Goal: Transaction & Acquisition: Purchase product/service

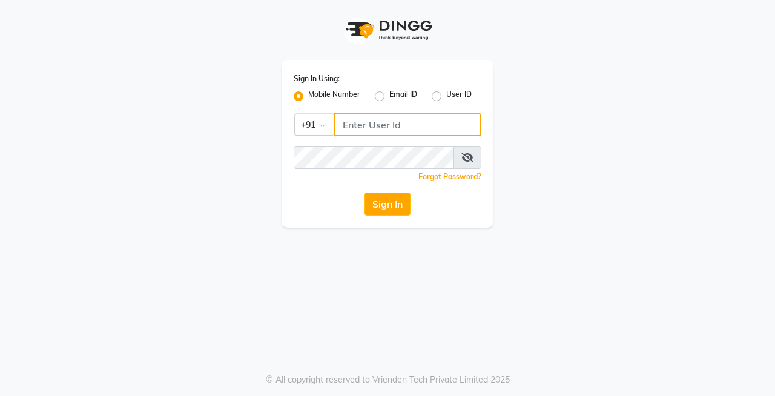
type input "9256811116"
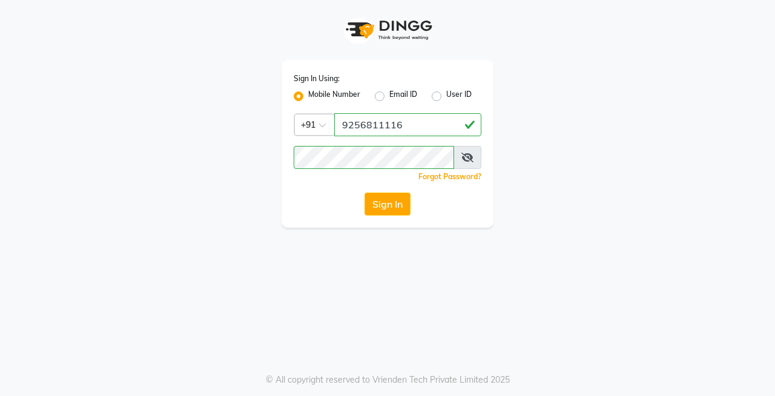
click at [463, 159] on icon at bounding box center [468, 158] width 12 height 10
click at [391, 204] on button "Sign In" at bounding box center [388, 204] width 46 height 23
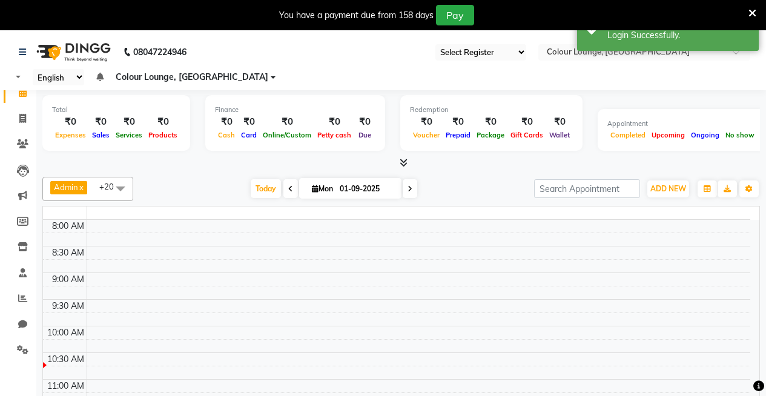
select select "75"
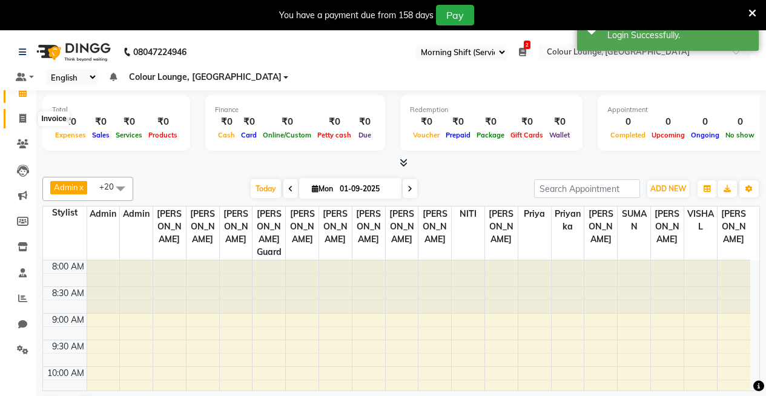
click at [25, 122] on icon at bounding box center [22, 118] width 7 height 9
select select "service"
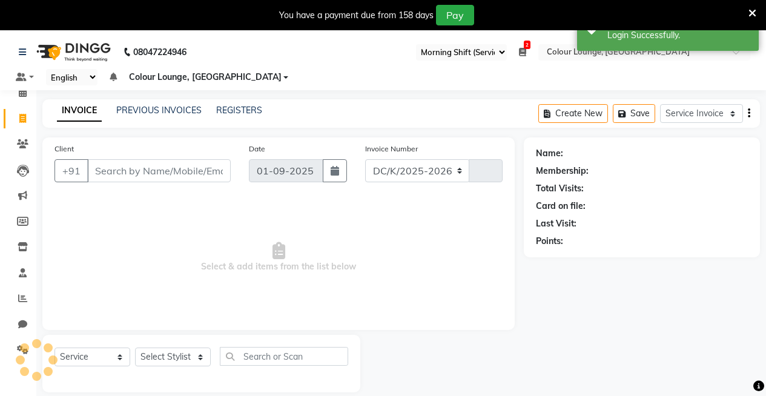
select select "8015"
type input "3171"
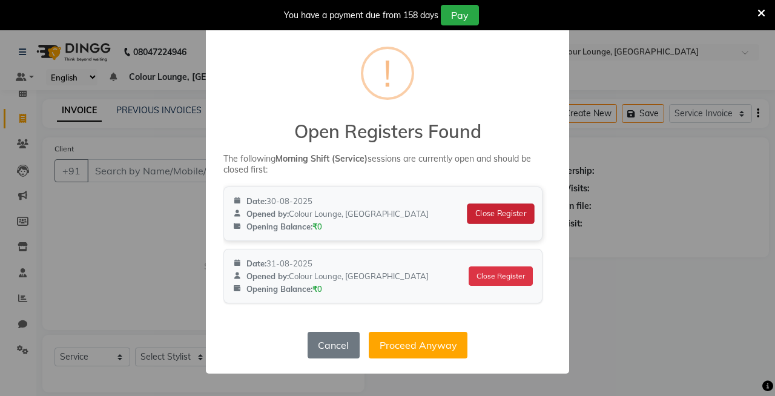
click at [509, 214] on button "Close Register" at bounding box center [501, 214] width 67 height 21
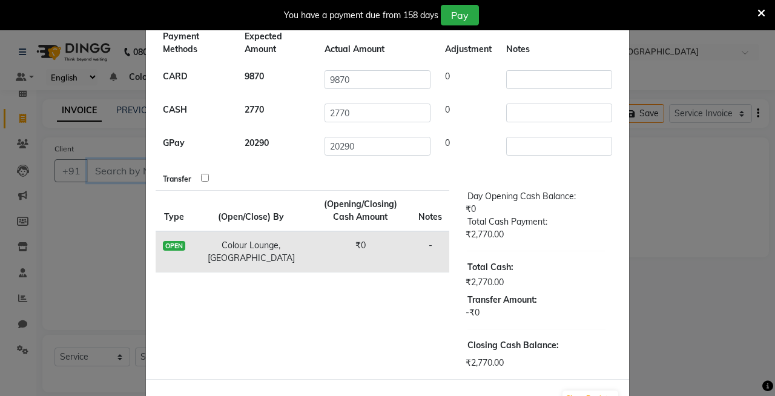
scroll to position [104, 0]
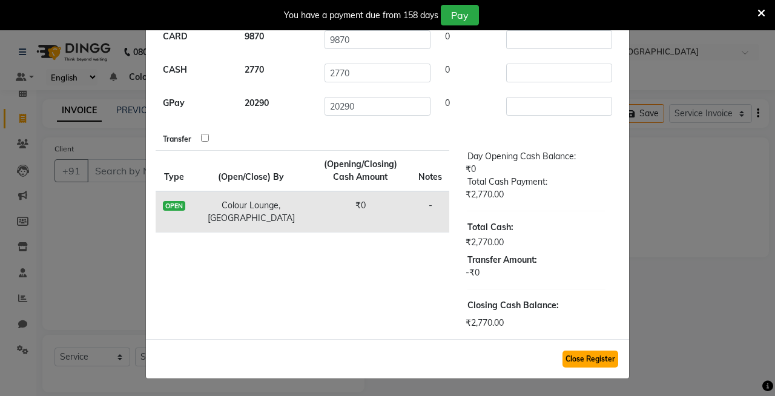
click at [590, 360] on button "Close Register" at bounding box center [591, 359] width 56 height 17
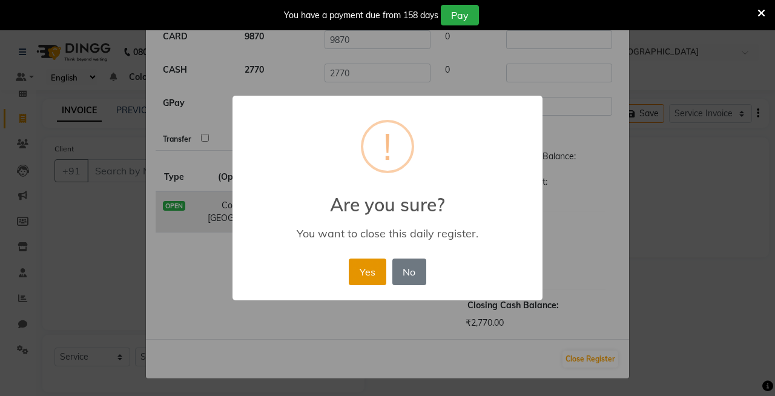
click at [377, 271] on button "Yes" at bounding box center [367, 272] width 37 height 27
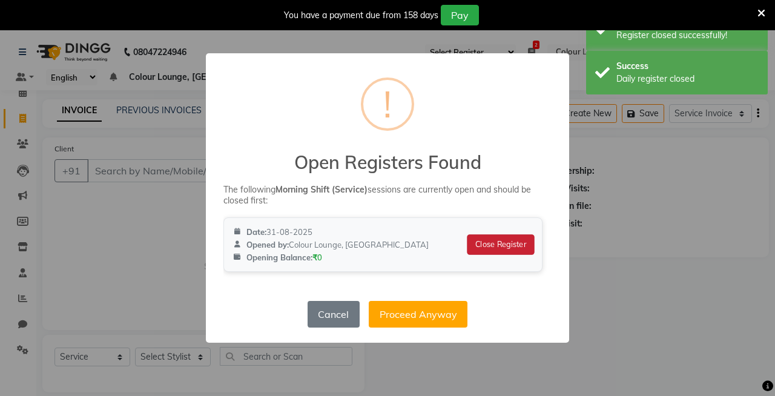
click at [486, 245] on button "Close Register" at bounding box center [501, 244] width 67 height 21
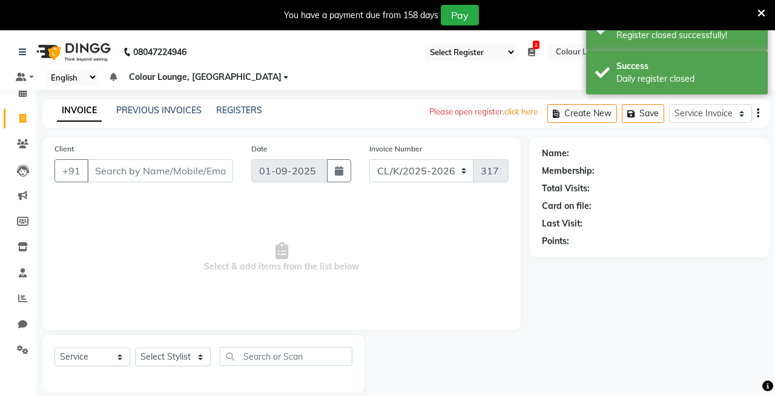
click at [179, 166] on ngb-modal-window at bounding box center [387, 198] width 775 height 396
click at [181, 170] on ngb-modal-window at bounding box center [387, 198] width 775 height 396
click at [125, 168] on ngb-modal-window at bounding box center [387, 198] width 775 height 396
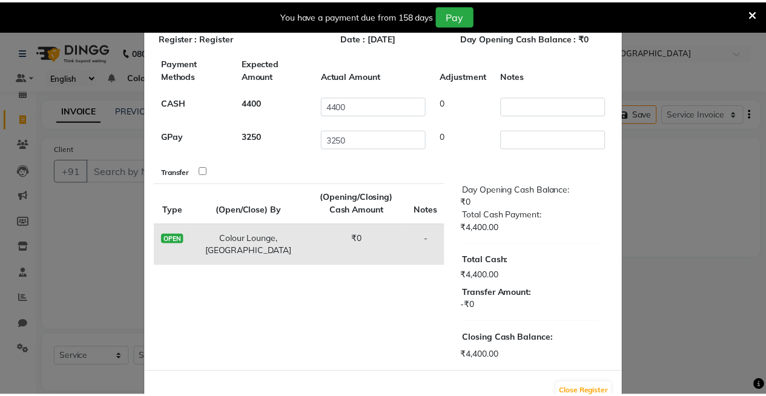
scroll to position [70, 0]
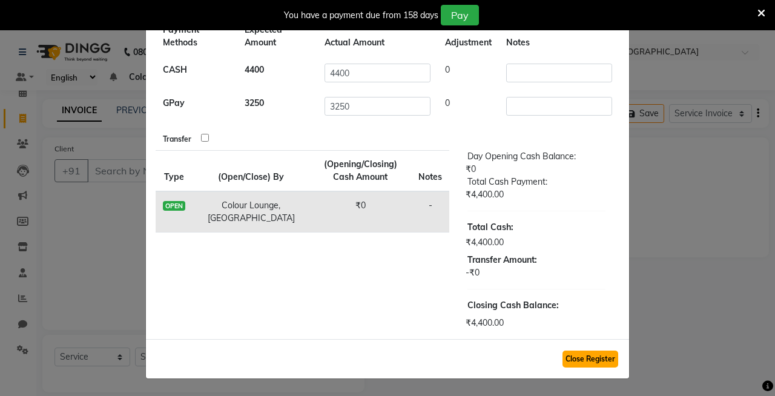
click at [608, 357] on button "Close Register" at bounding box center [591, 359] width 56 height 17
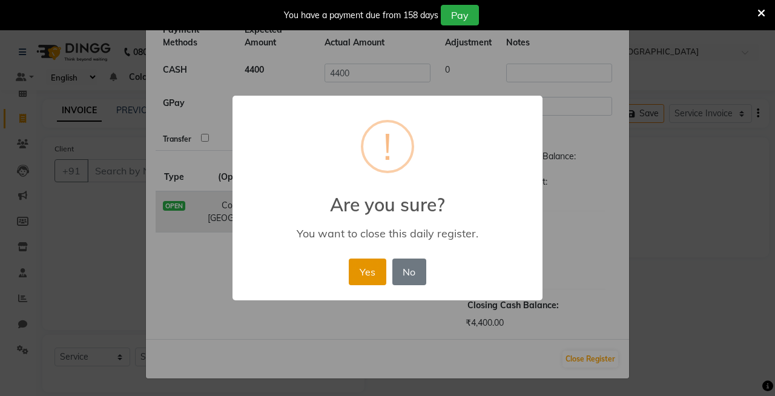
click at [368, 265] on button "Yes" at bounding box center [367, 272] width 37 height 27
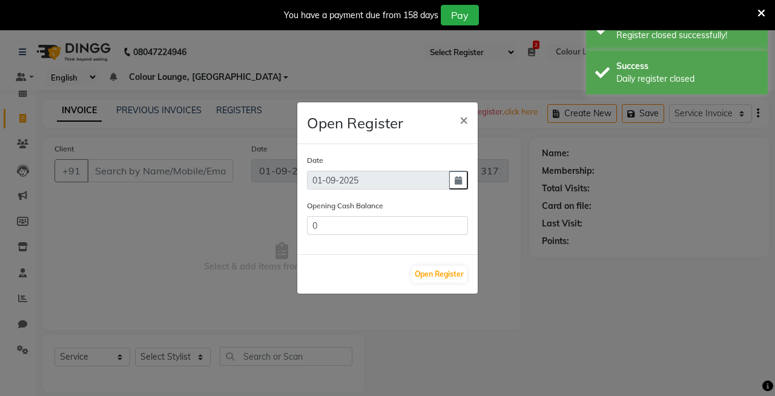
type input "4400"
click at [436, 272] on button "Open Register" at bounding box center [439, 274] width 55 height 17
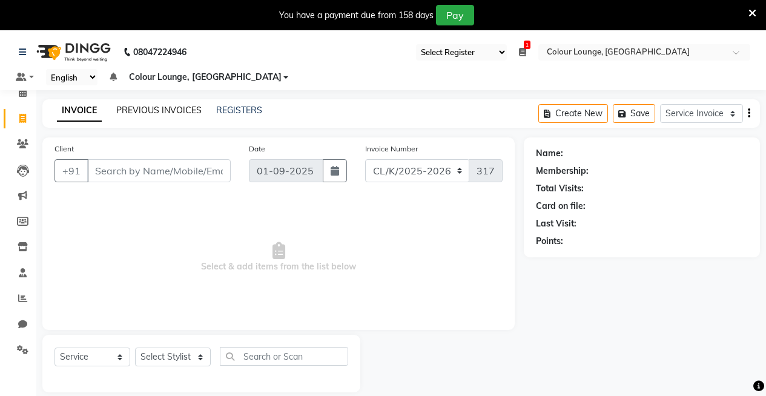
click at [170, 108] on link "PREVIOUS INVOICES" at bounding box center [158, 110] width 85 height 11
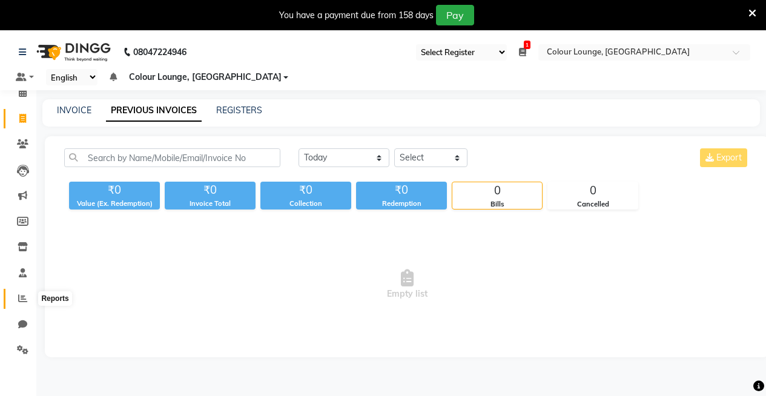
click at [20, 297] on icon at bounding box center [22, 298] width 9 height 9
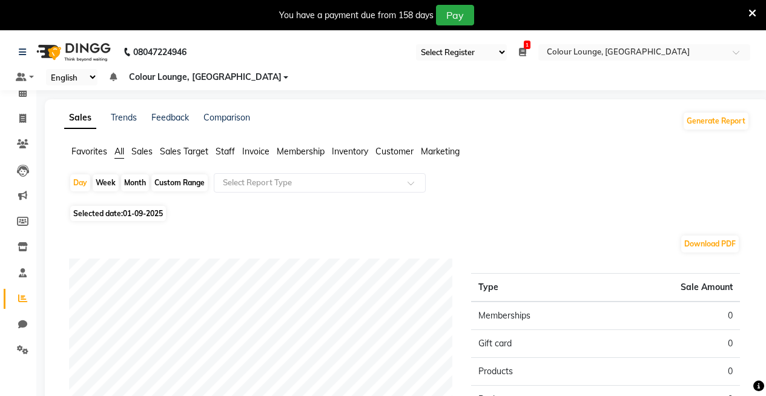
click at [91, 151] on span "Favorites" at bounding box center [89, 151] width 36 height 11
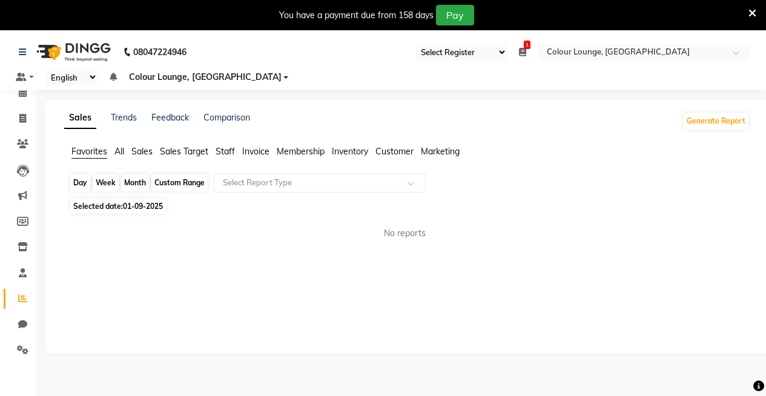
click at [80, 182] on div "Day" at bounding box center [80, 182] width 20 height 17
select select "9"
select select "2025"
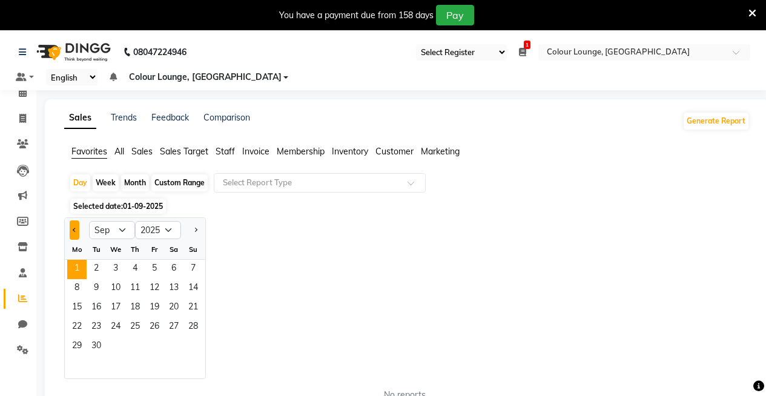
click at [75, 228] on button "Previous month" at bounding box center [75, 230] width 10 height 19
select select "8"
drag, startPoint x: 153, startPoint y: 264, endPoint x: 145, endPoint y: 301, distance: 37.7
click at [151, 269] on span "1" at bounding box center [154, 269] width 19 height 19
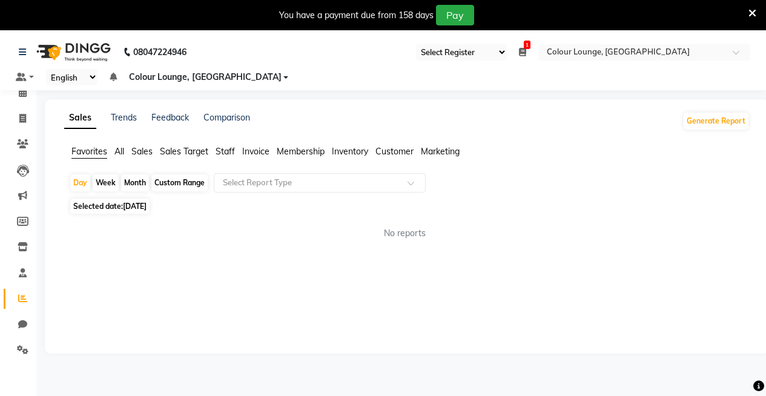
click at [168, 179] on div "Custom Range" at bounding box center [179, 182] width 56 height 17
select select "8"
select select "2025"
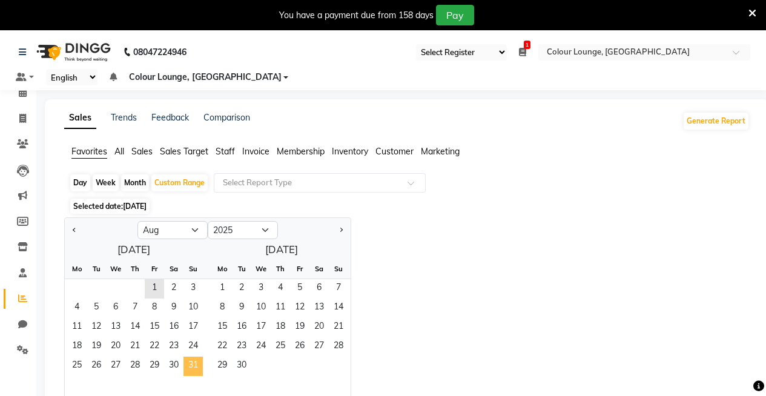
drag, startPoint x: 158, startPoint y: 287, endPoint x: 191, endPoint y: 371, distance: 91.3
click at [191, 371] on ngb-datepicker-month "Mo Tu We Th Fr Sa Su 1 2 3 4 5 6 7 8 9 10 11 12 13 14 15 16 17 18 19 20 21 22 2…" at bounding box center [134, 328] width 138 height 139
click at [287, 178] on input "text" at bounding box center [308, 183] width 174 height 12
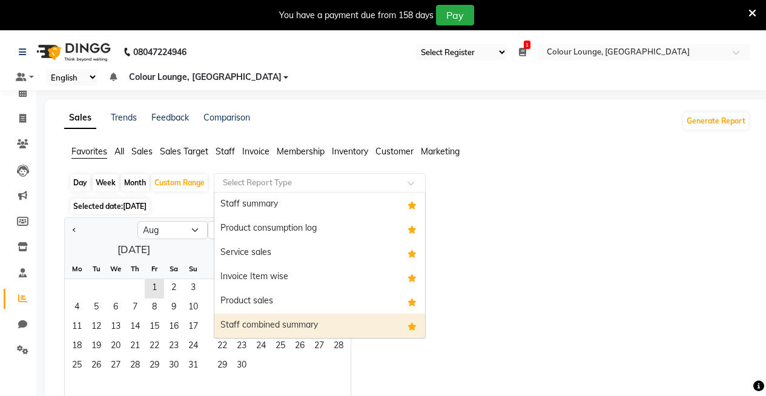
click at [280, 326] on div "Staff combined summary" at bounding box center [319, 326] width 211 height 24
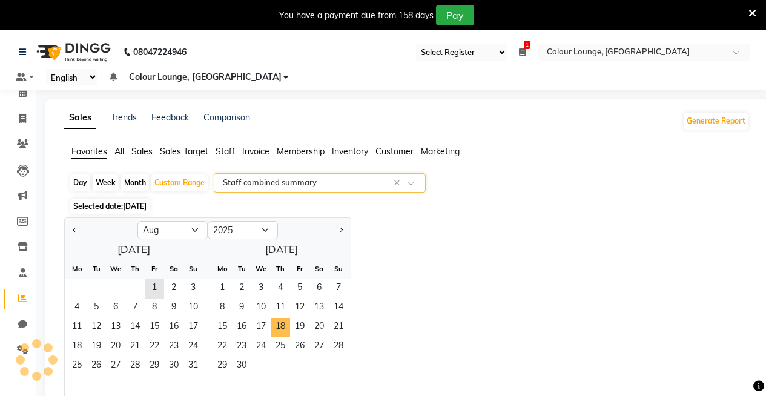
select select "full_report"
select select "csv"
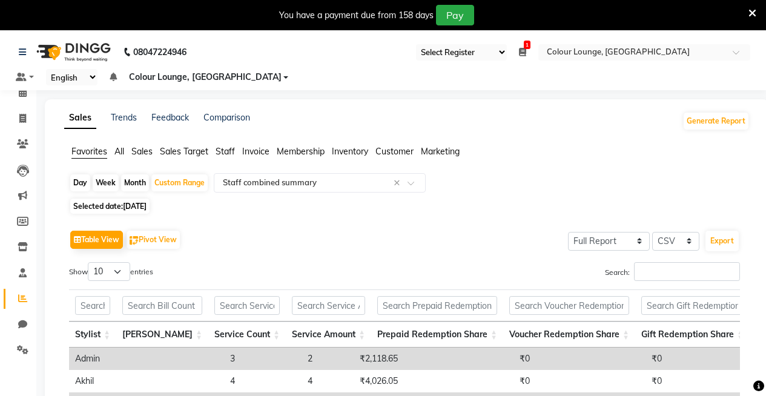
click at [100, 153] on span "Favorites" at bounding box center [89, 151] width 36 height 11
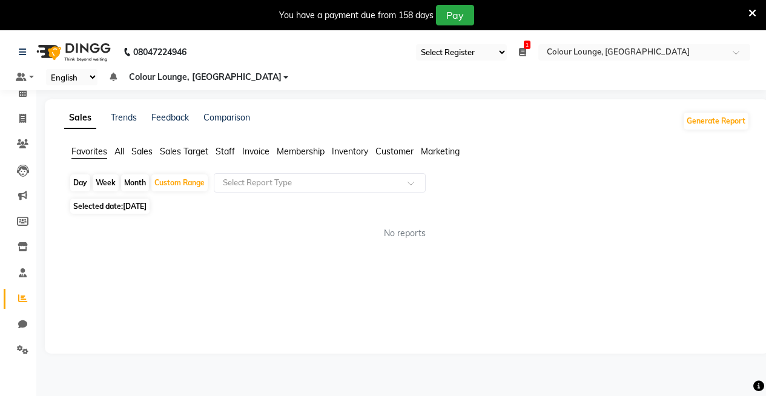
click at [136, 181] on div "Month" at bounding box center [135, 182] width 28 height 17
select select "8"
select select "2025"
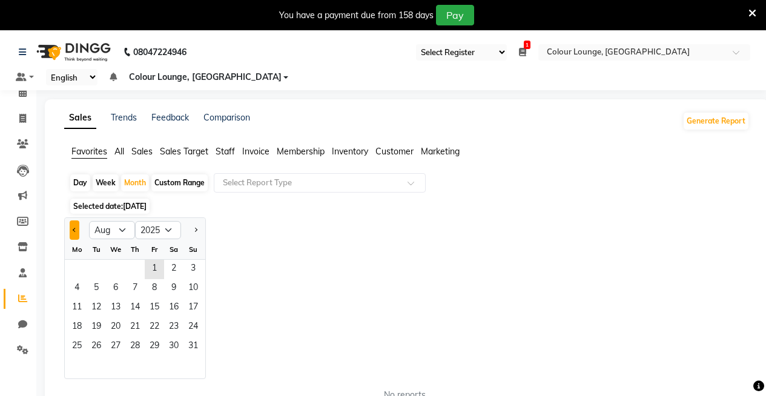
click at [73, 232] on button "Previous month" at bounding box center [75, 230] width 10 height 19
click at [194, 228] on span "Next month" at bounding box center [195, 230] width 4 height 4
select select "8"
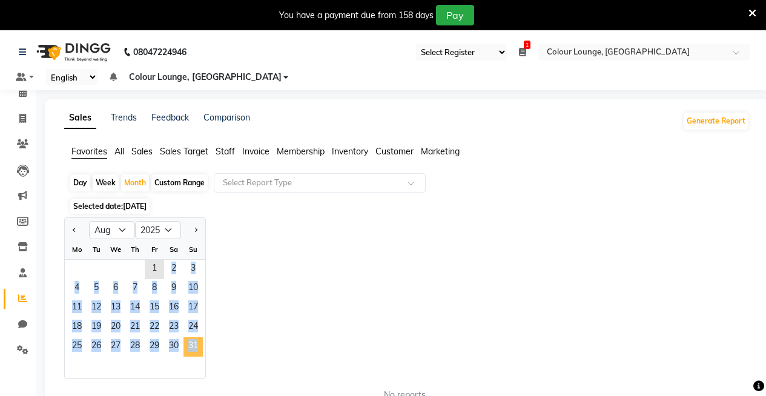
drag, startPoint x: 150, startPoint y: 264, endPoint x: 193, endPoint y: 351, distance: 97.5
click at [193, 351] on ngb-datepicker-month "Mo Tu We Th Fr Sa Su 1 2 3 4 5 6 7 8 9 10 11 12 13 14 15 16 17 18 19 20 21 22 2…" at bounding box center [135, 309] width 141 height 139
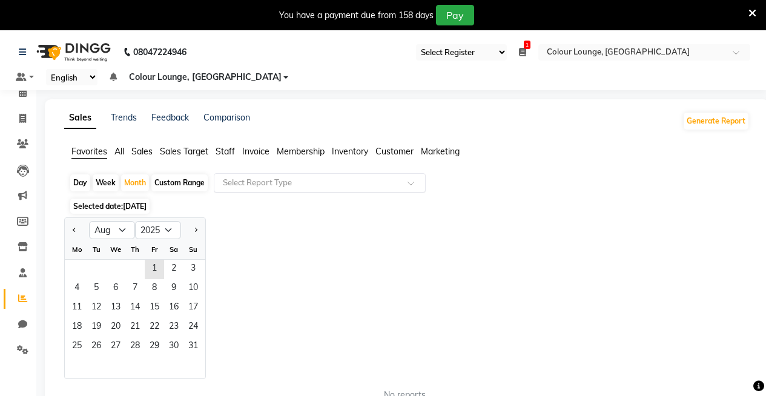
click at [264, 182] on input "text" at bounding box center [308, 183] width 174 height 12
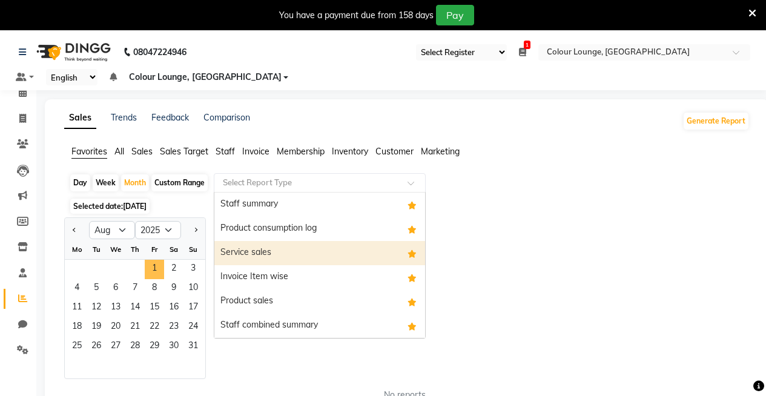
click at [151, 270] on span "1" at bounding box center [154, 269] width 19 height 19
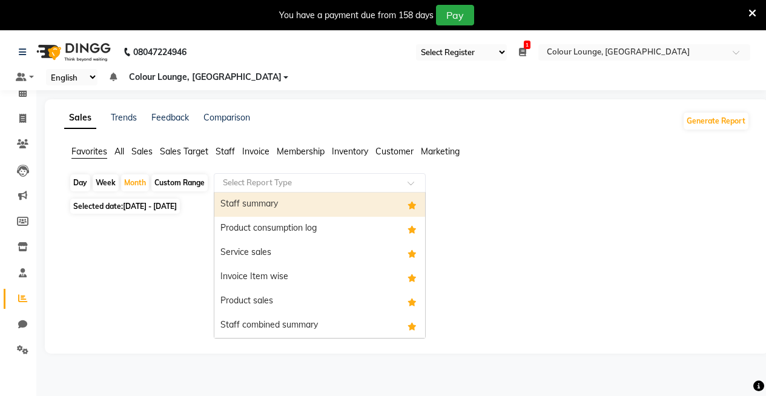
click at [242, 179] on input "text" at bounding box center [308, 183] width 174 height 12
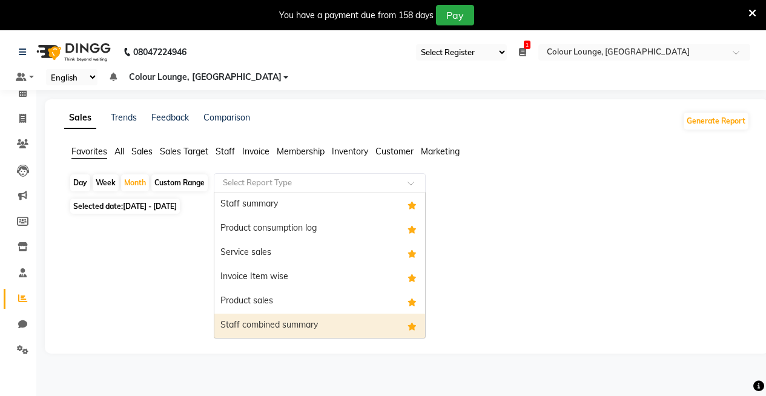
click at [242, 325] on div "Staff combined summary" at bounding box center [319, 326] width 211 height 24
select select "full_report"
select select "csv"
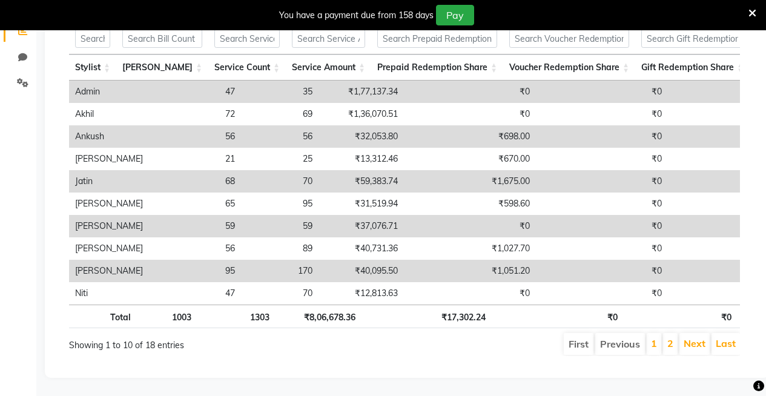
scroll to position [285, 0]
click at [666, 335] on li "2" at bounding box center [670, 344] width 15 height 22
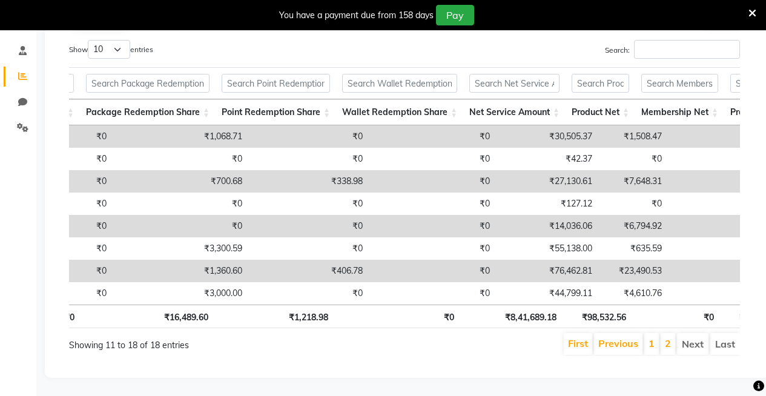
scroll to position [0, 0]
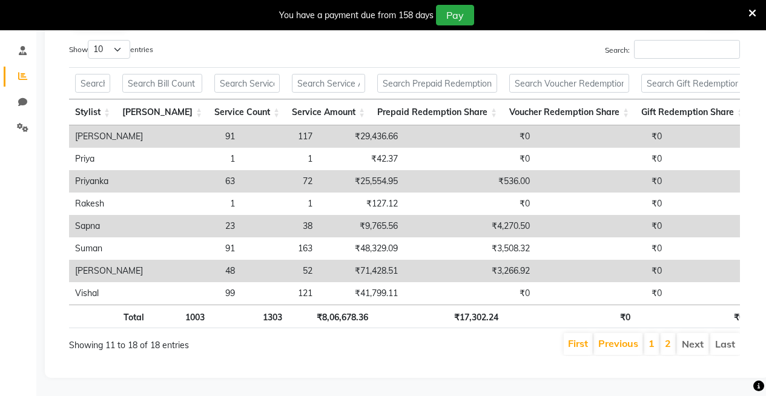
click at [646, 338] on li "1" at bounding box center [652, 344] width 15 height 22
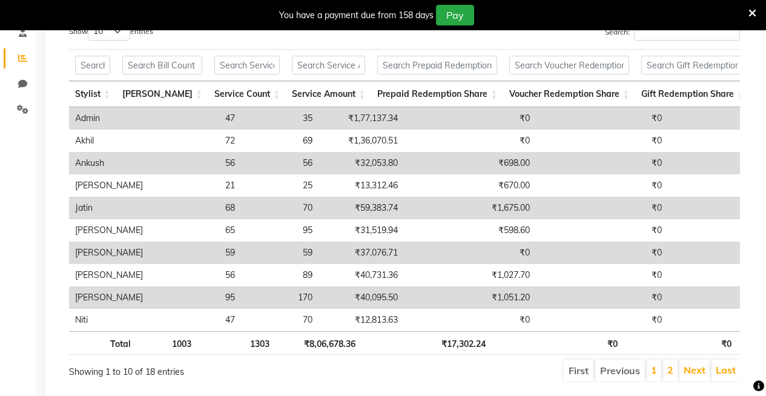
scroll to position [0, 176]
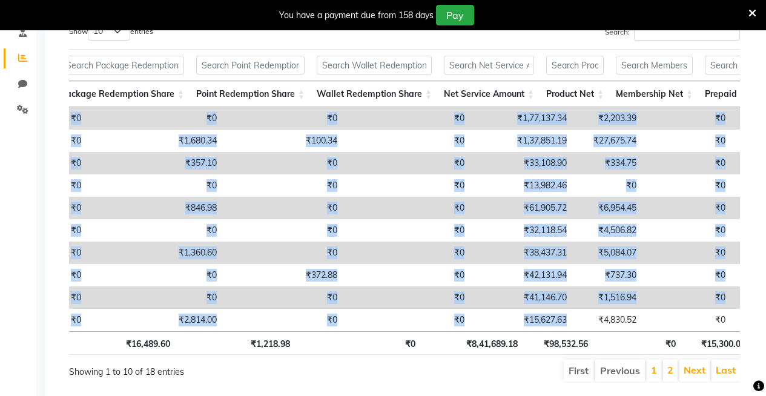
drag, startPoint x: 532, startPoint y: 331, endPoint x: 572, endPoint y: 339, distance: 41.3
click at [572, 331] on div "Stylist Bill Count Service Count Service Amount Prepaid Redemption Share Vouche…" at bounding box center [404, 219] width 671 height 224
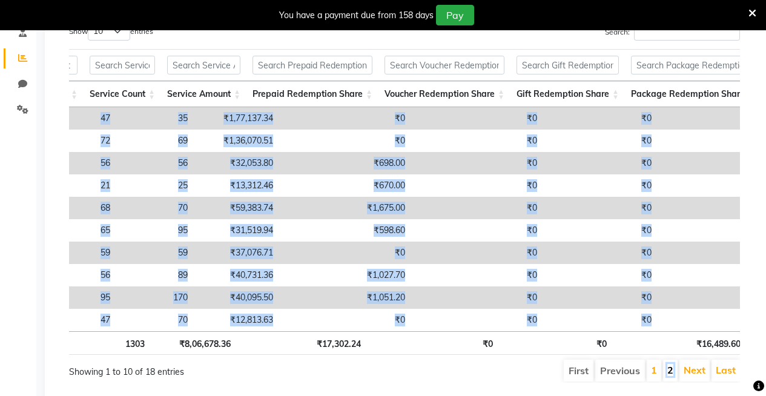
click at [672, 376] on link "2" at bounding box center [671, 370] width 6 height 12
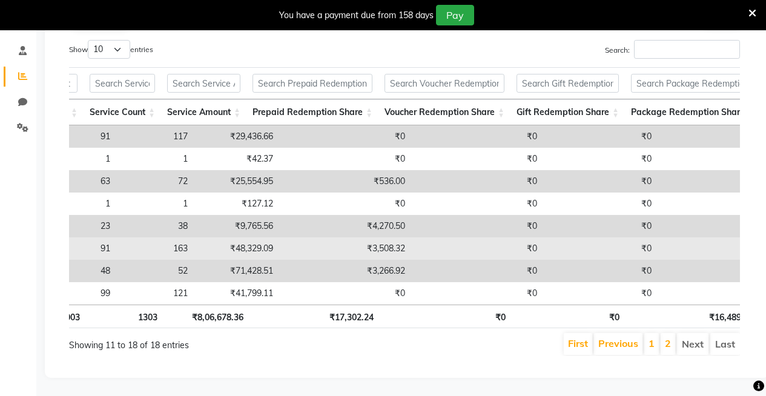
click at [560, 237] on td "₹0" at bounding box center [600, 248] width 114 height 22
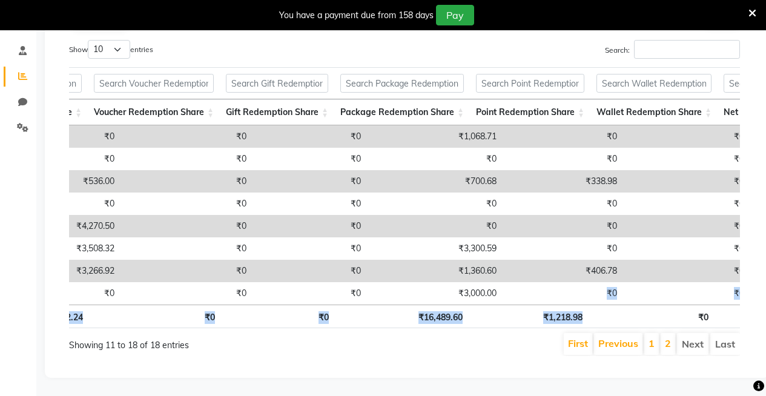
drag, startPoint x: 516, startPoint y: 286, endPoint x: 611, endPoint y: 307, distance: 98.0
click at [611, 307] on div "Stylist Bill Count Service Count Service Amount Prepaid Redemption Share Vouche…" at bounding box center [404, 198] width 671 height 268
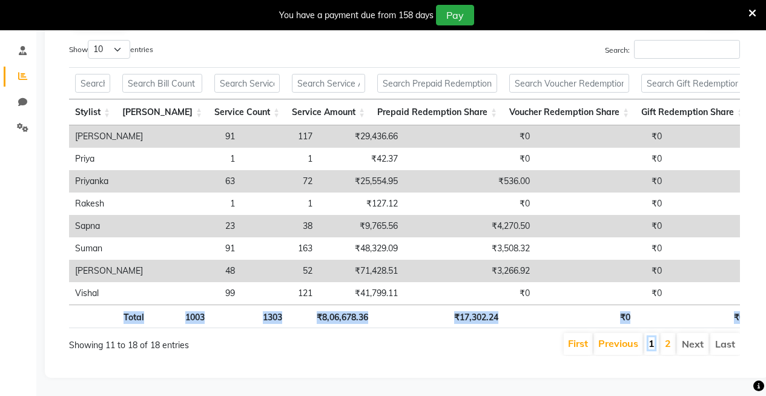
click at [654, 337] on link "1" at bounding box center [652, 343] width 6 height 12
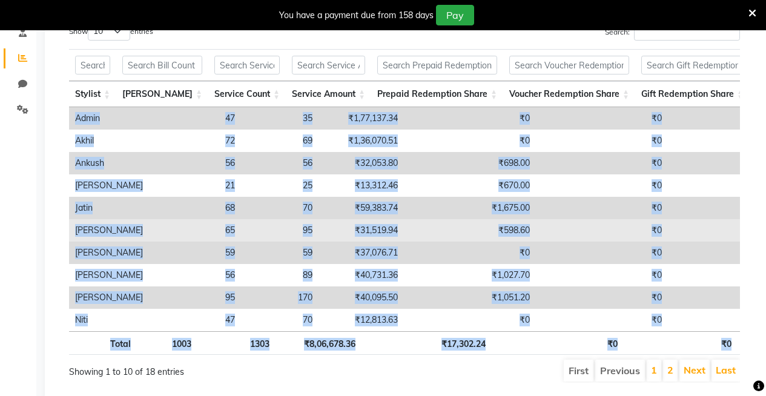
click at [404, 227] on td "₹598.60" at bounding box center [470, 230] width 132 height 22
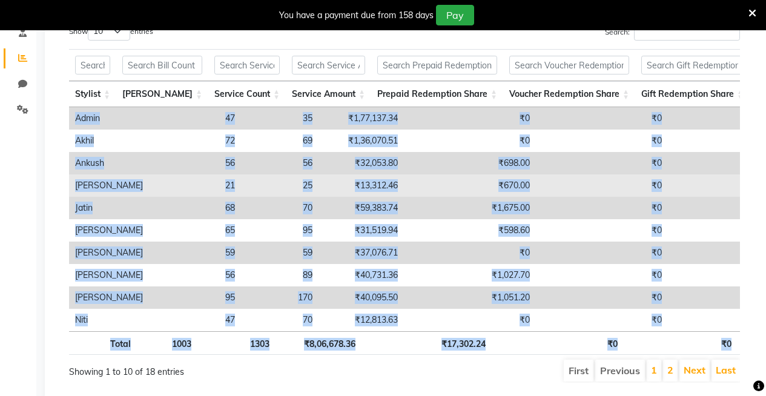
drag, startPoint x: 382, startPoint y: 227, endPoint x: 371, endPoint y: 193, distance: 36.2
click at [404, 193] on td "₹670.00" at bounding box center [470, 185] width 132 height 22
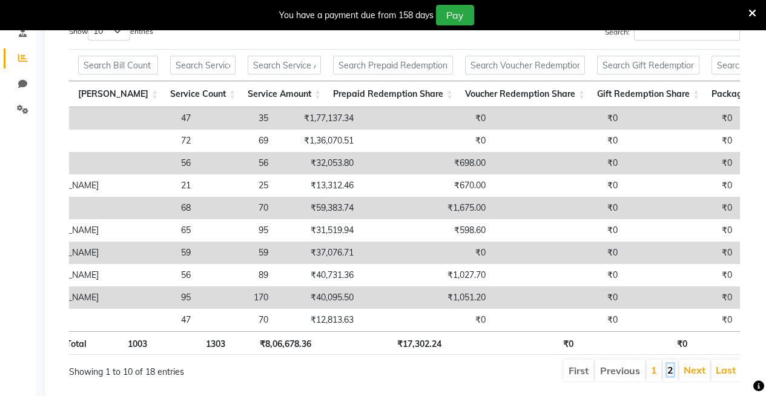
click at [674, 376] on link "2" at bounding box center [671, 370] width 6 height 12
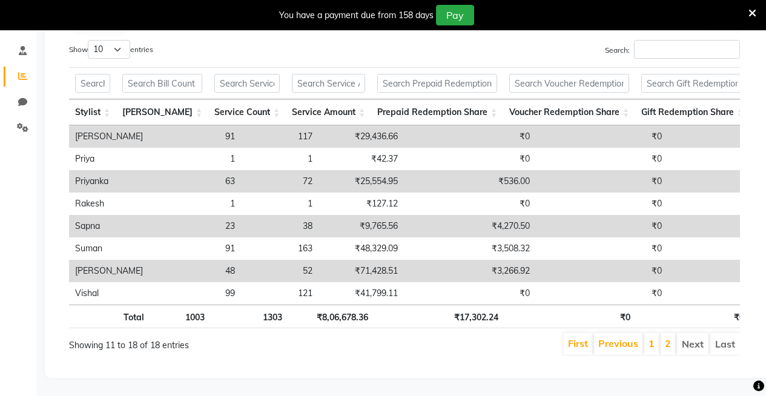
click at [286, 305] on th "1303" at bounding box center [250, 317] width 78 height 24
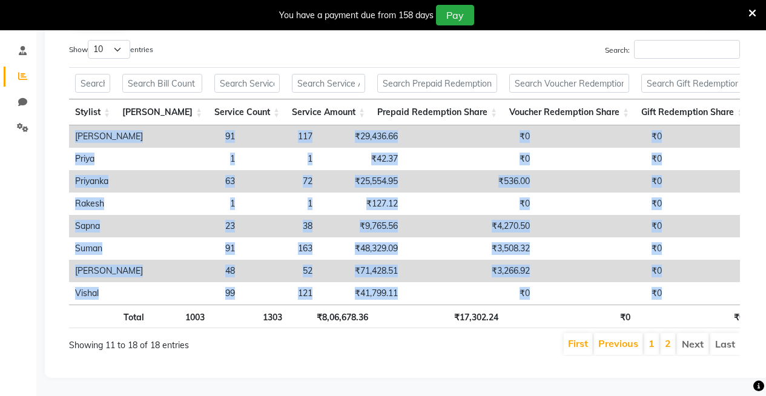
drag, startPoint x: 299, startPoint y: 290, endPoint x: 68, endPoint y: 323, distance: 232.6
click at [68, 323] on div "Table View Pivot View Select Full Report Filtered Report Select CSV PDF Export …" at bounding box center [404, 180] width 691 height 371
click at [646, 333] on li "1" at bounding box center [652, 344] width 15 height 22
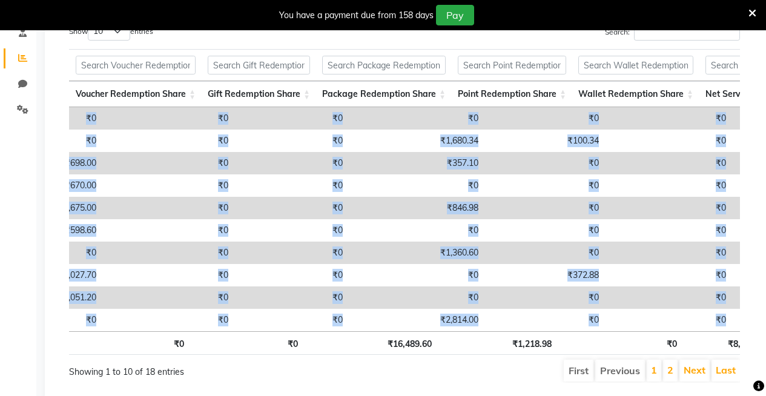
scroll to position [0, 446]
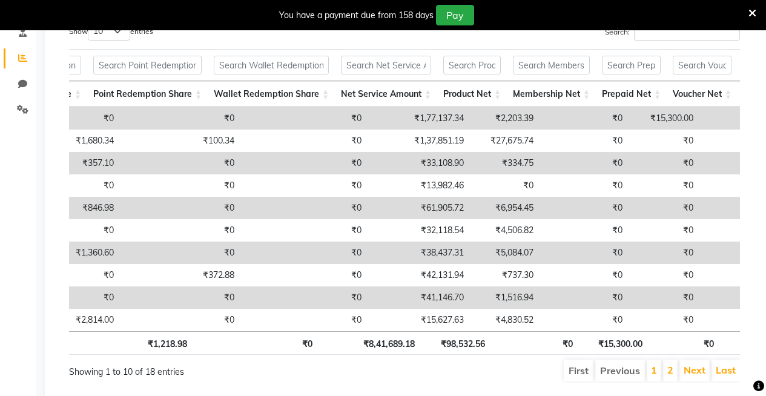
drag, startPoint x: 544, startPoint y: 330, endPoint x: 501, endPoint y: 293, distance: 56.7
click at [540, 293] on td "₹0" at bounding box center [584, 298] width 89 height 22
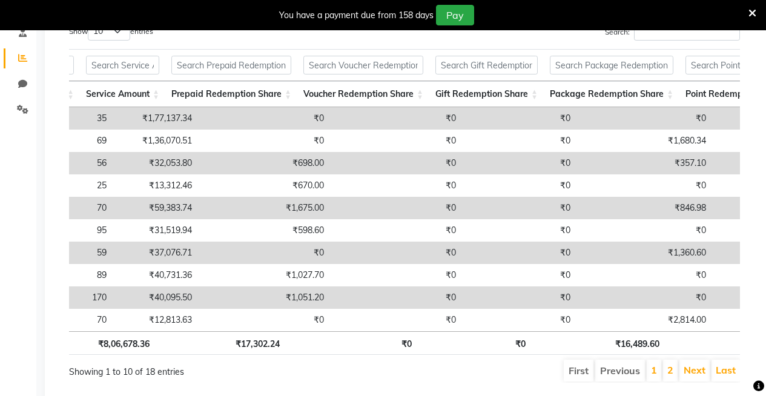
scroll to position [0, 0]
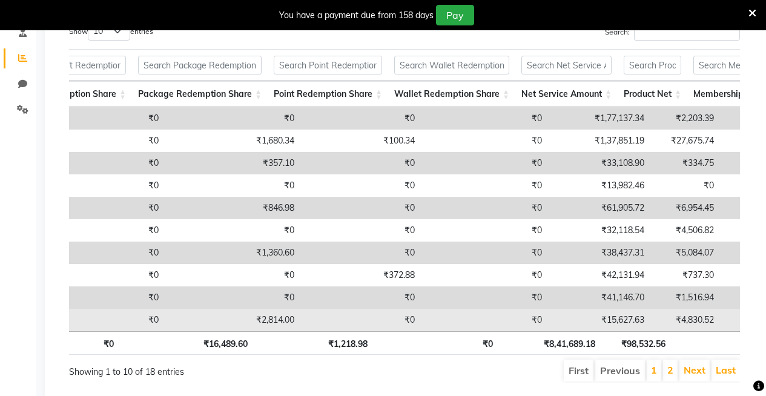
click at [556, 327] on td "₹15,627.63" at bounding box center [599, 320] width 102 height 22
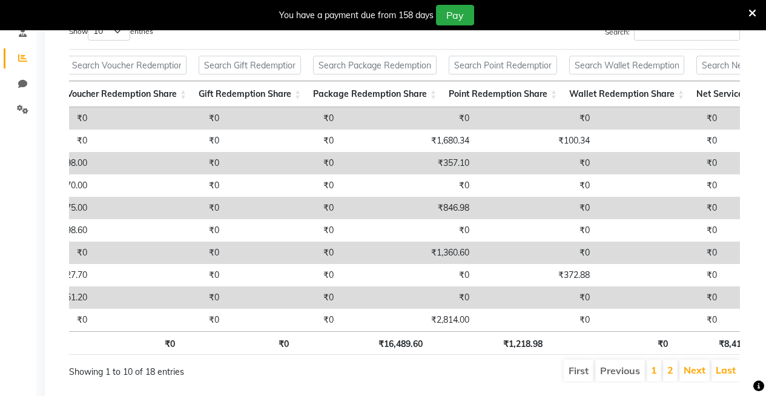
scroll to position [0, 150]
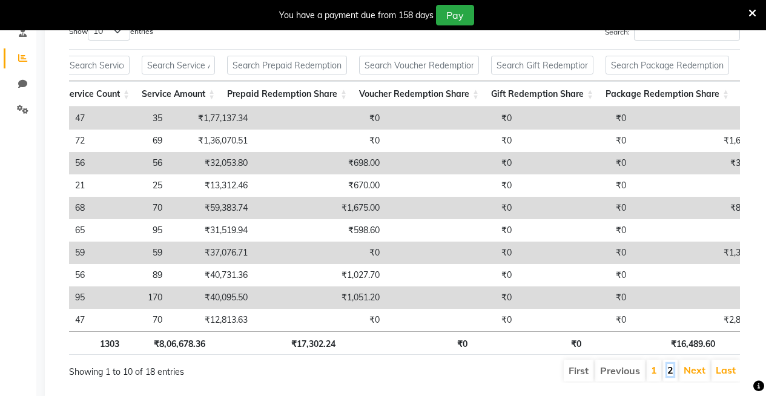
click at [671, 376] on link "2" at bounding box center [671, 370] width 6 height 12
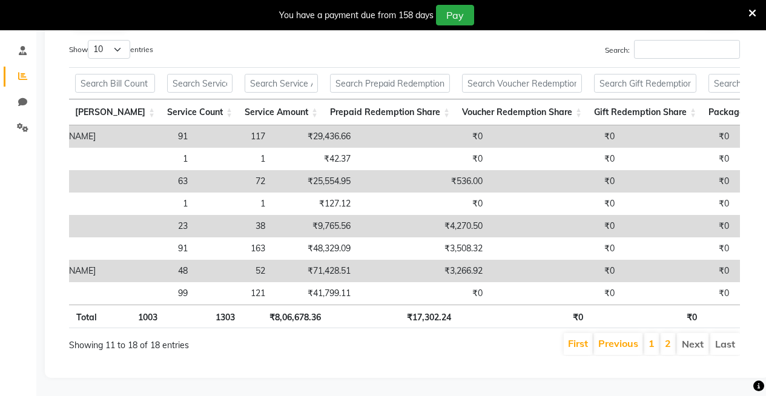
scroll to position [0, 0]
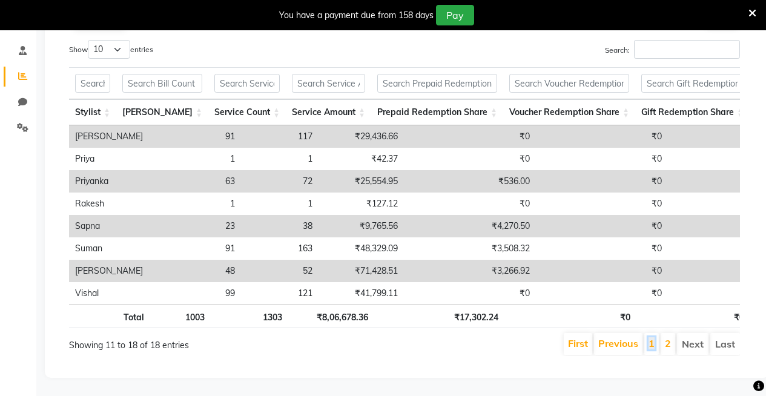
click at [655, 337] on link "1" at bounding box center [652, 343] width 6 height 12
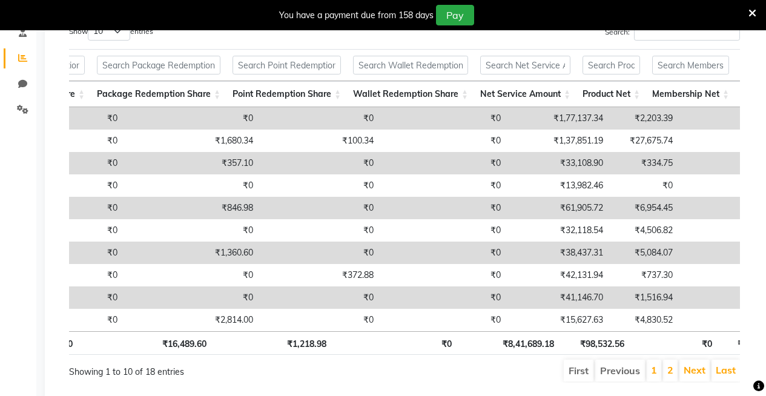
click at [678, 382] on ul "First Previous 1 2 Next Last" at bounding box center [548, 371] width 384 height 22
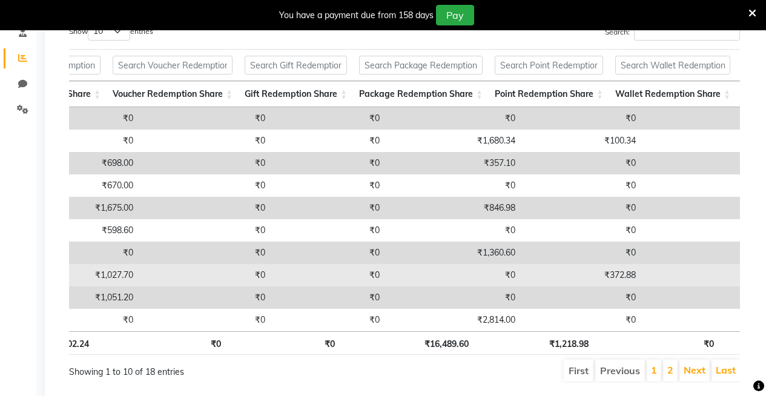
drag, startPoint x: 557, startPoint y: 336, endPoint x: 380, endPoint y: 278, distance: 186.6
click at [380, 278] on tr "Luxmi 56 89 ₹40,731.36 ₹1,027.70 ₹0 ₹0 ₹0 ₹372.88 ₹0 ₹42,131.94 ₹737.30 ₹0 ₹0 ₹…" at bounding box center [486, 275] width 1628 height 22
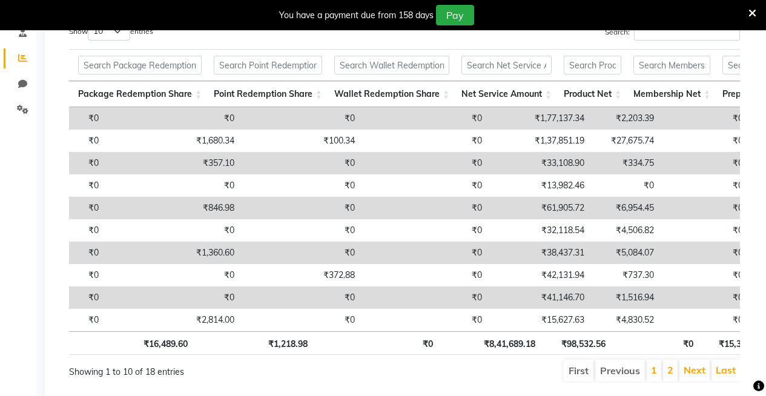
click at [422, 382] on ul "First Previous 1 2 Next Last" at bounding box center [548, 371] width 384 height 22
click at [532, 382] on ul "First Previous 1 2 Next Last" at bounding box center [548, 371] width 384 height 22
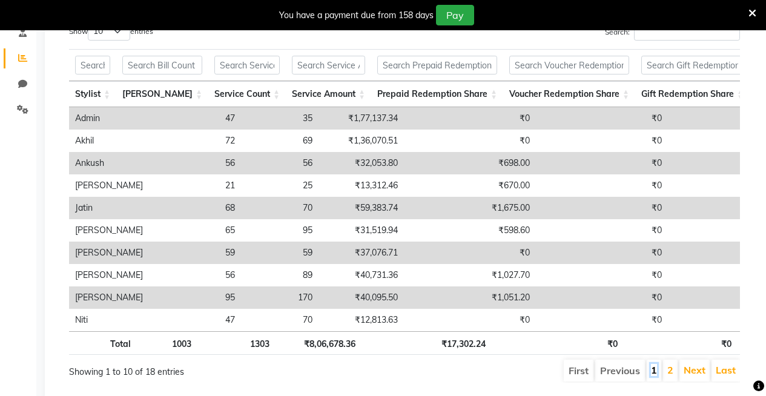
click at [657, 376] on link "1" at bounding box center [654, 370] width 6 height 12
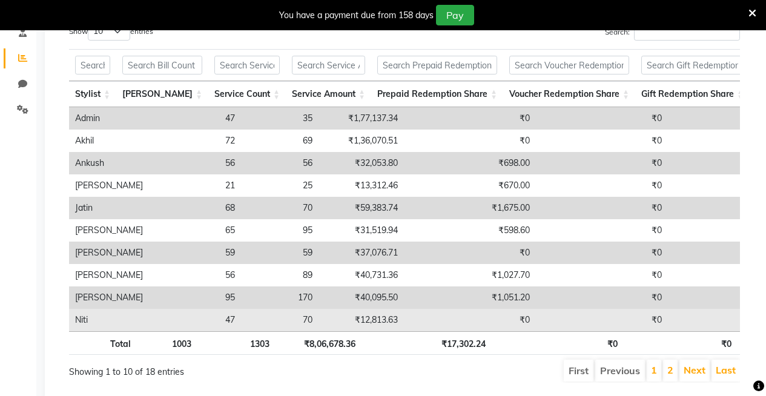
click at [241, 331] on td "70" at bounding box center [280, 320] width 78 height 22
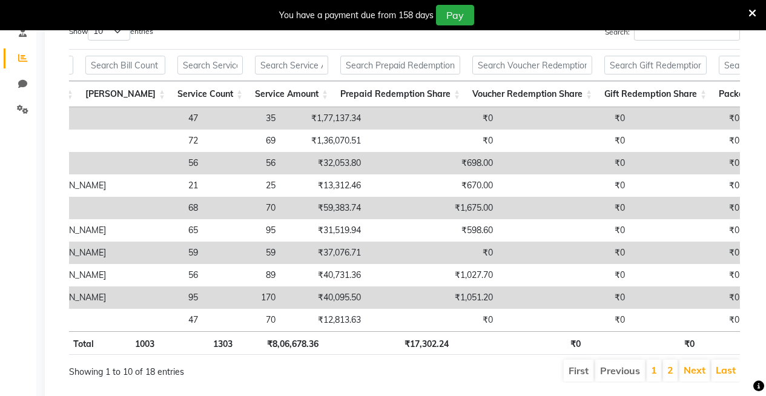
scroll to position [0, 50]
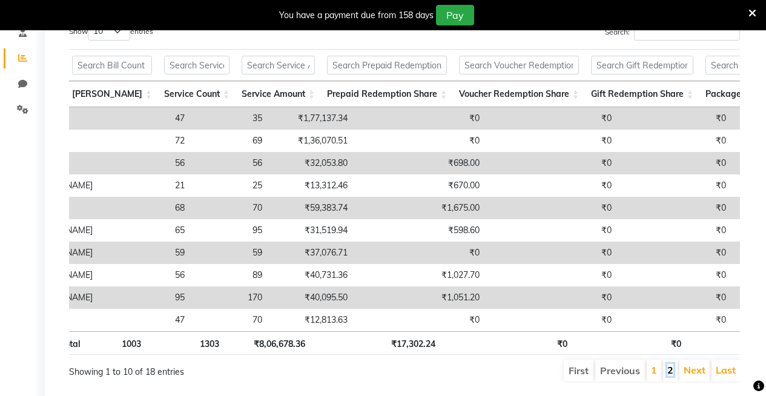
click at [672, 376] on link "2" at bounding box center [671, 370] width 6 height 12
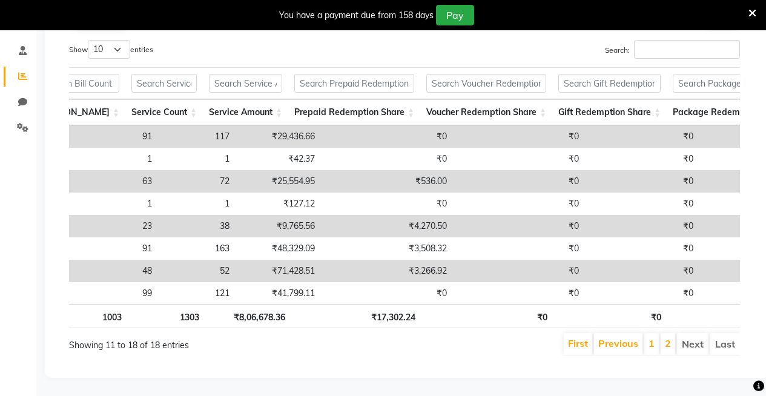
scroll to position [0, 108]
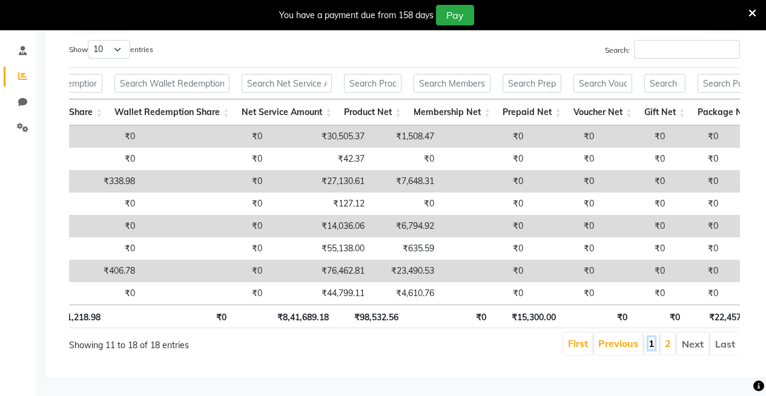
click at [655, 337] on link "1" at bounding box center [652, 343] width 6 height 12
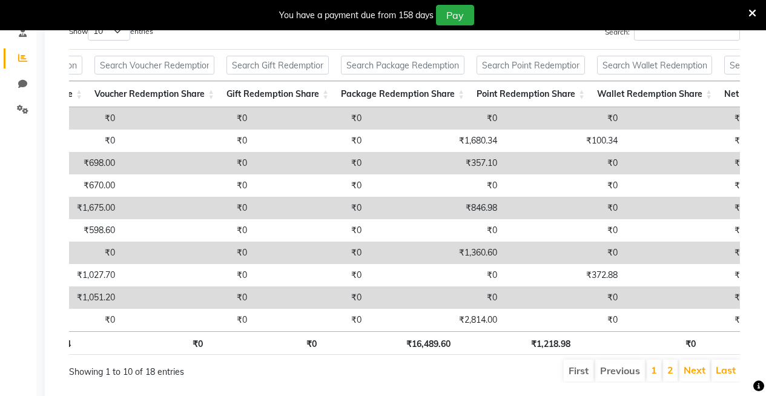
scroll to position [0, 469]
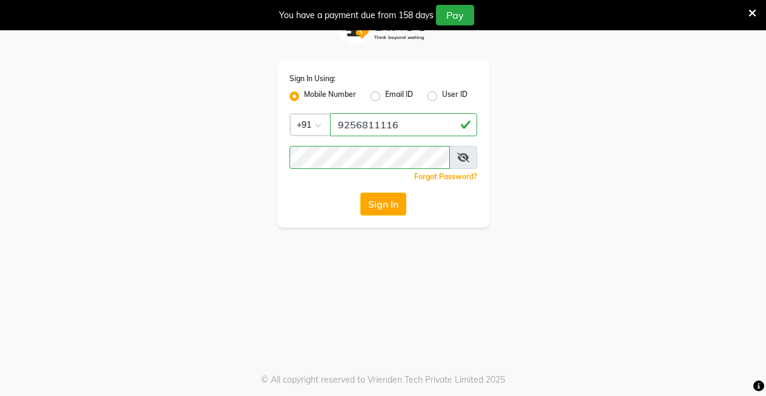
scroll to position [30, 0]
click at [370, 210] on button "Sign In" at bounding box center [383, 204] width 46 height 23
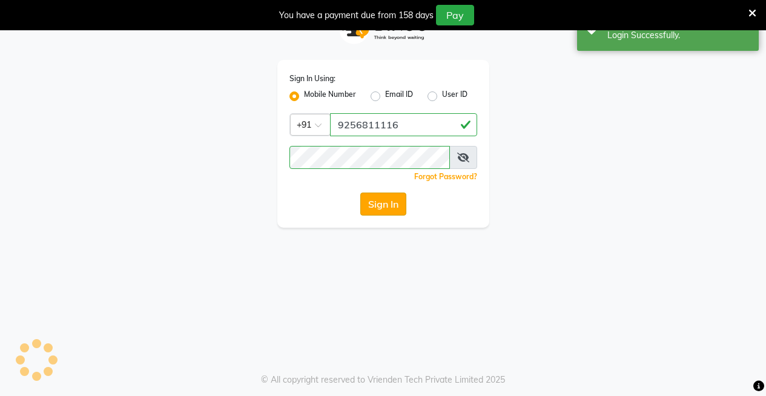
select select "75"
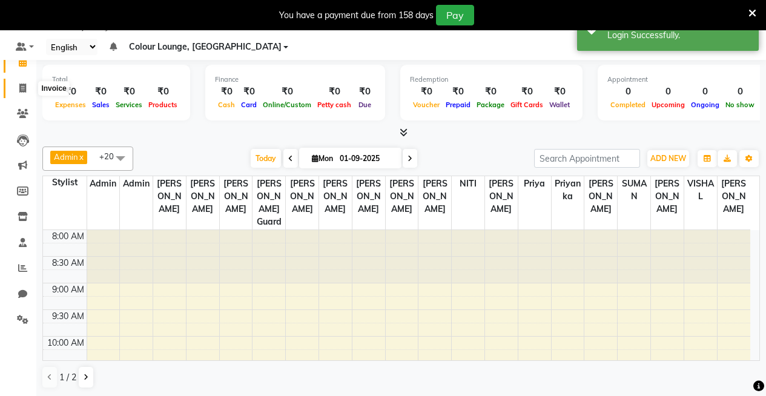
drag, startPoint x: 30, startPoint y: 85, endPoint x: 45, endPoint y: 113, distance: 31.2
click at [30, 85] on span at bounding box center [22, 89] width 21 height 14
select select "service"
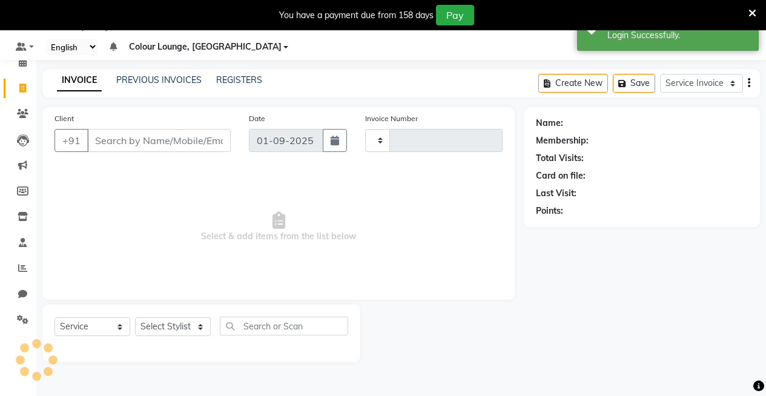
type input "3171"
click at [182, 141] on input "Client" at bounding box center [159, 140] width 144 height 23
select select "8015"
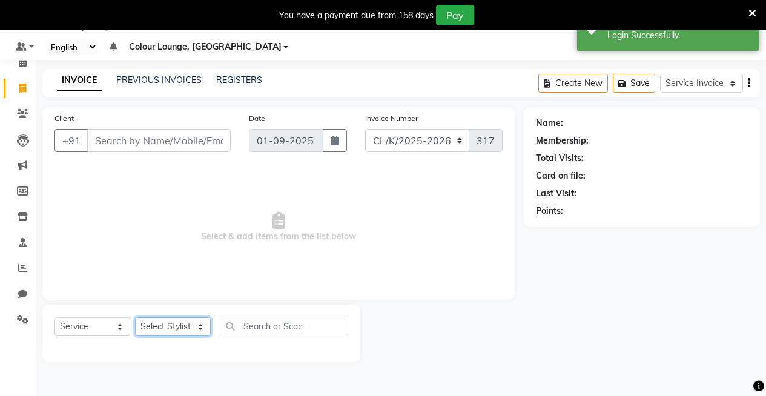
click at [164, 330] on select "Select Stylist" at bounding box center [173, 326] width 76 height 19
select select "70116"
click at [135, 317] on select "Select Stylist Admin Admin AKHIL ANKUSH Baljinder Colour Lounge, Kabir Park Col…" at bounding box center [173, 326] width 76 height 19
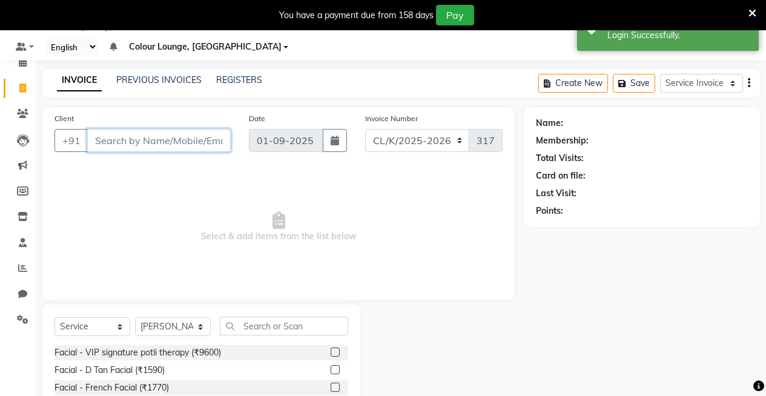
click at [169, 130] on input "Client" at bounding box center [159, 140] width 144 height 23
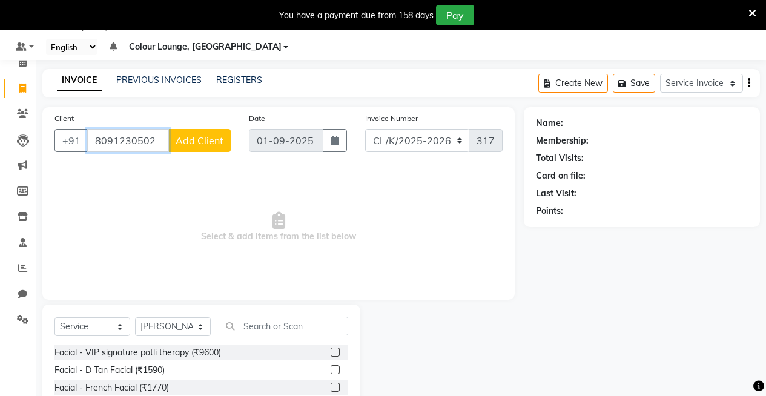
type input "8091230502"
click at [188, 138] on span "Add Client" at bounding box center [200, 140] width 48 height 12
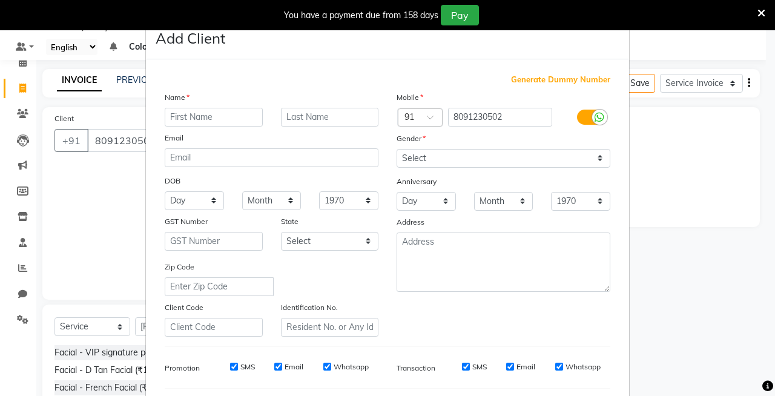
click at [188, 120] on input "text" at bounding box center [214, 117] width 98 height 19
type input "khushi"
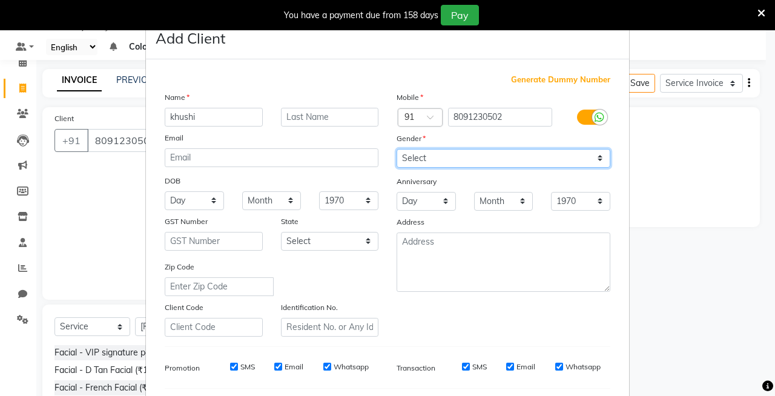
click at [481, 161] on select "Select Male Female Other Prefer Not To Say" at bounding box center [504, 158] width 214 height 19
select select "female"
click at [397, 149] on select "Select Male Female Other Prefer Not To Say" at bounding box center [504, 158] width 214 height 19
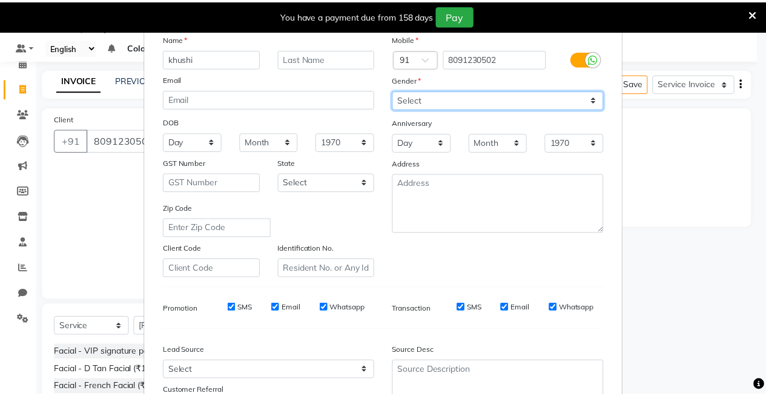
scroll to position [163, 0]
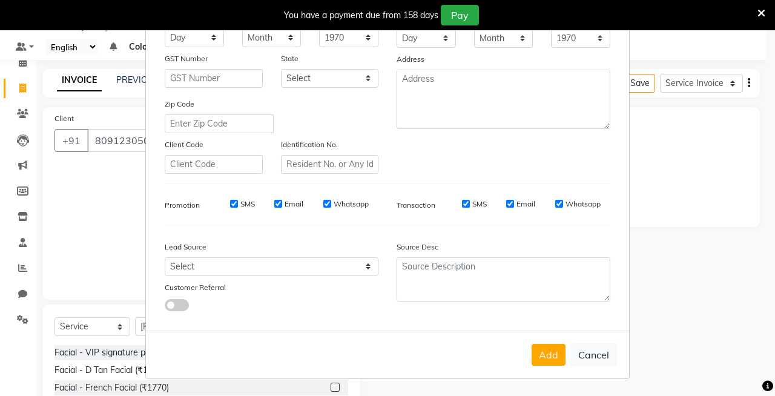
click at [540, 356] on button "Add" at bounding box center [549, 355] width 34 height 22
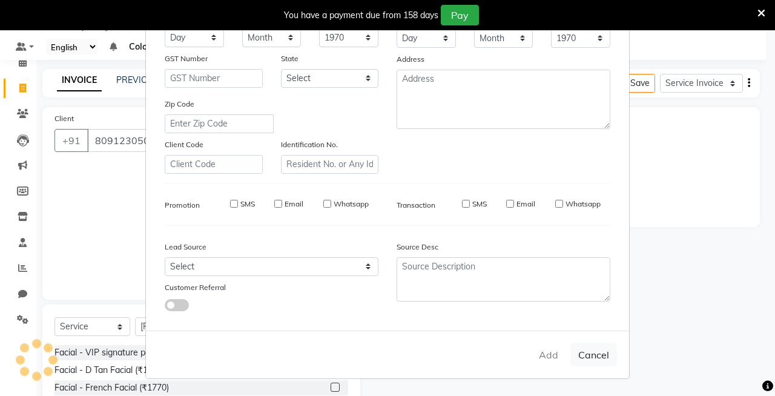
select select
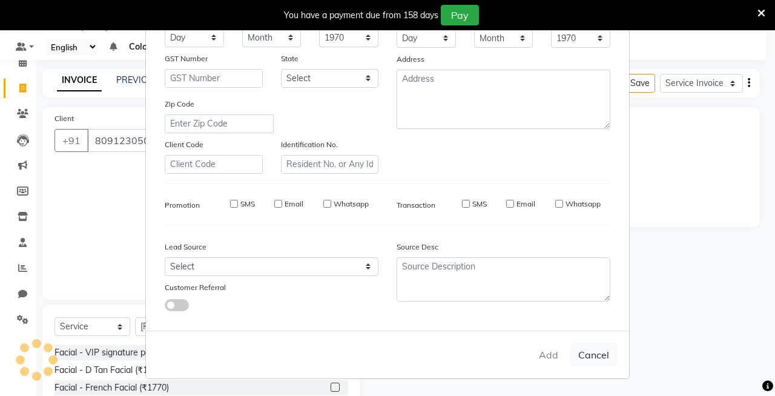
select select
checkbox input "false"
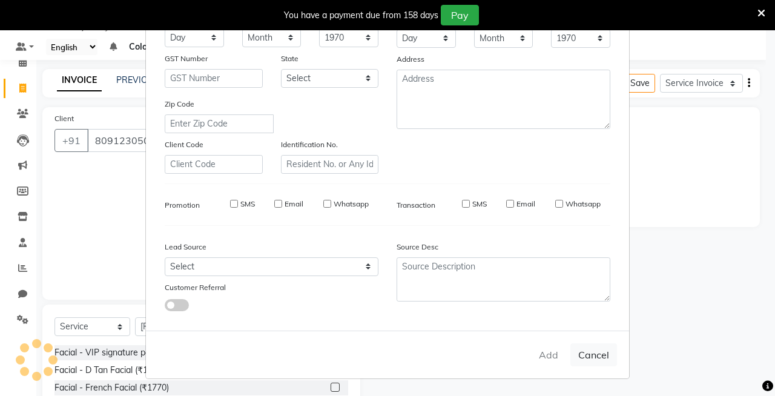
checkbox input "false"
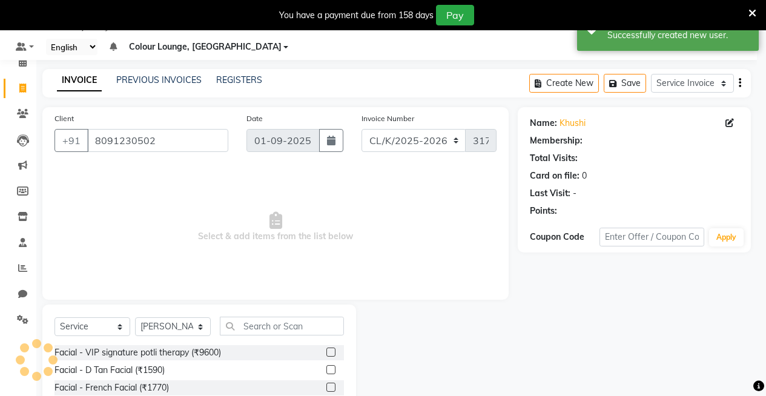
select select "1: Object"
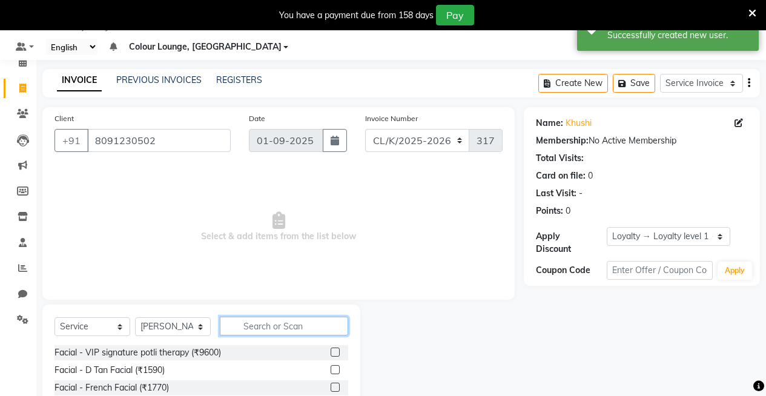
click at [264, 330] on input "text" at bounding box center [284, 326] width 128 height 19
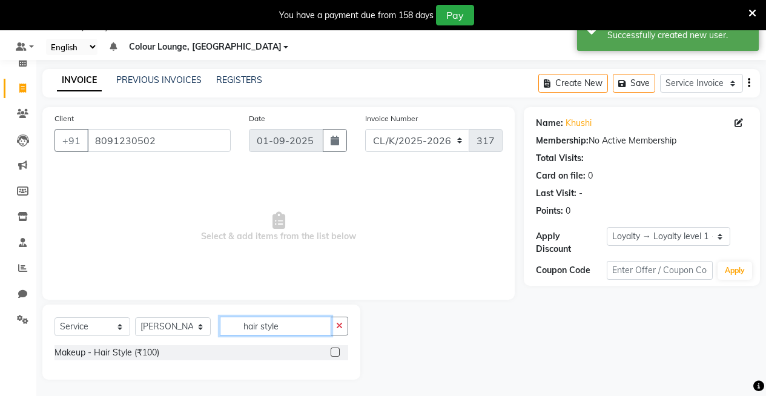
type input "hair style"
click at [339, 350] on label at bounding box center [335, 352] width 9 height 9
click at [339, 350] on input "checkbox" at bounding box center [335, 353] width 8 height 8
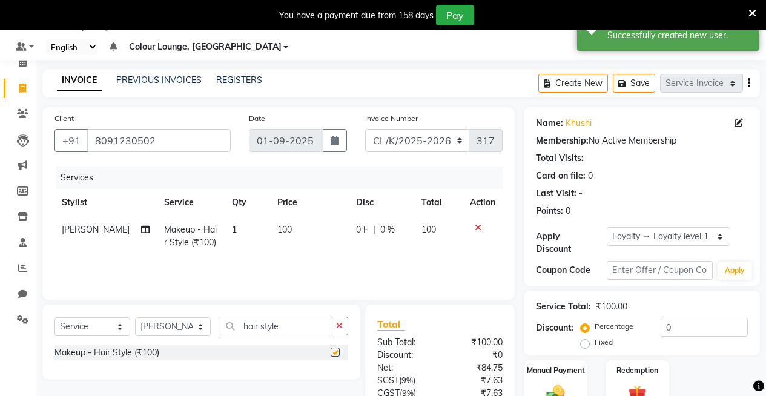
checkbox input "false"
click at [284, 220] on td "100" at bounding box center [309, 236] width 79 height 40
select select "70116"
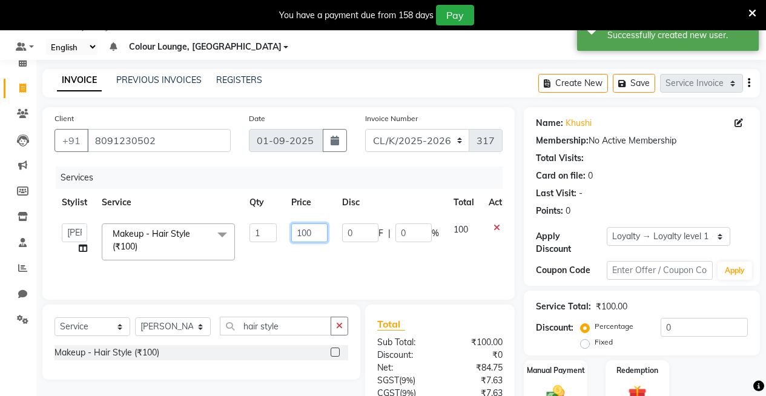
click at [322, 234] on input "100" at bounding box center [309, 233] width 36 height 19
type input "1"
type input "800"
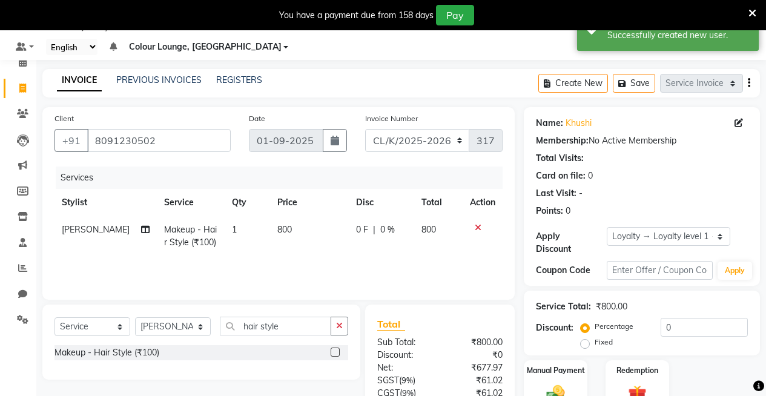
click at [375, 269] on div "Services Stylist Service Qty Price Disc Total Action ANKUSH Makeup - Hair Style…" at bounding box center [279, 227] width 448 height 121
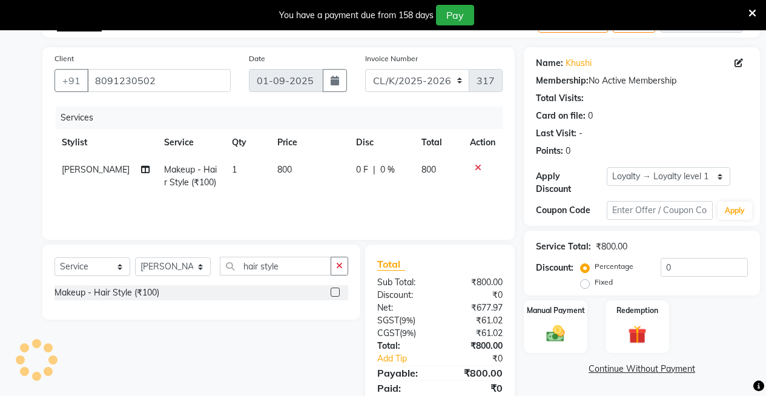
scroll to position [0, 0]
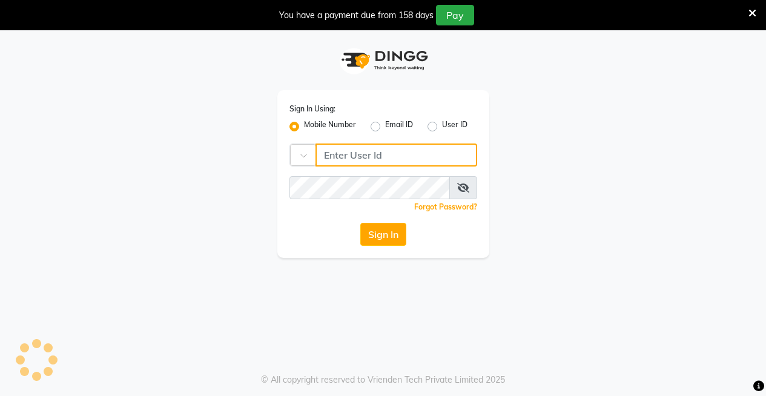
type input "9256811116"
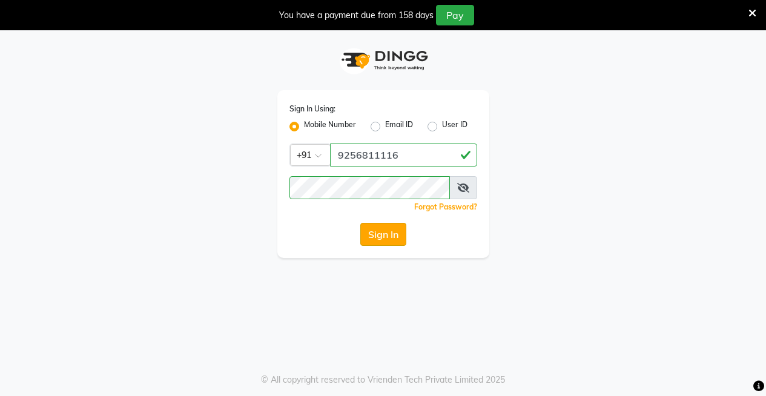
click at [381, 239] on button "Sign In" at bounding box center [383, 234] width 46 height 23
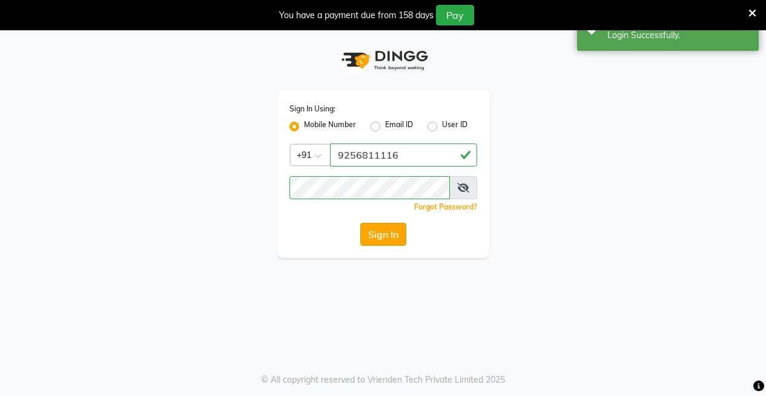
select select "75"
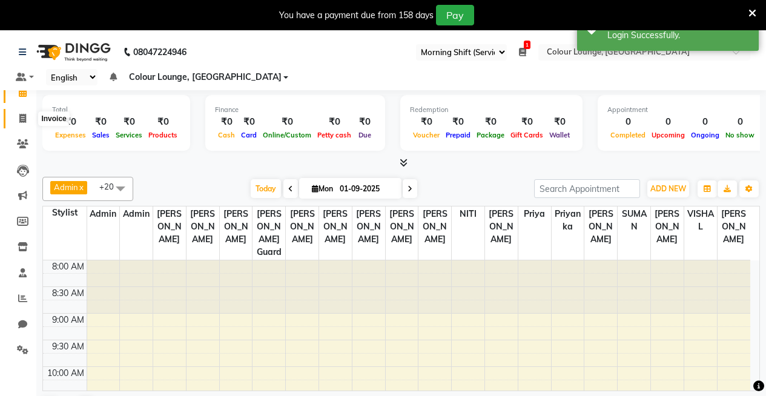
click at [15, 119] on span at bounding box center [22, 119] width 21 height 14
select select "service"
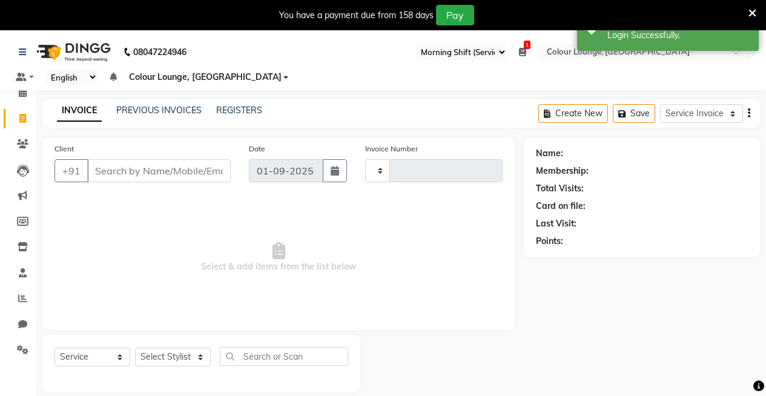
type input "3171"
select select "8015"
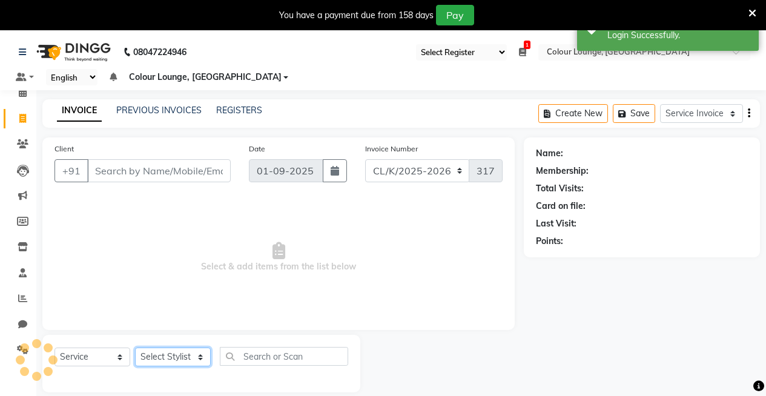
click at [157, 348] on select "Select Stylist Admin Admin AKHIL ANKUSH Baljinder Colour Lounge, Kabir Park Col…" at bounding box center [173, 357] width 76 height 19
click at [135, 348] on select "Select Stylist Admin Admin AKHIL ANKUSH Baljinder Colour Lounge, Kabir Park Col…" at bounding box center [173, 357] width 76 height 19
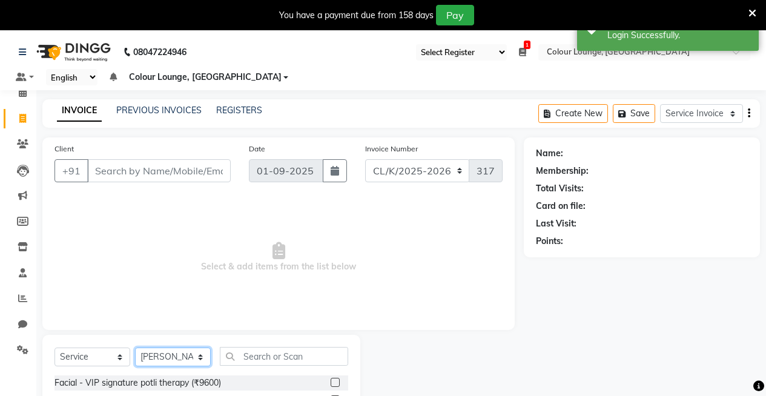
click at [153, 351] on select "Select Stylist Admin Admin AKHIL ANKUSH Baljinder Colour Lounge, Kabir Park Col…" at bounding box center [173, 357] width 76 height 19
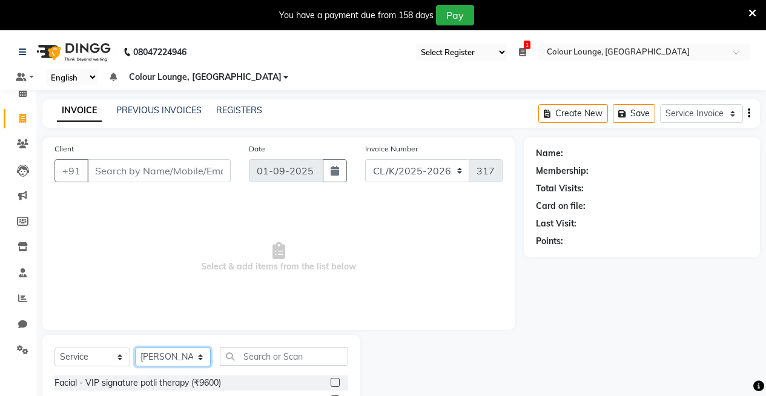
select select "70116"
click at [135, 348] on select "Select Stylist Admin Admin AKHIL ANKUSH Baljinder Colour Lounge, Kabir Park Col…" at bounding box center [173, 357] width 76 height 19
click at [289, 358] on input "text" at bounding box center [284, 356] width 128 height 19
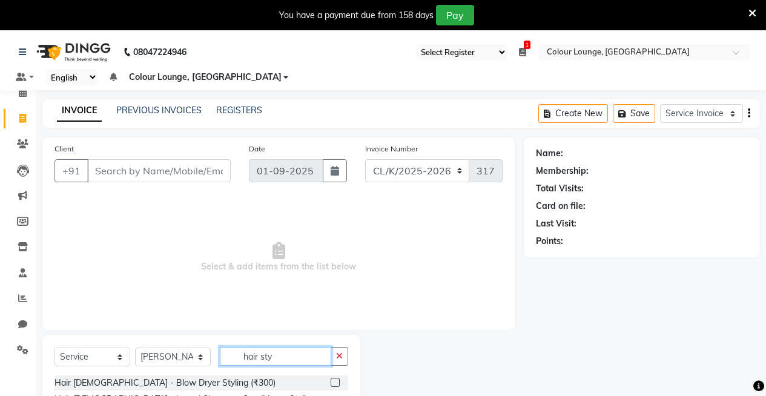
scroll to position [67, 0]
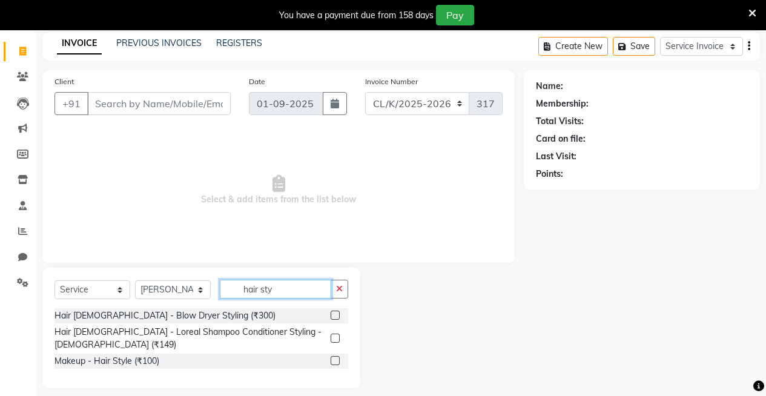
type input "hair sty"
click at [334, 356] on label at bounding box center [335, 360] width 9 height 9
click at [334, 357] on input "checkbox" at bounding box center [335, 361] width 8 height 8
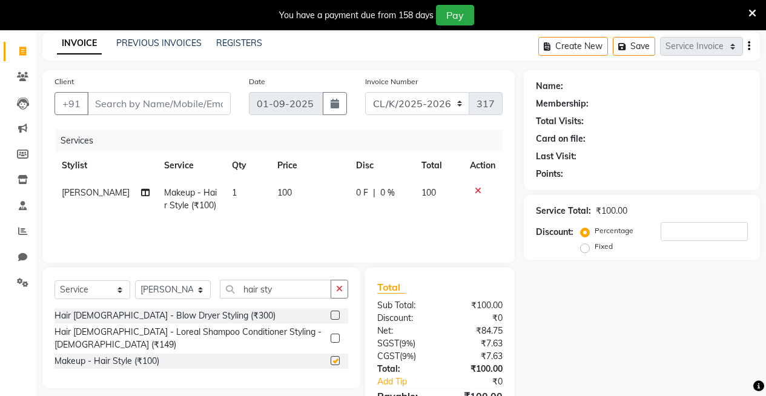
checkbox input "false"
click at [294, 196] on td "100" at bounding box center [309, 199] width 79 height 40
select select "70116"
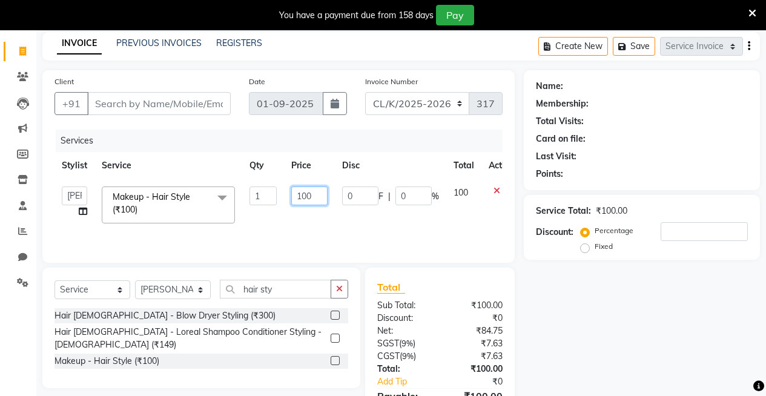
click at [320, 192] on input "100" at bounding box center [309, 196] width 36 height 19
type input "1"
type input "800"
click at [174, 104] on input "Client" at bounding box center [159, 103] width 144 height 23
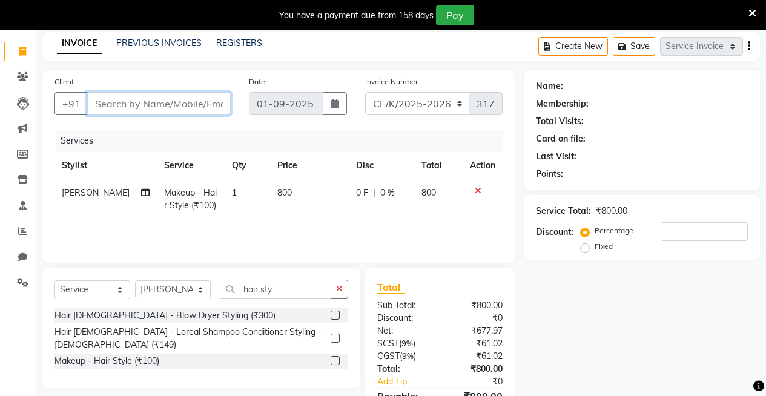
type input "8"
type input "0"
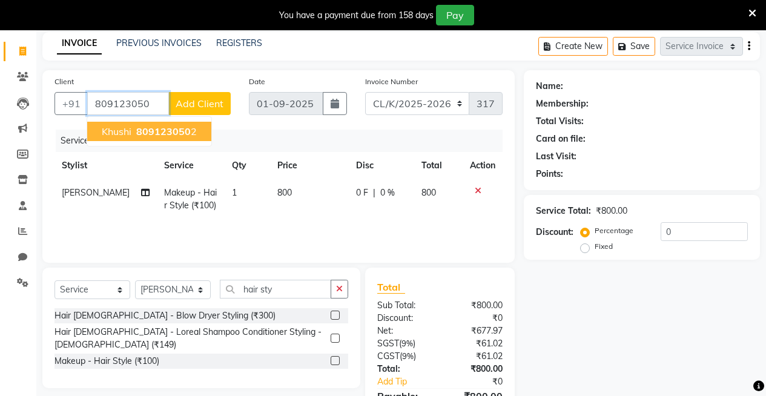
click at [194, 129] on ngb-highlight "809123050 2" at bounding box center [165, 131] width 63 height 12
type input "8091230502"
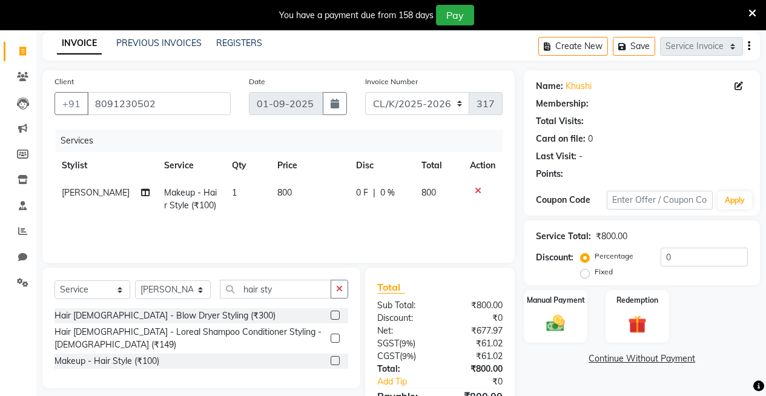
select select "1: Object"
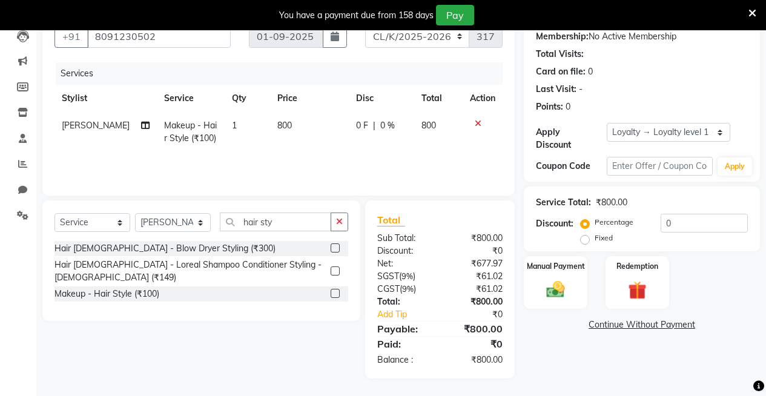
scroll to position [135, 0]
click at [585, 282] on div "Manual Payment" at bounding box center [556, 281] width 66 height 55
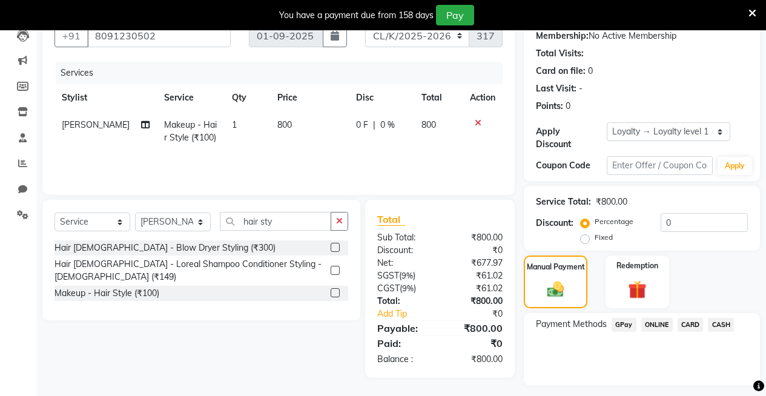
click at [722, 318] on span "CASH" at bounding box center [721, 325] width 26 height 14
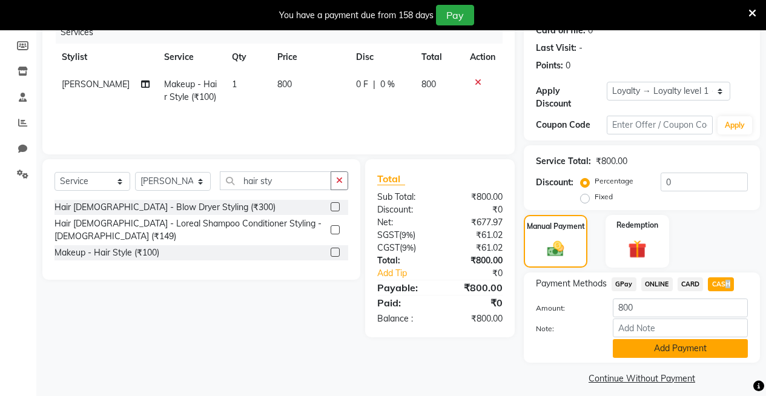
click at [721, 343] on button "Add Payment" at bounding box center [680, 348] width 135 height 19
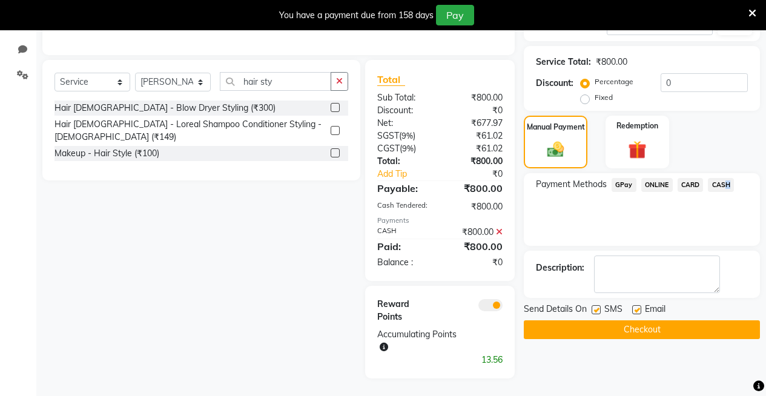
scroll to position [276, 0]
click at [714, 323] on button "Checkout" at bounding box center [642, 329] width 236 height 19
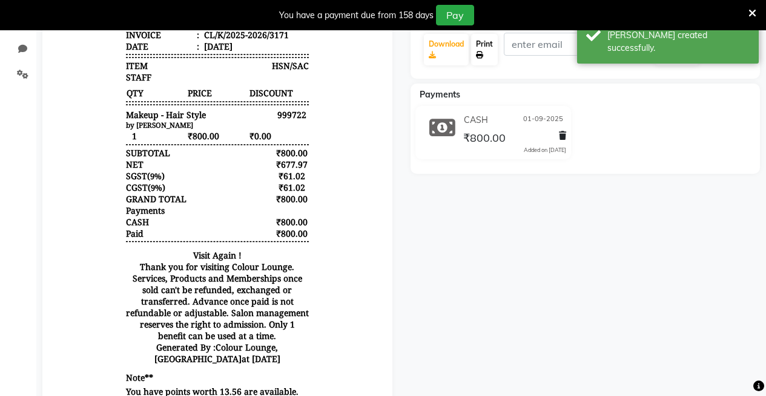
click at [482, 44] on link "Print" at bounding box center [484, 50] width 27 height 32
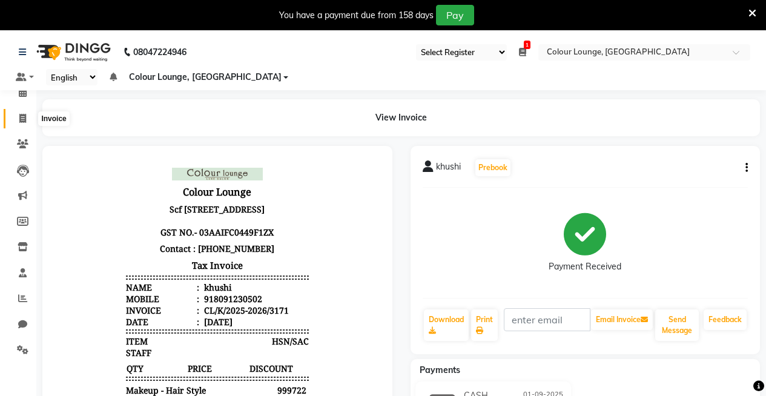
click at [25, 118] on icon at bounding box center [22, 118] width 7 height 9
select select "service"
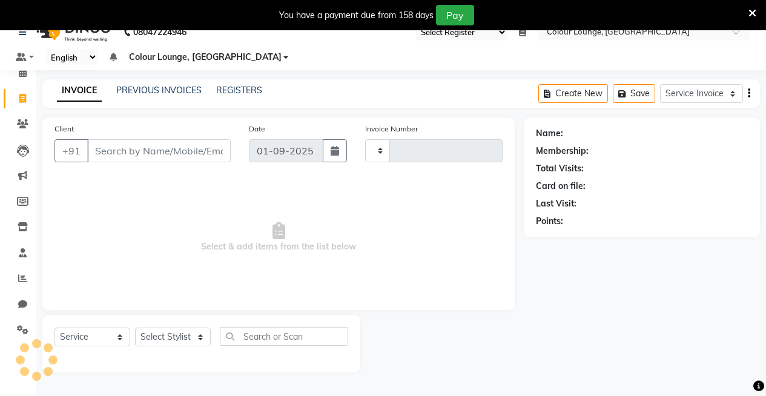
type input "3172"
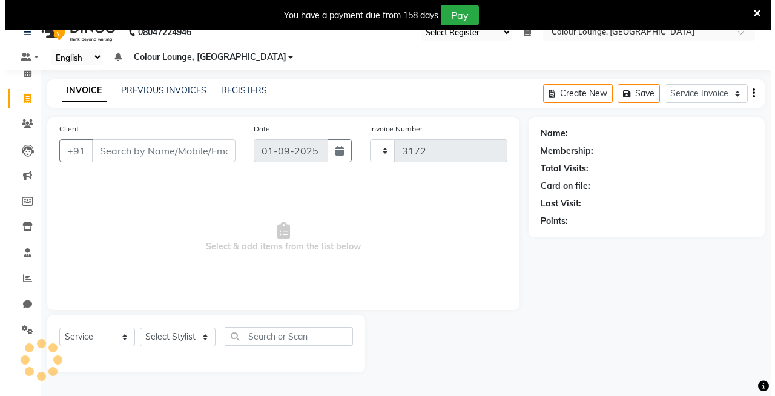
scroll to position [30, 0]
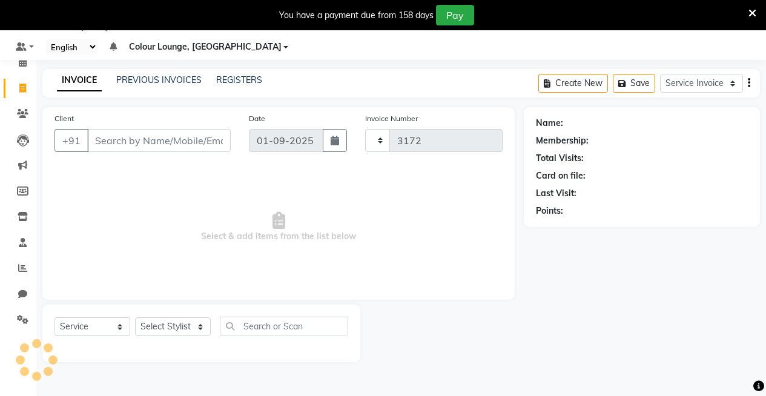
select select "8015"
click at [113, 136] on input "Client" at bounding box center [159, 140] width 144 height 23
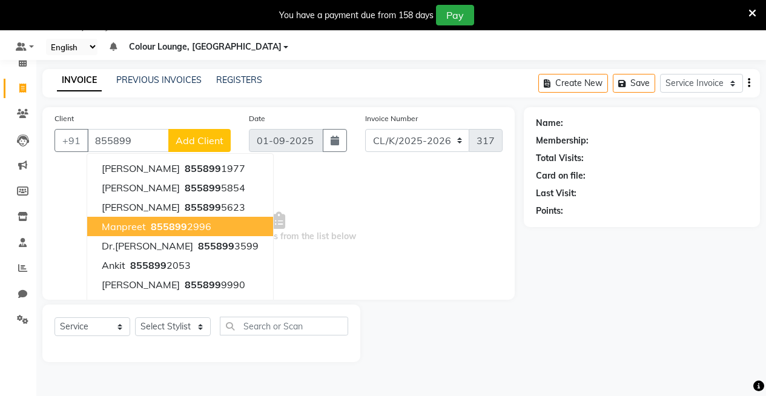
click at [152, 224] on span "855899" at bounding box center [169, 227] width 36 height 12
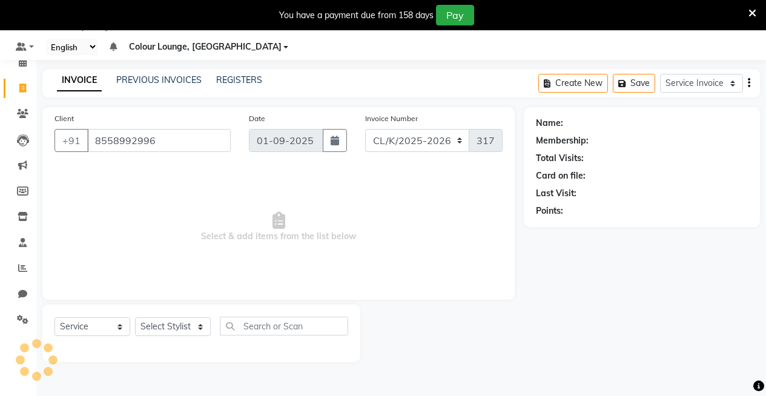
type input "8558992996"
select select "1: Object"
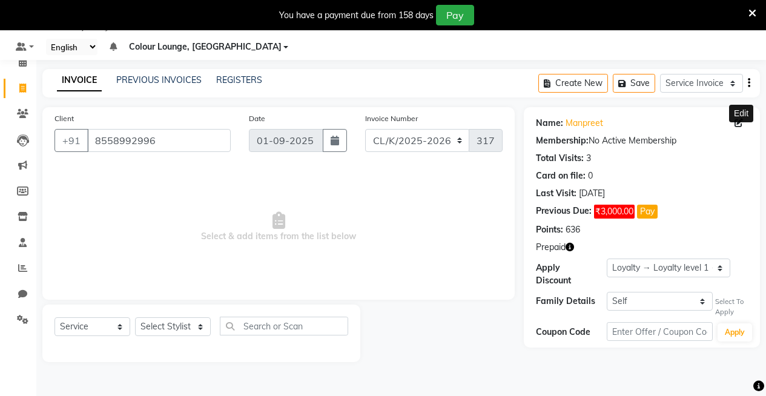
click at [740, 122] on icon at bounding box center [739, 123] width 8 height 8
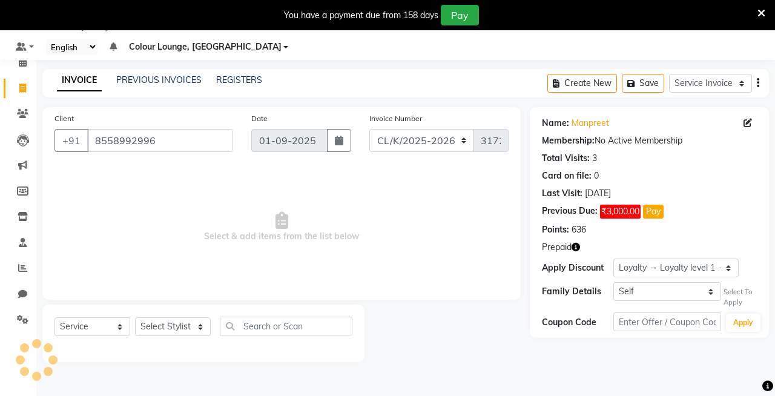
select select "female"
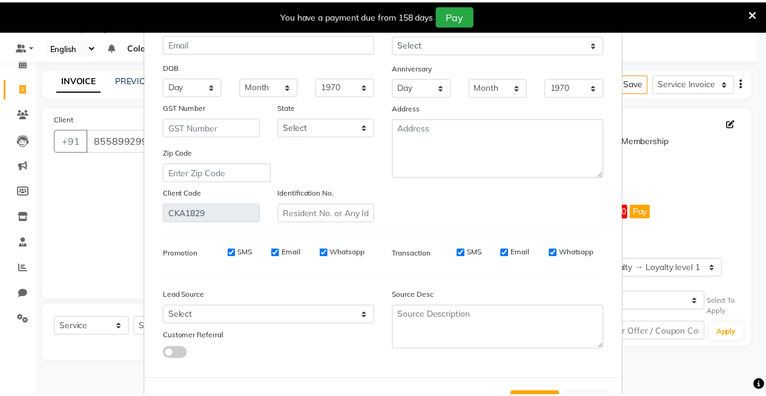
scroll to position [141, 0]
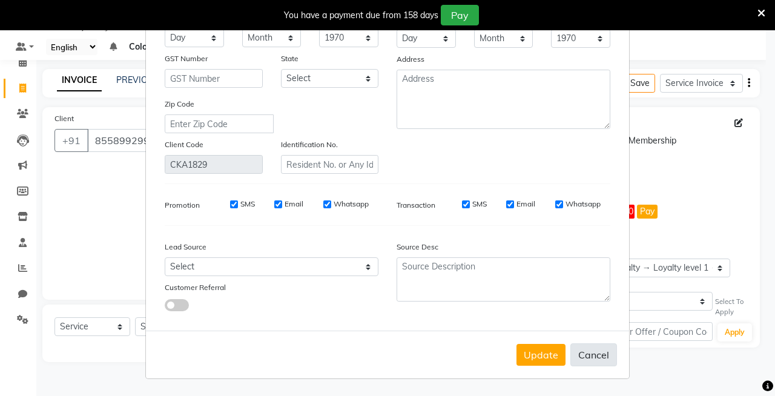
click at [585, 356] on button "Cancel" at bounding box center [594, 354] width 47 height 23
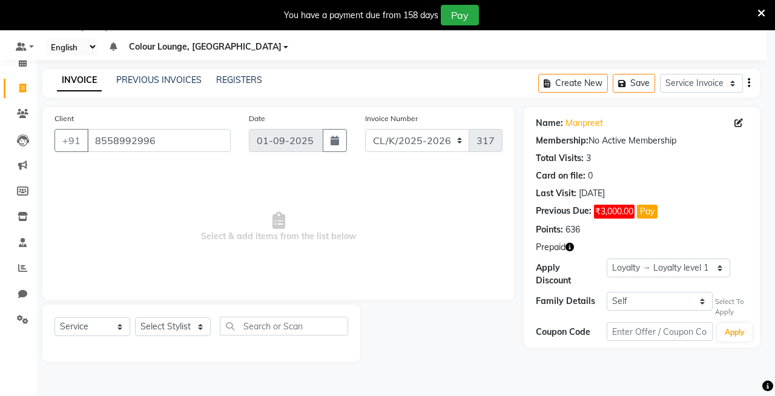
select select
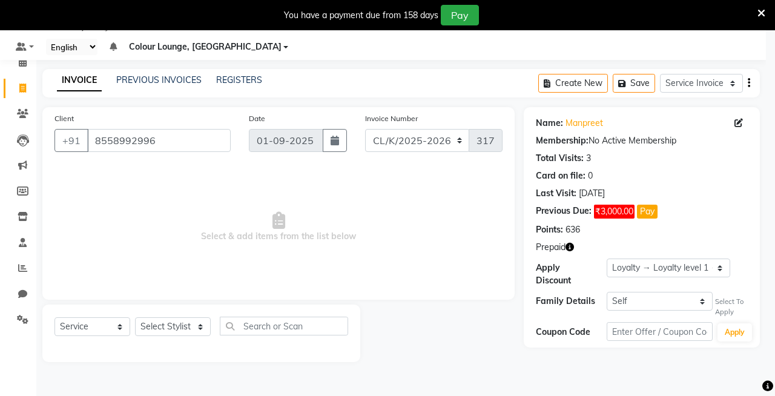
select select
checkbox input "false"
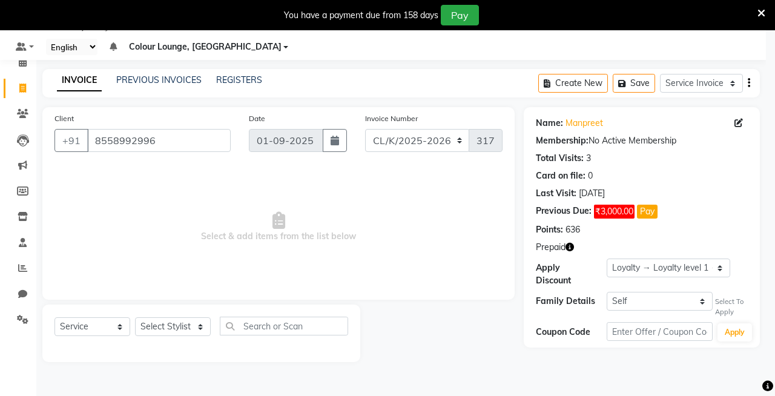
checkbox input "false"
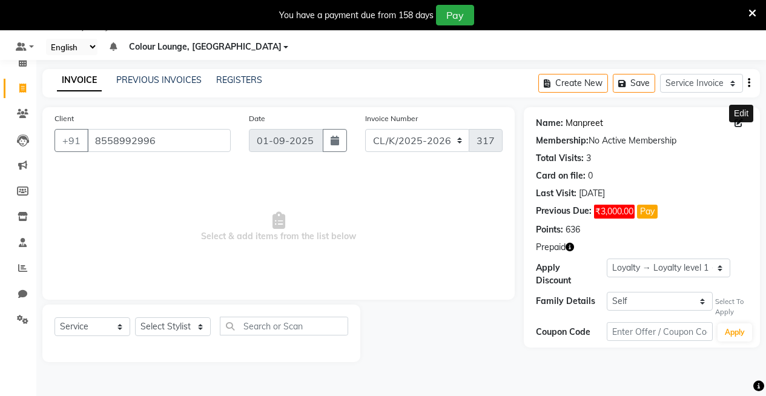
click at [581, 122] on link "Manpreet" at bounding box center [585, 123] width 38 height 13
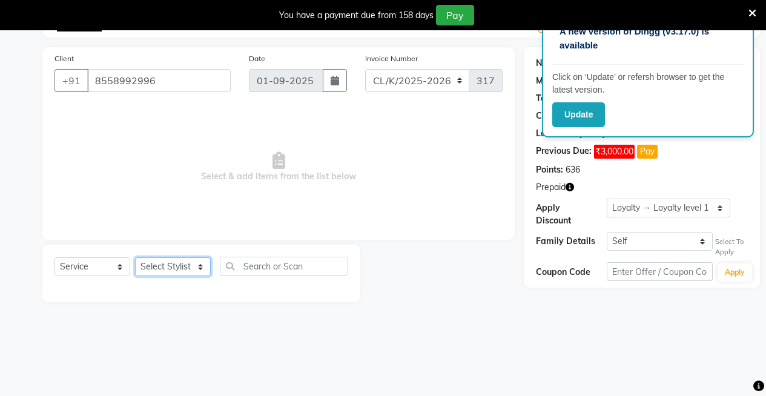
click at [157, 268] on select "Select Stylist Admin Admin AKHIL ANKUSH Baljinder Colour Lounge, Kabir Park Col…" at bounding box center [173, 266] width 76 height 19
select select "70118"
click at [135, 257] on select "Select Stylist Admin Admin AKHIL ANKUSH Baljinder Colour Lounge, Kabir Park Col…" at bounding box center [173, 266] width 76 height 19
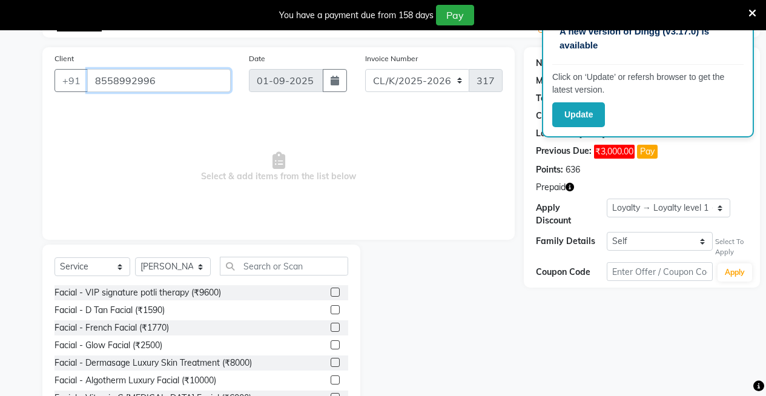
click at [168, 77] on input "8558992996" at bounding box center [159, 80] width 144 height 23
type input "855899299"
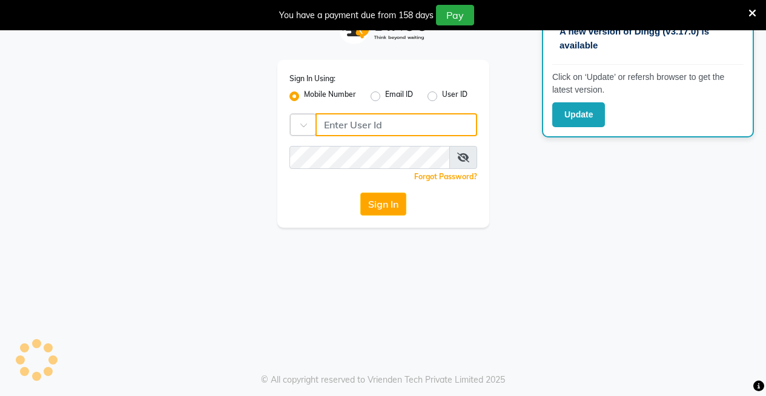
type input "9256811116"
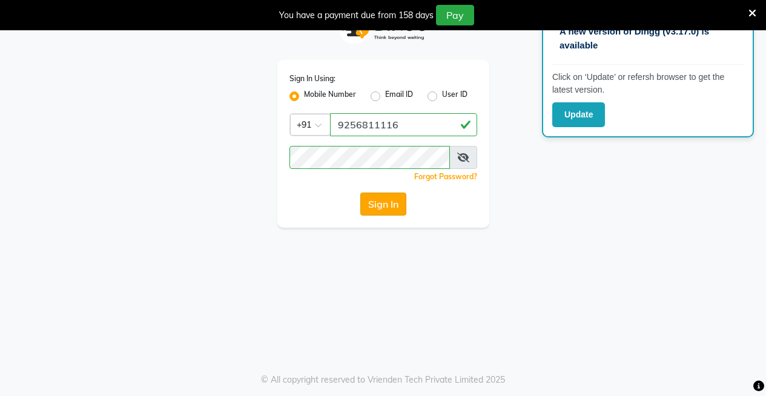
click at [379, 201] on button "Sign In" at bounding box center [383, 204] width 46 height 23
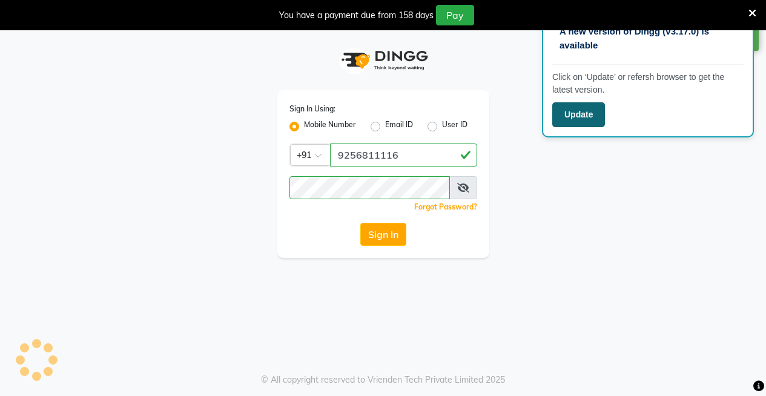
select select "75"
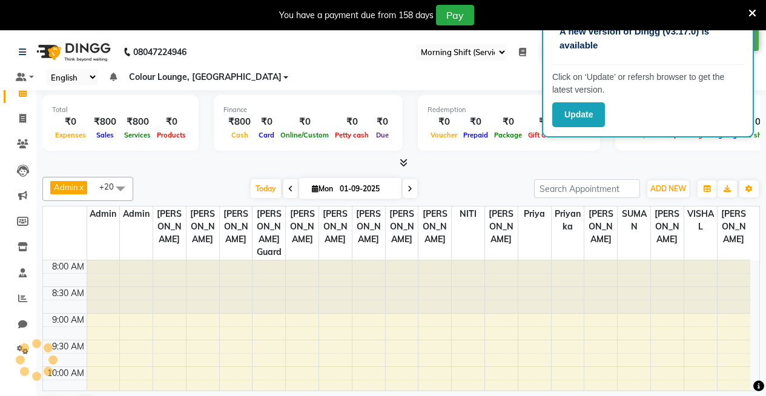
select select "en"
click at [21, 120] on icon at bounding box center [22, 118] width 7 height 9
select select "service"
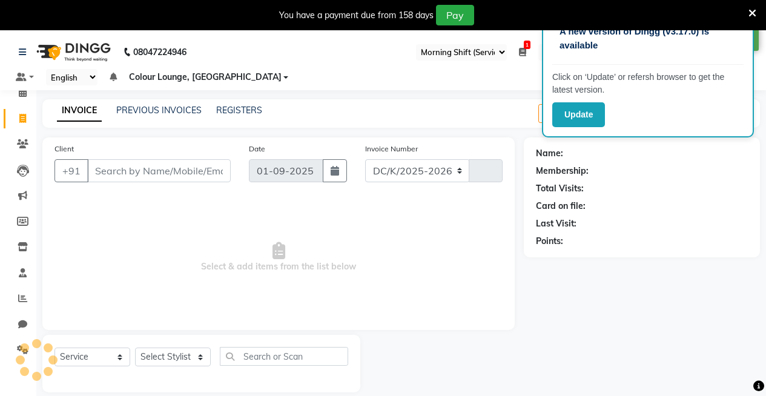
select select "8015"
type input "3172"
click at [161, 359] on select "Select Stylist Admin Admin AKHIL ANKUSH Baljinder Colour Lounge, Kabir Park Col…" at bounding box center [173, 357] width 76 height 19
select select "70118"
click at [135, 348] on select "Select Stylist Admin Admin AKHIL ANKUSH Baljinder Colour Lounge, Kabir Park Col…" at bounding box center [173, 357] width 76 height 19
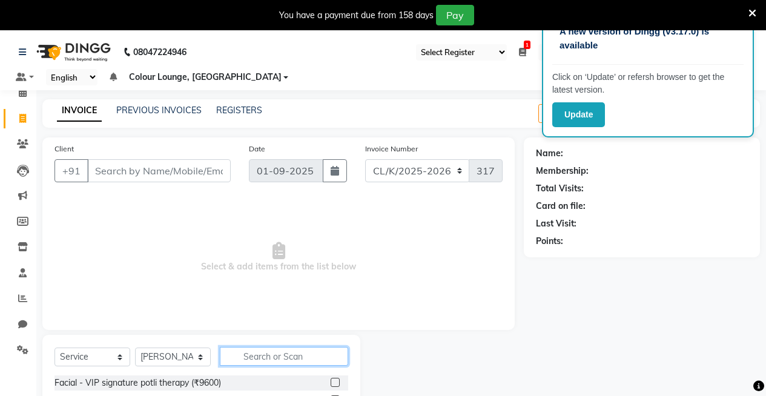
click at [252, 355] on input "text" at bounding box center [284, 356] width 128 height 19
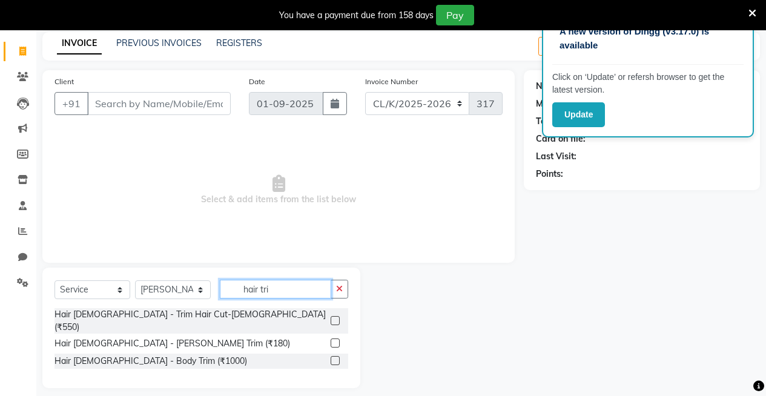
type input "hair tri"
drag, startPoint x: 336, startPoint y: 315, endPoint x: 333, endPoint y: 245, distance: 70.3
click at [337, 316] on label at bounding box center [335, 320] width 9 height 9
click at [337, 317] on input "checkbox" at bounding box center [335, 321] width 8 height 8
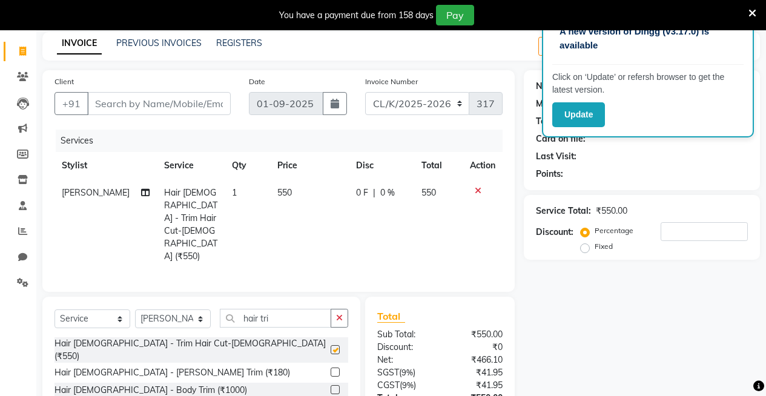
checkbox input "false"
click at [285, 187] on td "550" at bounding box center [309, 224] width 79 height 91
select select "70118"
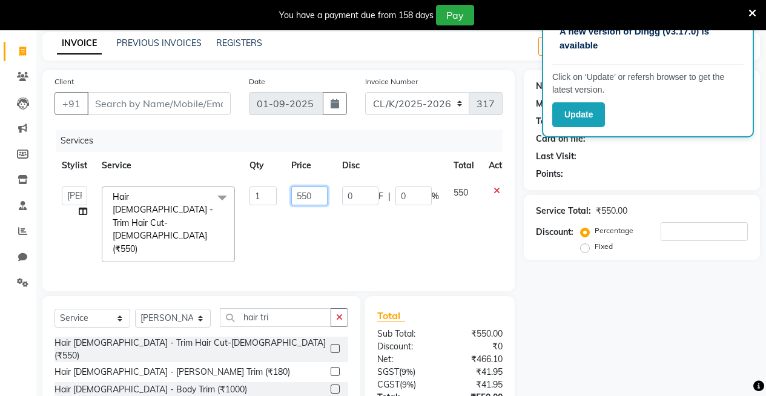
click at [302, 190] on input "550" at bounding box center [309, 196] width 36 height 19
click at [309, 189] on input "550" at bounding box center [309, 196] width 36 height 19
click at [321, 192] on input "550" at bounding box center [309, 196] width 36 height 19
type input "5"
type input "300"
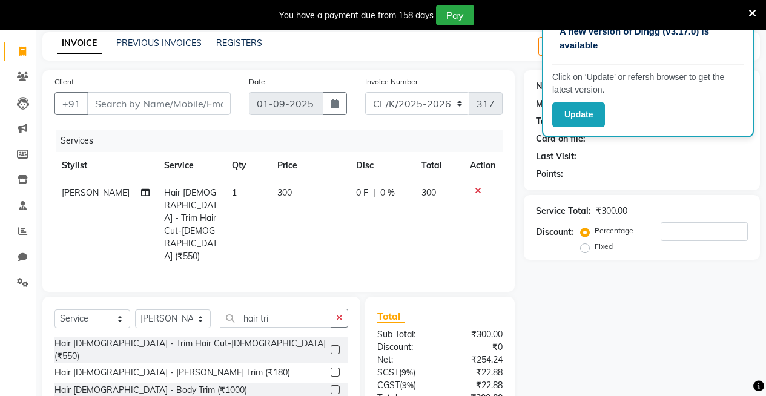
click at [313, 217] on td "300" at bounding box center [309, 224] width 79 height 91
select select "70118"
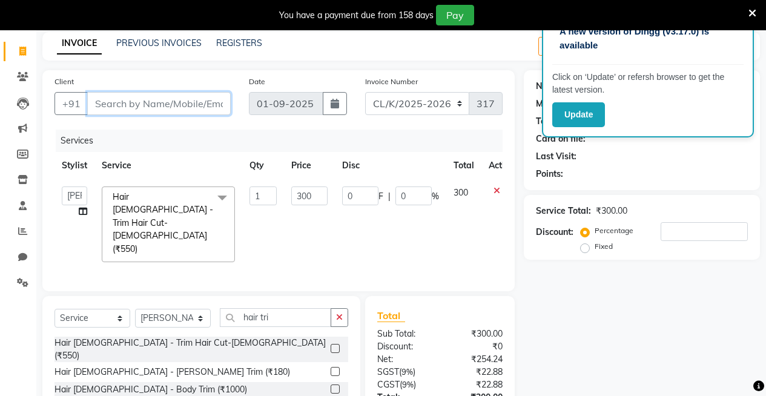
click at [219, 104] on input "Client" at bounding box center [159, 103] width 144 height 23
click at [197, 111] on input "Client" at bounding box center [159, 103] width 144 height 23
click at [153, 309] on select "Select Stylist Admin Admin AKHIL ANKUSH Baljinder Colour Lounge, Kabir Park Col…" at bounding box center [173, 318] width 76 height 19
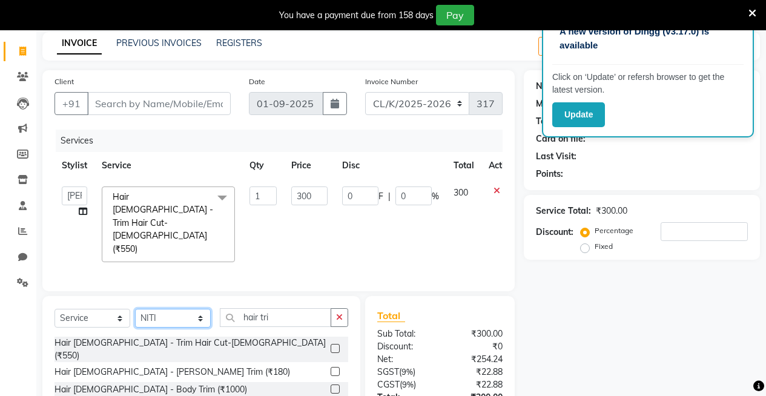
click at [135, 309] on select "Select Stylist Admin Admin AKHIL ANKUSH Baljinder Colour Lounge, Kabir Park Col…" at bounding box center [173, 318] width 76 height 19
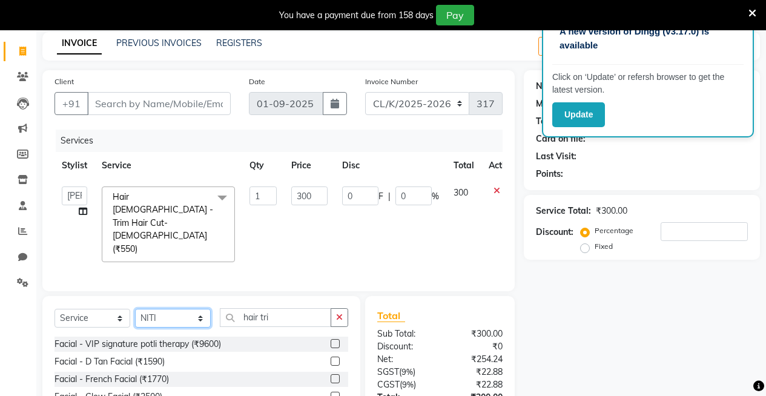
drag, startPoint x: 165, startPoint y: 290, endPoint x: 166, endPoint y: 281, distance: 8.5
click at [165, 309] on select "Select Stylist Admin Admin AKHIL ANKUSH Baljinder Colour Lounge, Kabir Park Col…" at bounding box center [173, 318] width 76 height 19
click at [135, 309] on select "Select Stylist Admin Admin AKHIL ANKUSH Baljinder Colour Lounge, Kabir Park Col…" at bounding box center [173, 318] width 76 height 19
drag, startPoint x: 158, startPoint y: 298, endPoint x: 159, endPoint y: 282, distance: 16.4
click at [157, 309] on select "Select Stylist Admin Admin AKHIL ANKUSH Baljinder Colour Lounge, Kabir Park Col…" at bounding box center [173, 318] width 76 height 19
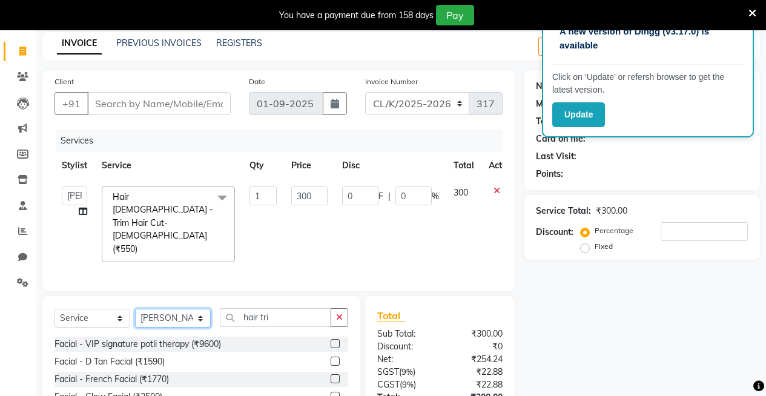
select select "82296"
click at [135, 309] on select "Select Stylist Admin Admin AKHIL ANKUSH Baljinder Colour Lounge, Kabir Park Col…" at bounding box center [173, 318] width 76 height 19
click at [288, 308] on input "hair tri" at bounding box center [275, 317] width 111 height 19
type input "h"
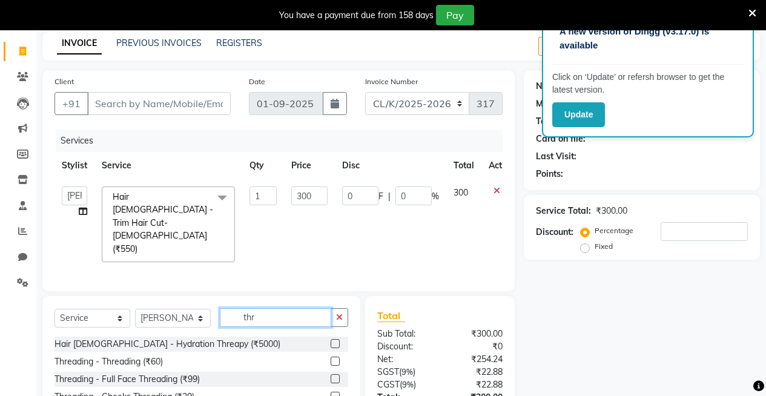
type input "thr"
click at [331, 357] on label at bounding box center [335, 361] width 9 height 9
click at [331, 358] on input "checkbox" at bounding box center [335, 362] width 8 height 8
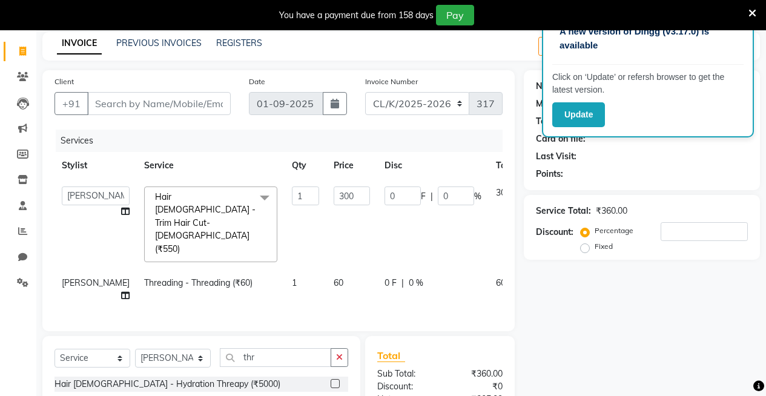
checkbox input "false"
click at [327, 270] on td "60" at bounding box center [352, 290] width 51 height 40
select select "82296"
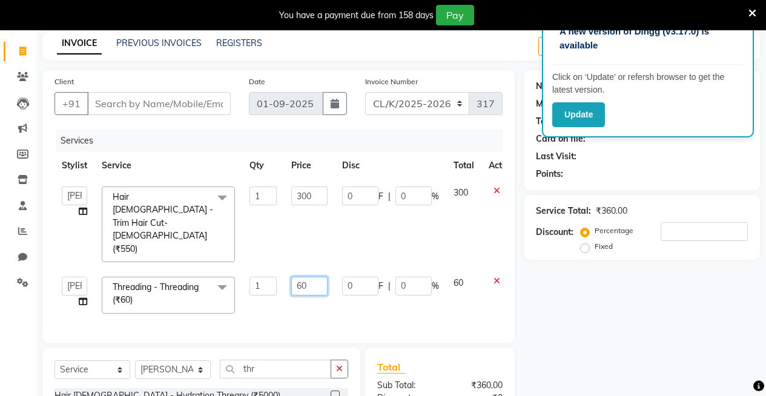
click at [317, 277] on input "60" at bounding box center [309, 286] width 36 height 19
type input "6"
type input "100"
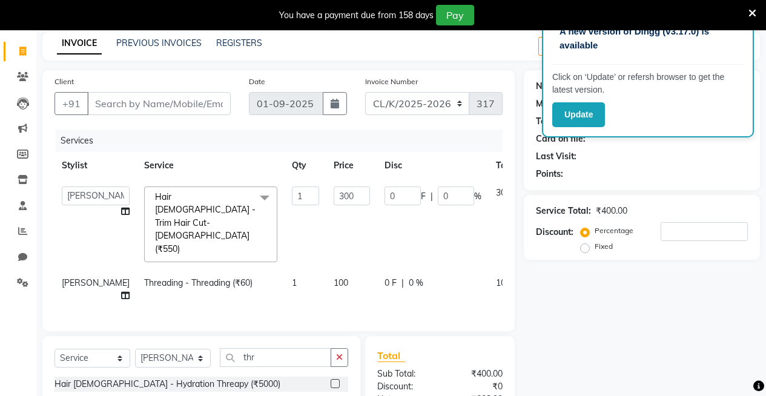
click at [321, 274] on div "Services Stylist Service Qty Price Disc Total Action Admin Admin AKHIL ANKUSH B…" at bounding box center [279, 225] width 448 height 190
click at [214, 111] on input "Client" at bounding box center [159, 103] width 144 height 23
type input "9"
type input "0"
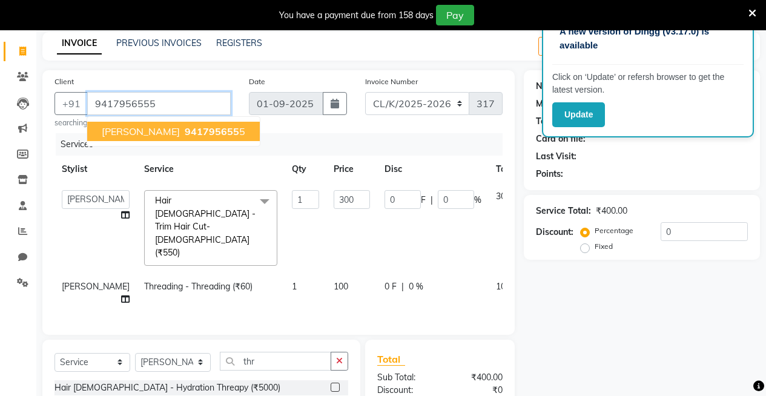
type input "9417956555"
select select "1: Object"
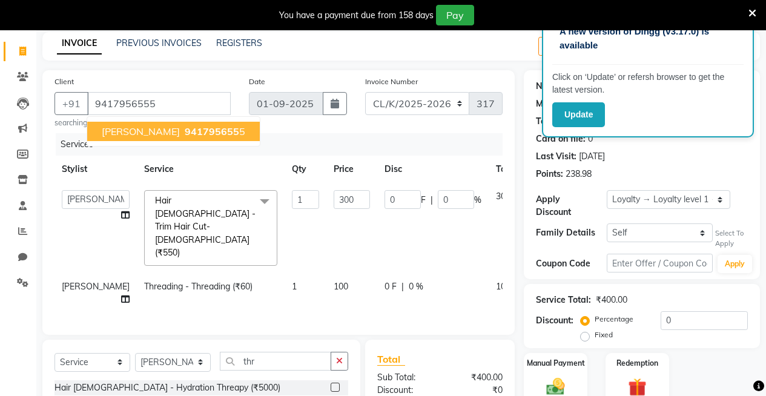
click at [212, 133] on span "941795655" at bounding box center [212, 131] width 55 height 12
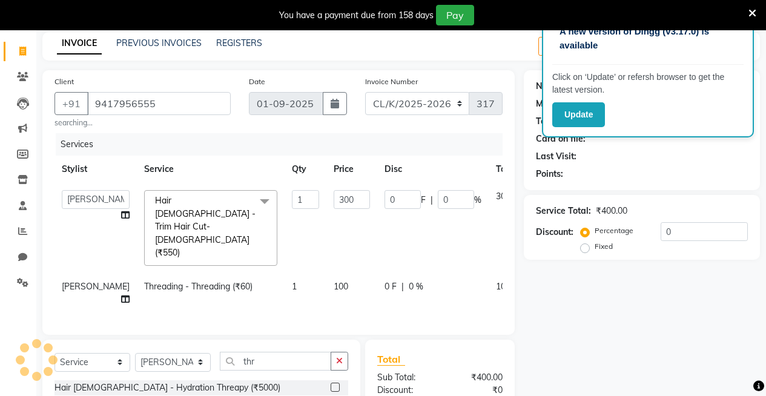
select select "1: Object"
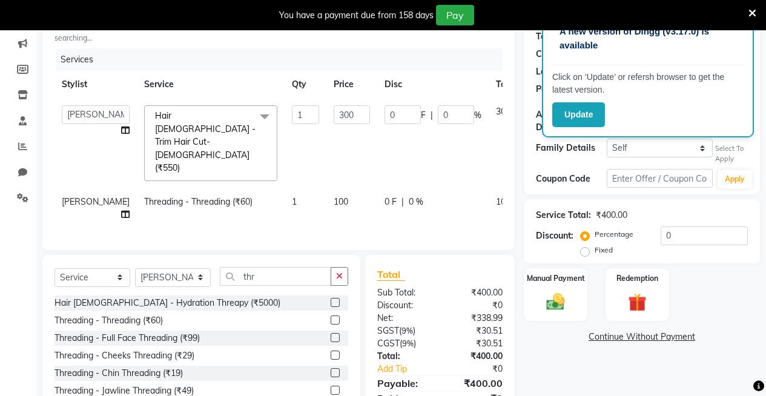
scroll to position [178, 0]
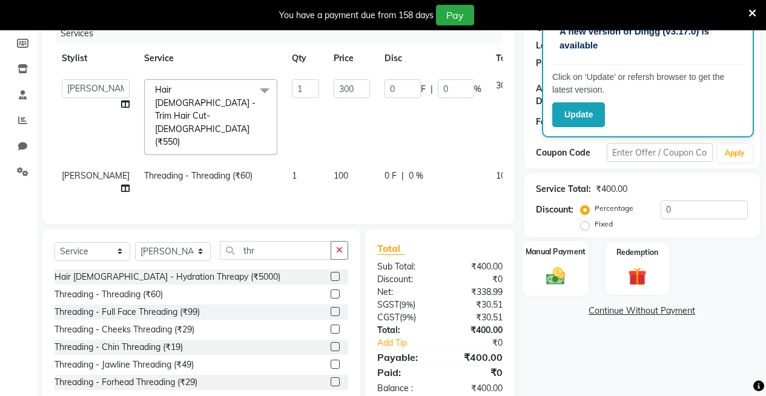
click at [559, 265] on img at bounding box center [555, 276] width 31 height 22
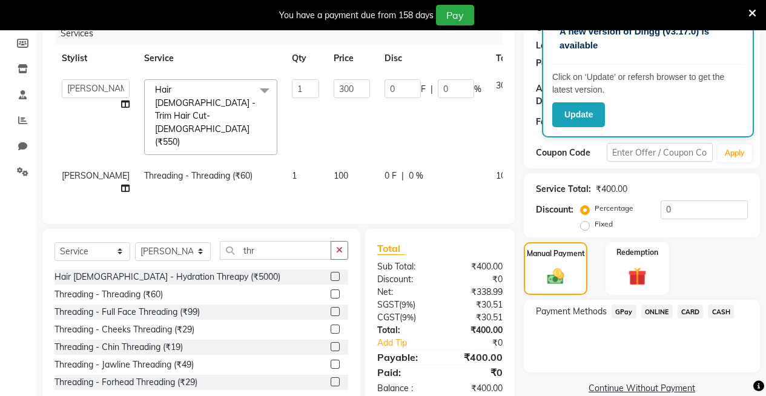
click at [722, 305] on span "CASH" at bounding box center [721, 312] width 26 height 14
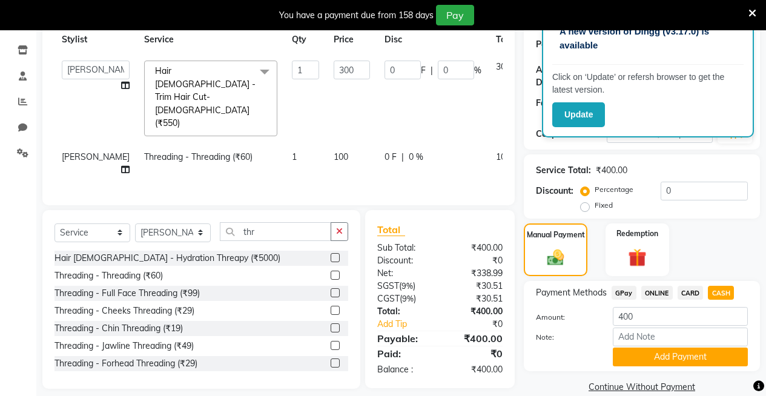
scroll to position [205, 0]
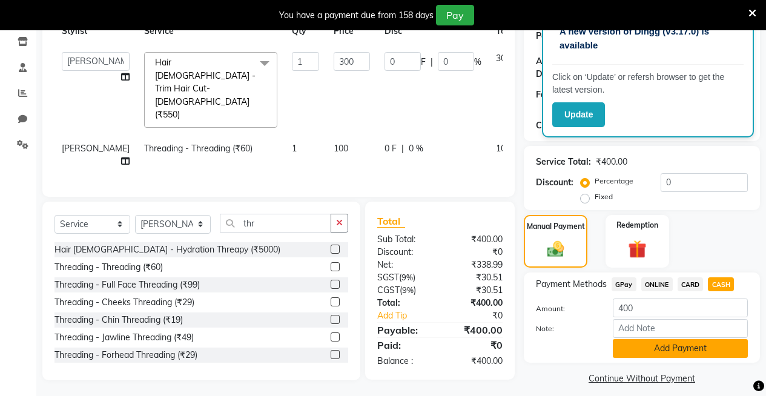
click at [711, 343] on button "Add Payment" at bounding box center [680, 348] width 135 height 19
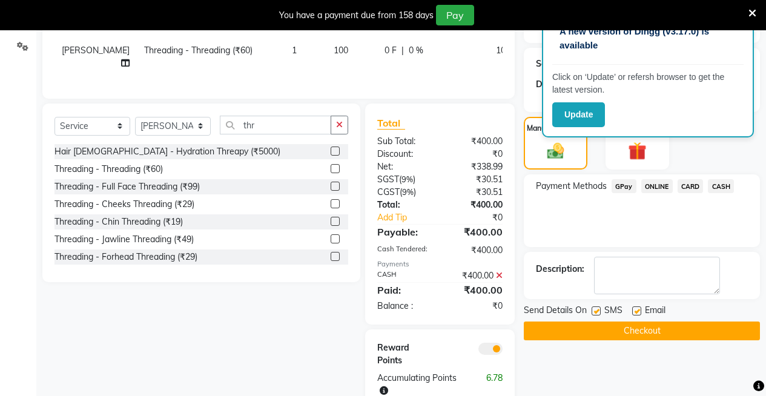
scroll to position [305, 0]
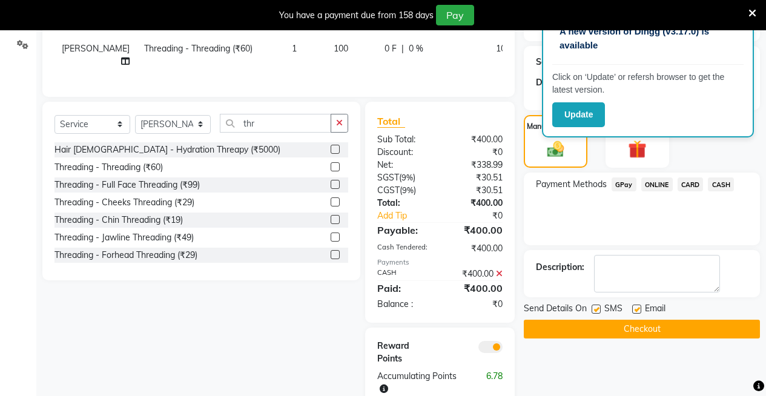
click at [644, 320] on button "Checkout" at bounding box center [642, 329] width 236 height 19
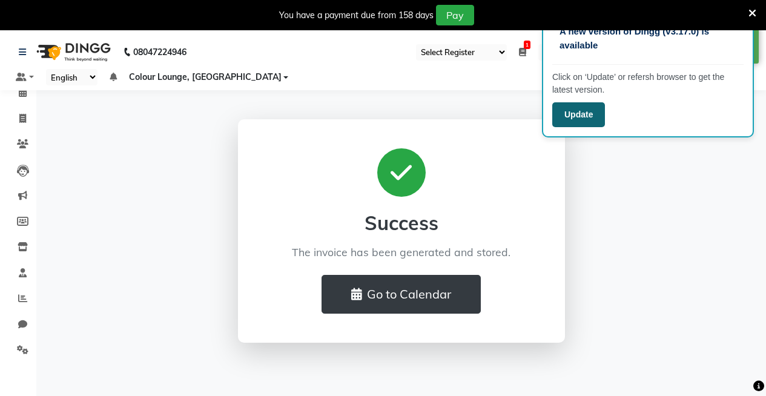
click at [580, 116] on button "Update" at bounding box center [578, 114] width 53 height 25
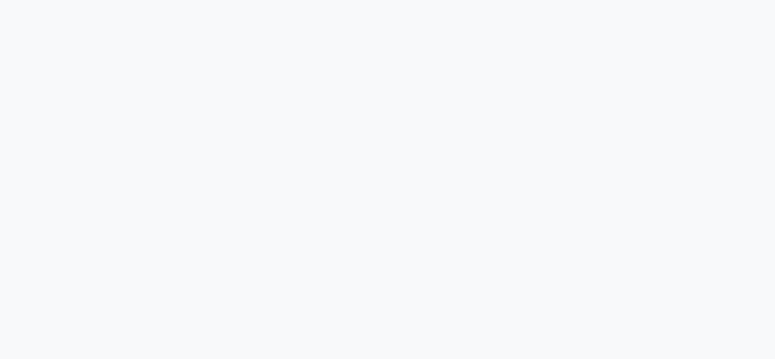
select select "75"
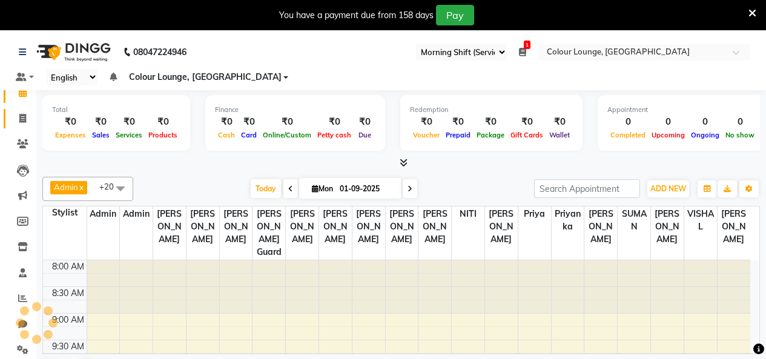
click at [21, 118] on icon at bounding box center [22, 118] width 7 height 9
select select "service"
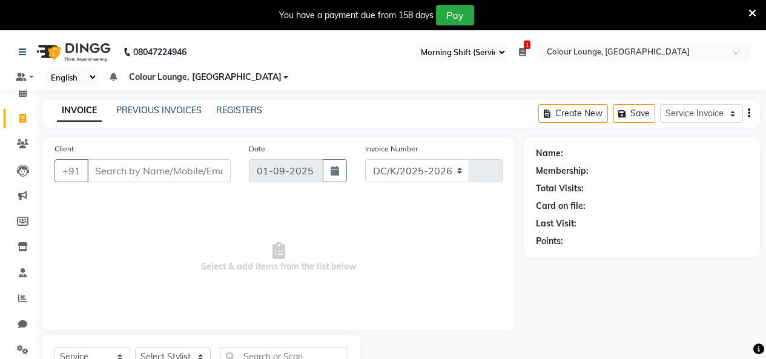
select select "8015"
type input "3171"
click at [194, 171] on input "Client" at bounding box center [159, 170] width 144 height 23
type input "7973037742"
click at [210, 163] on button "Add Client" at bounding box center [199, 170] width 62 height 23
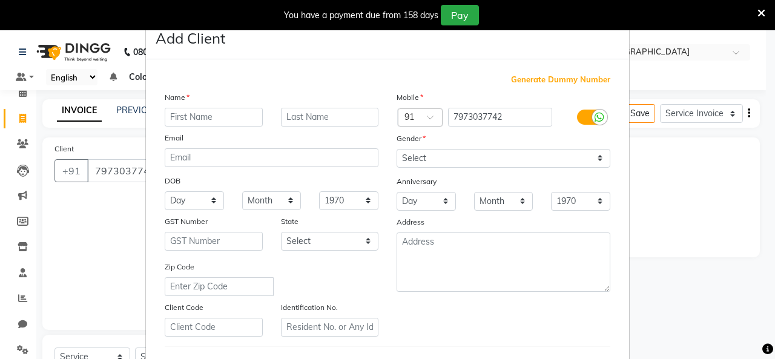
click at [206, 116] on input "text" at bounding box center [214, 117] width 98 height 19
type input "anmol"
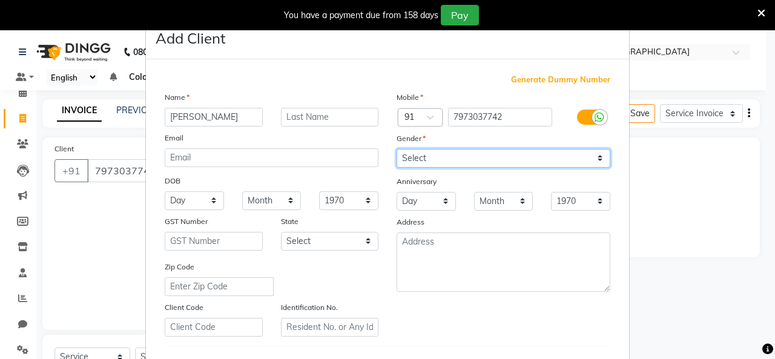
click at [430, 161] on select "Select Male Female Other Prefer Not To Say" at bounding box center [504, 158] width 214 height 19
select select "female"
click at [397, 149] on select "Select Male Female Other Prefer Not To Say" at bounding box center [504, 158] width 214 height 19
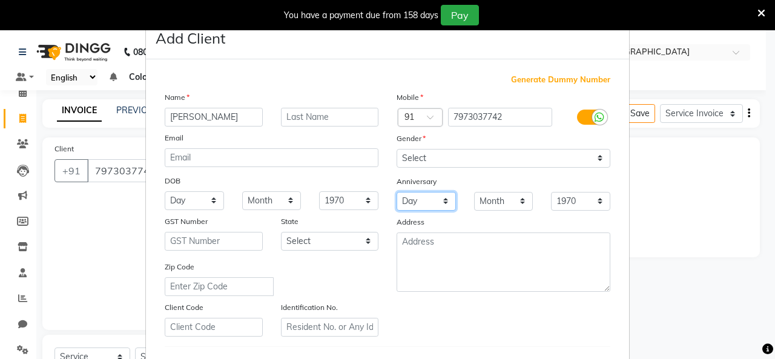
click at [445, 222] on div "Mobile Country Code × 91 7973037742 Gender Select Male Female Other Prefer Not …" at bounding box center [504, 214] width 232 height 246
click at [483, 227] on div "Address" at bounding box center [504, 224] width 232 height 17
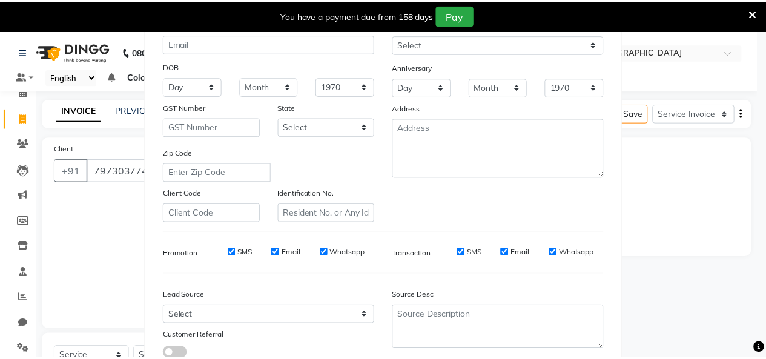
scroll to position [200, 0]
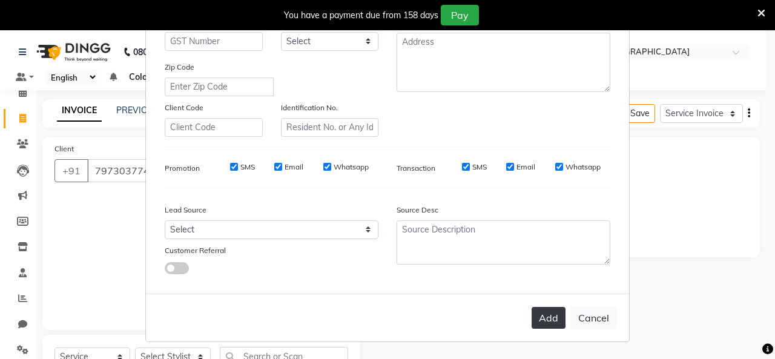
click at [551, 308] on button "Add" at bounding box center [549, 318] width 34 height 22
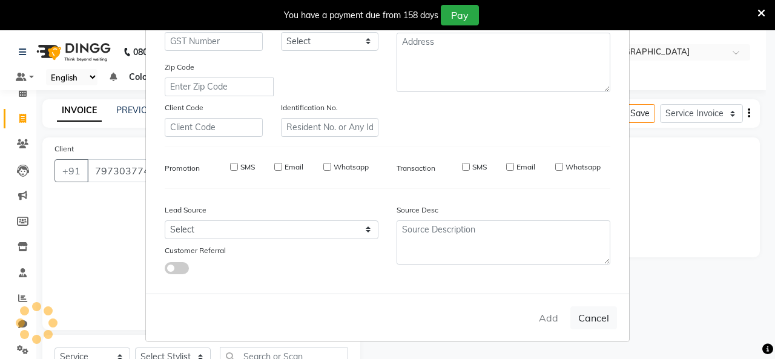
select select
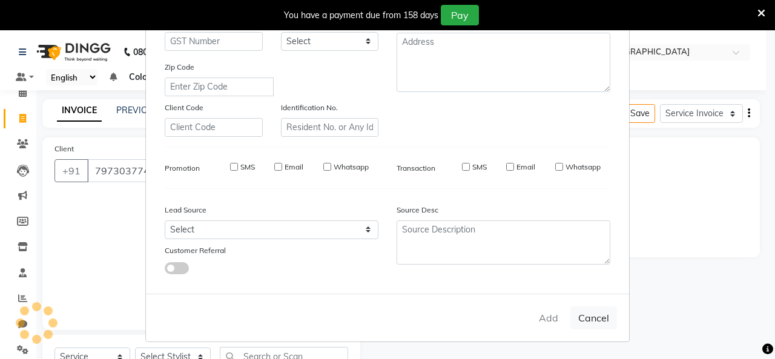
select select
checkbox input "false"
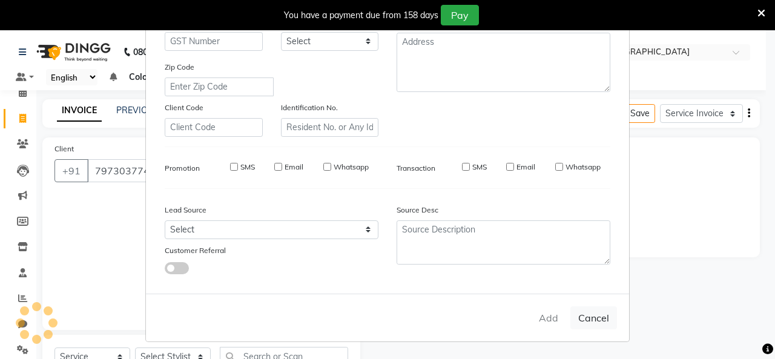
checkbox input "false"
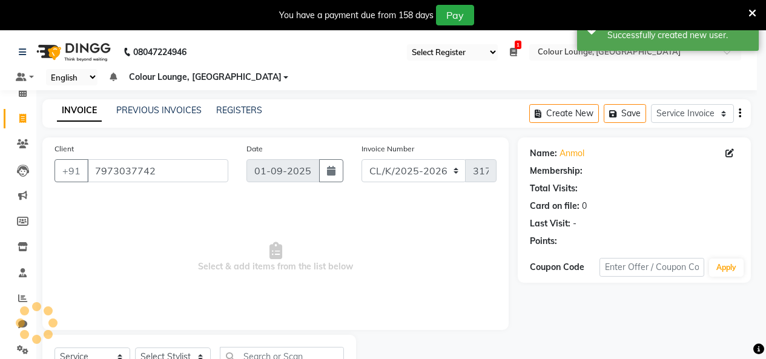
select select "1: Object"
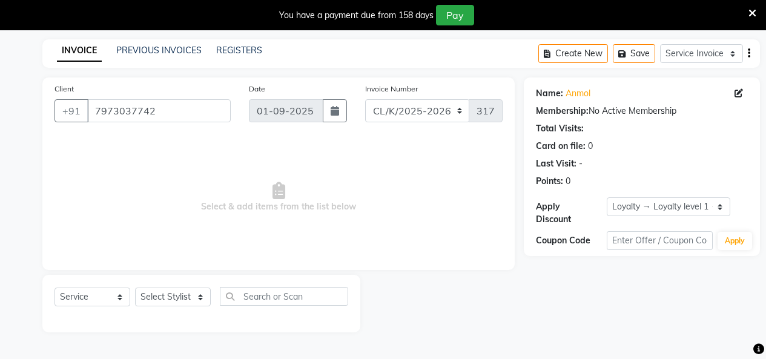
select select "75"
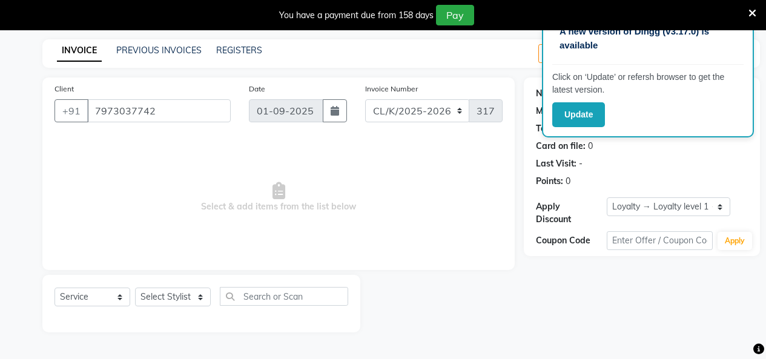
select select "75"
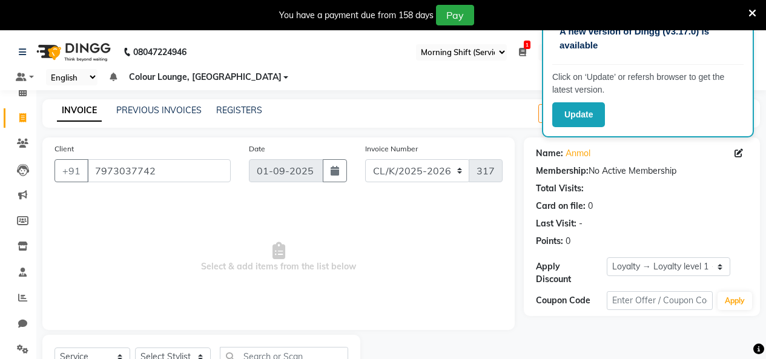
scroll to position [51, 0]
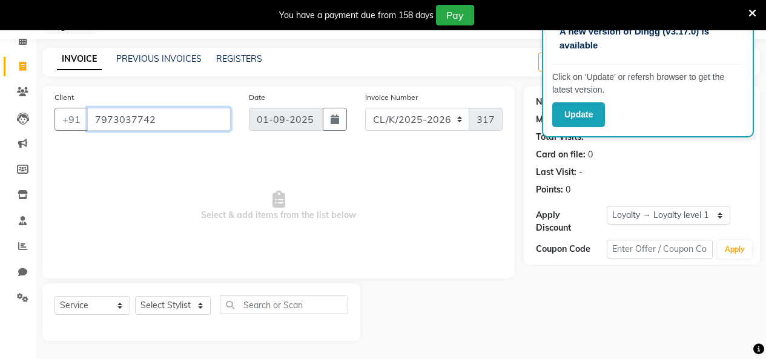
click at [197, 125] on input "7973037742" at bounding box center [159, 119] width 144 height 23
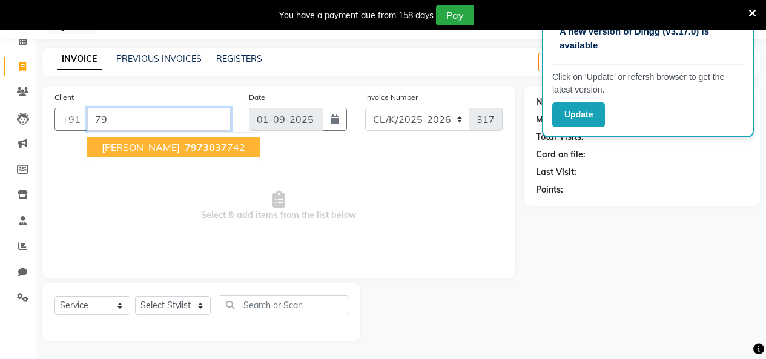
type input "7"
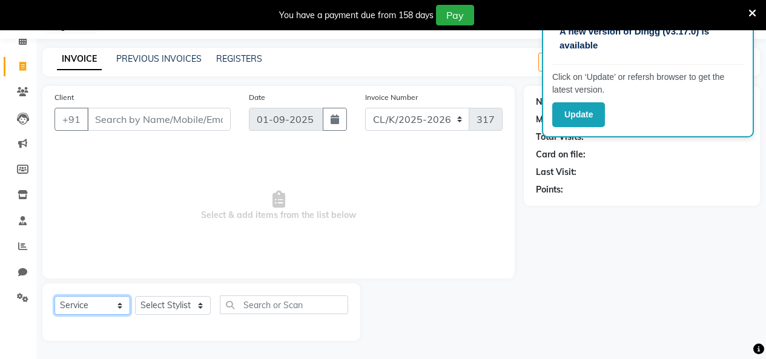
click at [119, 310] on select "Select Service Membership Package Voucher Prepaid Gift Card" at bounding box center [93, 305] width 76 height 19
click at [168, 307] on select "Select Stylist Admin Admin AKHIL ANKUSH Baljinder Colour Lounge, Kabir Park Col…" at bounding box center [173, 305] width 76 height 19
select select "76896"
click at [135, 296] on select "Select Stylist Admin Admin AKHIL ANKUSH Baljinder Colour Lounge, Kabir Park Col…" at bounding box center [173, 305] width 76 height 19
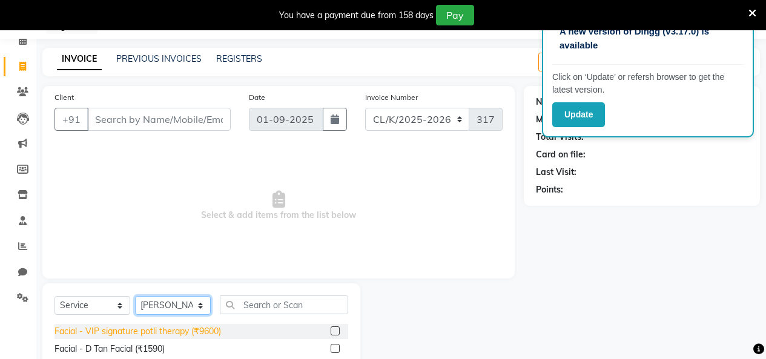
scroll to position [182, 0]
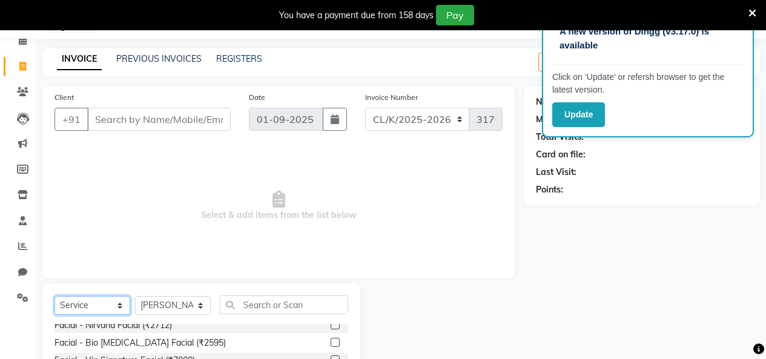
click at [110, 308] on select "Select Service Membership Package Voucher Prepaid Gift Card" at bounding box center [93, 305] width 76 height 19
click at [230, 336] on div "Facial - Bio [MEDICAL_DATA] Facial (₹2595)" at bounding box center [202, 343] width 294 height 15
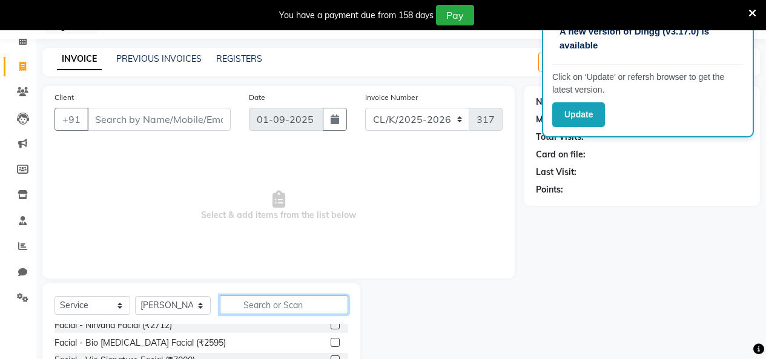
click at [254, 305] on input "text" at bounding box center [284, 305] width 128 height 19
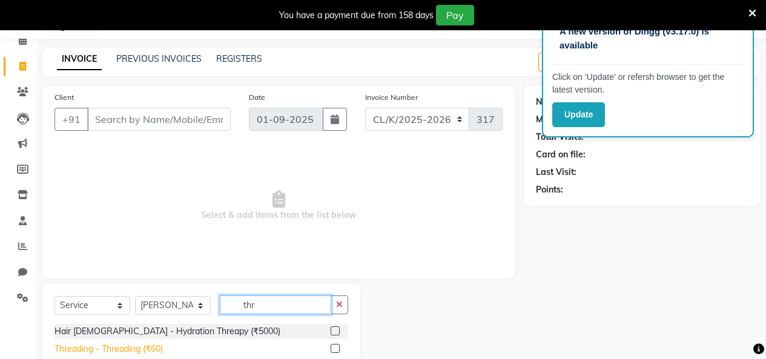
type input "thr"
click at [148, 354] on div "Threading - Threading (₹60)" at bounding box center [109, 349] width 108 height 13
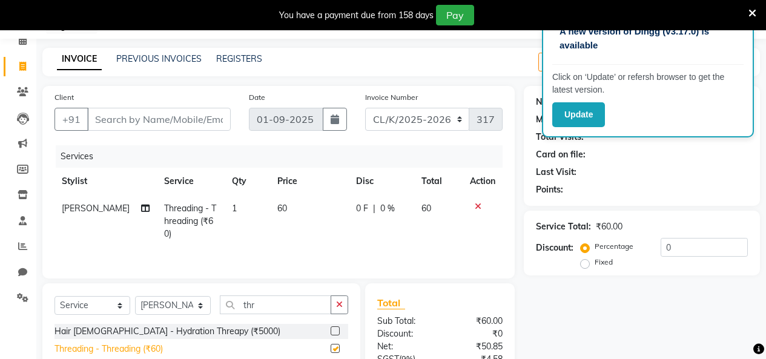
checkbox input "false"
click at [287, 206] on td "60" at bounding box center [309, 221] width 79 height 53
select select "76896"
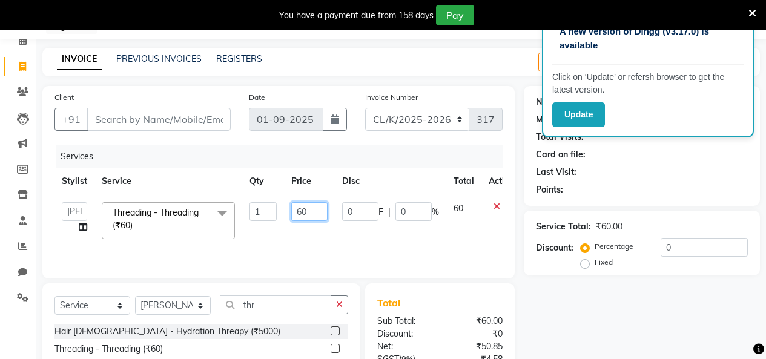
click at [306, 210] on input "60" at bounding box center [309, 211] width 36 height 19
click at [320, 215] on input "60" at bounding box center [309, 211] width 36 height 19
type input "6"
type input "40"
click at [321, 240] on td "40" at bounding box center [309, 220] width 51 height 51
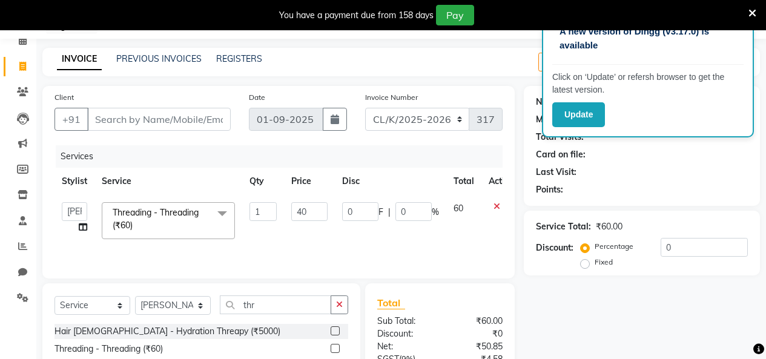
select select "76896"
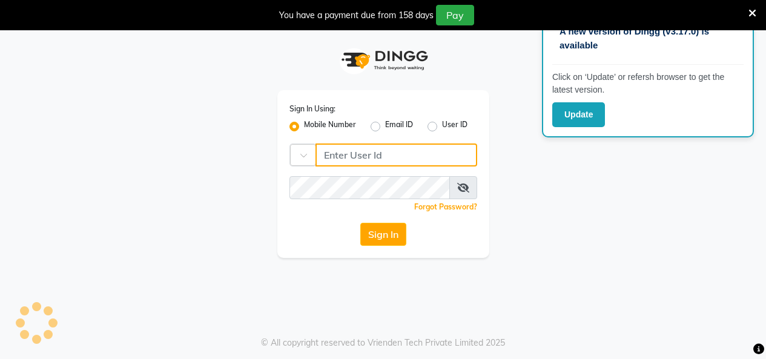
type input "9256811116"
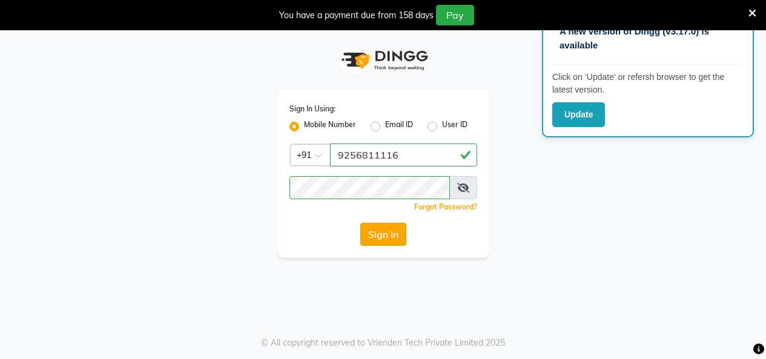
click at [385, 228] on button "Sign In" at bounding box center [383, 234] width 46 height 23
select select "75"
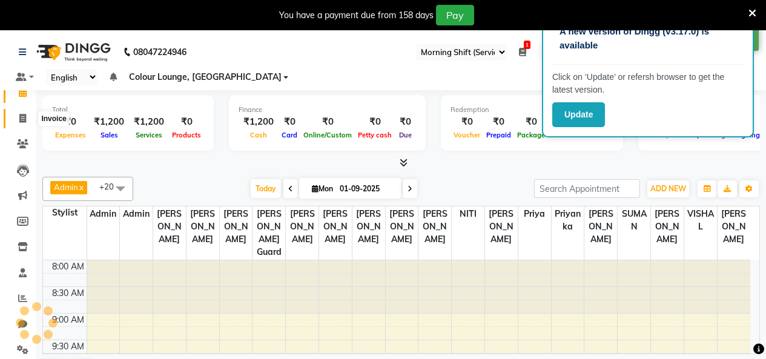
click at [26, 120] on icon at bounding box center [22, 118] width 7 height 9
select select "service"
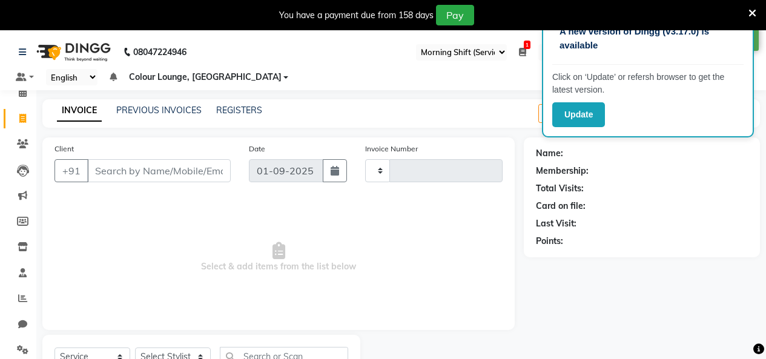
type input "3173"
select select "8015"
click at [168, 357] on select "Select Stylist" at bounding box center [173, 357] width 76 height 19
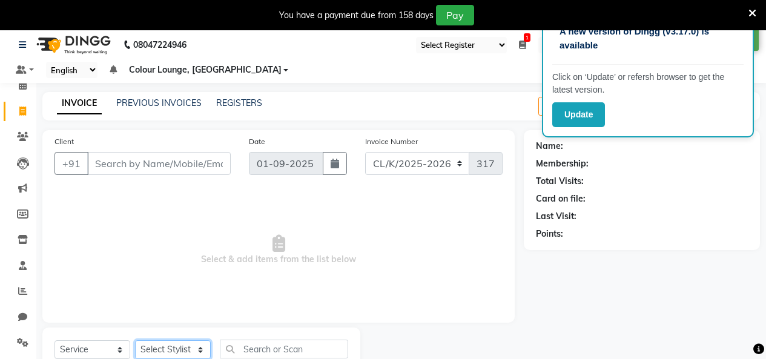
select select "70115"
click at [135, 340] on select "Select Stylist Admin Admin [PERSON_NAME] [PERSON_NAME] Colour Lounge, [GEOGRAPH…" at bounding box center [173, 349] width 76 height 19
click at [250, 349] on input "text" at bounding box center [284, 349] width 128 height 19
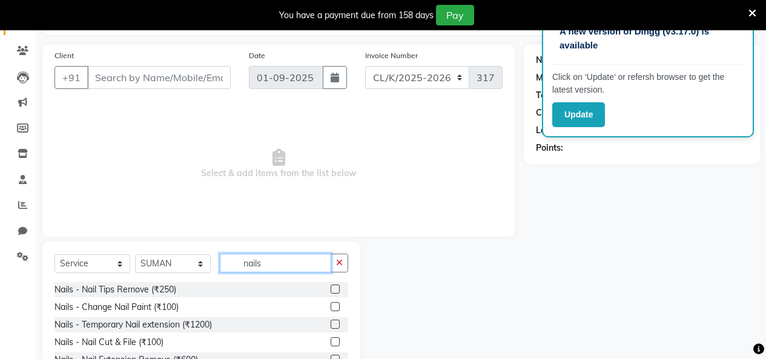
scroll to position [173, 0]
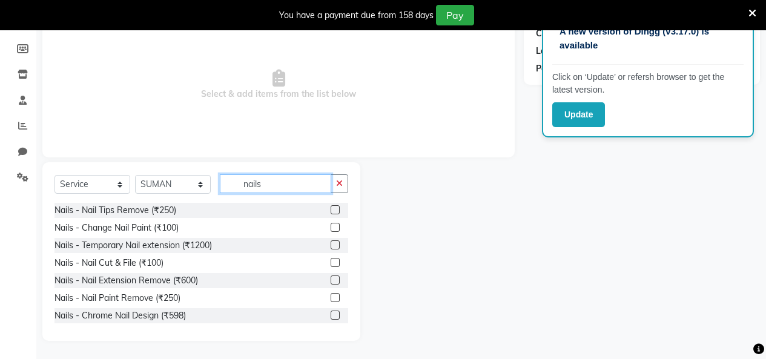
type input "nails"
click at [331, 244] on label at bounding box center [335, 244] width 9 height 9
click at [331, 244] on input "checkbox" at bounding box center [335, 246] width 8 height 8
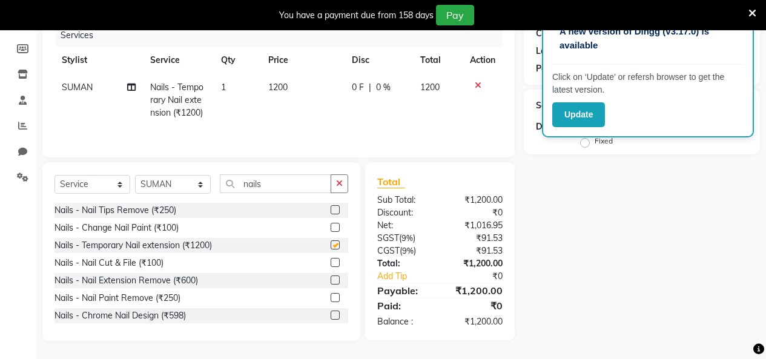
checkbox input "false"
click at [299, 91] on td "1200" at bounding box center [303, 100] width 84 height 53
select select "70115"
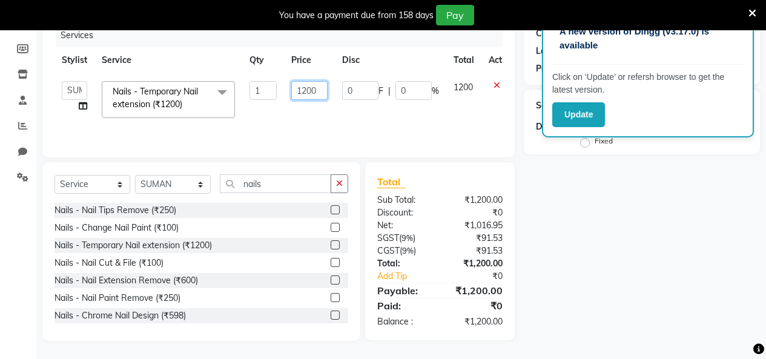
click at [322, 86] on input "1200" at bounding box center [309, 90] width 36 height 19
type input "1800"
click at [313, 118] on td "1800" at bounding box center [309, 99] width 51 height 51
select select "70115"
click at [296, 184] on input "nails" at bounding box center [275, 183] width 111 height 19
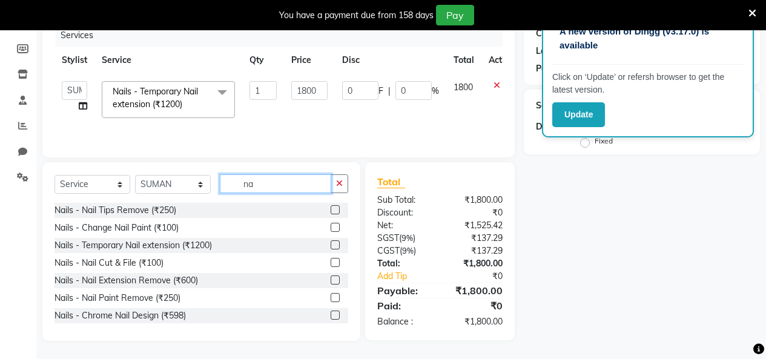
type input "n"
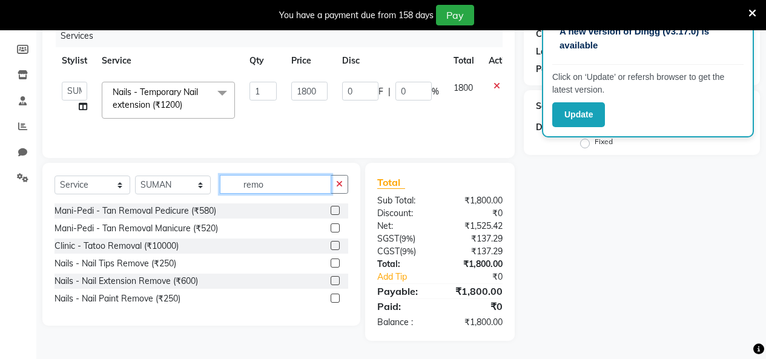
scroll to position [172, 0]
type input "remo"
click at [336, 296] on label at bounding box center [335, 298] width 9 height 9
click at [336, 296] on input "checkbox" at bounding box center [335, 299] width 8 height 8
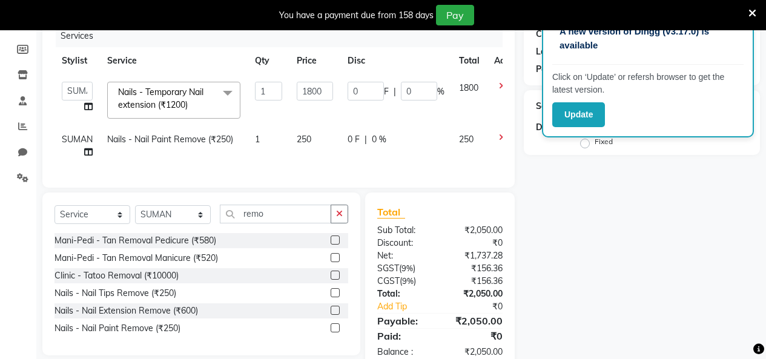
checkbox input "false"
click at [320, 139] on td "250" at bounding box center [315, 146] width 51 height 40
select select "70115"
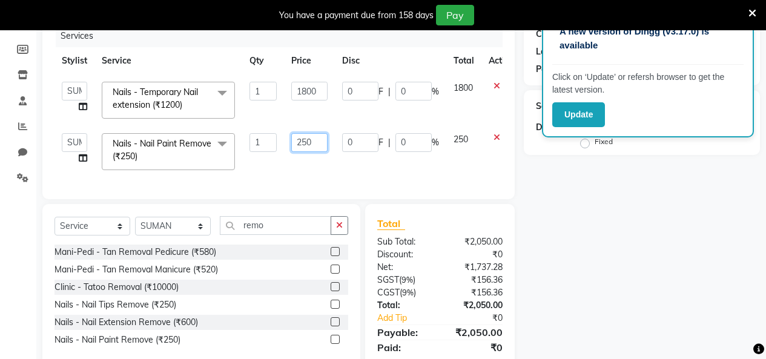
click at [322, 139] on input "250" at bounding box center [309, 142] width 36 height 19
type input "2"
type input "500"
click at [293, 234] on div "Select Service Membership Package Voucher Prepaid Gift Card Select Stylist Admi…" at bounding box center [202, 230] width 294 height 28
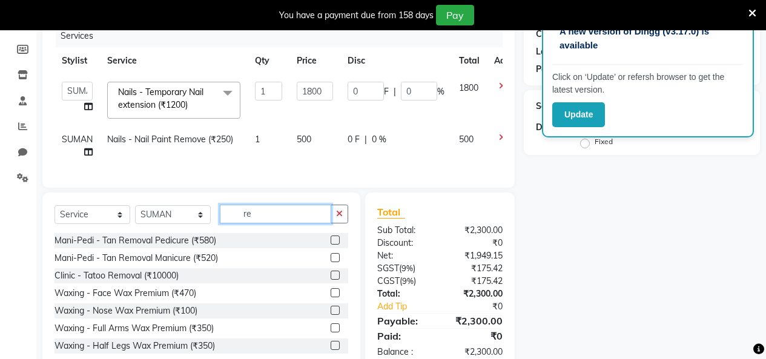
type input "r"
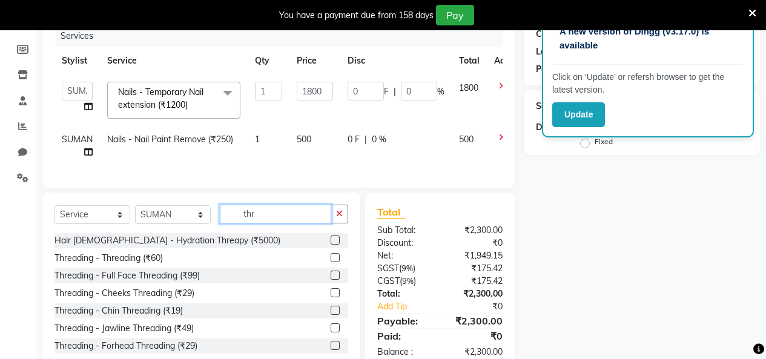
type input "thr"
click at [331, 280] on label at bounding box center [335, 275] width 9 height 9
click at [331, 280] on input "checkbox" at bounding box center [335, 276] width 8 height 8
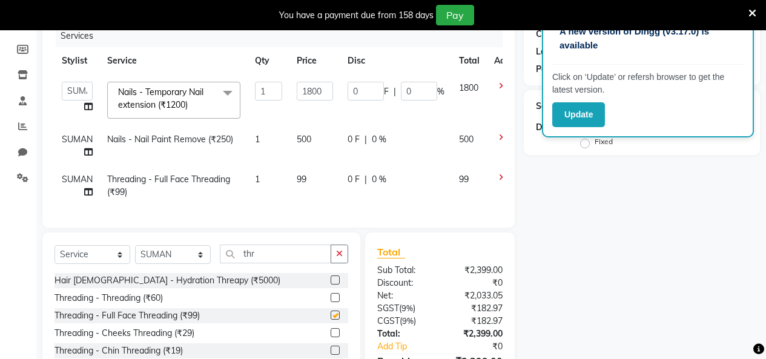
checkbox input "false"
click at [322, 182] on td "99" at bounding box center [315, 186] width 51 height 40
select select "70115"
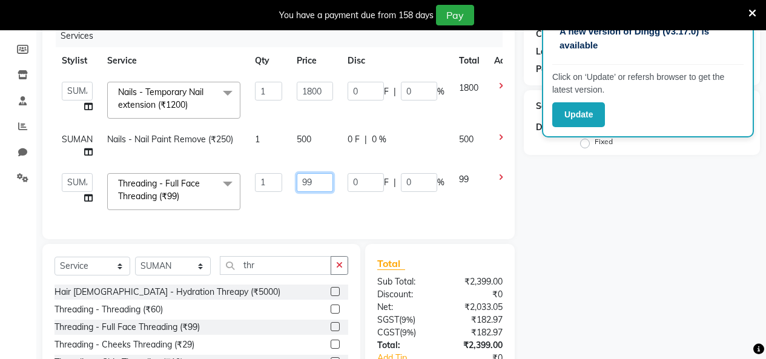
click at [324, 176] on input "99" at bounding box center [315, 182] width 36 height 19
type input "9"
type input "100"
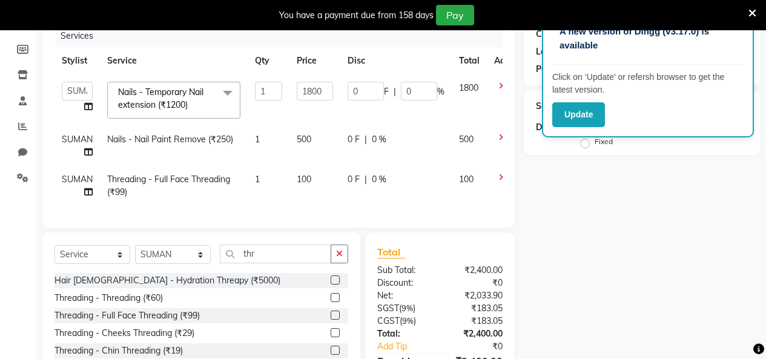
click at [323, 204] on td "100" at bounding box center [315, 186] width 51 height 40
select select "70115"
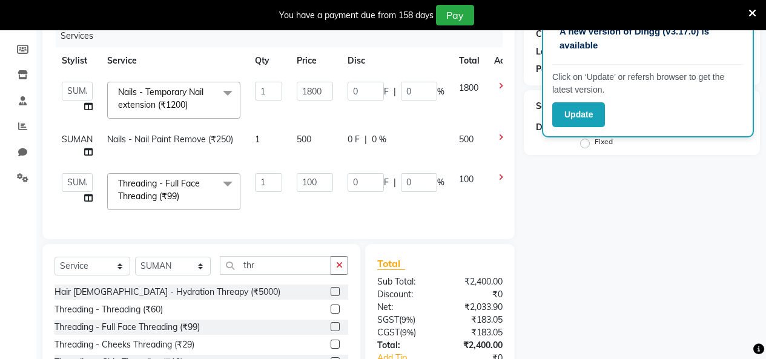
scroll to position [0, 0]
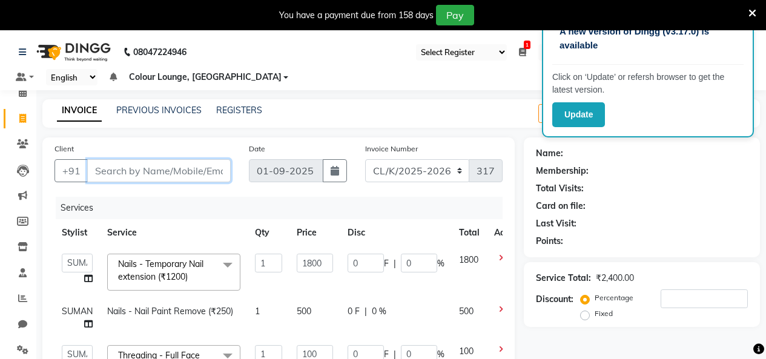
click at [200, 167] on input "Client" at bounding box center [159, 170] width 144 height 23
click at [196, 171] on input "Client" at bounding box center [159, 170] width 144 height 23
click at [122, 168] on input "Client" at bounding box center [159, 170] width 144 height 23
type input "8"
type input "0"
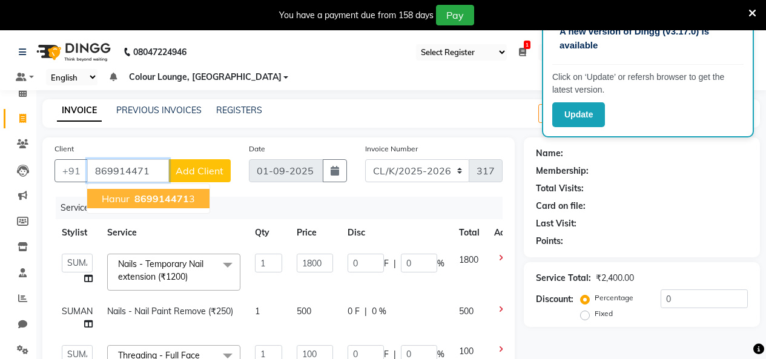
click at [179, 201] on span "869914471" at bounding box center [161, 199] width 55 height 12
type input "8699144713"
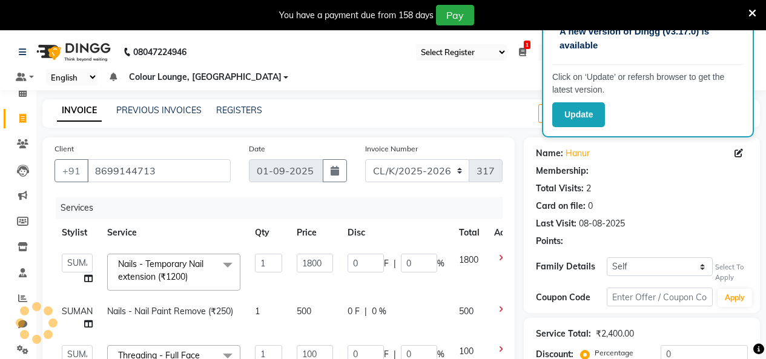
select select "1: Object"
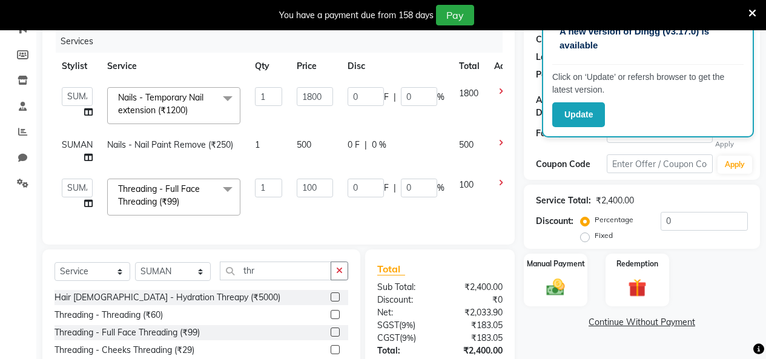
scroll to position [182, 0]
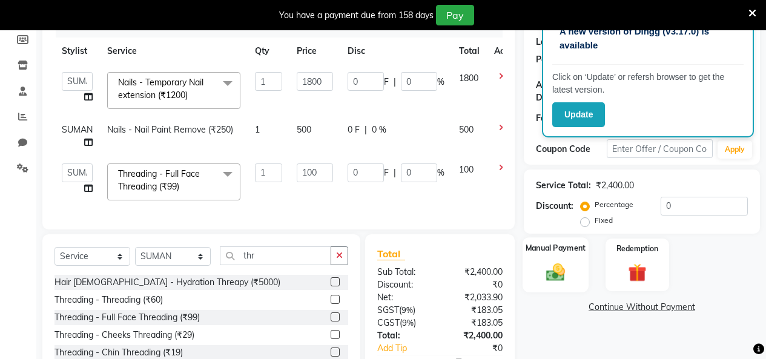
click at [545, 251] on div "Manual Payment" at bounding box center [556, 264] width 66 height 55
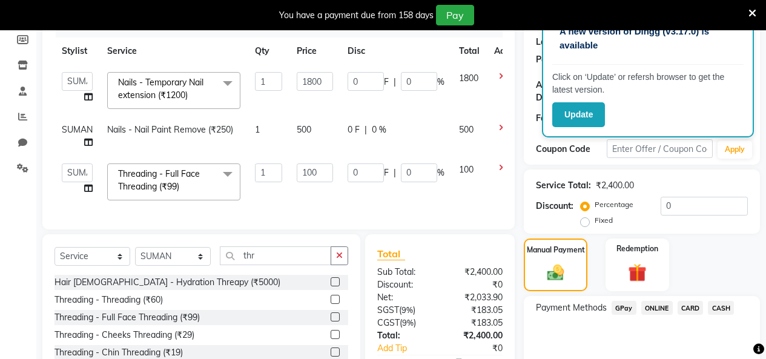
drag, startPoint x: 712, startPoint y: 299, endPoint x: 718, endPoint y: 297, distance: 6.3
click at [713, 301] on span "CASH" at bounding box center [721, 308] width 26 height 14
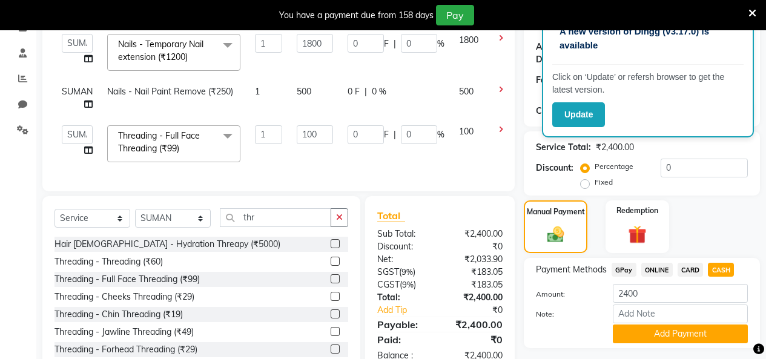
scroll to position [263, 0]
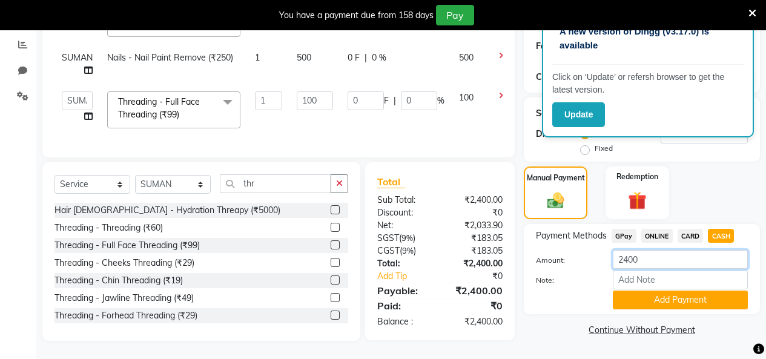
click at [649, 250] on input "2400" at bounding box center [680, 259] width 135 height 19
type input "2200"
click at [662, 291] on button "Add Payment" at bounding box center [680, 300] width 135 height 19
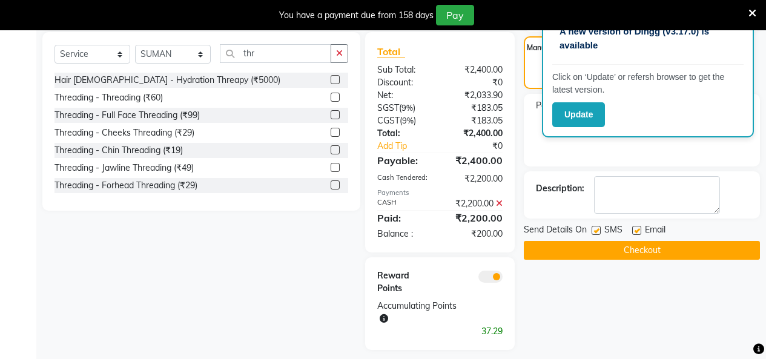
scroll to position [202, 0]
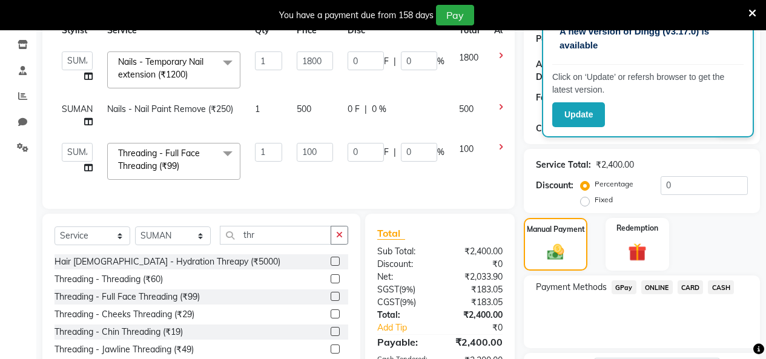
click at [622, 280] on span "GPay" at bounding box center [624, 287] width 25 height 14
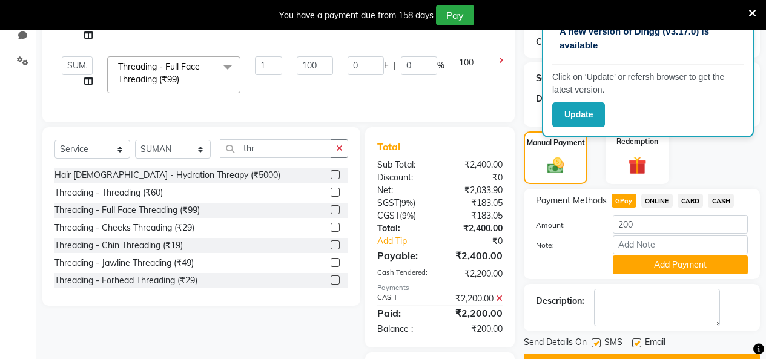
scroll to position [402, 0]
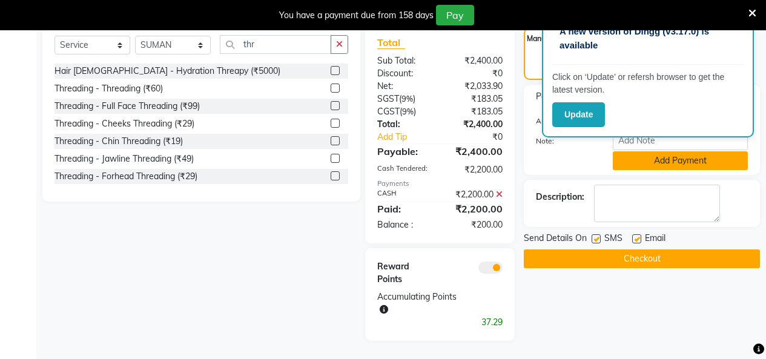
click at [666, 151] on button "Add Payment" at bounding box center [680, 160] width 135 height 19
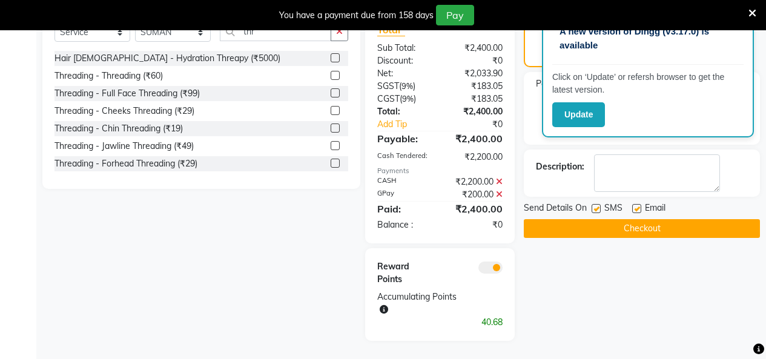
scroll to position [415, 0]
click at [655, 219] on button "Checkout" at bounding box center [642, 228] width 236 height 19
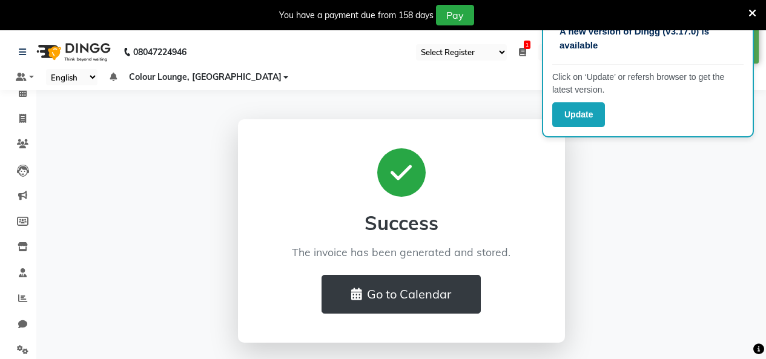
click at [231, 174] on div "Success The invoice has been generated and stored. Go to Calendar" at bounding box center [401, 231] width 345 height 224
click at [213, 187] on div "Success The invoice has been generated and stored. Go to Calendar" at bounding box center [401, 231] width 691 height 224
click at [390, 170] on div at bounding box center [401, 172] width 48 height 48
click at [399, 171] on icon at bounding box center [401, 173] width 21 height 24
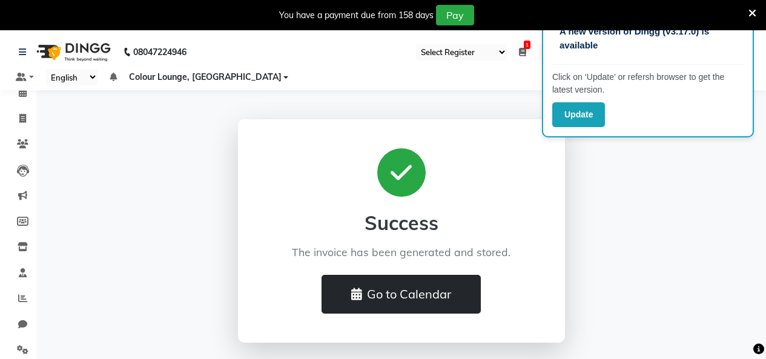
click at [394, 300] on button "Go to Calendar" at bounding box center [401, 294] width 159 height 39
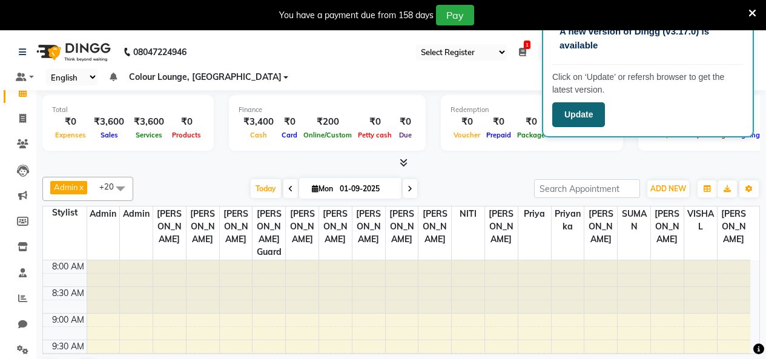
click at [590, 108] on button "Update" at bounding box center [578, 114] width 53 height 25
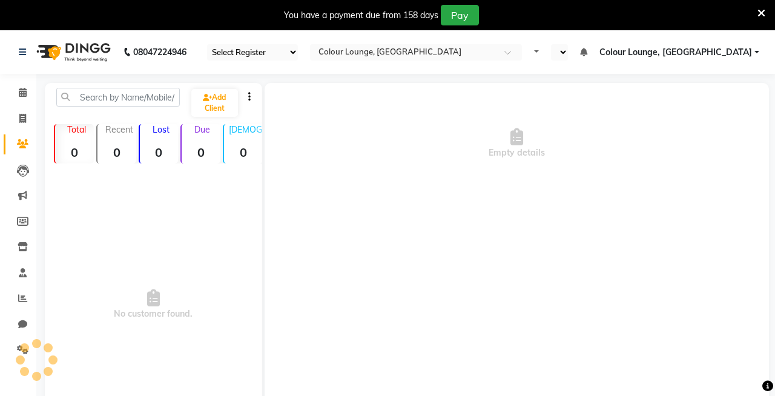
select select "75"
select select "en"
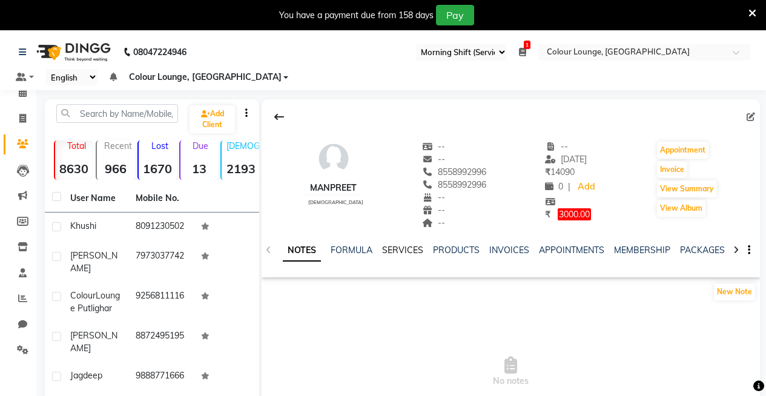
click at [415, 251] on link "SERVICES" at bounding box center [402, 250] width 41 height 11
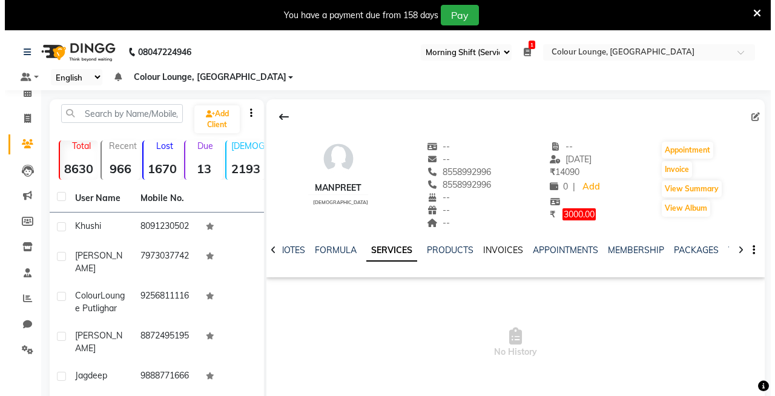
scroll to position [61, 0]
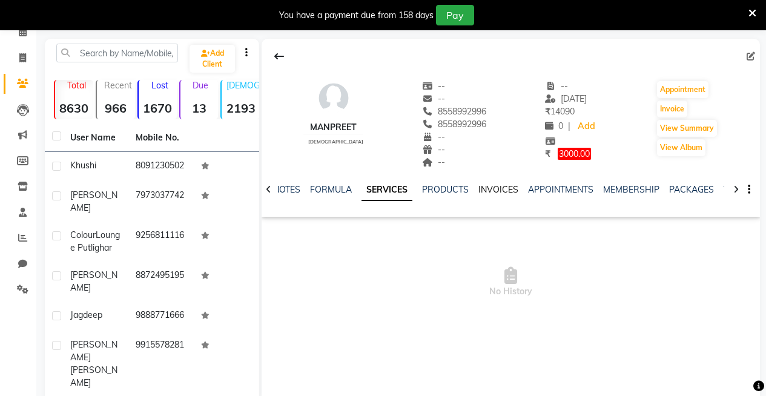
click at [505, 190] on link "INVOICES" at bounding box center [499, 189] width 40 height 11
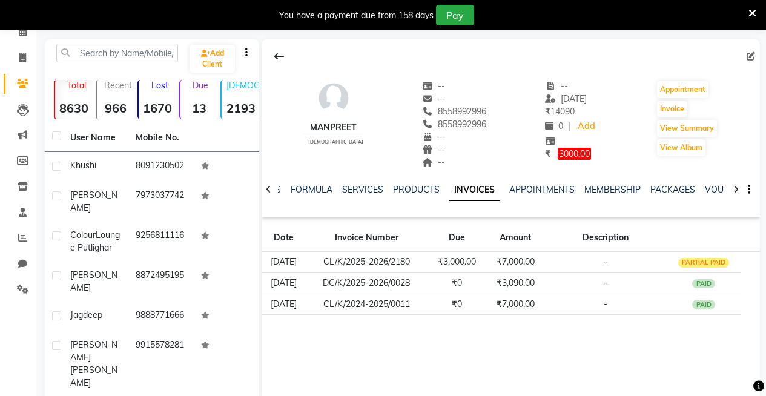
click at [476, 347] on div "manpreet female -- -- 8558992996 8558992996 -- -- -- -- 15-07-2025 ₹ 14090 0 | …" at bounding box center [511, 220] width 499 height 363
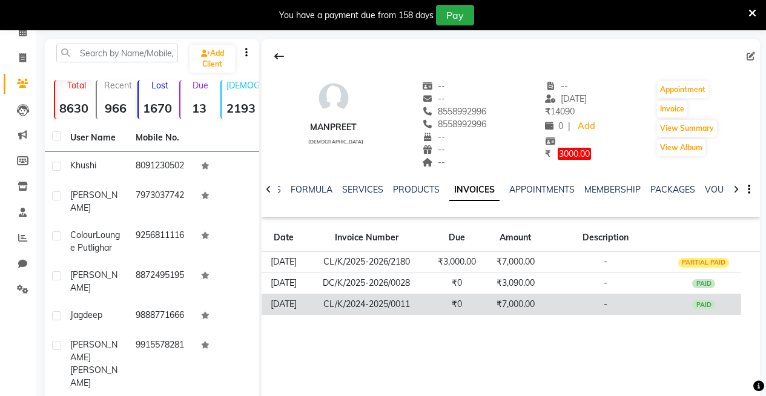
click at [545, 304] on td "₹7,000.00" at bounding box center [515, 304] width 59 height 21
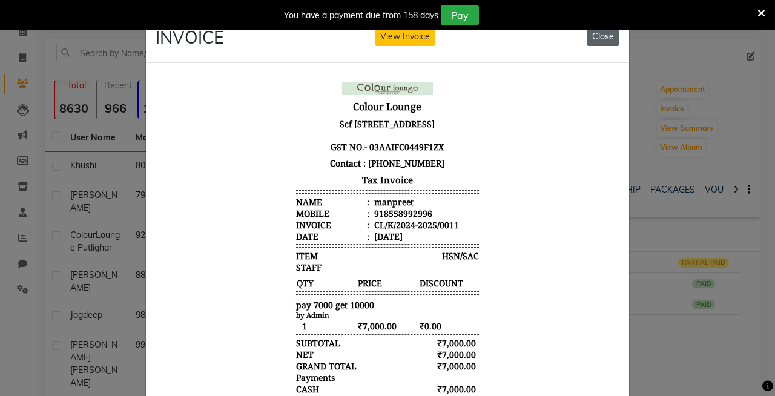
click at [606, 40] on button "Close" at bounding box center [603, 36] width 33 height 19
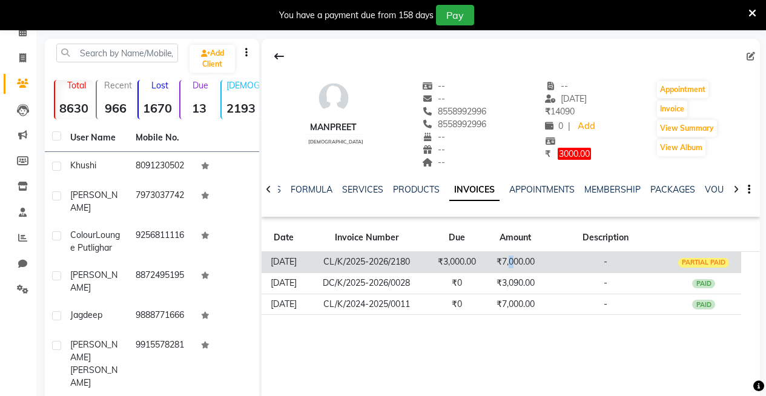
click at [522, 259] on td "₹7,000.00" at bounding box center [515, 262] width 59 height 21
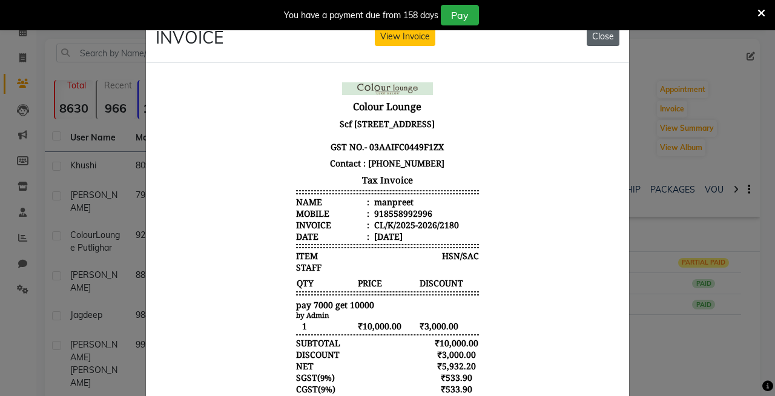
click at [608, 35] on button "Close" at bounding box center [603, 36] width 33 height 19
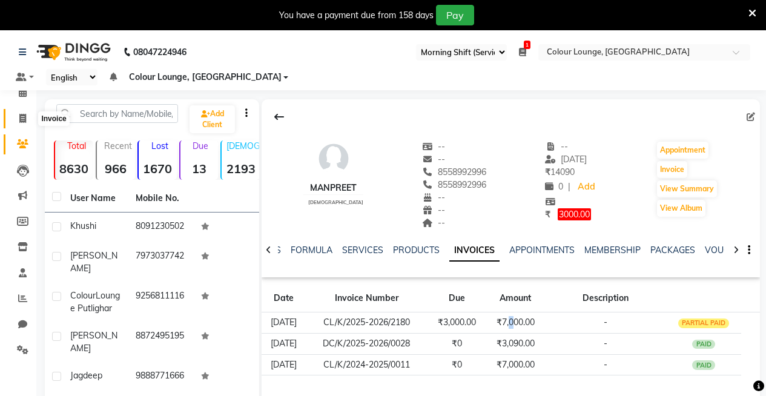
click at [25, 119] on icon at bounding box center [22, 118] width 7 height 9
select select "service"
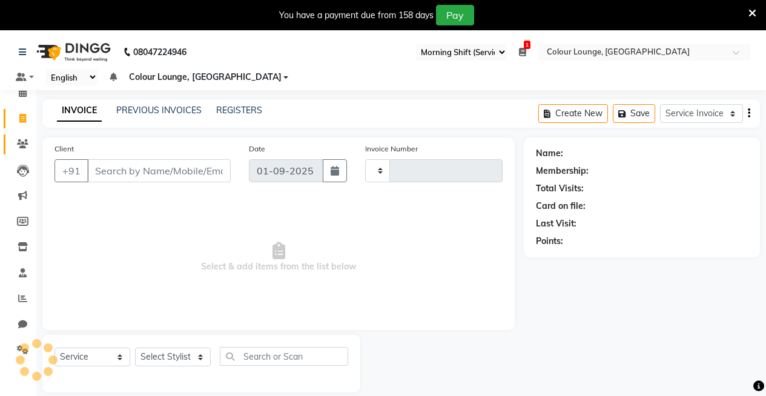
scroll to position [30, 0]
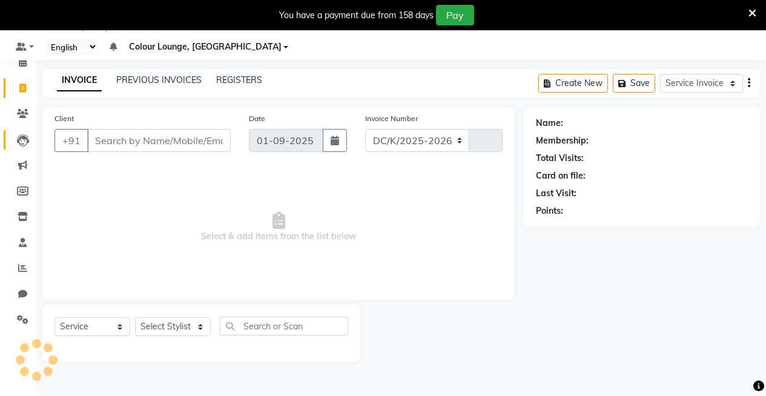
select select "8015"
type input "3172"
click at [21, 245] on icon at bounding box center [23, 242] width 8 height 9
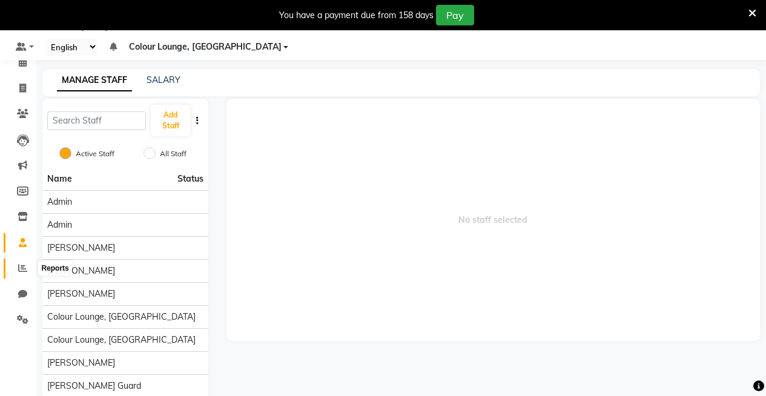
drag, startPoint x: 24, startPoint y: 269, endPoint x: 20, endPoint y: 259, distance: 10.4
click at [23, 269] on icon at bounding box center [22, 268] width 9 height 9
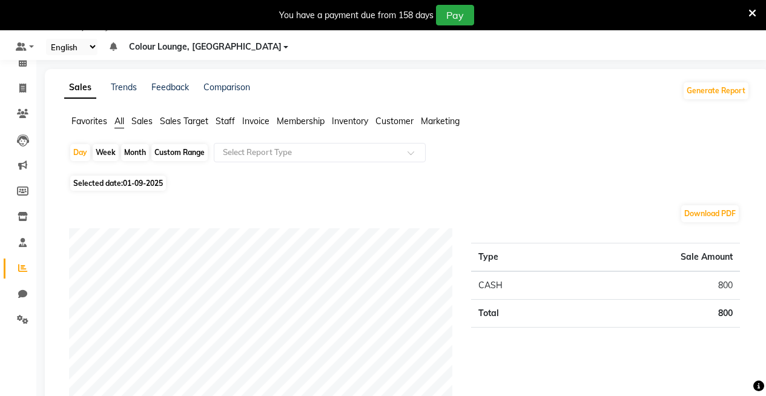
click at [95, 122] on span "Favorites" at bounding box center [89, 121] width 36 height 11
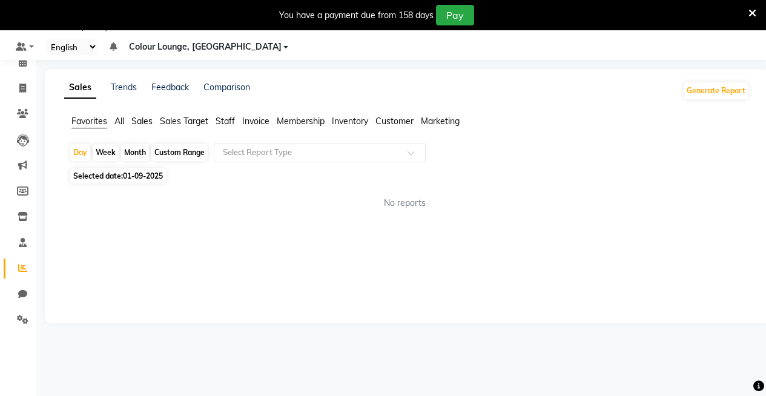
click at [133, 148] on div "Month" at bounding box center [135, 152] width 28 height 17
select select "9"
select select "2025"
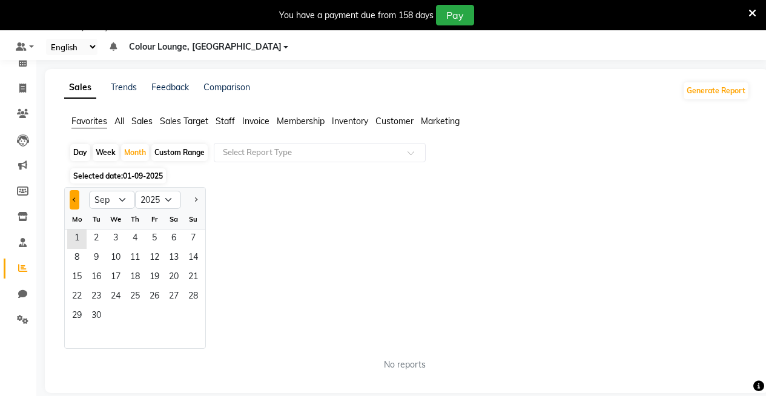
click at [71, 200] on button "Previous month" at bounding box center [75, 199] width 10 height 19
select select "8"
drag, startPoint x: 156, startPoint y: 239, endPoint x: 165, endPoint y: 277, distance: 39.2
click at [155, 239] on span "1" at bounding box center [154, 239] width 19 height 19
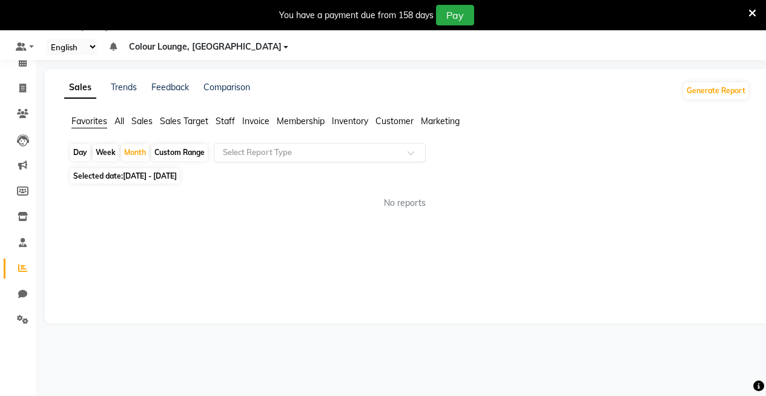
drag, startPoint x: 248, startPoint y: 151, endPoint x: 254, endPoint y: 160, distance: 11.3
click at [249, 152] on input "text" at bounding box center [308, 153] width 174 height 12
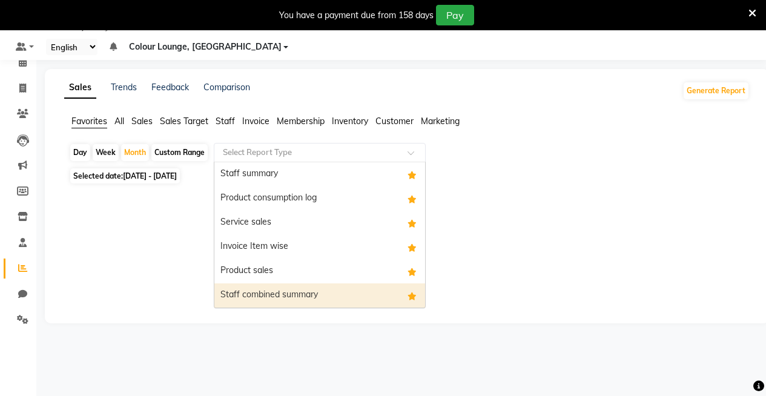
click at [268, 292] on div "Staff combined summary" at bounding box center [319, 296] width 211 height 24
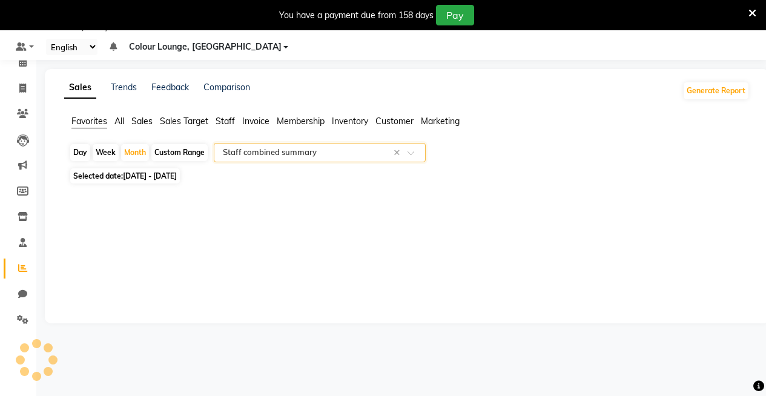
select select "full_report"
select select "csv"
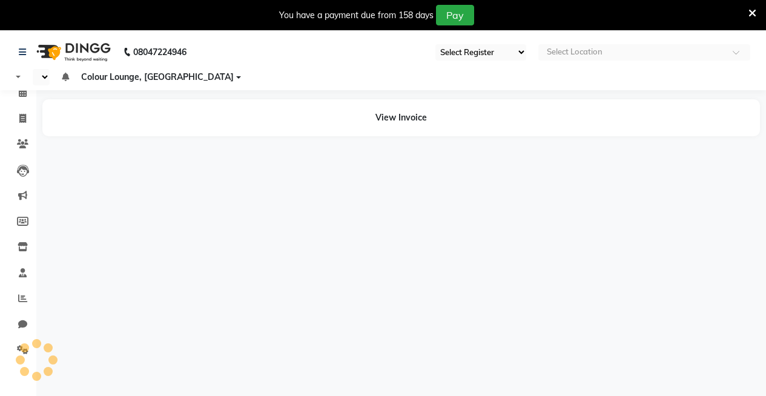
select select "75"
select select "en"
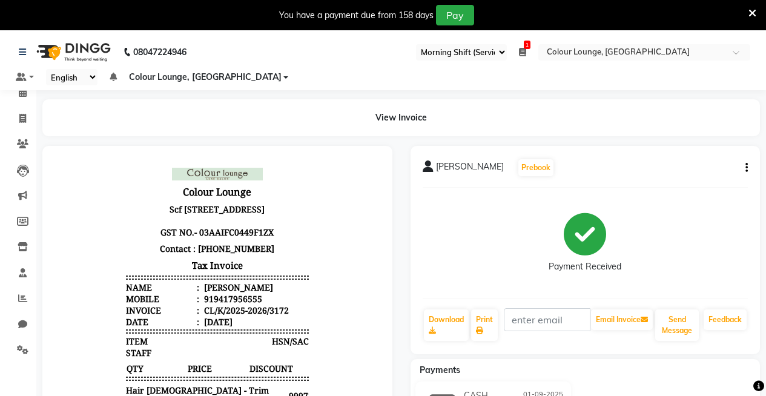
click at [750, 11] on icon at bounding box center [753, 13] width 8 height 11
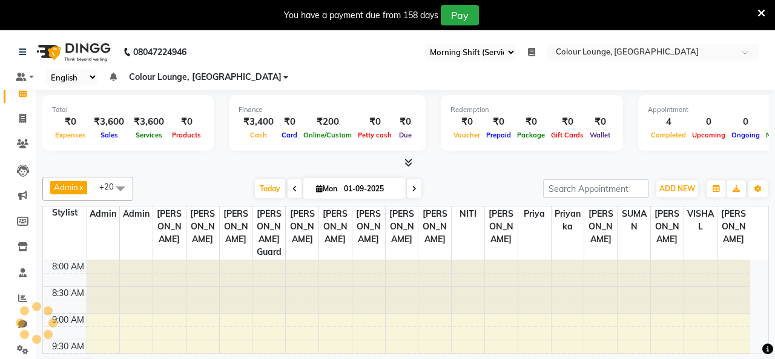
select select "75"
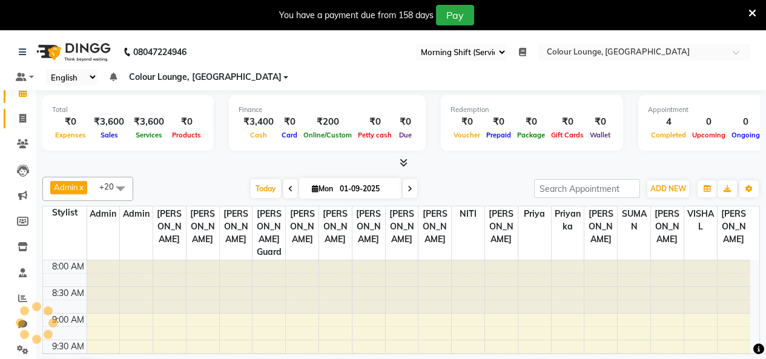
click at [25, 116] on icon at bounding box center [22, 118] width 7 height 9
select select "service"
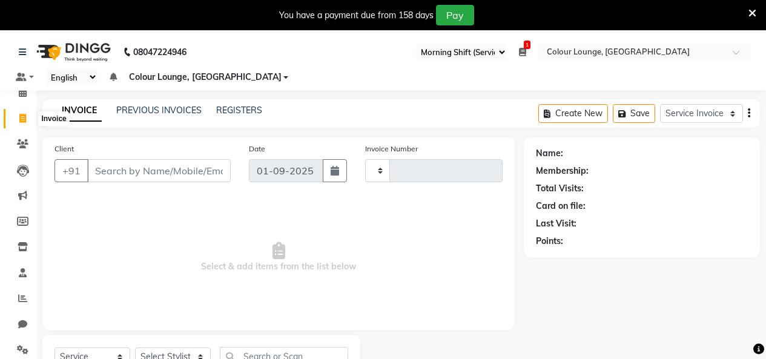
type input "3174"
select select "8015"
click at [180, 105] on link "PREVIOUS INVOICES" at bounding box center [158, 110] width 85 height 11
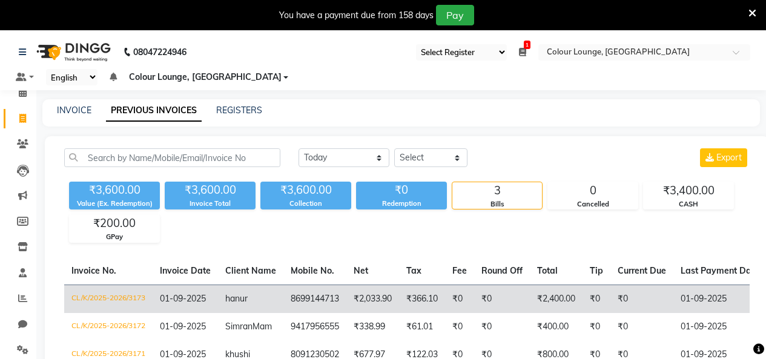
click at [568, 301] on td "₹2,400.00" at bounding box center [556, 299] width 53 height 28
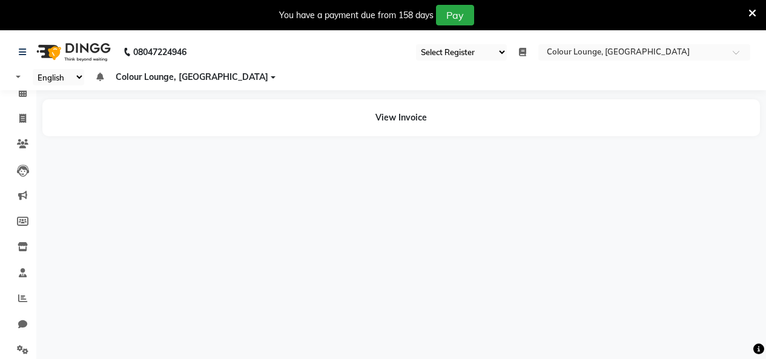
select select "75"
select select "en"
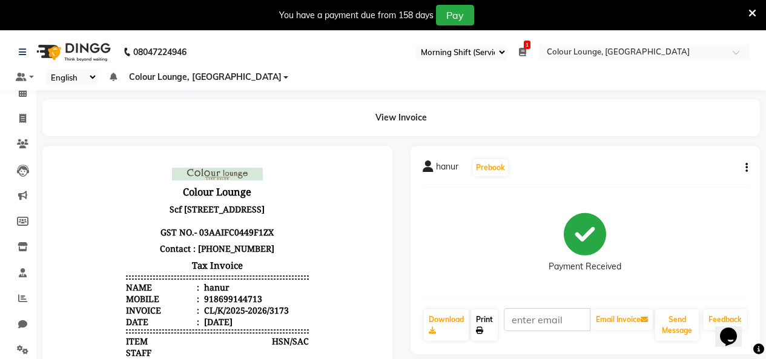
click at [474, 327] on link "Print" at bounding box center [484, 326] width 27 height 32
click at [480, 325] on link "Print" at bounding box center [484, 326] width 27 height 32
click at [22, 116] on icon at bounding box center [22, 118] width 7 height 9
select select "service"
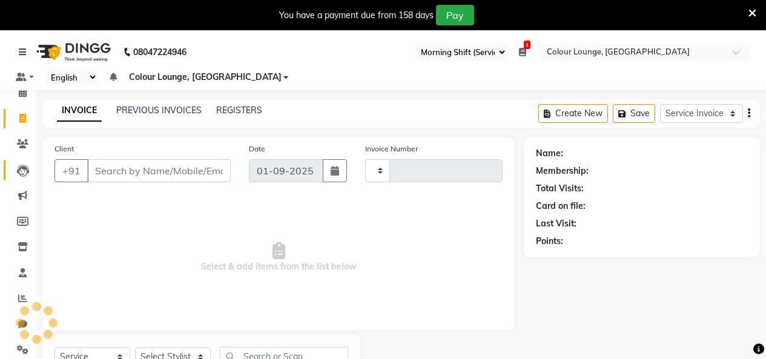
scroll to position [51, 0]
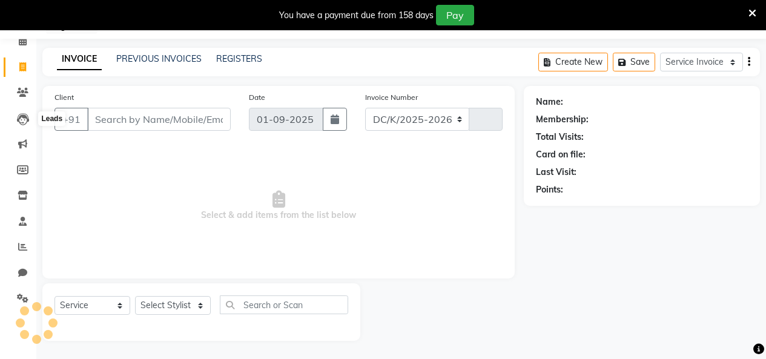
select select "8015"
type input "3174"
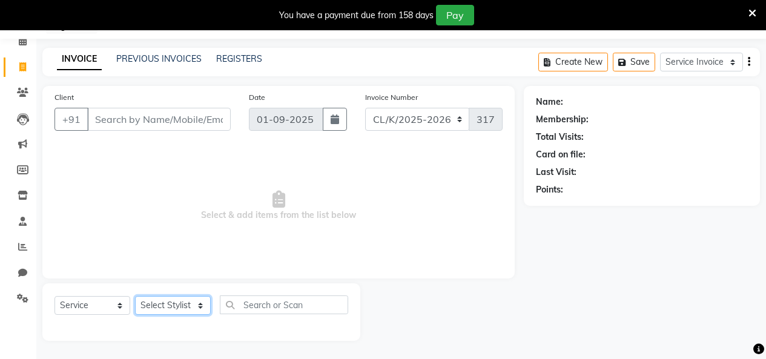
click at [165, 303] on select "Select Stylist Admin Admin [PERSON_NAME] [PERSON_NAME] Colour Lounge, [GEOGRAPH…" at bounding box center [173, 305] width 76 height 19
select select "82296"
click at [135, 296] on select "Select Stylist Admin Admin [PERSON_NAME] [PERSON_NAME] Colour Lounge, [GEOGRAPH…" at bounding box center [173, 305] width 76 height 19
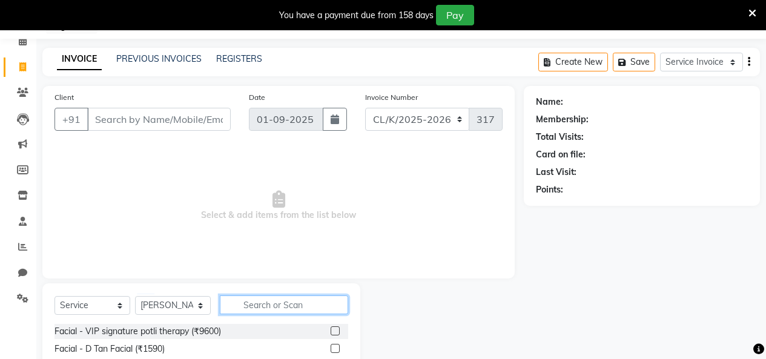
click at [279, 303] on input "text" at bounding box center [284, 305] width 128 height 19
click at [271, 307] on input "text" at bounding box center [284, 305] width 128 height 19
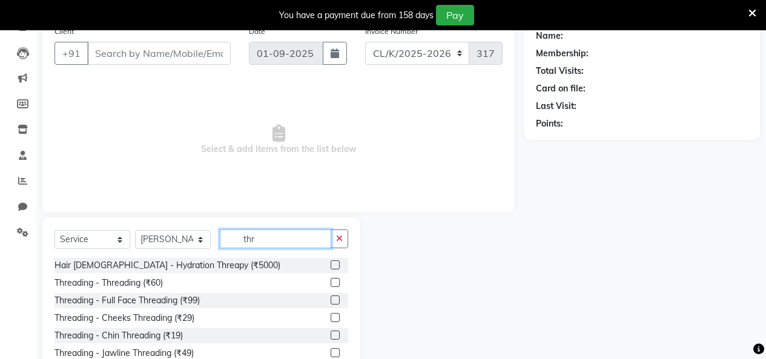
scroll to position [173, 0]
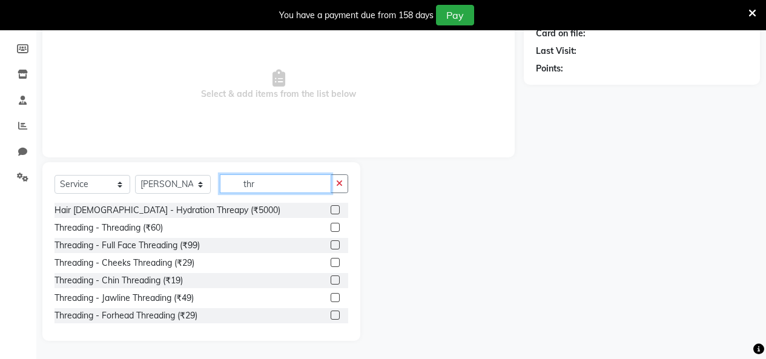
type input "thr"
click at [331, 227] on label at bounding box center [335, 227] width 9 height 9
click at [331, 227] on input "checkbox" at bounding box center [335, 228] width 8 height 8
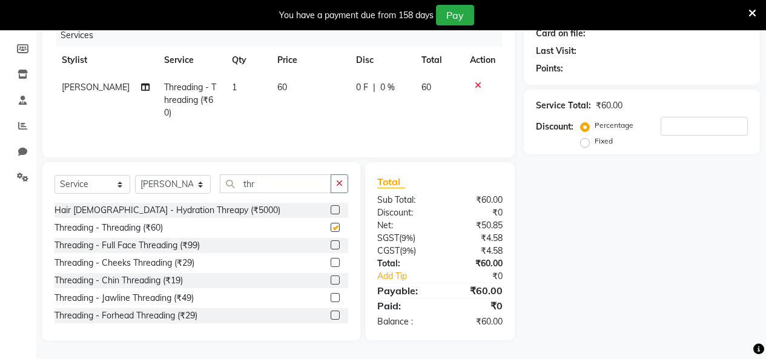
checkbox input "false"
click at [302, 88] on td "60" at bounding box center [309, 100] width 79 height 53
select select "82296"
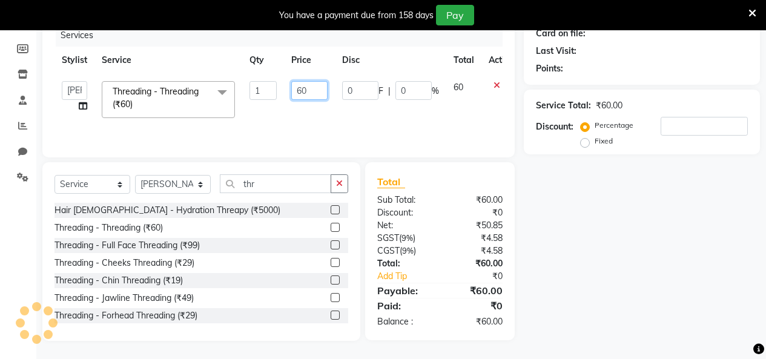
click at [308, 88] on input "60" at bounding box center [309, 90] width 36 height 19
type input "6"
type input "40"
click at [320, 125] on div "Services Stylist Service Qty Price Disc Total Action Admin Admin [PERSON_NAME] …" at bounding box center [279, 84] width 448 height 121
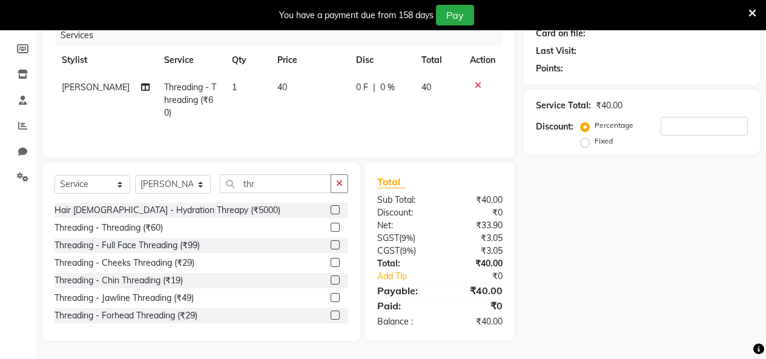
click at [331, 227] on label at bounding box center [335, 227] width 9 height 9
click at [331, 227] on input "checkbox" at bounding box center [335, 228] width 8 height 8
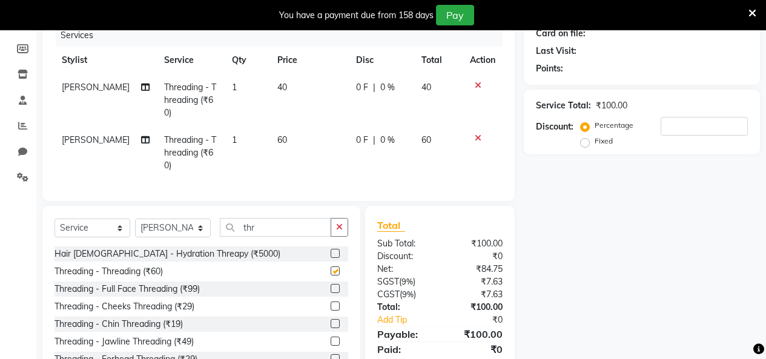
checkbox input "false"
click at [291, 132] on td "60" at bounding box center [309, 153] width 79 height 53
select select "82296"
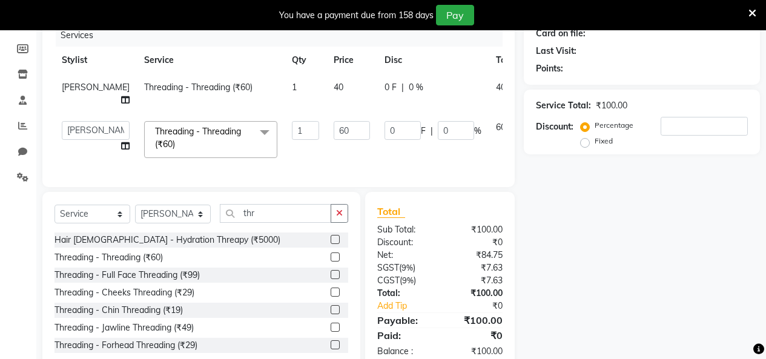
scroll to position [0, 33]
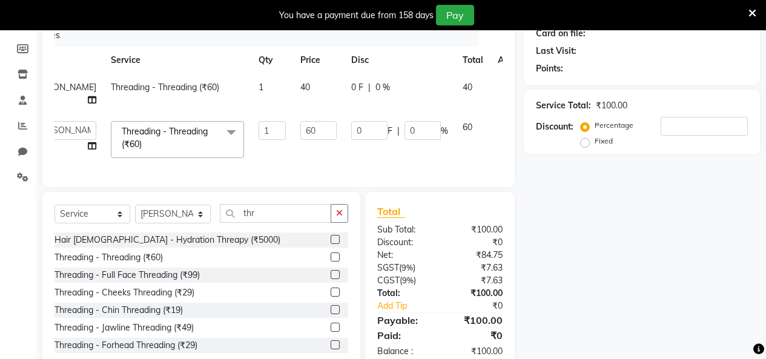
click at [503, 127] on icon at bounding box center [506, 125] width 7 height 8
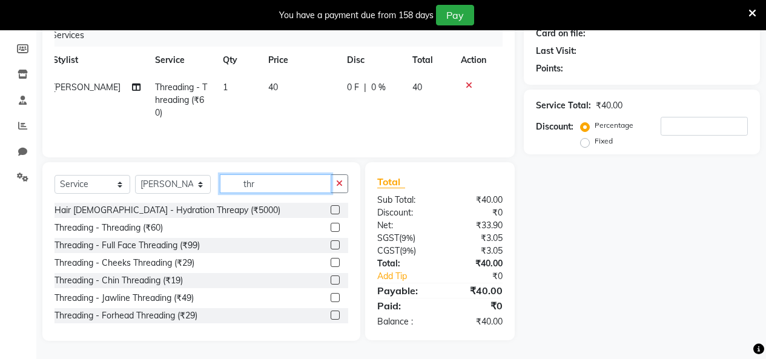
click at [279, 185] on input "thr" at bounding box center [275, 183] width 111 height 19
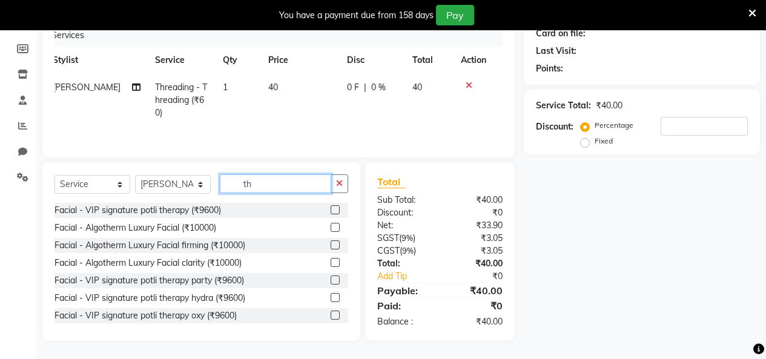
type input "t"
type input "thr"
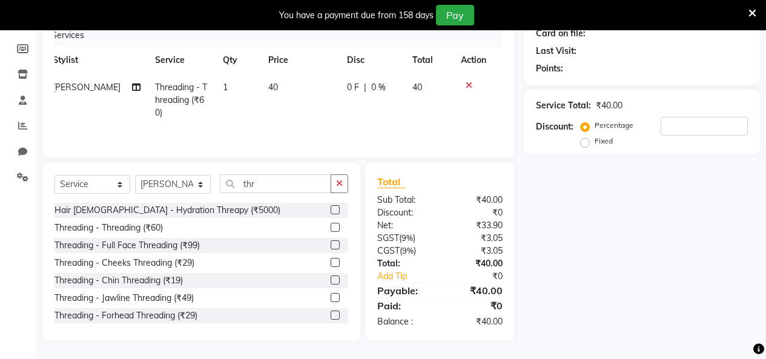
click at [331, 262] on label at bounding box center [335, 262] width 9 height 9
click at [331, 262] on input "checkbox" at bounding box center [335, 263] width 8 height 8
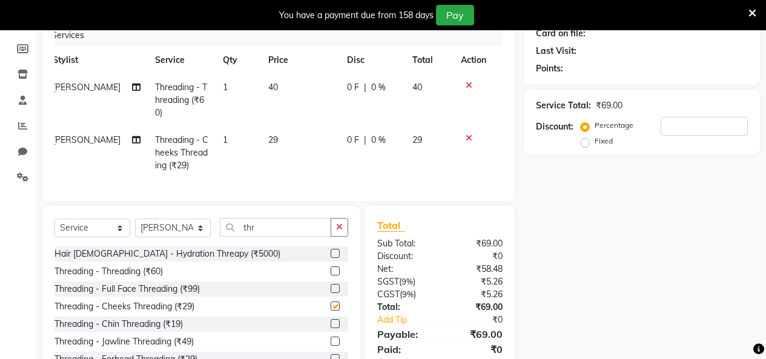
checkbox input "false"
click at [277, 138] on td "29" at bounding box center [300, 153] width 79 height 53
select select "82296"
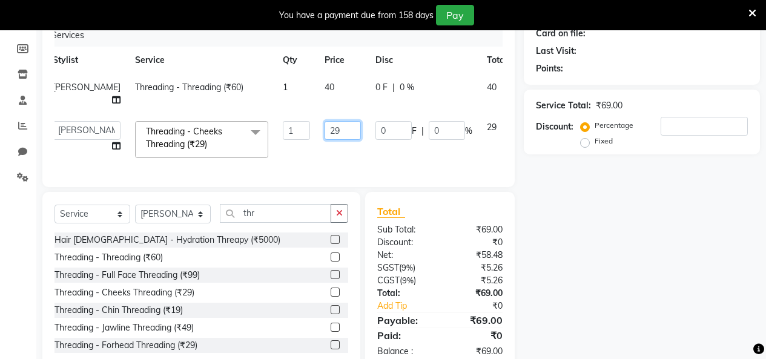
click at [325, 127] on input "29" at bounding box center [343, 130] width 36 height 19
type input "2"
type input "30"
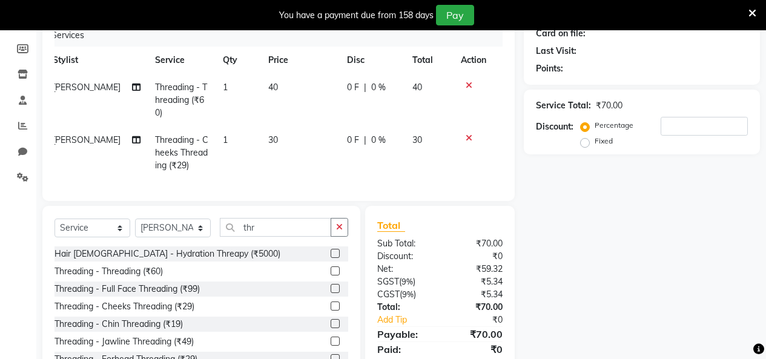
drag, startPoint x: 313, startPoint y: 147, endPoint x: 306, endPoint y: 150, distance: 7.9
click at [312, 147] on td "30" at bounding box center [300, 153] width 79 height 53
select select "82296"
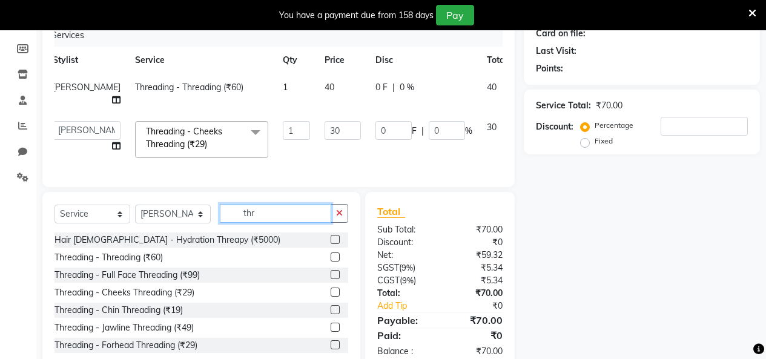
click at [262, 219] on input "thr" at bounding box center [275, 213] width 111 height 19
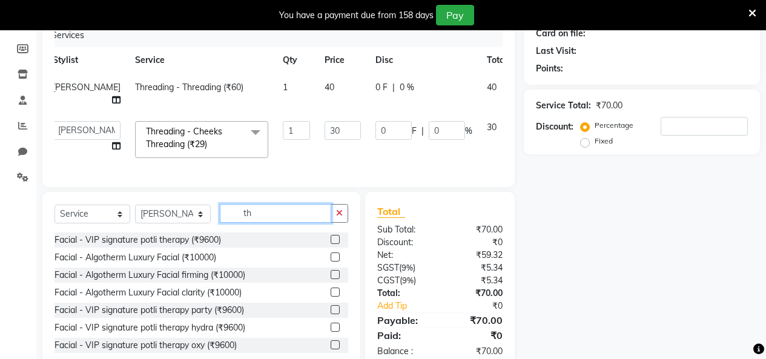
type input "t"
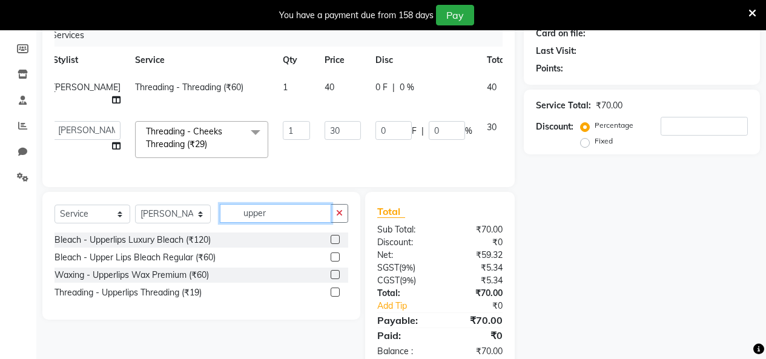
type input "upper"
click at [334, 279] on label at bounding box center [335, 274] width 9 height 9
click at [334, 279] on input "checkbox" at bounding box center [335, 275] width 8 height 8
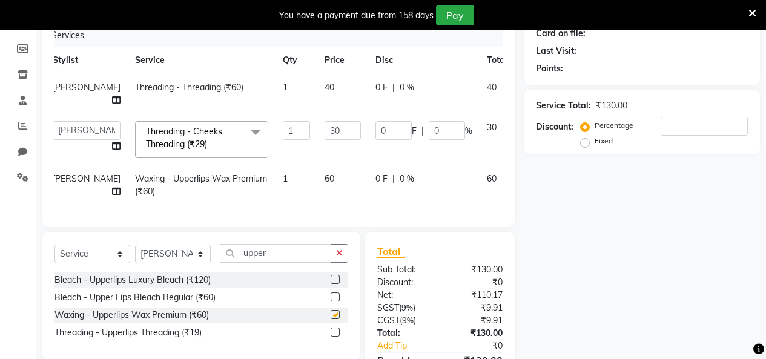
checkbox input "false"
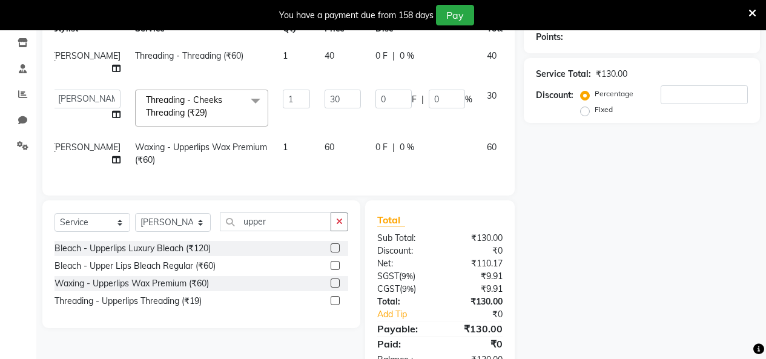
scroll to position [233, 0]
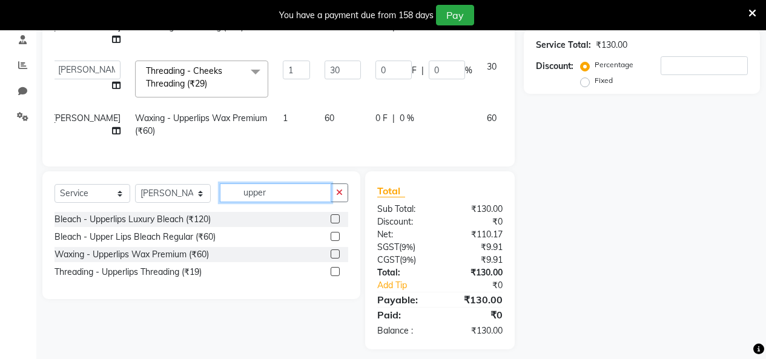
click at [273, 198] on input "upper" at bounding box center [275, 193] width 111 height 19
type input "u"
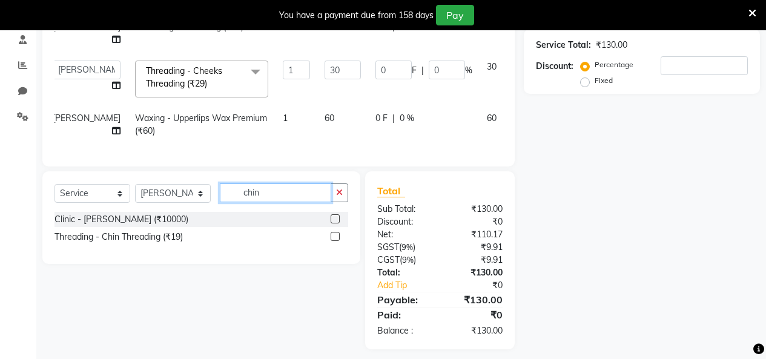
type input "chin"
click at [334, 241] on label at bounding box center [335, 236] width 9 height 9
click at [334, 241] on input "checkbox" at bounding box center [335, 237] width 8 height 8
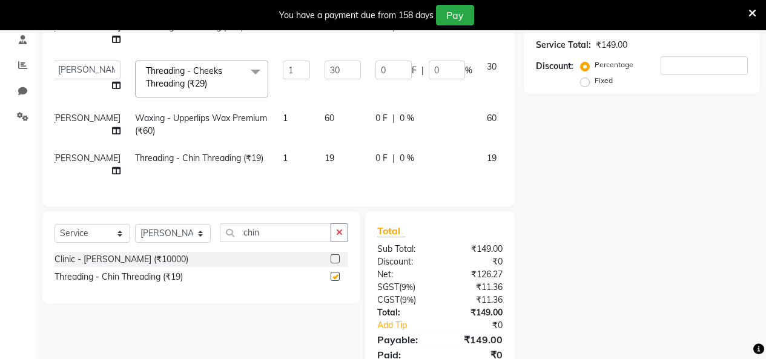
checkbox input "false"
click at [321, 159] on td "19" at bounding box center [342, 165] width 51 height 40
select select "82296"
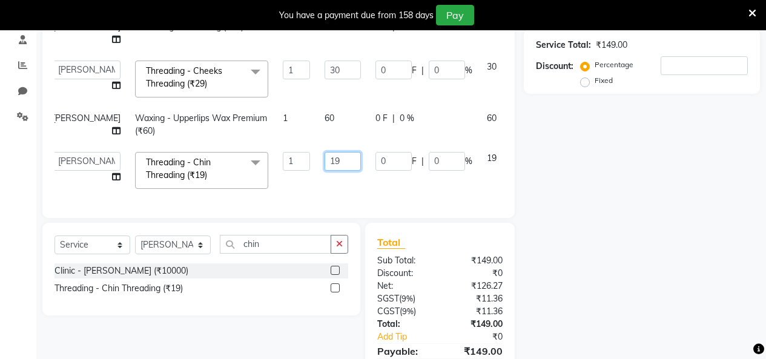
click at [325, 159] on input "19" at bounding box center [343, 161] width 36 height 19
type input "1"
type input "60"
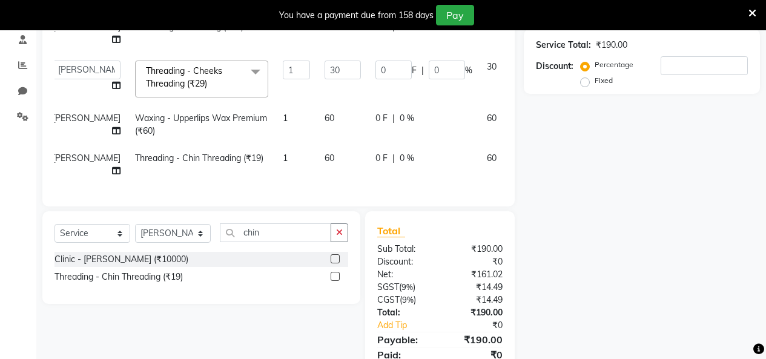
click at [312, 189] on div "Services Stylist Service Qty Price Disc Total Action [PERSON_NAME] Threading - …" at bounding box center [279, 79] width 448 height 231
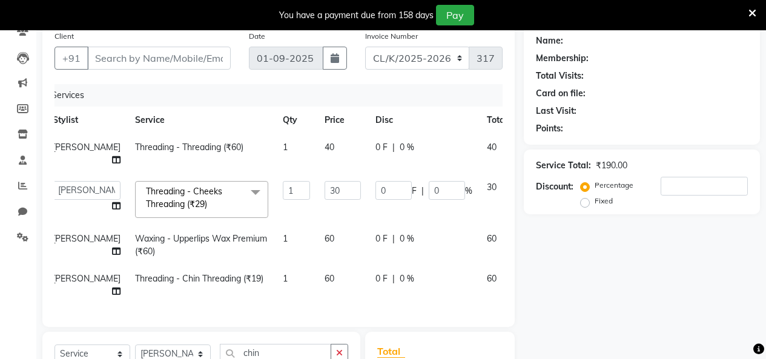
scroll to position [112, 0]
click at [71, 150] on span "[PERSON_NAME]" at bounding box center [87, 147] width 68 height 11
select select "82296"
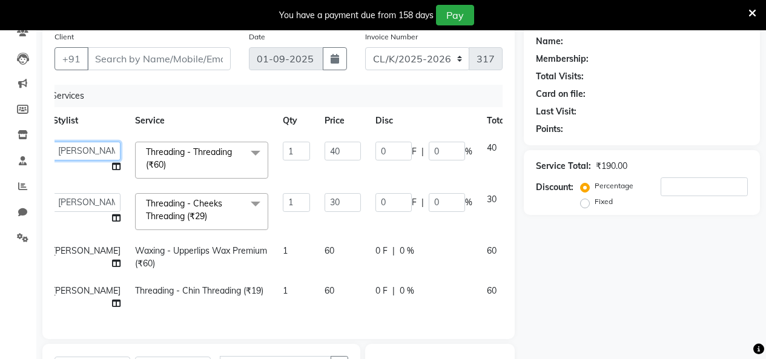
click at [71, 151] on select "Admin Admin [PERSON_NAME] [PERSON_NAME] Colour Lounge, [GEOGRAPHIC_DATA] Colour…" at bounding box center [87, 151] width 68 height 19
select select "76896"
click at [317, 174] on td "40" at bounding box center [342, 159] width 51 height 51
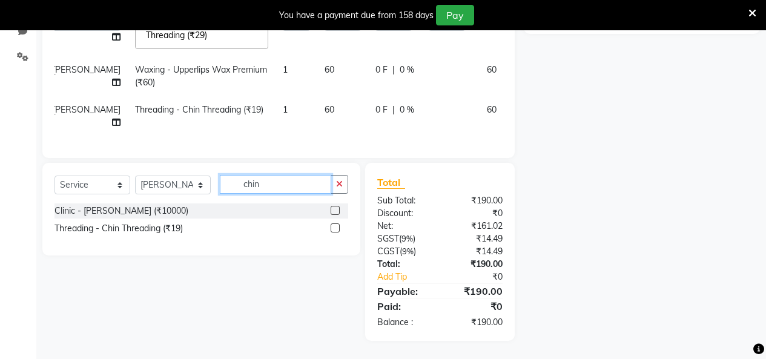
click at [291, 184] on input "chin" at bounding box center [275, 184] width 111 height 19
type input "c"
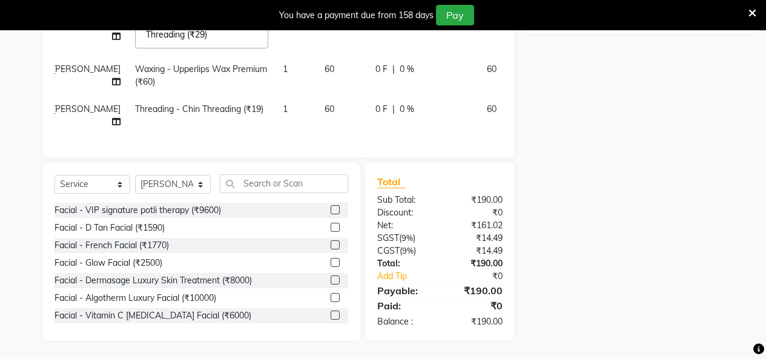
select select "75"
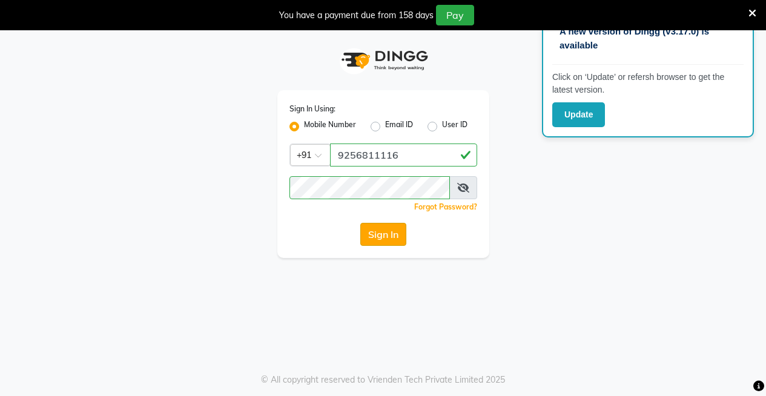
click at [386, 235] on button "Sign In" at bounding box center [383, 234] width 46 height 23
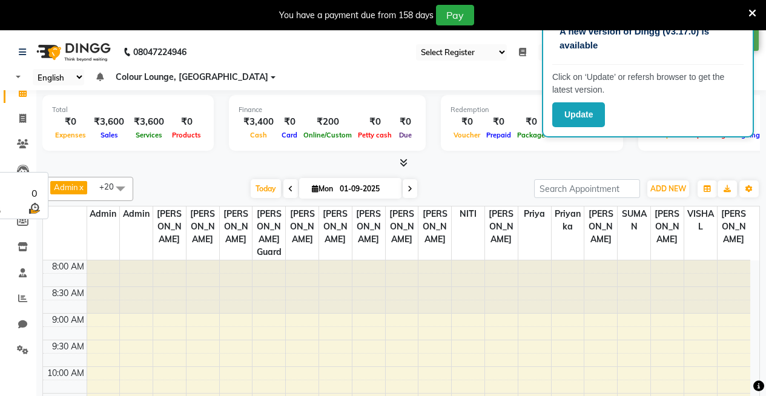
select select "75"
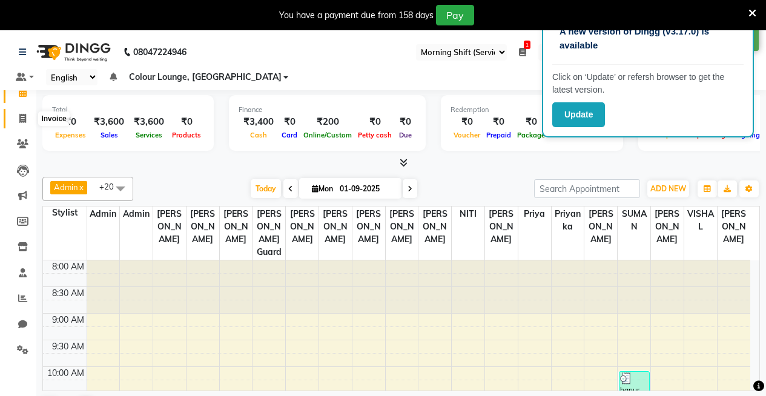
click at [22, 117] on icon at bounding box center [22, 118] width 7 height 9
select select "service"
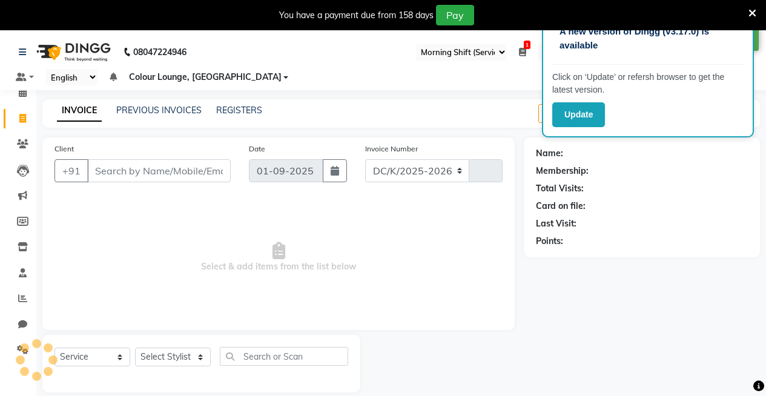
select select "8015"
type input "3174"
click at [16, 245] on span at bounding box center [22, 247] width 21 height 14
select select
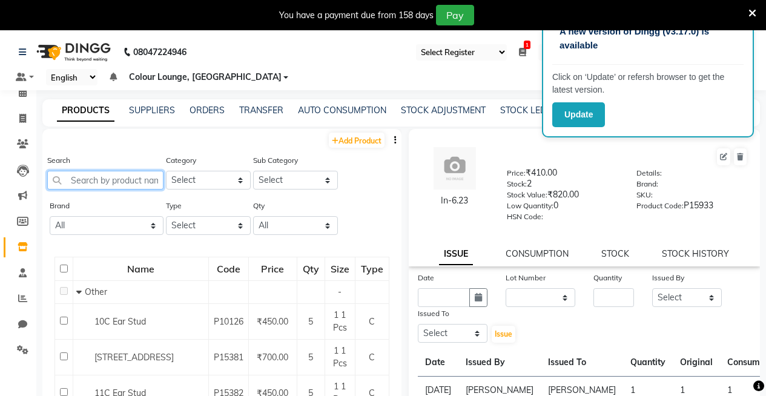
click at [111, 184] on input "text" at bounding box center [105, 180] width 116 height 19
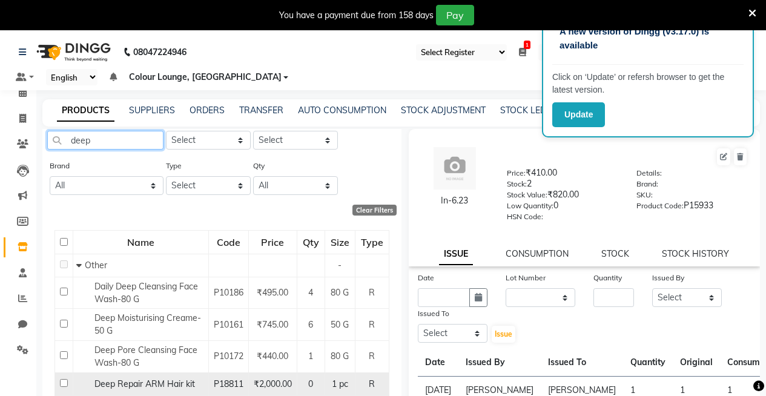
scroll to position [61, 0]
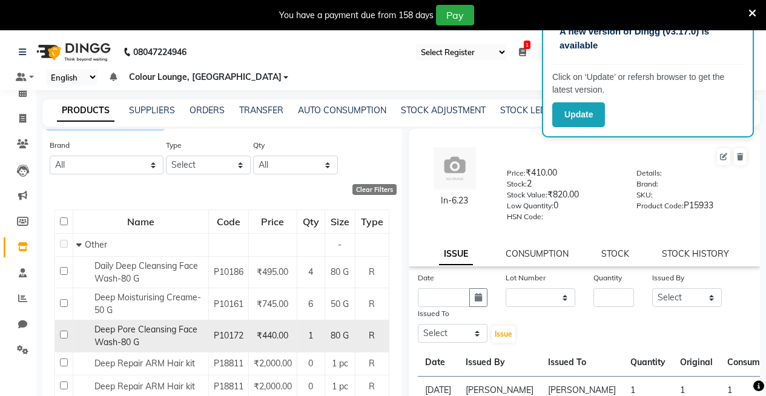
type input "deep"
click at [302, 336] on div "1" at bounding box center [311, 336] width 18 height 13
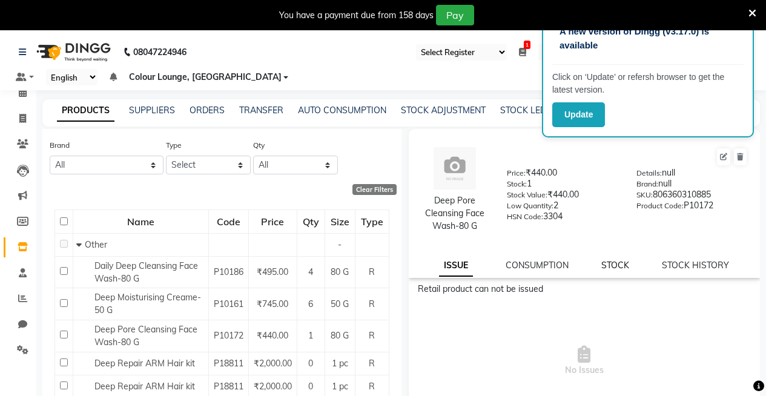
click at [612, 264] on link "STOCK" at bounding box center [616, 265] width 28 height 11
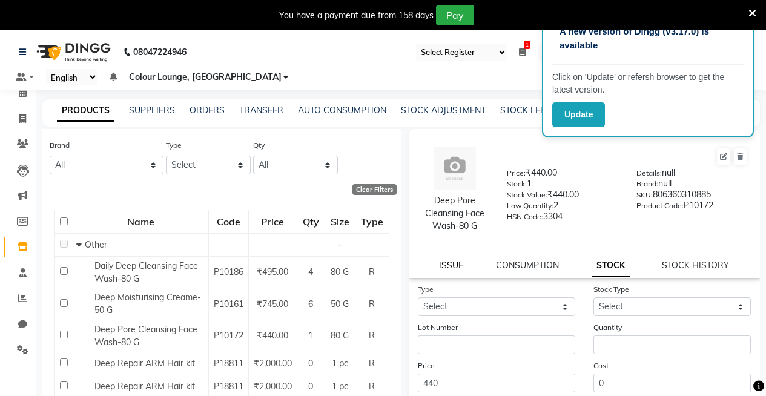
click at [439, 266] on link "ISSUE" at bounding box center [451, 265] width 24 height 11
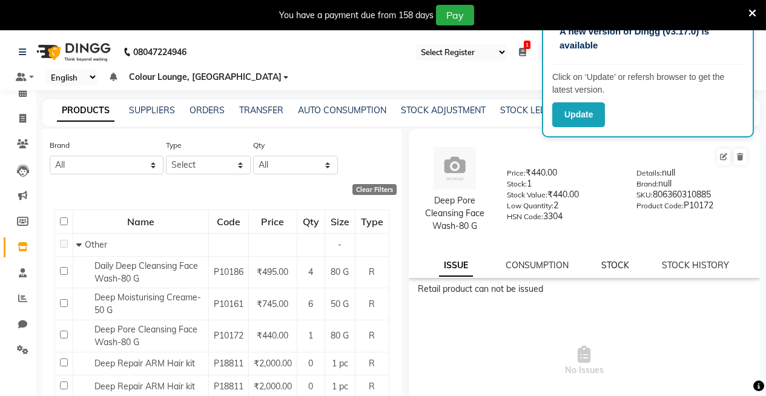
click at [607, 261] on link "STOCK" at bounding box center [616, 265] width 28 height 11
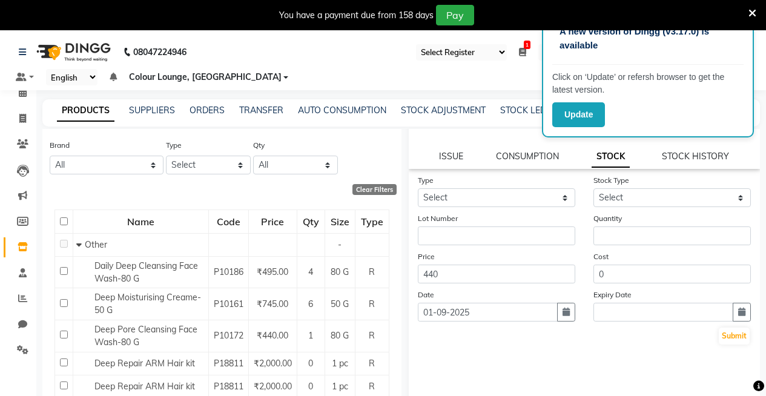
scroll to position [0, 0]
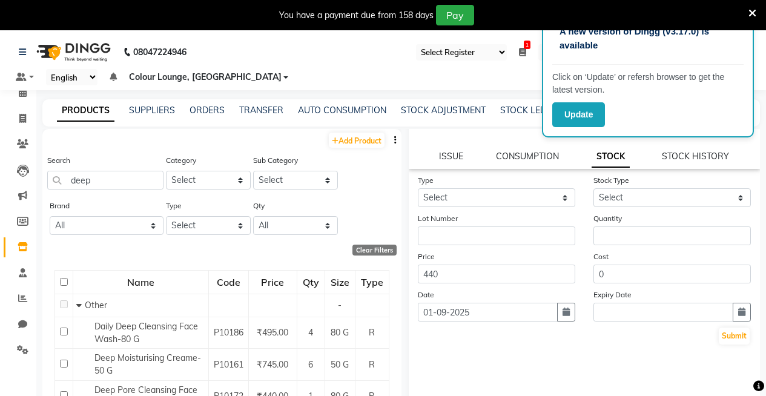
click at [447, 149] on div "Deep Pore Cleansing Face Wash-80 G Price: ₹440.00 Stock: 1 Stock Value: ₹440.00…" at bounding box center [585, 94] width 352 height 149
click at [445, 154] on link "ISSUE" at bounding box center [451, 156] width 24 height 11
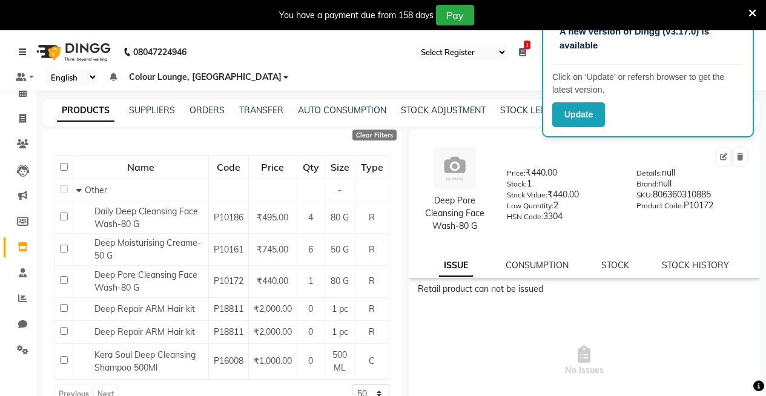
click at [450, 265] on link "ISSUE" at bounding box center [456, 266] width 34 height 22
click at [619, 259] on div "STOCK" at bounding box center [616, 265] width 28 height 13
click at [615, 265] on link "STOCK" at bounding box center [616, 265] width 28 height 11
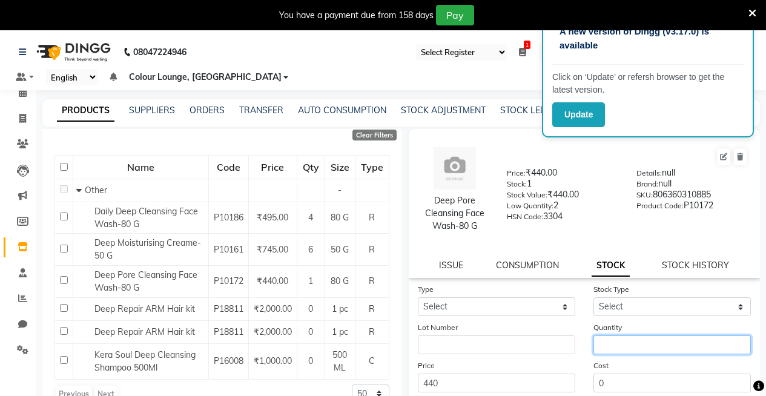
click at [605, 348] on input "number" at bounding box center [673, 345] width 158 height 19
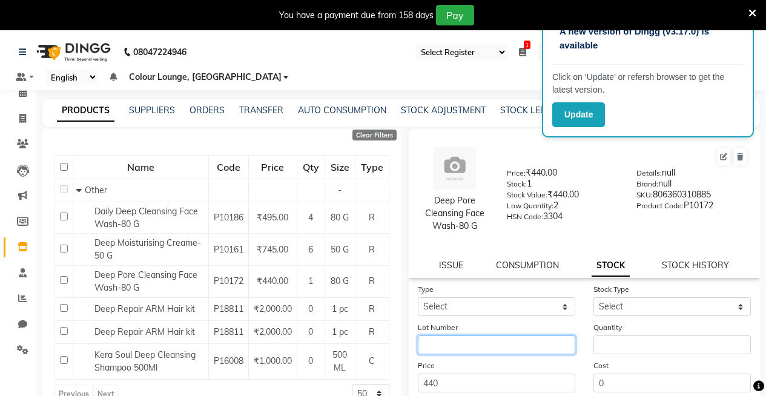
click at [503, 340] on input "text" at bounding box center [497, 345] width 158 height 19
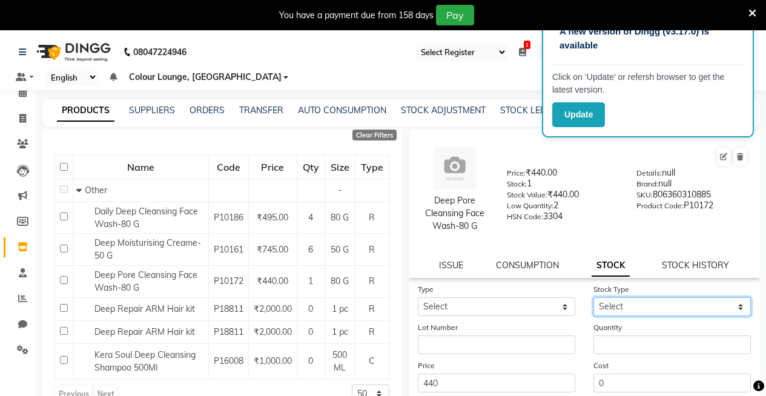
click at [599, 307] on select "Select" at bounding box center [673, 306] width 158 height 19
click at [681, 265] on link "STOCK HISTORY" at bounding box center [695, 265] width 67 height 11
select select "all"
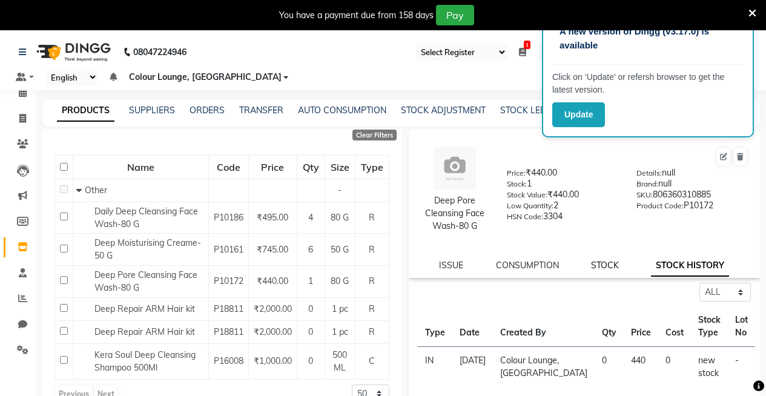
click at [599, 262] on link "STOCK" at bounding box center [605, 265] width 28 height 11
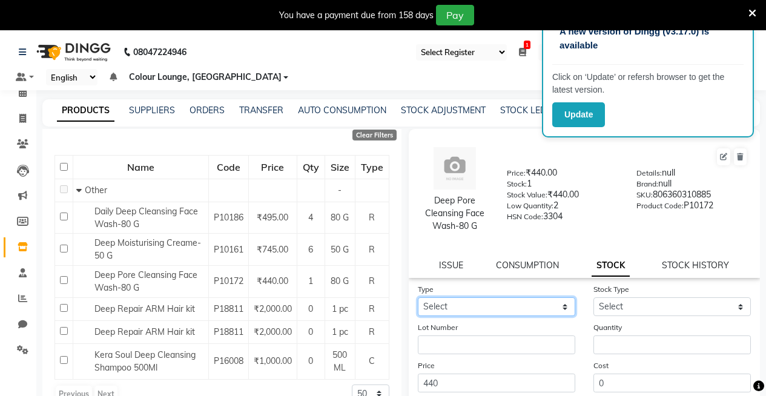
click at [451, 303] on select "Select In Out" at bounding box center [497, 306] width 158 height 19
select select "out"
click at [418, 297] on select "Select In Out" at bounding box center [497, 306] width 158 height 19
select select
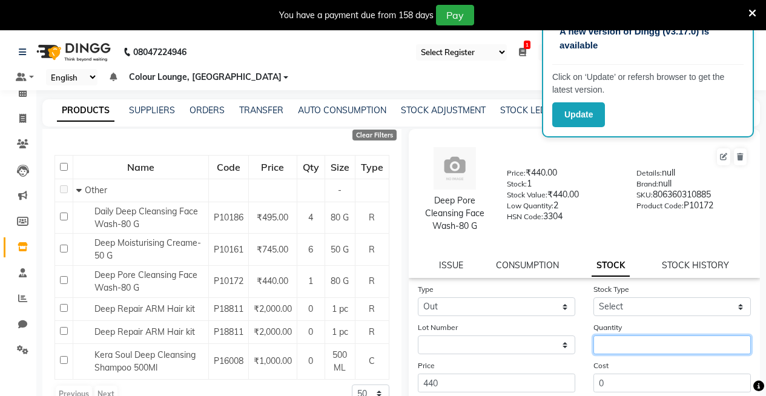
click at [603, 352] on input "number" at bounding box center [673, 345] width 158 height 19
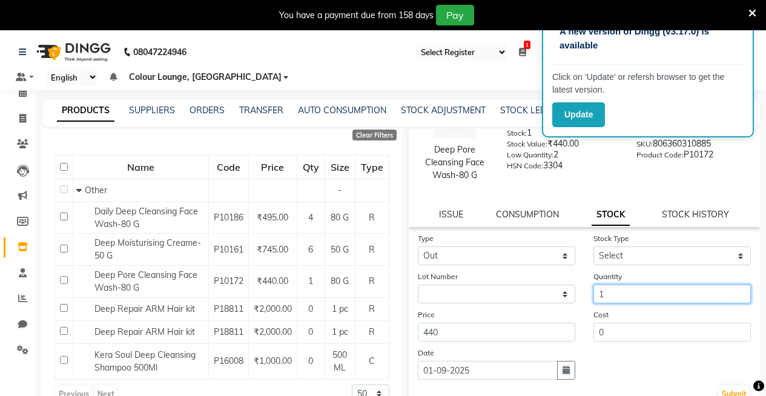
scroll to position [109, 0]
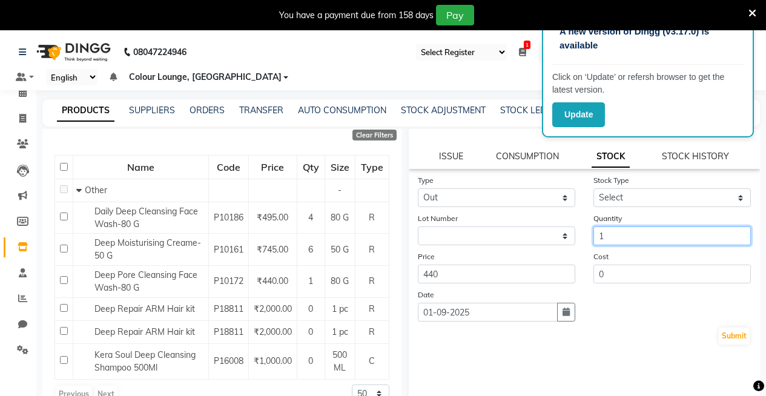
type input "1"
click at [620, 185] on label "Stock Type" at bounding box center [612, 180] width 36 height 11
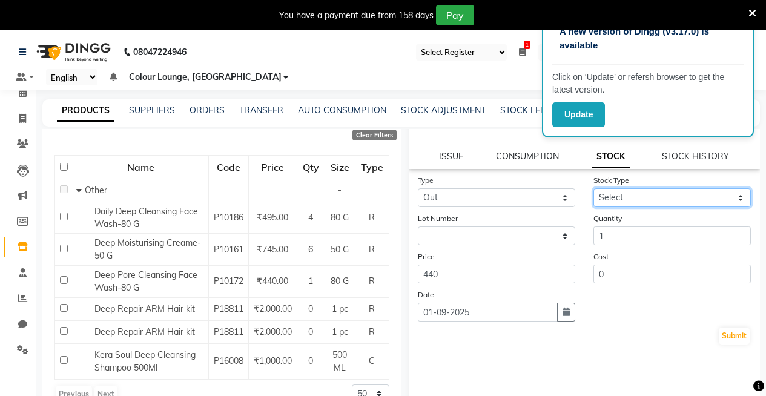
click at [617, 194] on select "Select Internal Use Damaged Expired Adjustment Return Other" at bounding box center [673, 197] width 158 height 19
click at [594, 188] on select "Select Internal Use Damaged Expired Adjustment Return Other" at bounding box center [673, 197] width 158 height 19
click at [643, 196] on select "Select Internal Use Damaged Expired Adjustment Return Other" at bounding box center [673, 197] width 158 height 19
select select "expired"
click at [594, 188] on select "Select Internal Use Damaged Expired Adjustment Return Other" at bounding box center [673, 197] width 158 height 19
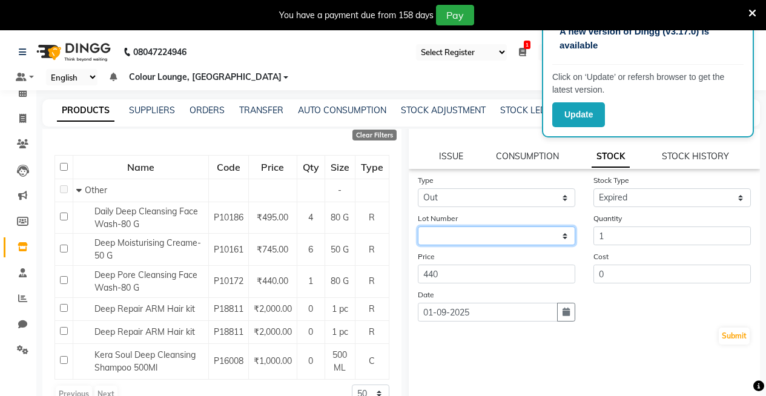
click at [493, 233] on select "None" at bounding box center [497, 236] width 158 height 19
select select "null"
click at [418, 227] on select "None" at bounding box center [497, 236] width 158 height 19
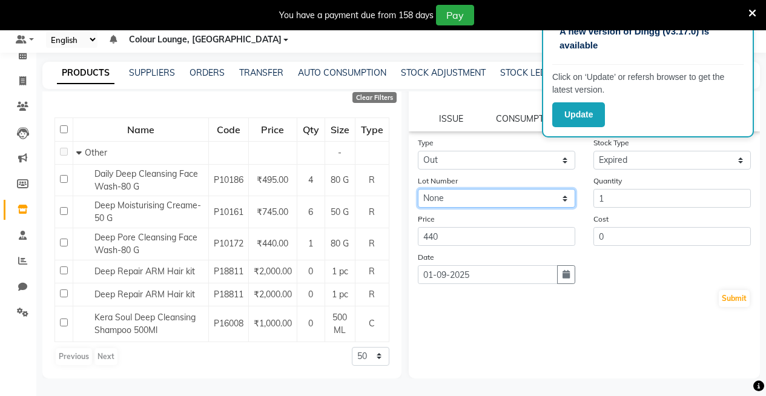
scroll to position [38, 0]
click at [726, 299] on button "Submit" at bounding box center [734, 298] width 31 height 17
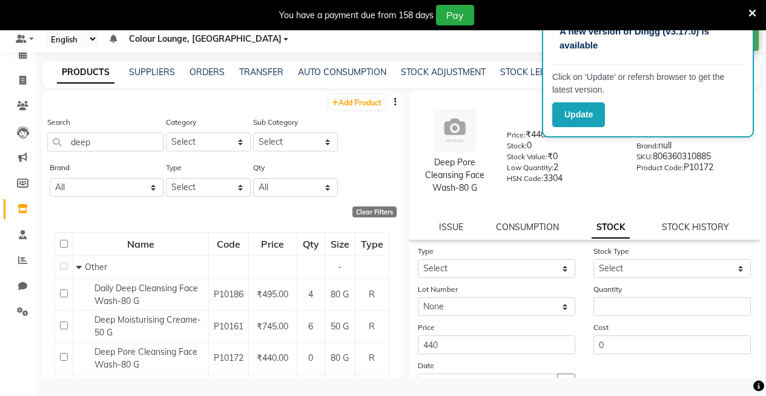
scroll to position [0, 0]
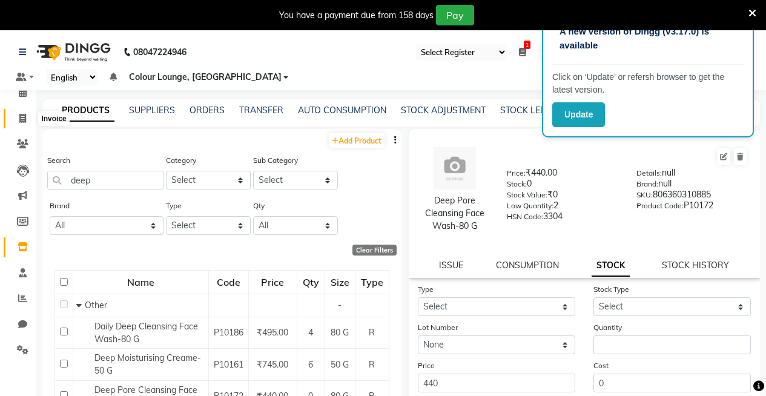
click at [17, 116] on span at bounding box center [22, 119] width 21 height 14
select select "service"
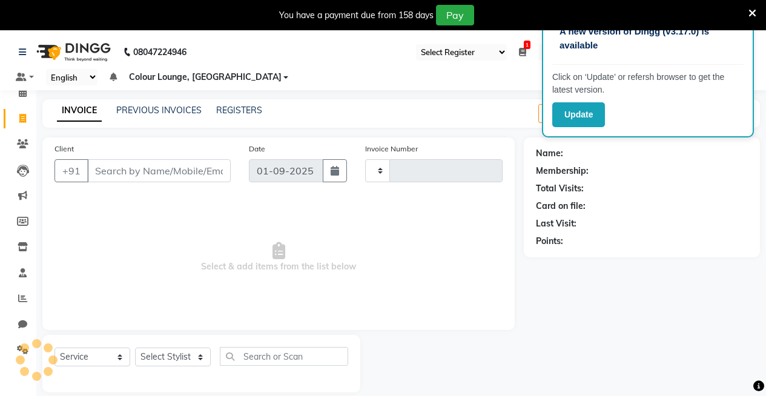
scroll to position [30, 0]
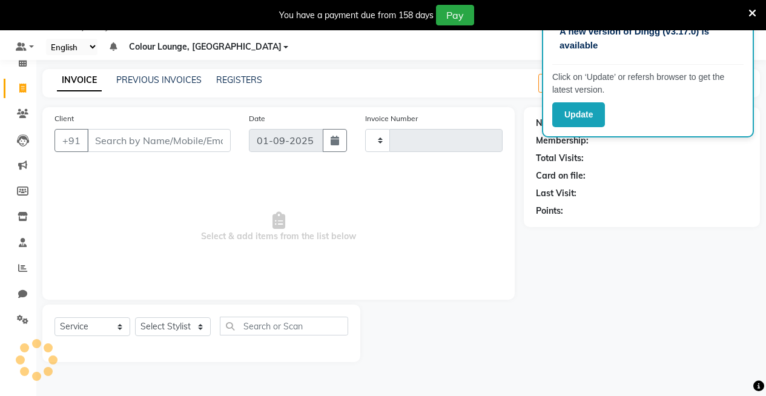
type input "3174"
select select "8015"
click at [167, 331] on select "Select Stylist" at bounding box center [173, 326] width 76 height 19
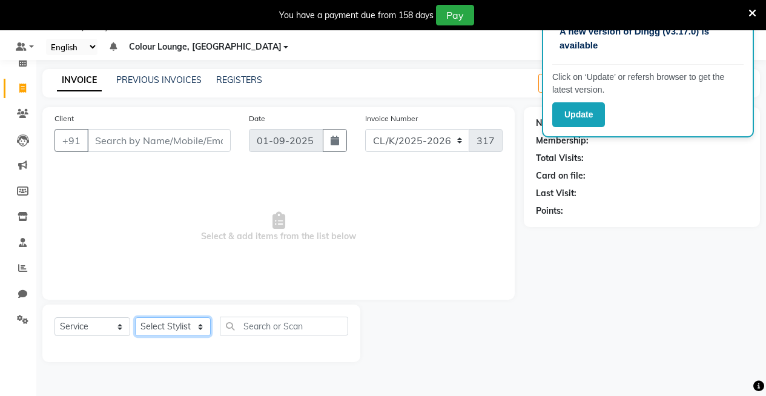
select select "70115"
click at [135, 317] on select "Select Stylist Admin Admin AKHIL ANKUSH Baljinder Colour Lounge, Kabir Park Col…" at bounding box center [173, 326] width 76 height 19
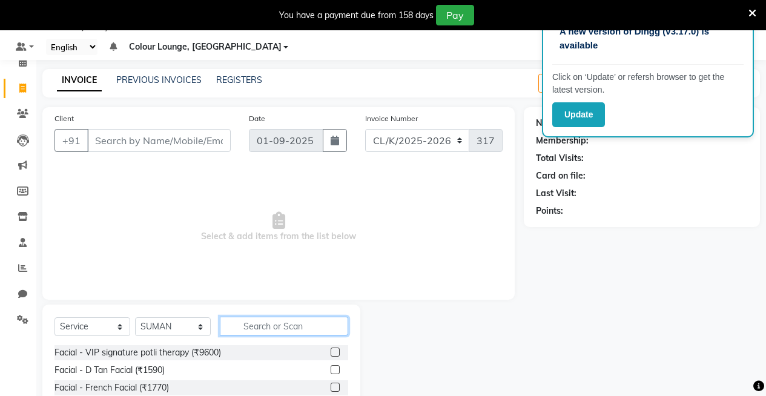
click at [254, 320] on input "text" at bounding box center [284, 326] width 128 height 19
type input "thr"
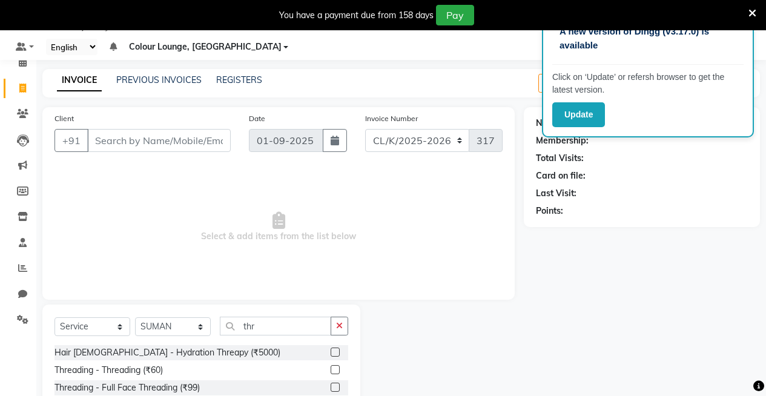
click at [331, 370] on label at bounding box center [335, 369] width 9 height 9
click at [331, 370] on input "checkbox" at bounding box center [335, 370] width 8 height 8
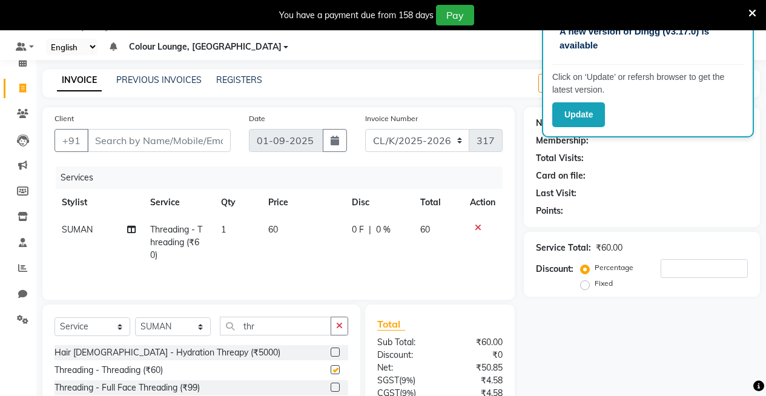
checkbox input "false"
click at [188, 141] on input "Client" at bounding box center [159, 140] width 144 height 23
type input "7"
type input "0"
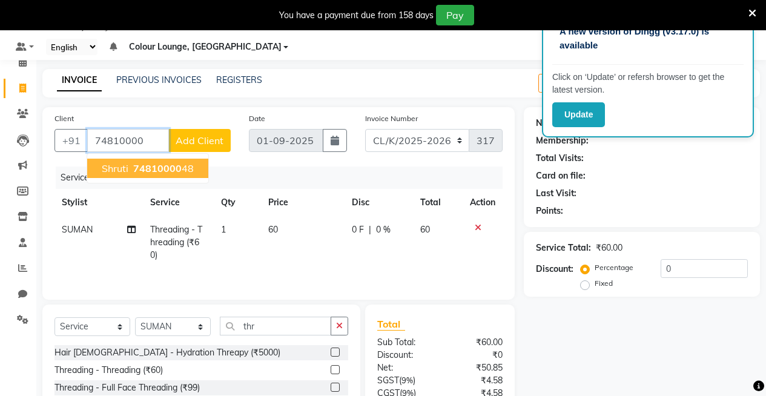
click at [191, 168] on button "shruti 74810000 48" at bounding box center [147, 168] width 121 height 19
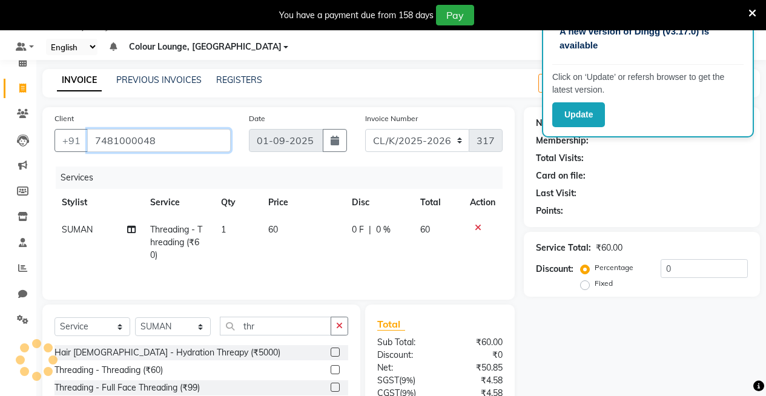
type input "7481000048"
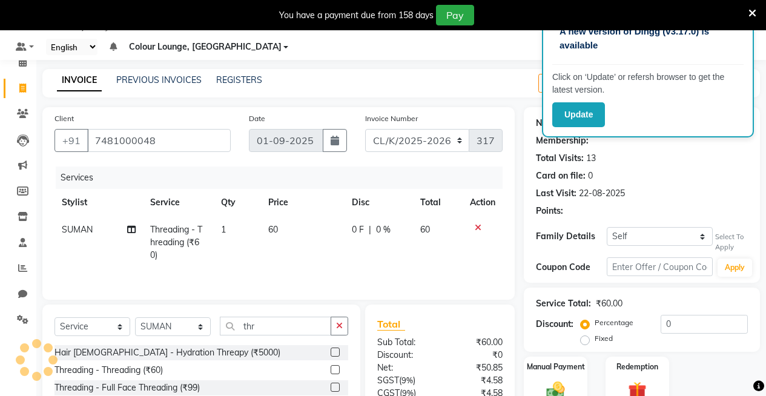
click at [277, 230] on span "60" at bounding box center [273, 229] width 10 height 11
select select "1: Object"
select select "70115"
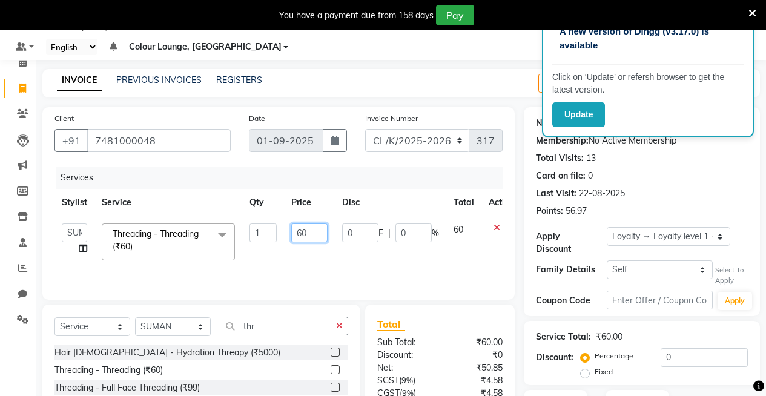
click at [308, 234] on input "60" at bounding box center [309, 233] width 36 height 19
type input "6"
type input "80"
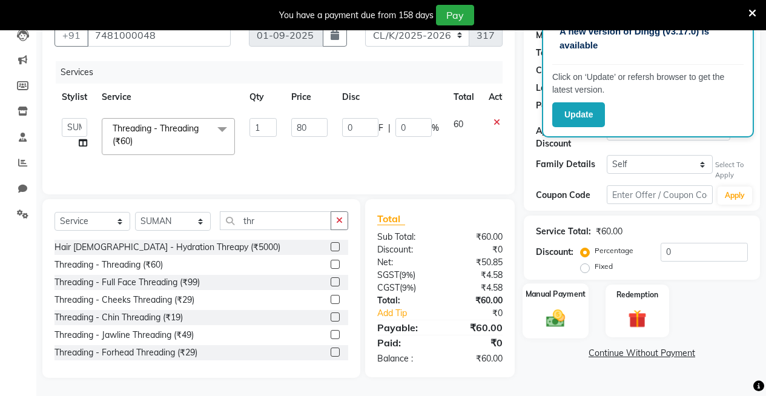
click at [568, 308] on img at bounding box center [555, 319] width 31 height 22
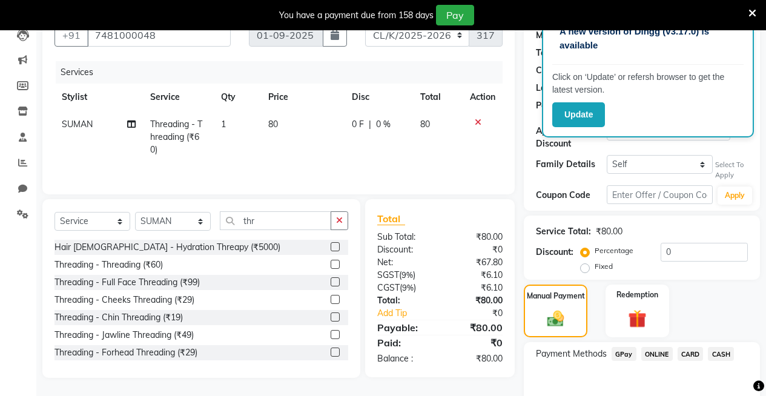
click at [626, 350] on span "GPay" at bounding box center [624, 354] width 25 height 14
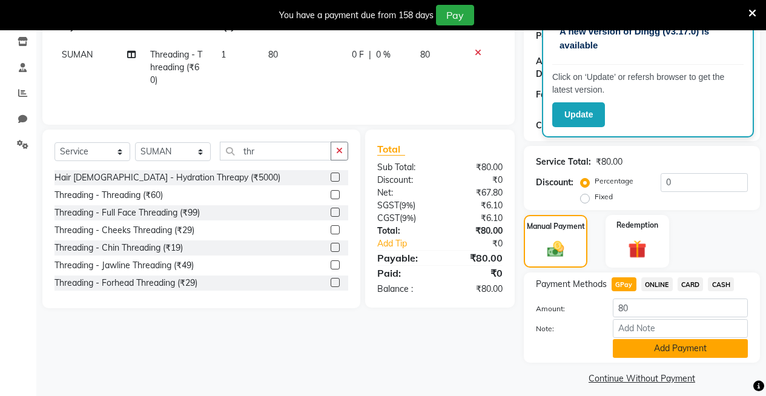
click at [634, 341] on button "Add Payment" at bounding box center [680, 348] width 135 height 19
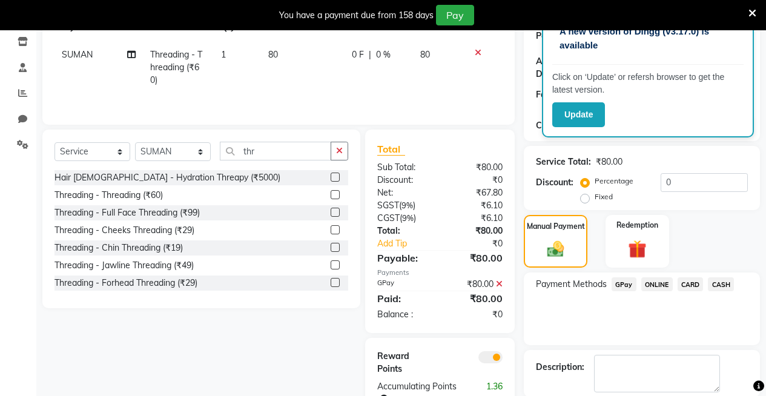
scroll to position [256, 0]
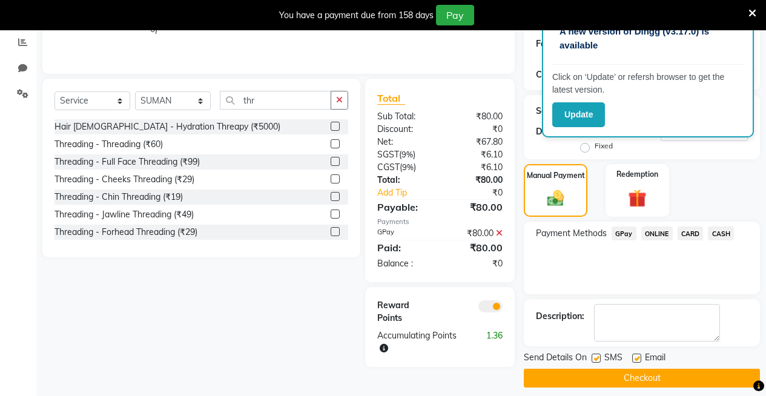
click at [640, 369] on button "Checkout" at bounding box center [642, 378] width 236 height 19
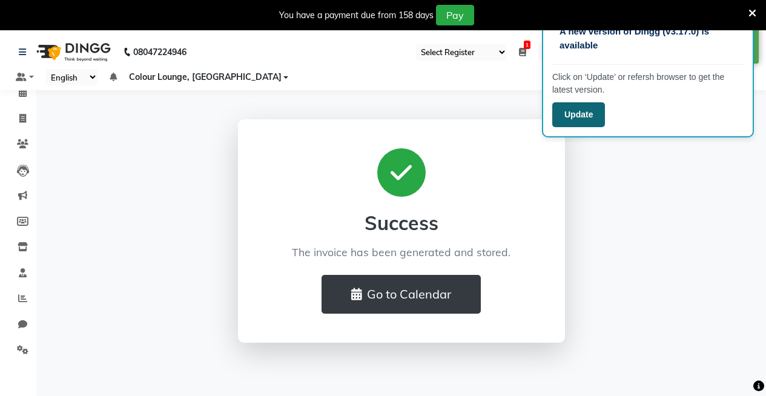
click at [587, 109] on button "Update" at bounding box center [578, 114] width 53 height 25
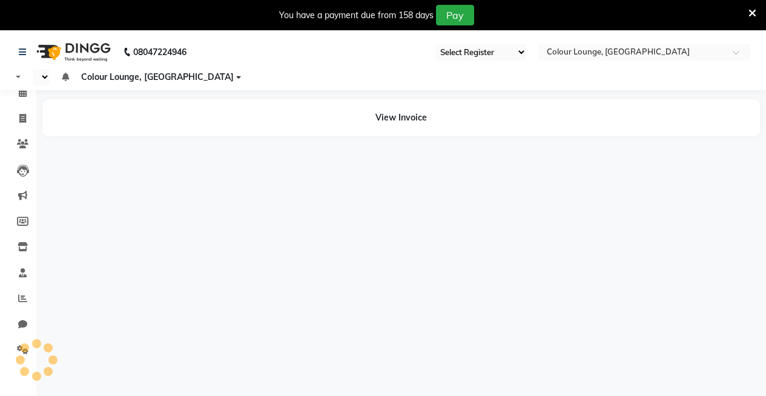
select select "75"
select select "en"
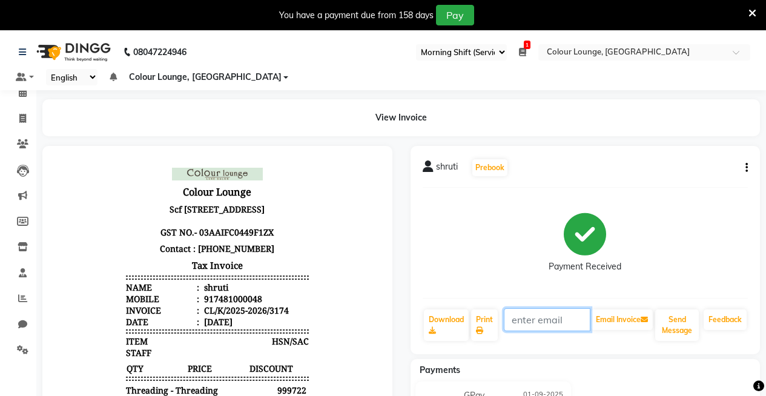
drag, startPoint x: 514, startPoint y: 313, endPoint x: 583, endPoint y: 385, distance: 99.4
click at [547, 396] on html "08047224946 Select Register Evening Shift (Service) Morning Shift (Service) 1 D…" at bounding box center [383, 198] width 766 height 396
click at [485, 328] on link "Print" at bounding box center [484, 326] width 27 height 32
click at [15, 119] on span at bounding box center [22, 119] width 21 height 14
select select "service"
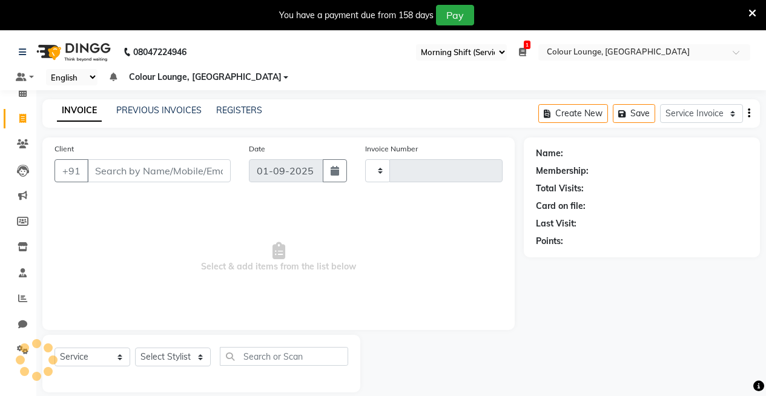
scroll to position [30, 0]
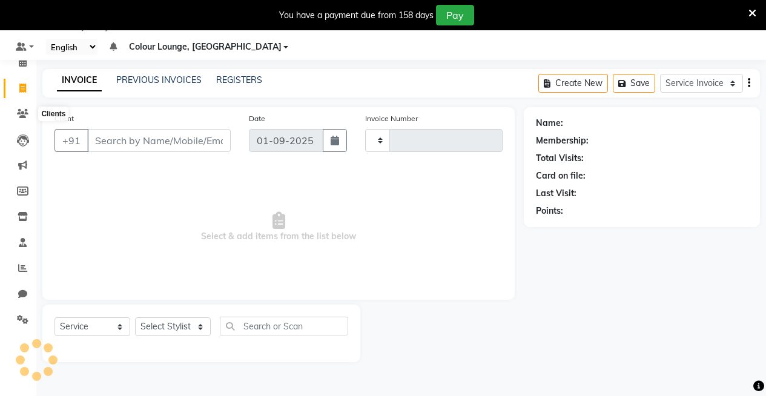
type input "3175"
select select "8015"
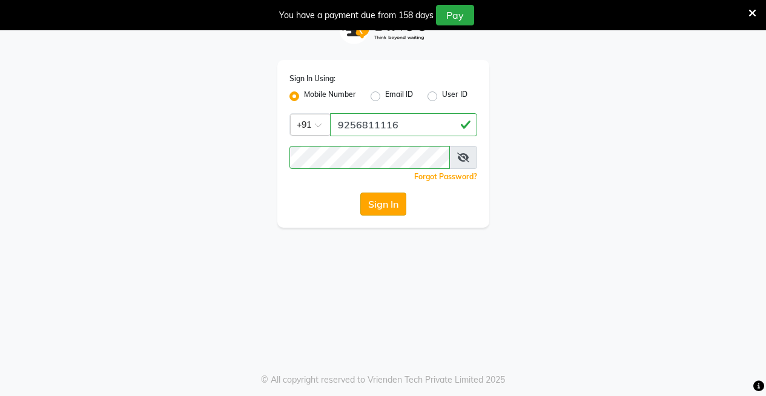
click at [399, 208] on button "Sign In" at bounding box center [383, 204] width 46 height 23
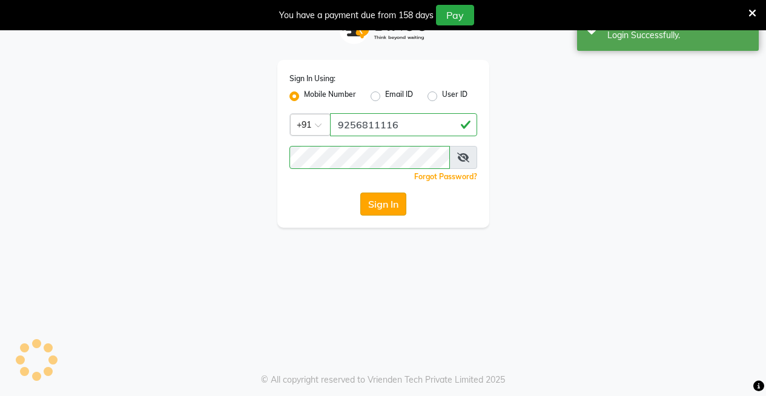
select select "75"
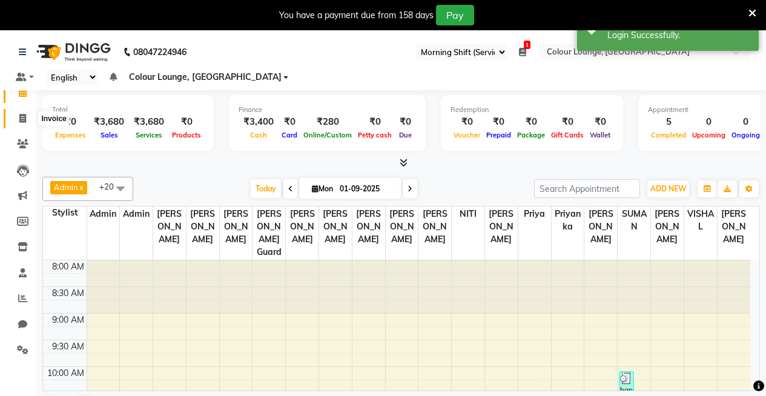
click at [28, 117] on span at bounding box center [22, 119] width 21 height 14
select select "service"
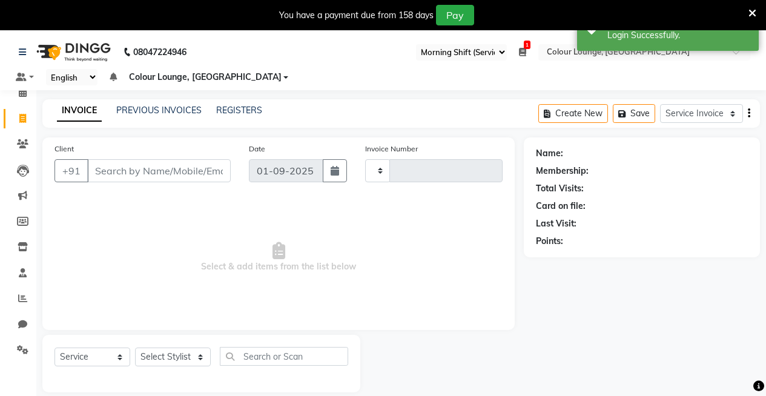
type input "3175"
select select "8015"
click at [157, 352] on select "Select Stylist Admin Admin AKHIL ANKUSH Baljinder Colour Lounge, Kabir Park Col…" at bounding box center [173, 357] width 76 height 19
select select "70129"
click at [135, 348] on select "Select Stylist Admin Admin AKHIL ANKUSH Baljinder Colour Lounge, Kabir Park Col…" at bounding box center [173, 357] width 76 height 19
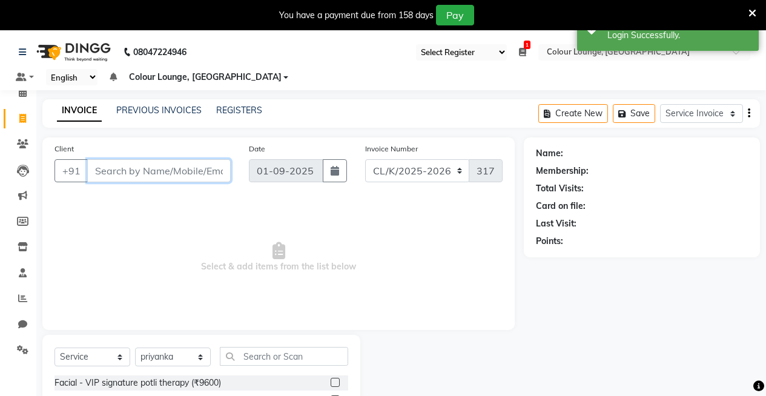
click at [181, 180] on input "Client" at bounding box center [159, 170] width 144 height 23
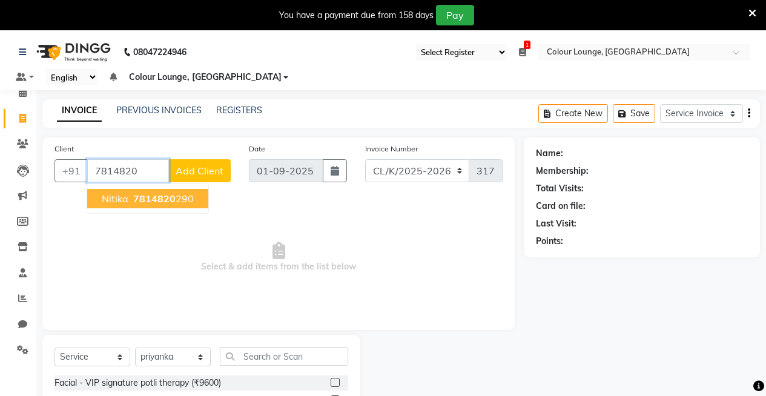
click at [177, 200] on ngb-highlight "7814820 290" at bounding box center [162, 199] width 63 height 12
type input "7814820290"
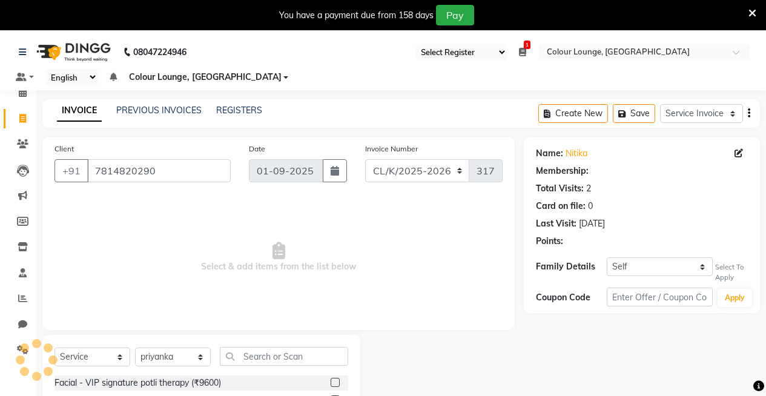
select select "1: Object"
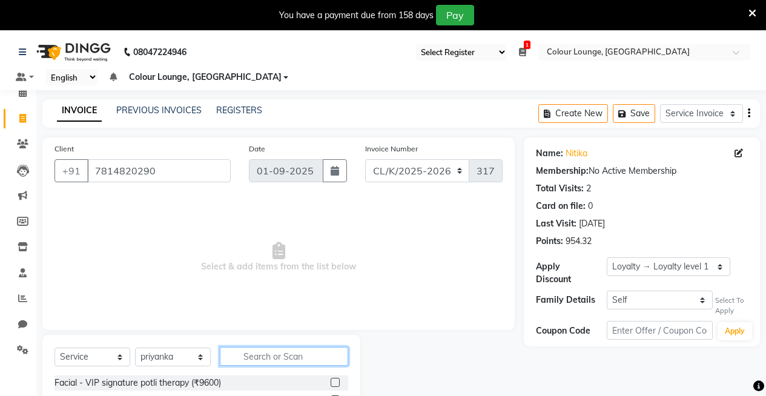
click at [278, 349] on input "text" at bounding box center [284, 356] width 128 height 19
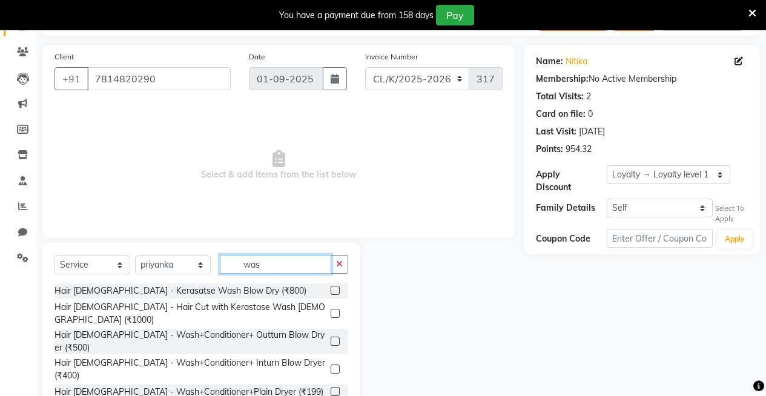
scroll to position [102, 0]
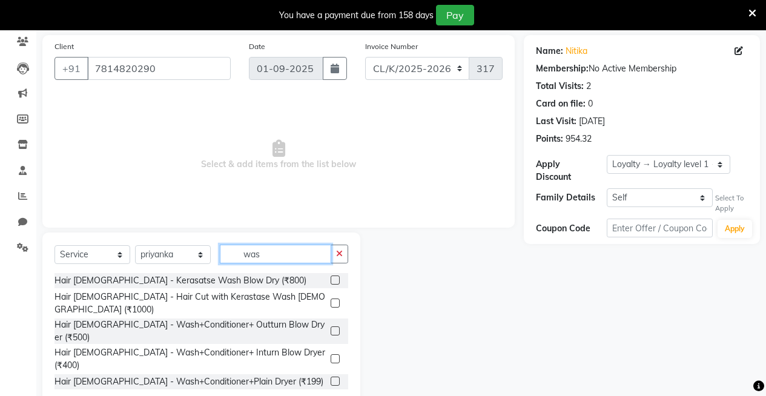
type input "was"
click at [334, 377] on label at bounding box center [335, 381] width 9 height 9
click at [334, 378] on input "checkbox" at bounding box center [335, 382] width 8 height 8
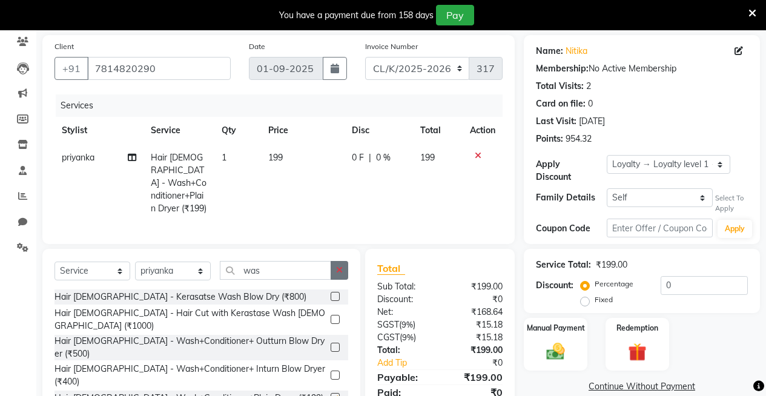
checkbox input "false"
click at [290, 159] on td "199" at bounding box center [303, 183] width 84 height 78
select select "70129"
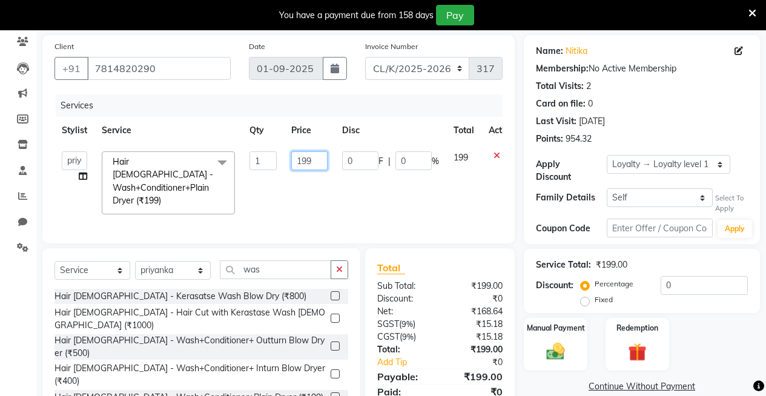
click at [309, 158] on input "199" at bounding box center [309, 160] width 36 height 19
click at [316, 161] on input "199" at bounding box center [309, 160] width 36 height 19
type input "1"
type input "320"
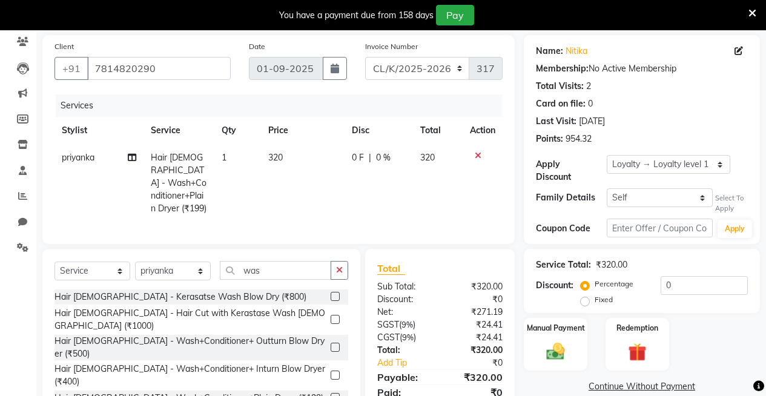
click at [366, 196] on td "0 F | 0 %" at bounding box center [379, 183] width 68 height 78
select select "70129"
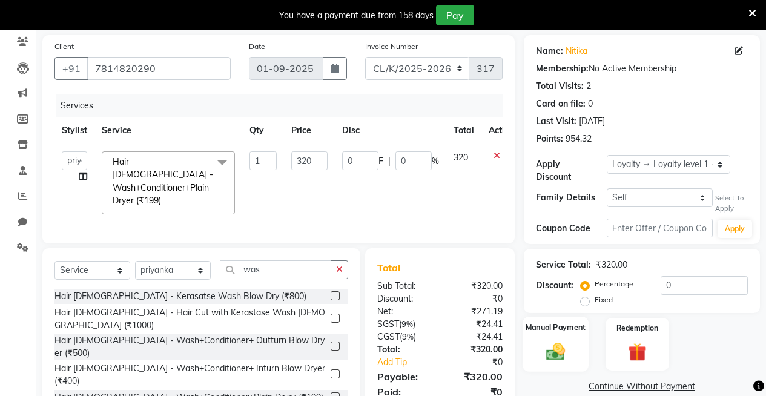
click at [560, 341] on img at bounding box center [555, 352] width 31 height 22
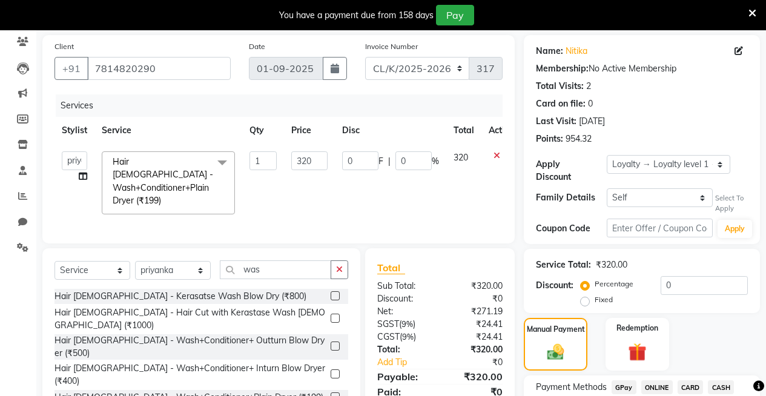
click at [718, 380] on span "CASH" at bounding box center [721, 387] width 26 height 14
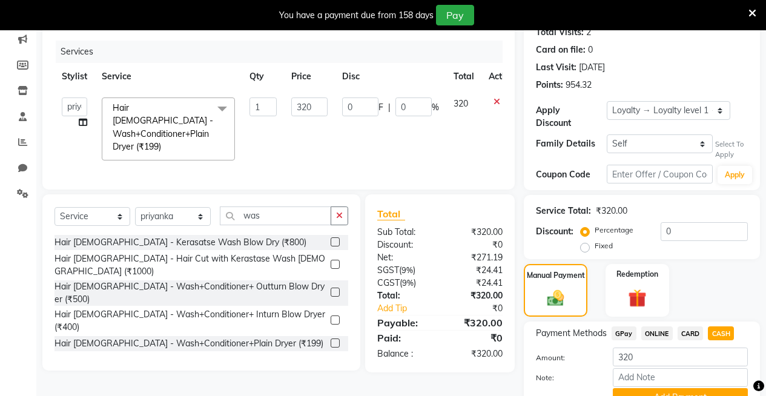
scroll to position [205, 0]
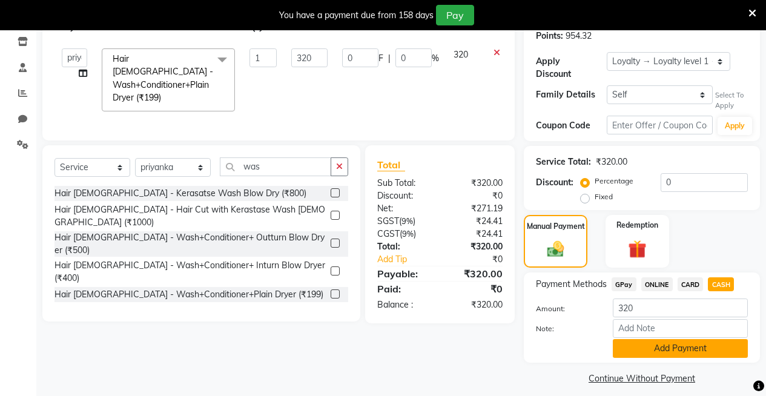
click at [693, 341] on button "Add Payment" at bounding box center [680, 348] width 135 height 19
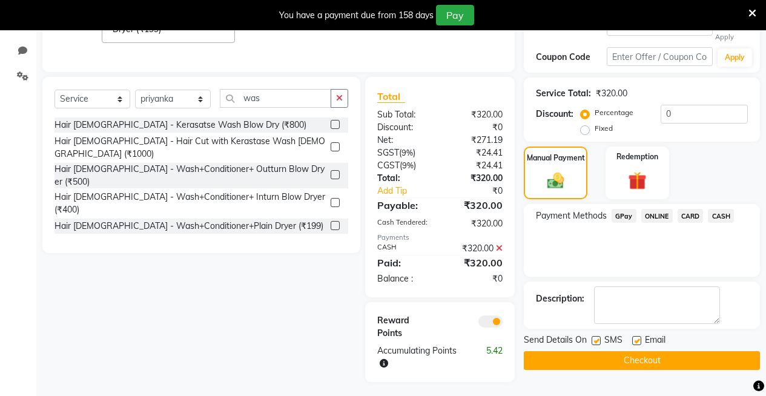
scroll to position [274, 0]
click at [652, 351] on button "Checkout" at bounding box center [642, 360] width 236 height 19
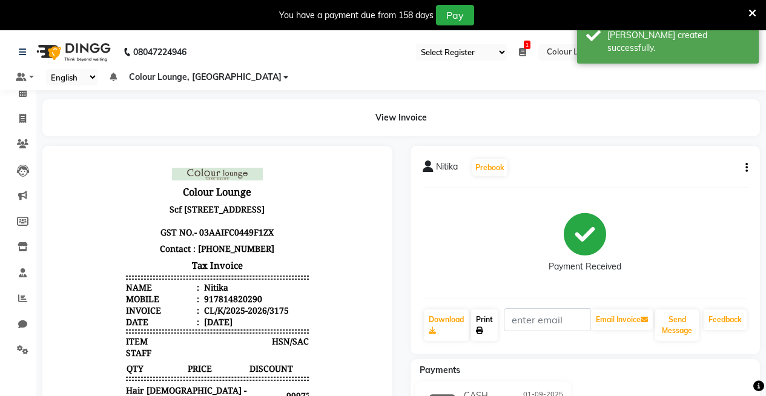
click at [485, 325] on link "Print" at bounding box center [484, 326] width 27 height 32
click at [487, 327] on link "Print" at bounding box center [484, 326] width 27 height 32
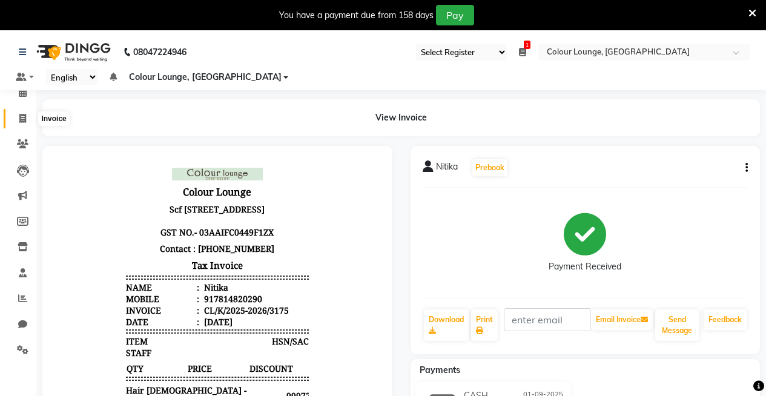
click at [25, 116] on icon at bounding box center [22, 118] width 7 height 9
select select "service"
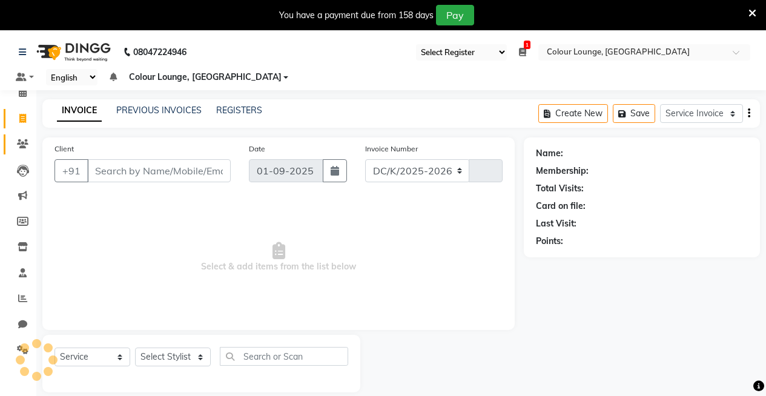
select select "8015"
type input "3176"
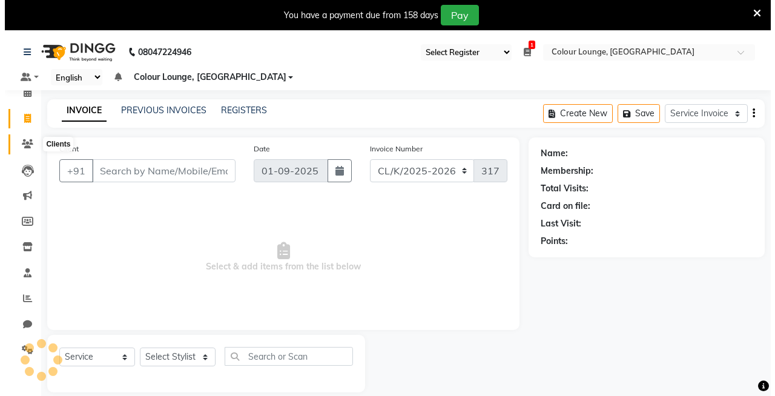
scroll to position [30, 0]
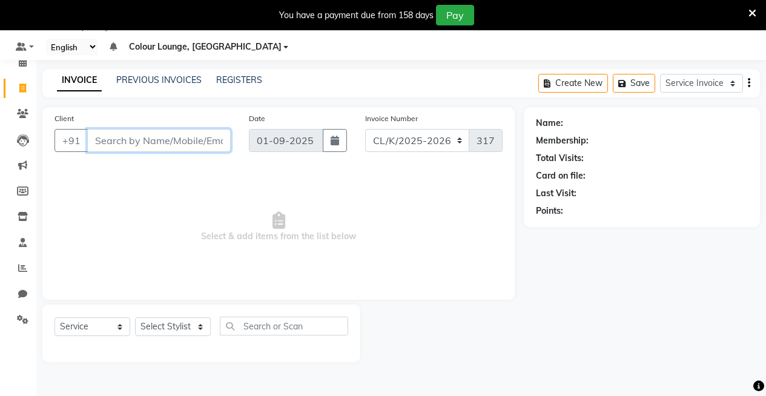
click at [167, 140] on input "Client" at bounding box center [159, 140] width 144 height 23
click at [22, 247] on span at bounding box center [22, 243] width 21 height 14
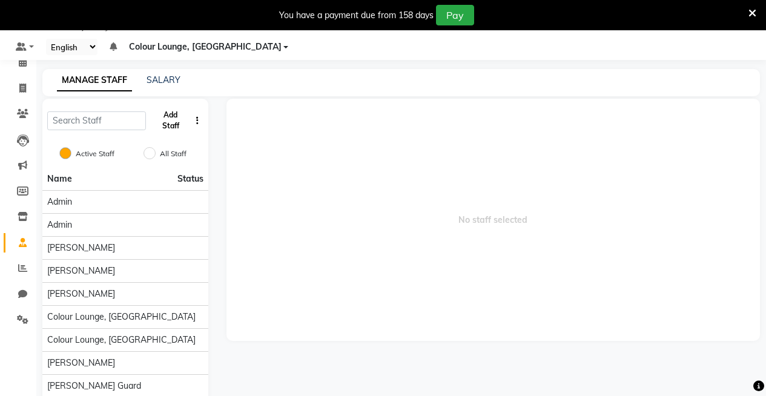
click at [176, 116] on button "Add Staff" at bounding box center [170, 121] width 39 height 32
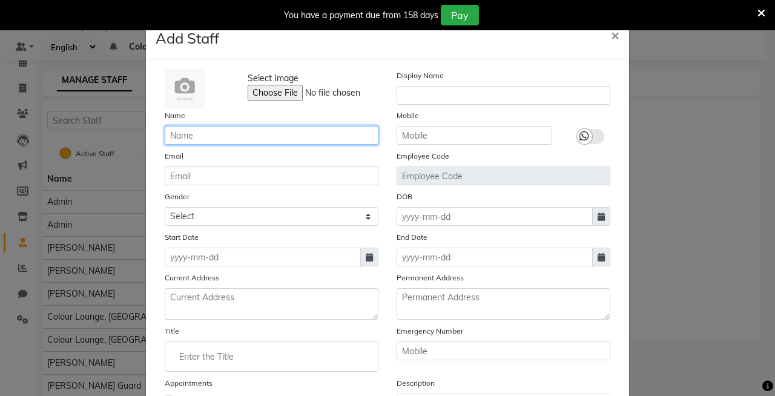
click at [291, 130] on input "text" at bounding box center [272, 135] width 214 height 19
type input "urvashi"
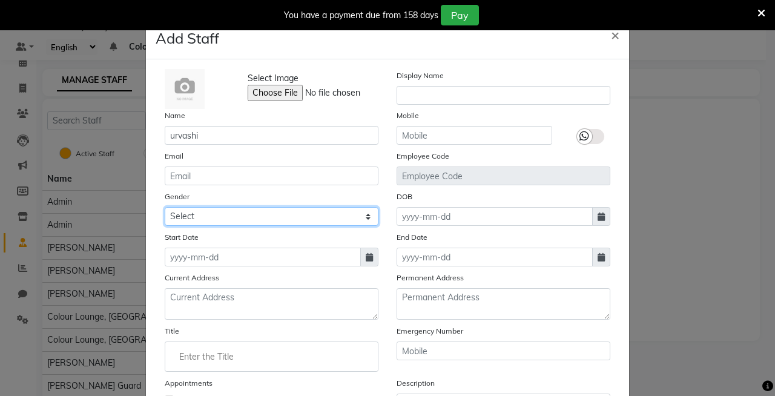
click at [233, 213] on select "Select Male Female Other Prefer Not To Say" at bounding box center [272, 216] width 214 height 19
select select "female"
click at [165, 207] on select "Select Male Female Other Prefer Not To Say" at bounding box center [272, 216] width 214 height 19
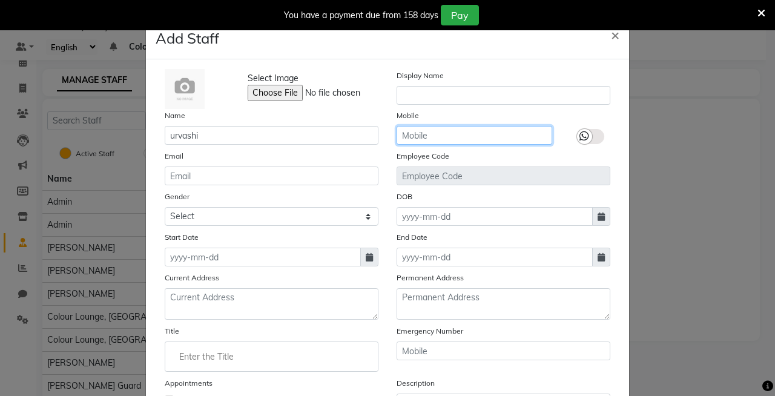
click at [405, 139] on input "text" at bounding box center [475, 135] width 156 height 19
type input "7009791780"
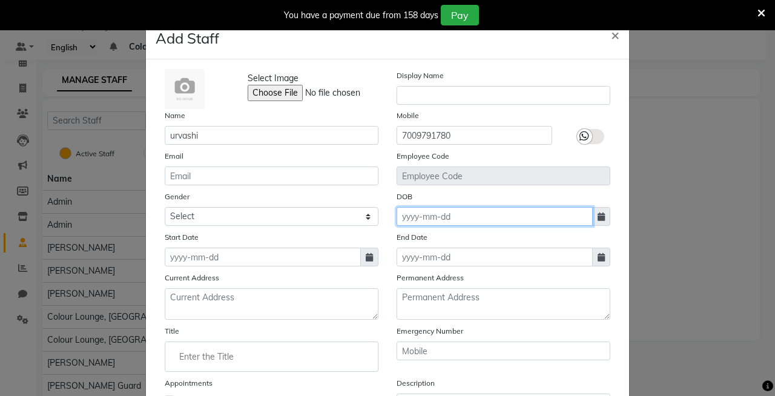
click at [442, 214] on input at bounding box center [495, 216] width 196 height 19
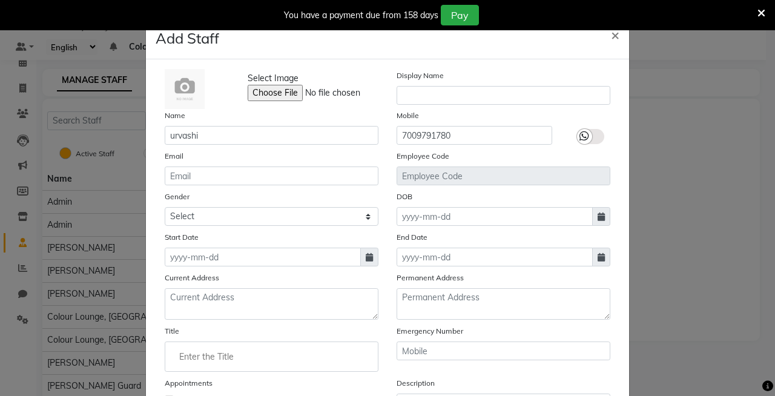
select select "9"
select select "2025"
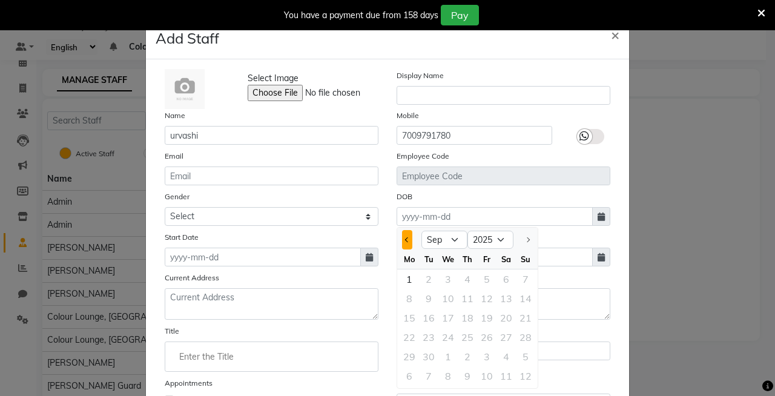
click at [405, 239] on span "Previous month" at bounding box center [407, 239] width 5 height 5
click at [405, 240] on span "Previous month" at bounding box center [407, 239] width 5 height 5
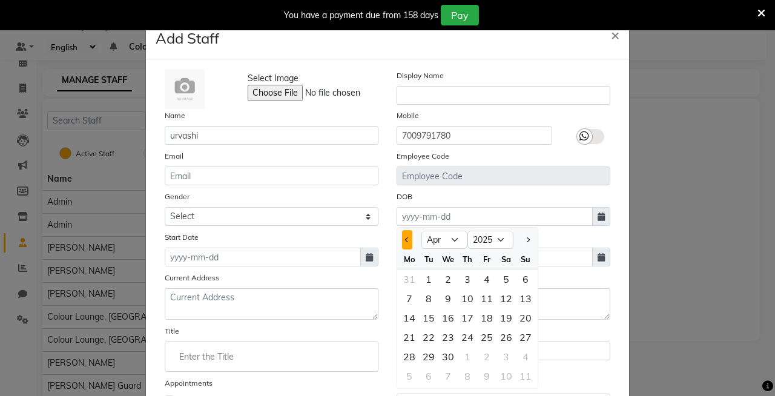
click at [405, 240] on span "Previous month" at bounding box center [407, 239] width 5 height 5
select select "1"
click at [405, 240] on span "Previous month" at bounding box center [407, 239] width 5 height 5
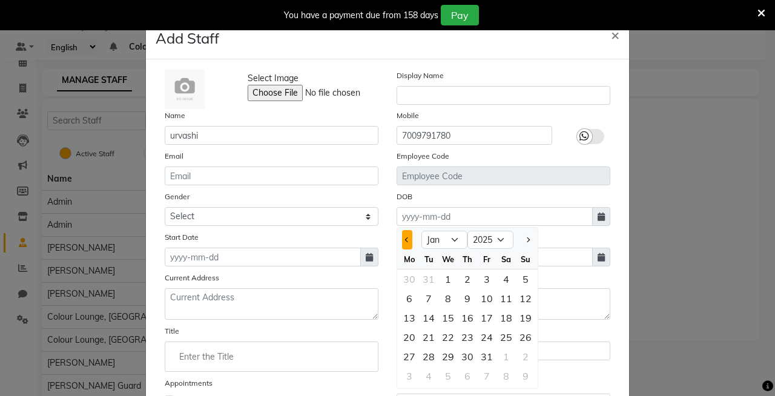
select select "2024"
click at [525, 240] on span "Next month" at bounding box center [527, 239] width 5 height 5
select select "1"
select select "2025"
click at [483, 355] on div "31" at bounding box center [486, 356] width 19 height 19
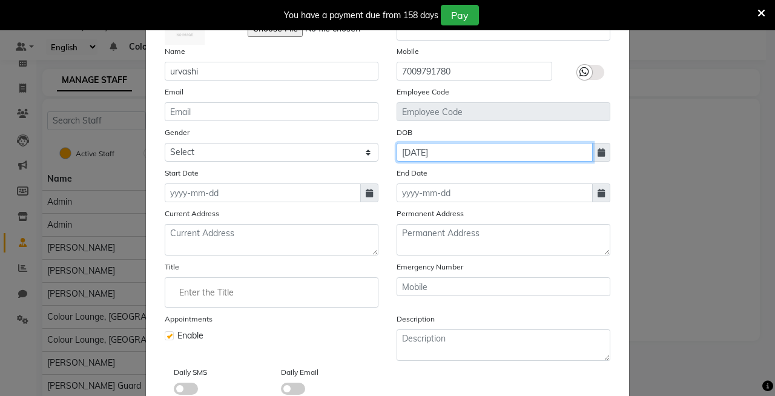
scroll to position [138, 0]
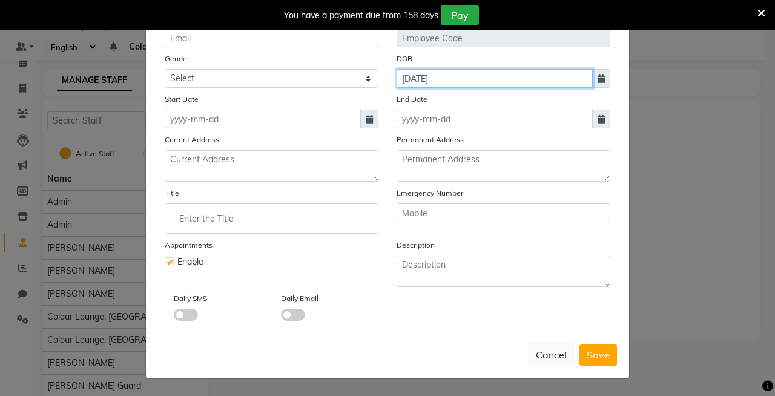
type input "31-01-2004"
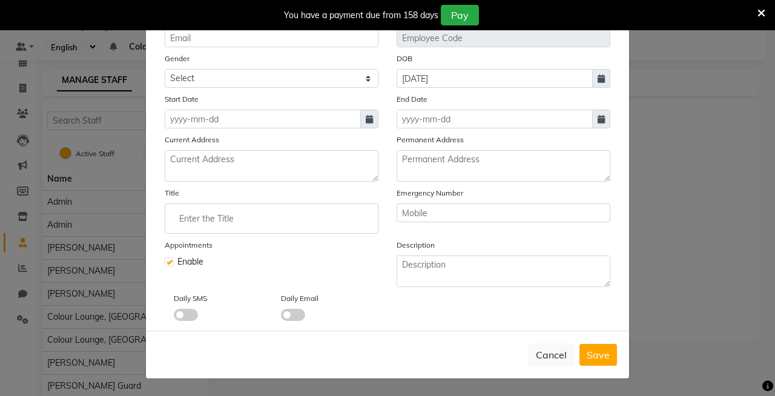
click at [609, 357] on button "Save" at bounding box center [599, 355] width 38 height 22
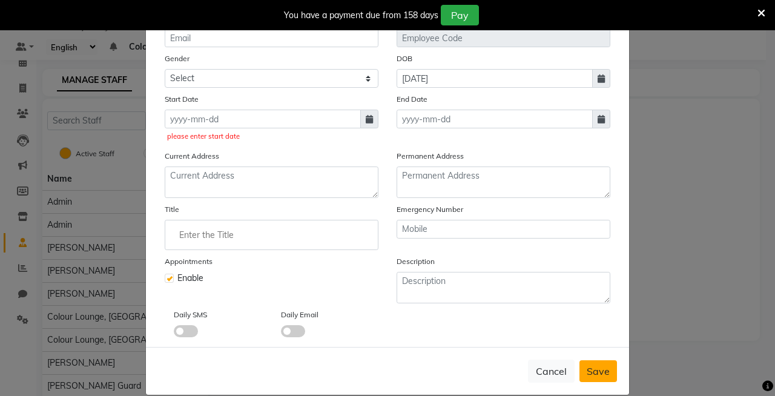
click at [588, 376] on span "Save" at bounding box center [598, 371] width 23 height 12
click at [605, 370] on span "Save" at bounding box center [598, 371] width 23 height 12
click at [116, 173] on ngb-modal-window "Add Staff × Select Image Display Name Name urvashi Mobile 7009791780 Email Empl…" at bounding box center [387, 198] width 775 height 396
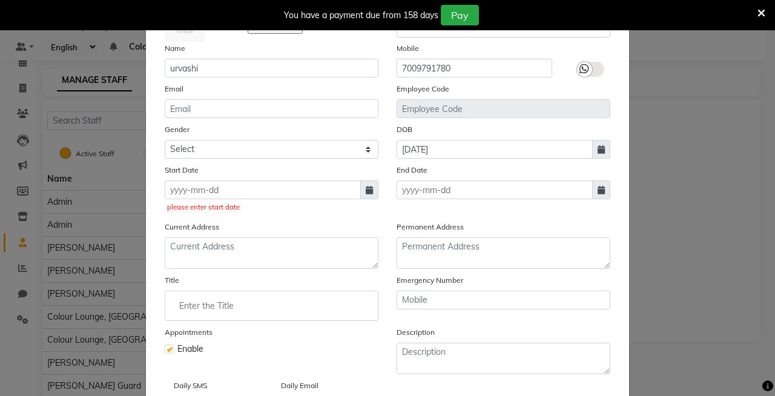
scroll to position [154, 0]
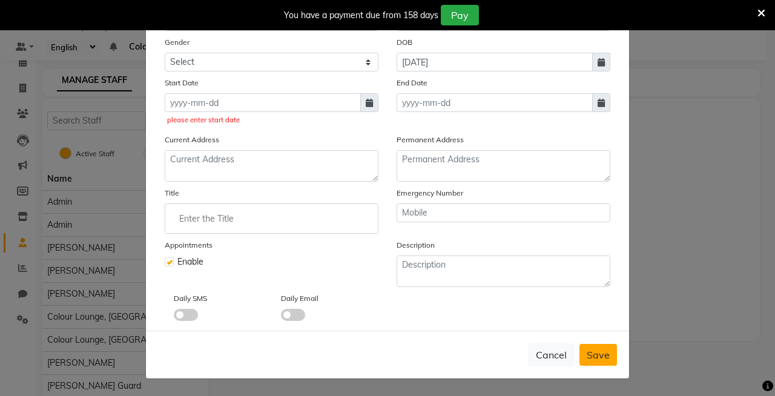
click at [598, 356] on span "Save" at bounding box center [598, 355] width 23 height 12
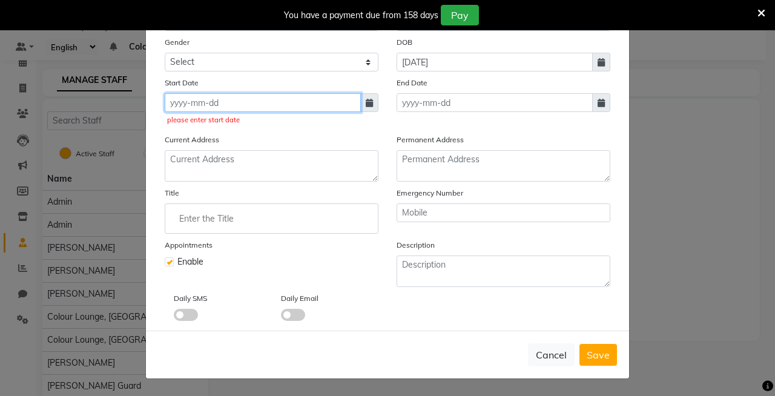
click at [217, 102] on input at bounding box center [263, 102] width 196 height 19
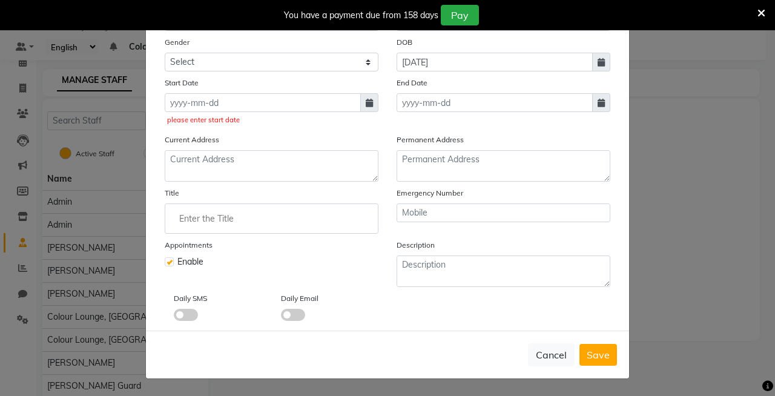
select select "9"
select select "2025"
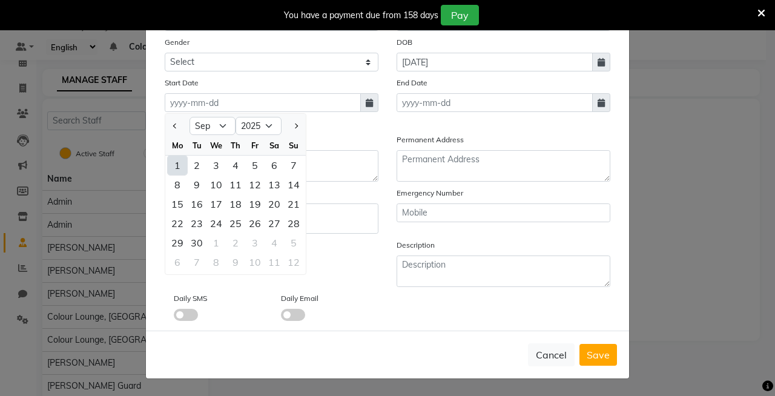
click at [174, 167] on div "1" at bounding box center [177, 165] width 19 height 19
type input "01-09-2025"
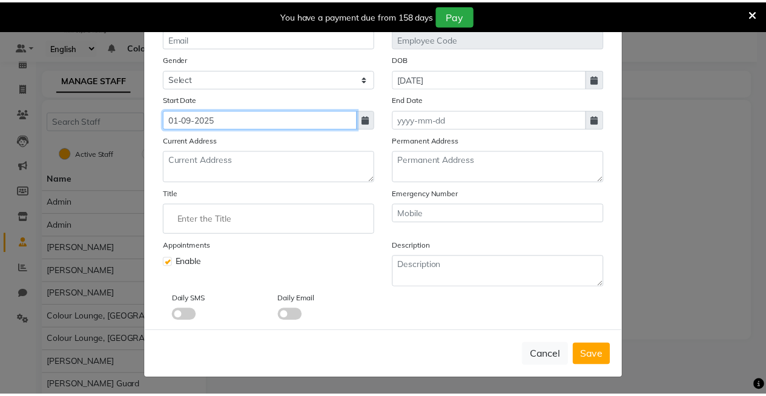
scroll to position [138, 0]
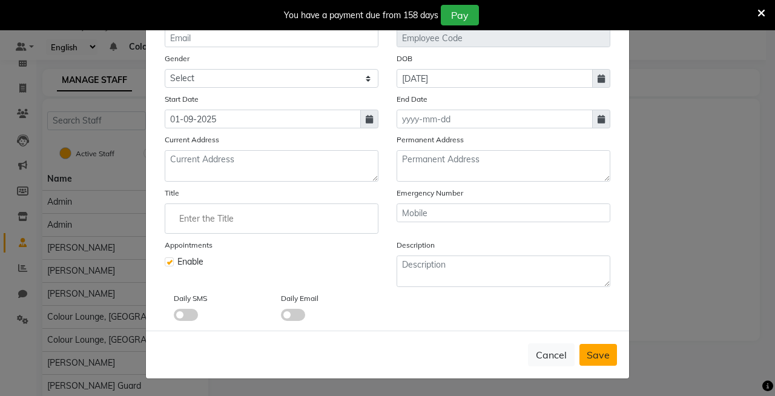
click at [587, 353] on span "Save" at bounding box center [598, 355] width 23 height 12
select select
checkbox input "false"
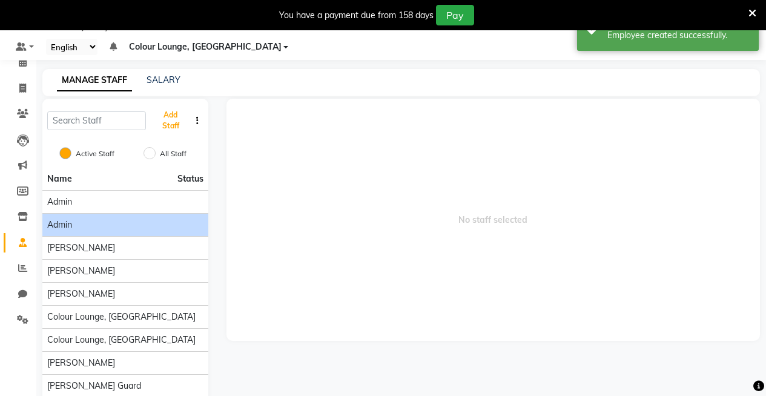
scroll to position [108, 0]
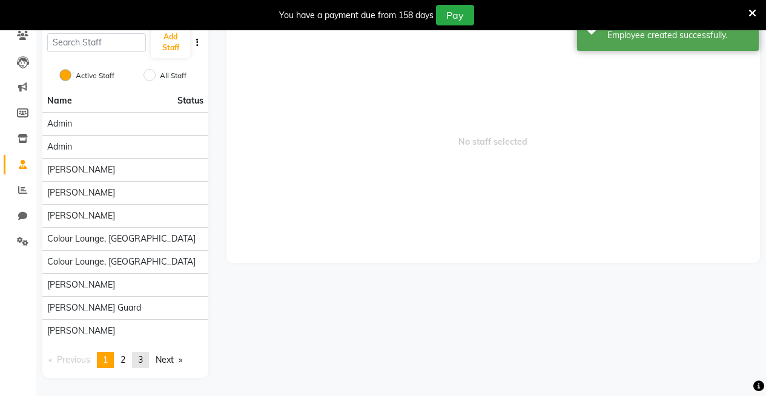
click at [143, 361] on span "3" at bounding box center [140, 359] width 5 height 11
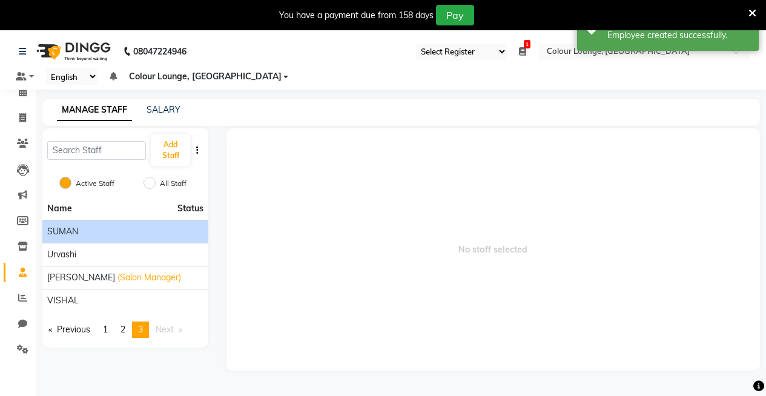
scroll to position [0, 0]
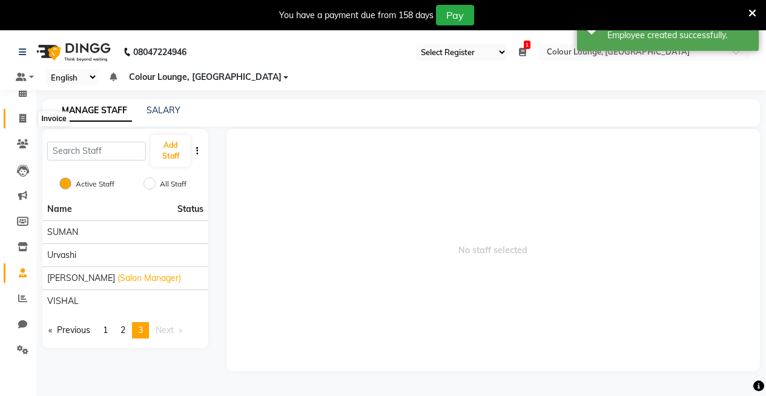
click at [23, 118] on icon at bounding box center [22, 118] width 7 height 9
select select "service"
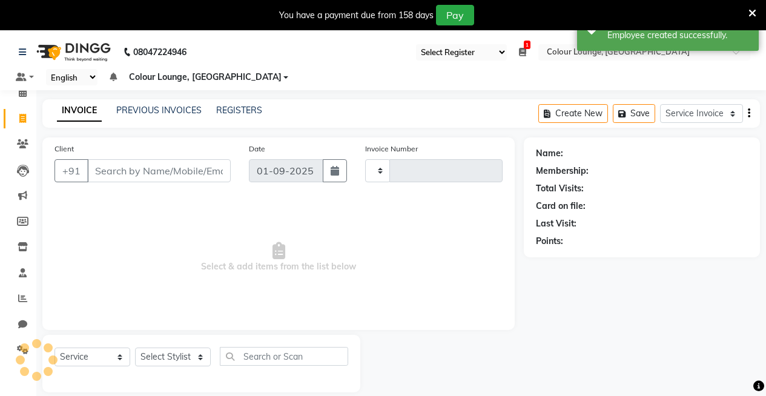
type input "3176"
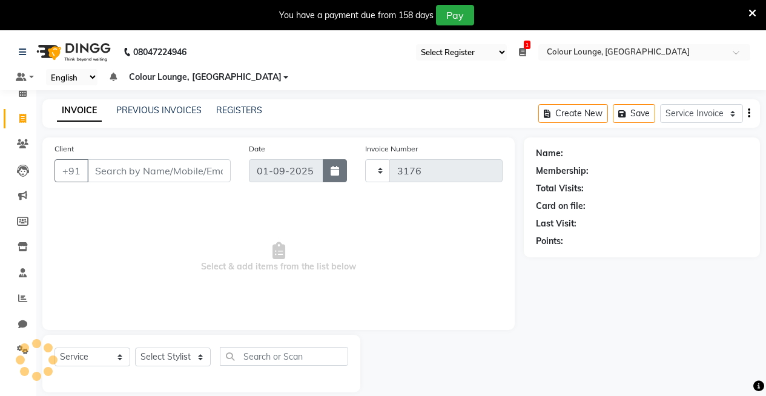
select select "8015"
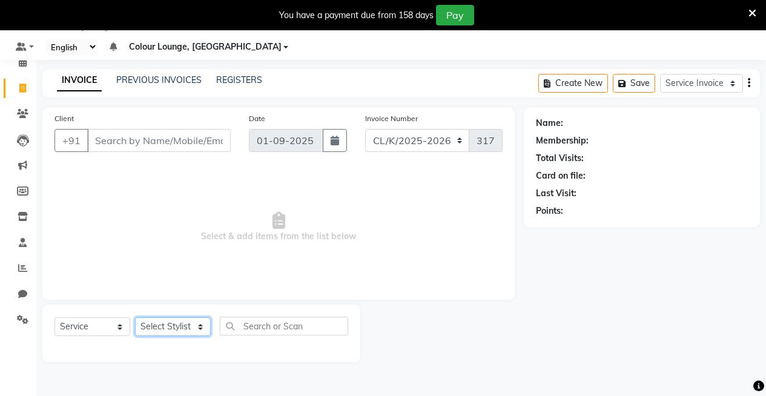
click at [158, 331] on select "Select Stylist" at bounding box center [173, 326] width 76 height 19
select select "82296"
click at [135, 317] on select "Select Stylist Admin Admin [PERSON_NAME] [PERSON_NAME] Colour Lounge, [GEOGRAPH…" at bounding box center [173, 326] width 76 height 19
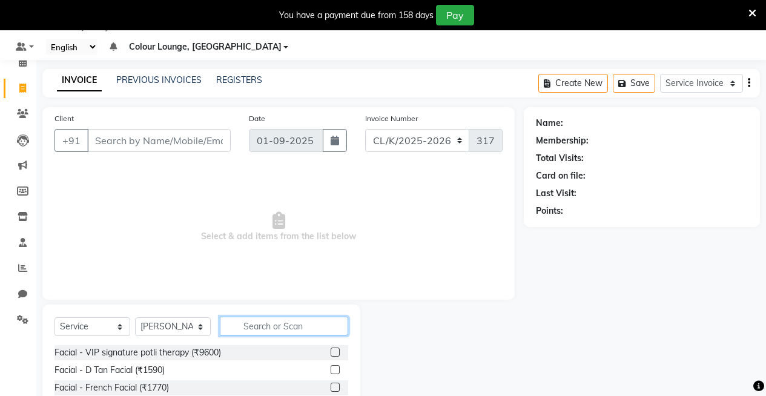
click at [250, 324] on input "text" at bounding box center [284, 326] width 128 height 19
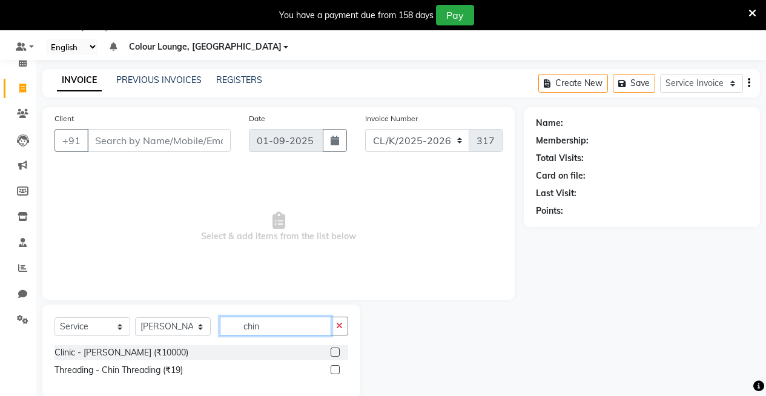
type input "chin"
click at [336, 368] on label at bounding box center [335, 369] width 9 height 9
click at [336, 368] on input "checkbox" at bounding box center [335, 370] width 8 height 8
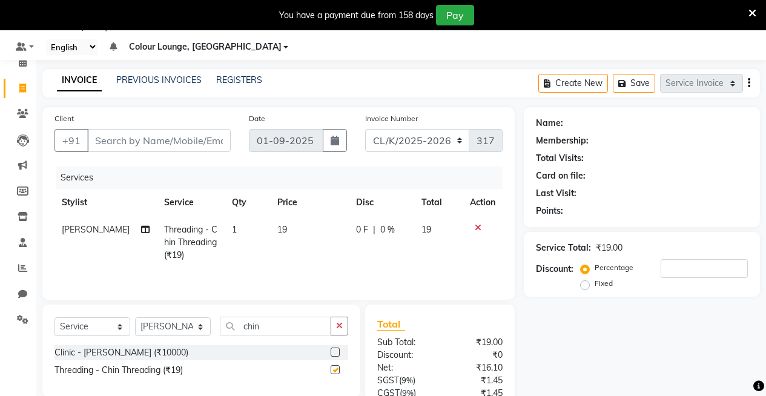
checkbox input "false"
click at [290, 228] on td "19" at bounding box center [309, 242] width 79 height 53
select select "82296"
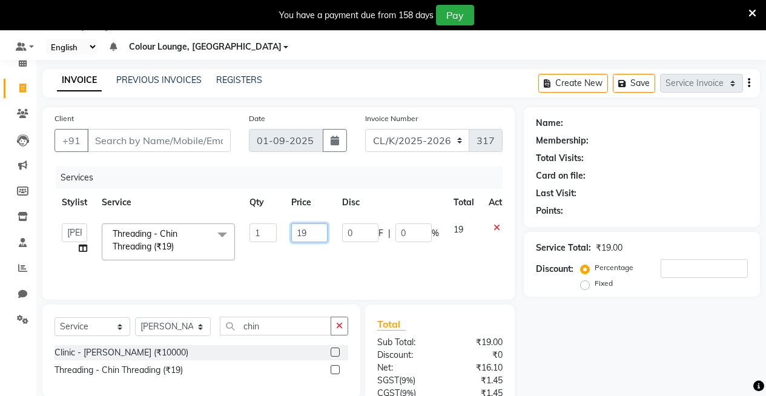
drag, startPoint x: 311, startPoint y: 228, endPoint x: 308, endPoint y: 221, distance: 8.2
click at [311, 228] on input "19" at bounding box center [309, 233] width 36 height 19
type input "1"
type input "120"
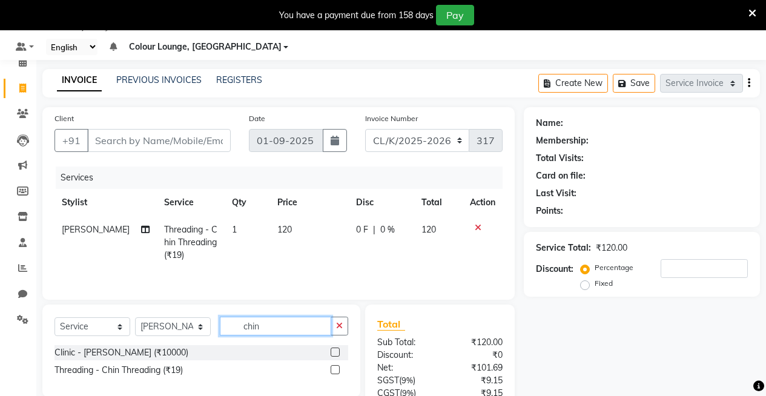
click at [277, 332] on input "chin" at bounding box center [275, 326] width 111 height 19
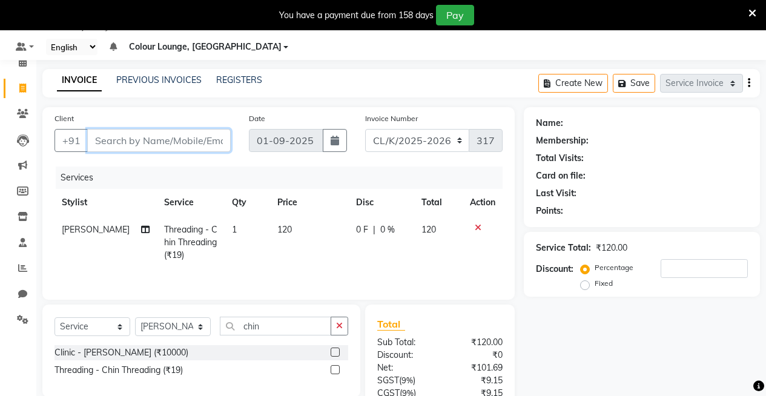
click at [164, 141] on input "Client" at bounding box center [159, 140] width 144 height 23
type input "9"
type input "0"
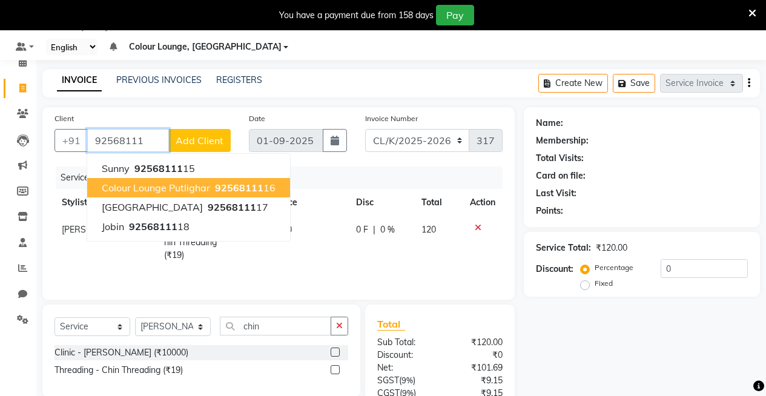
click at [182, 183] on span "Colour Lounge Putlighar" at bounding box center [156, 188] width 108 height 12
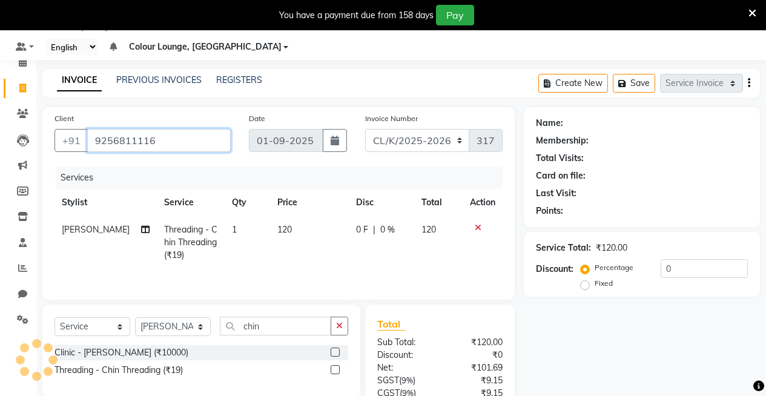
type input "9256811116"
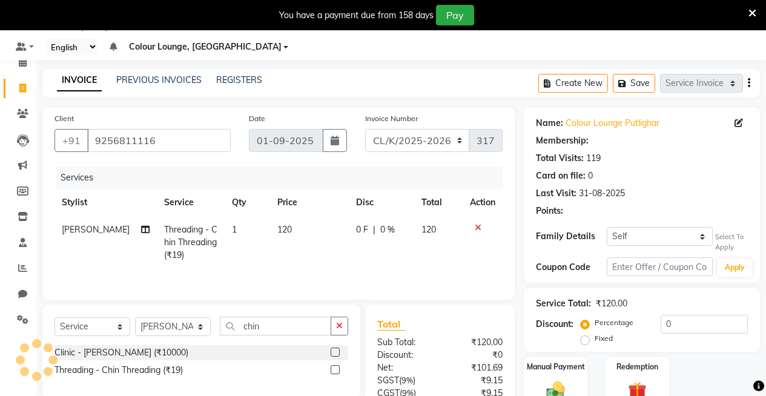
select select "1: Object"
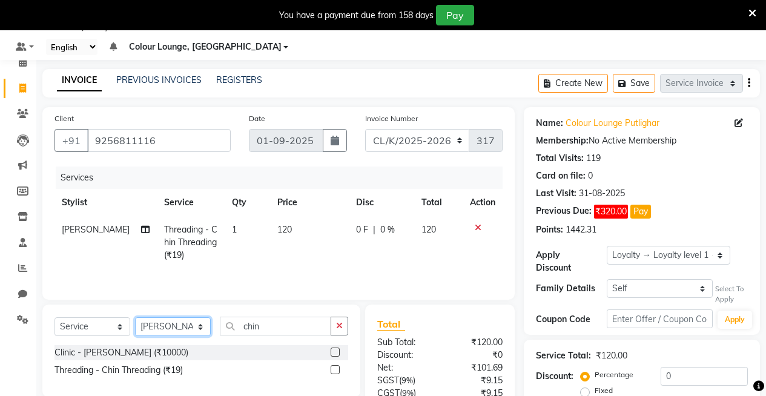
click at [165, 330] on select "Select Stylist Admin Admin [PERSON_NAME] [PERSON_NAME] Colour Lounge, [GEOGRAPH…" at bounding box center [173, 326] width 76 height 19
select select "76896"
click at [135, 317] on select "Select Stylist Admin Admin [PERSON_NAME] [PERSON_NAME] Colour Lounge, [GEOGRAPH…" at bounding box center [173, 326] width 76 height 19
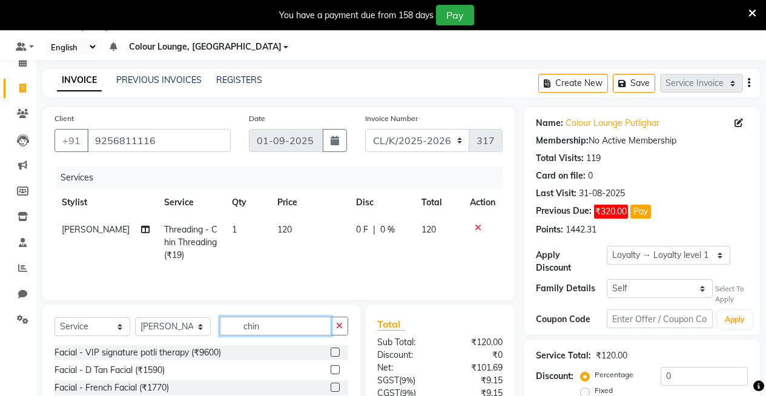
click at [260, 322] on input "chin" at bounding box center [275, 326] width 111 height 19
type input "c"
type input "thr"
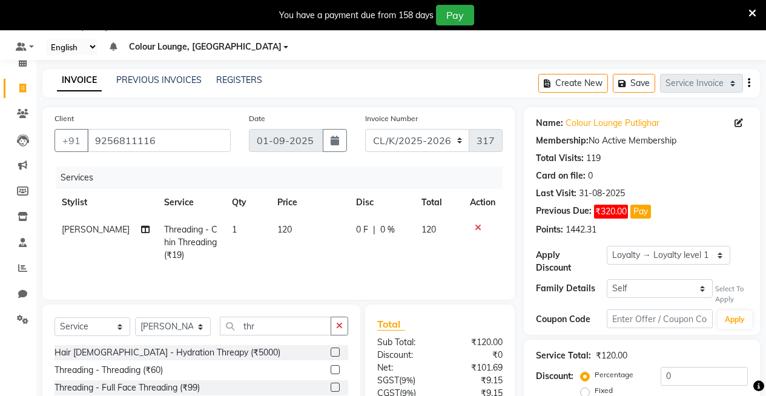
click at [331, 369] on label at bounding box center [335, 369] width 9 height 9
click at [331, 369] on input "checkbox" at bounding box center [335, 370] width 8 height 8
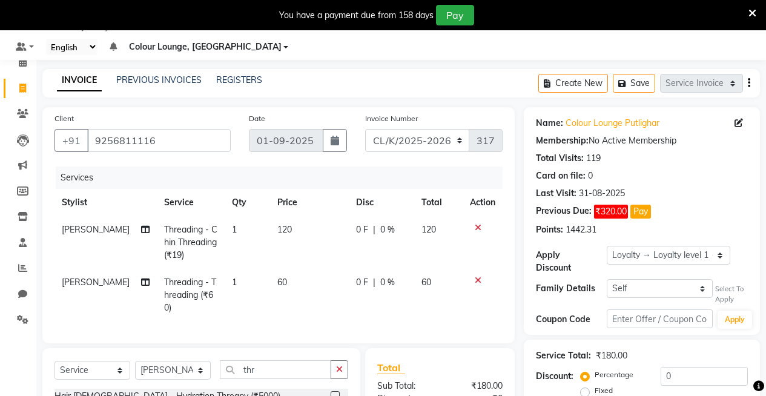
checkbox input "false"
drag, startPoint x: 295, startPoint y: 271, endPoint x: 296, endPoint y: 282, distance: 10.9
click at [295, 273] on td "60" at bounding box center [309, 295] width 79 height 53
select select "76896"
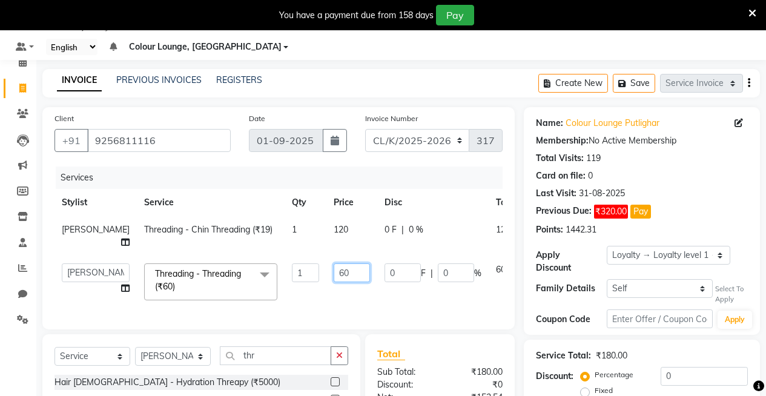
click at [334, 269] on input "60" at bounding box center [352, 273] width 36 height 19
type input "6"
type input "40"
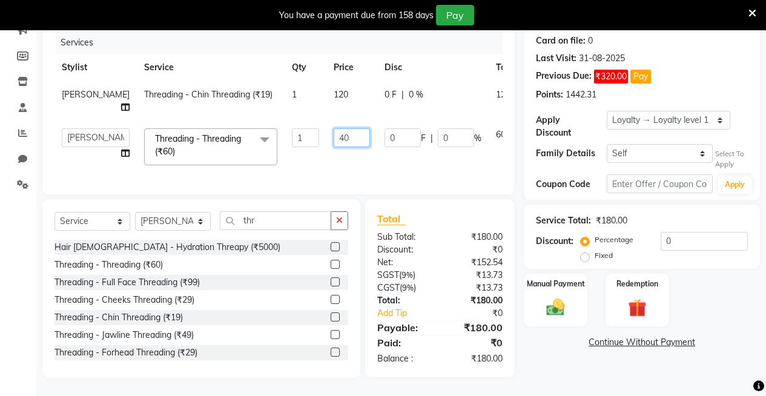
scroll to position [174, 0]
click at [327, 265] on div "Hair Female - Hydration Threapy (₹5000) Threading - Threading (₹60) Threading -…" at bounding box center [202, 300] width 294 height 121
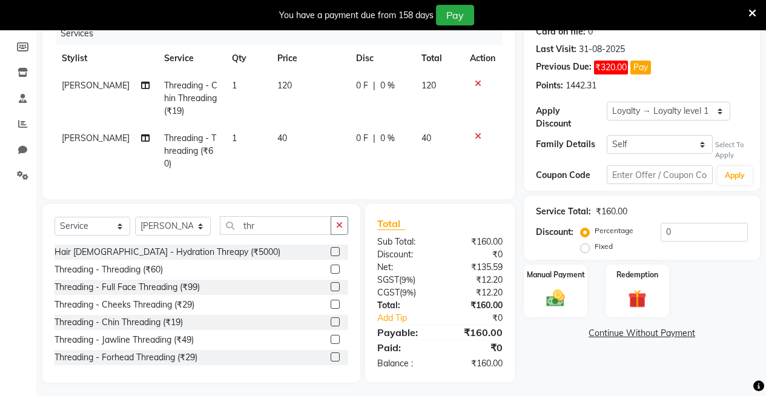
click at [331, 274] on label at bounding box center [335, 269] width 9 height 9
click at [331, 274] on input "checkbox" at bounding box center [335, 270] width 8 height 8
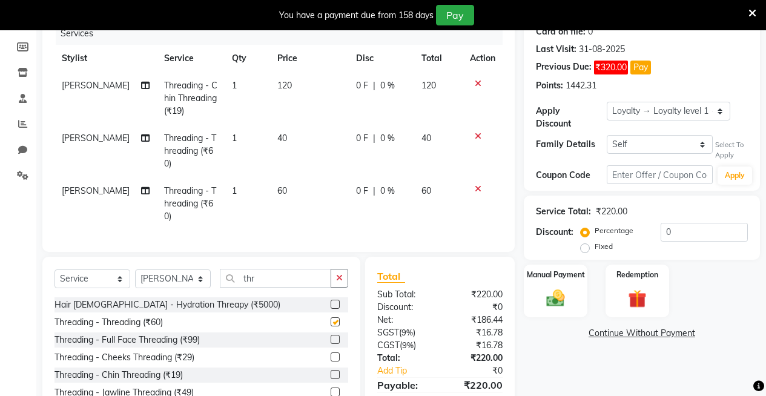
checkbox input "false"
click at [282, 193] on td "60" at bounding box center [309, 203] width 79 height 53
select select "76896"
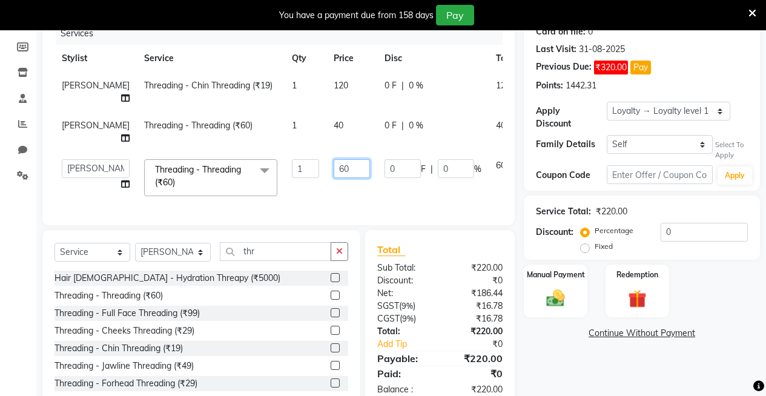
click at [334, 159] on input "60" at bounding box center [352, 168] width 36 height 19
type input "6"
type input "40"
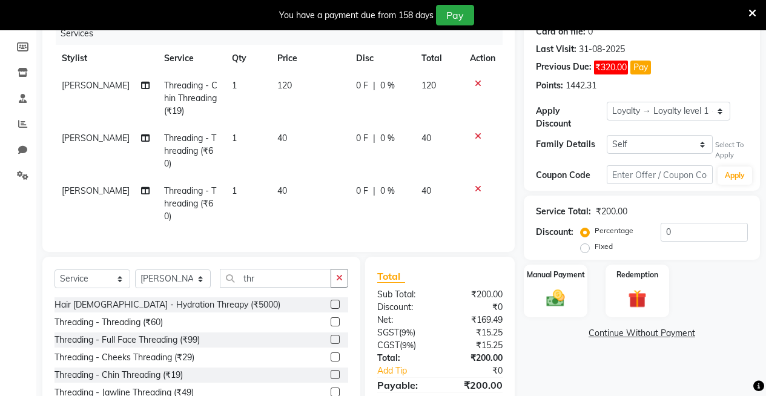
click at [80, 192] on span "[PERSON_NAME]" at bounding box center [96, 190] width 68 height 11
select select "76896"
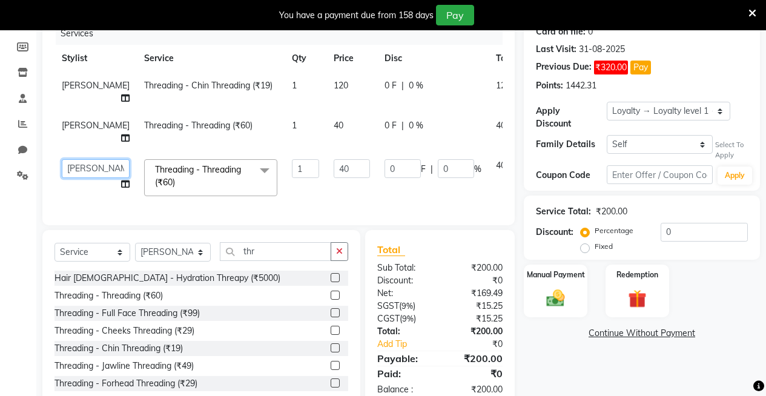
click at [84, 159] on select "Admin Admin AKHIL ANKUSH Baljinder Colour Lounge, Kabir Park Colour Lounge, Kab…" at bounding box center [96, 168] width 68 height 19
select select "82296"
click at [285, 182] on td "1" at bounding box center [306, 177] width 42 height 51
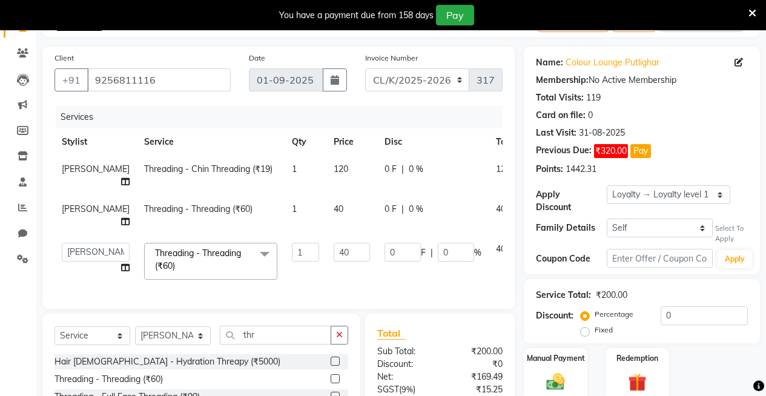
scroll to position [202, 0]
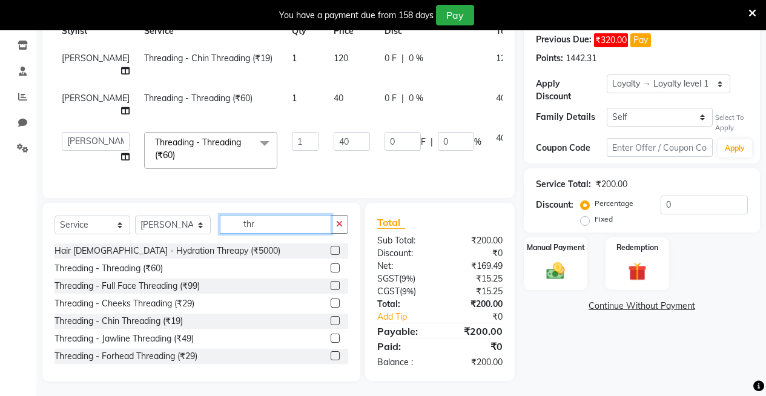
click at [266, 218] on input "thr" at bounding box center [275, 224] width 111 height 19
type input "t"
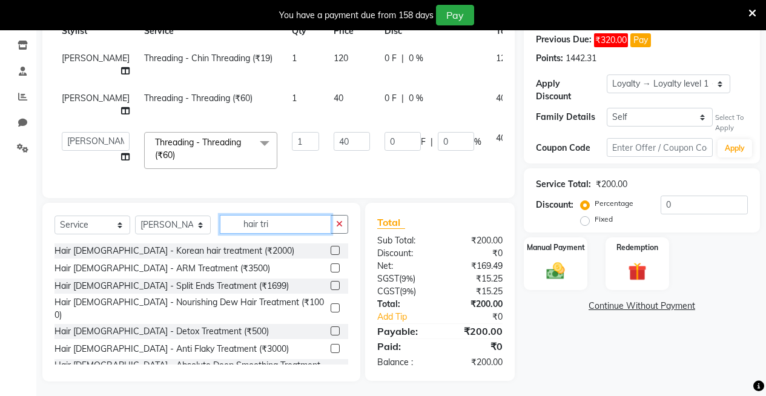
scroll to position [201, 0]
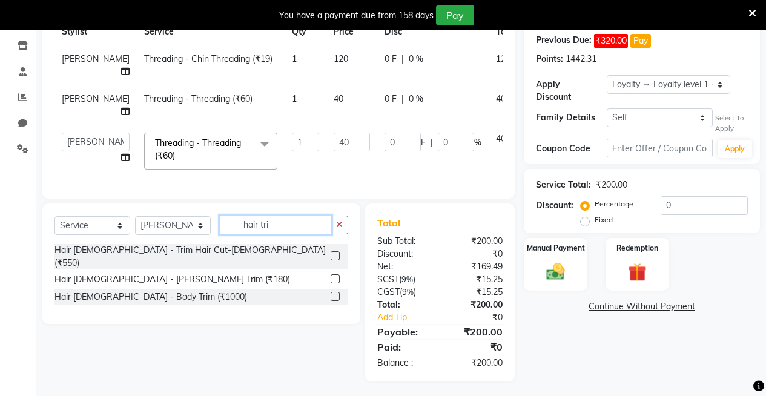
type input "hair tri"
click at [336, 251] on label at bounding box center [335, 255] width 9 height 9
click at [336, 253] on input "checkbox" at bounding box center [335, 257] width 8 height 8
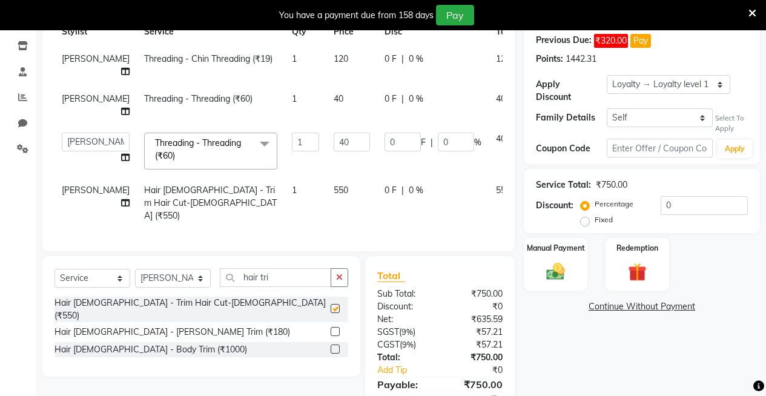
checkbox input "false"
click at [78, 185] on span "[PERSON_NAME]" at bounding box center [96, 190] width 68 height 11
select select "76896"
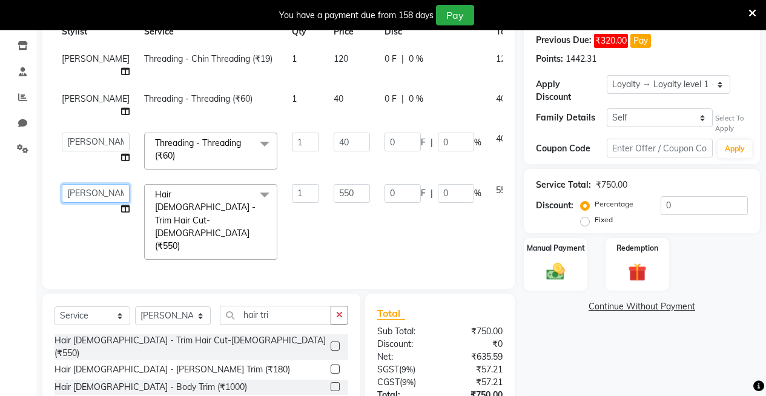
click at [78, 184] on select "Admin Admin AKHIL ANKUSH Baljinder Colour Lounge, Kabir Park Colour Lounge, Kab…" at bounding box center [96, 193] width 68 height 19
select select "70119"
click at [327, 196] on td "550" at bounding box center [352, 222] width 51 height 90
click at [563, 247] on div "Manual Payment" at bounding box center [556, 264] width 66 height 55
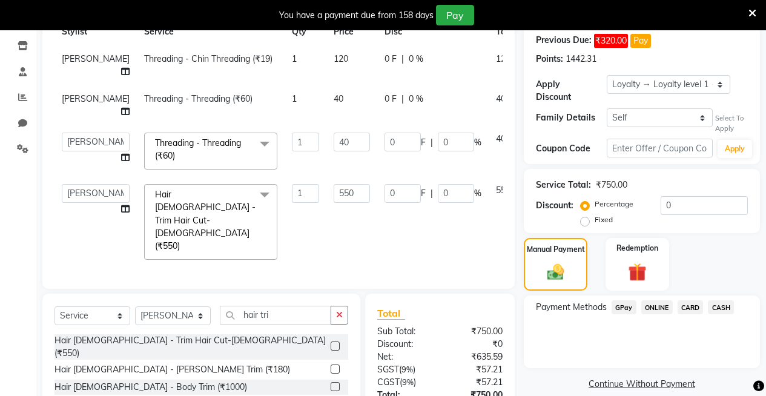
click at [736, 300] on div "Payment Methods GPay ONLINE CARD CASH" at bounding box center [642, 308] width 212 height 16
click at [721, 300] on span "CASH" at bounding box center [721, 307] width 26 height 14
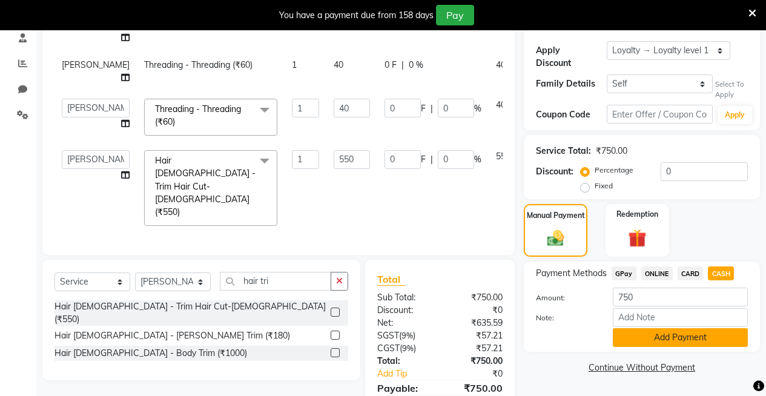
scroll to position [253, 0]
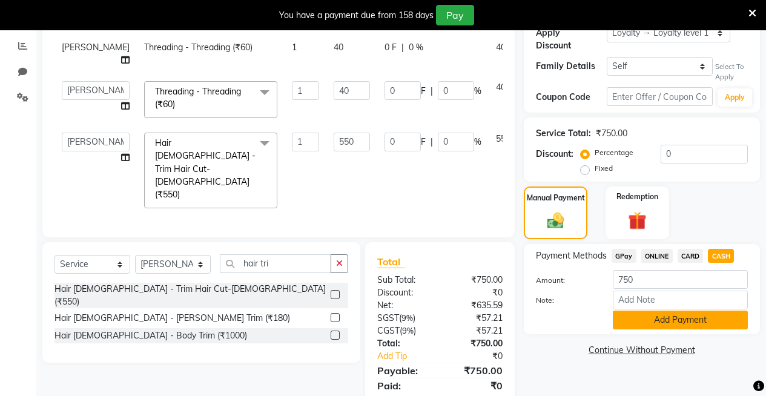
click at [720, 311] on button "Add Payment" at bounding box center [680, 320] width 135 height 19
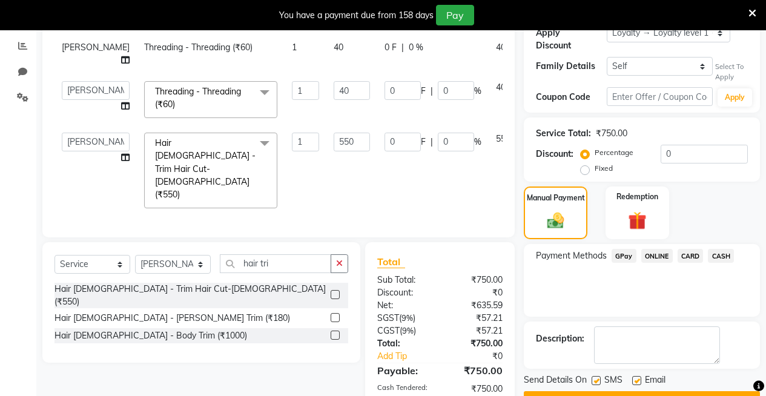
click at [673, 391] on button "Checkout" at bounding box center [642, 400] width 236 height 19
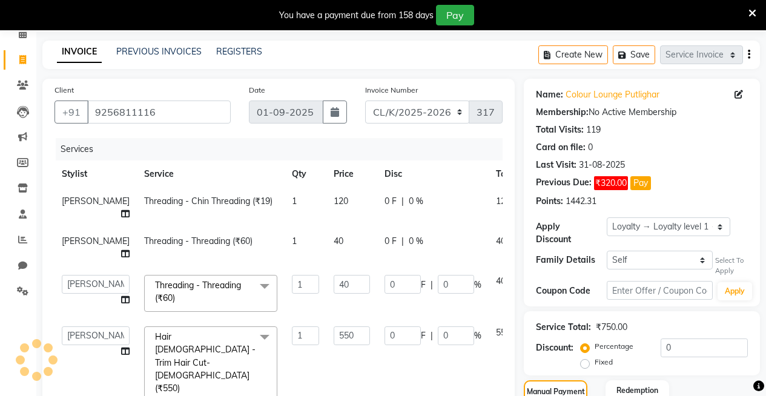
scroll to position [0, 0]
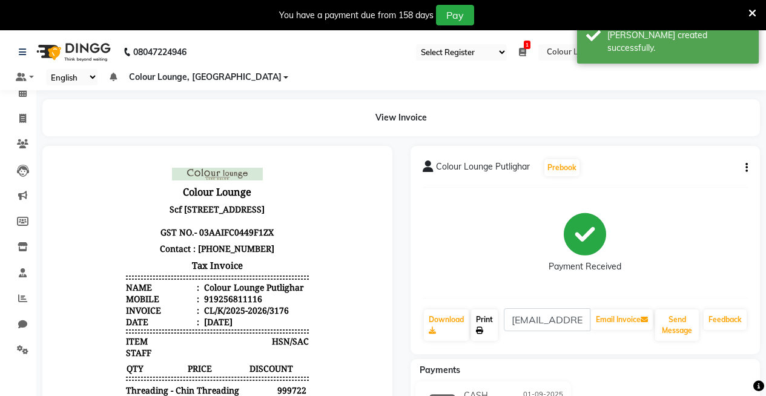
click at [485, 328] on link "Print" at bounding box center [484, 326] width 27 height 32
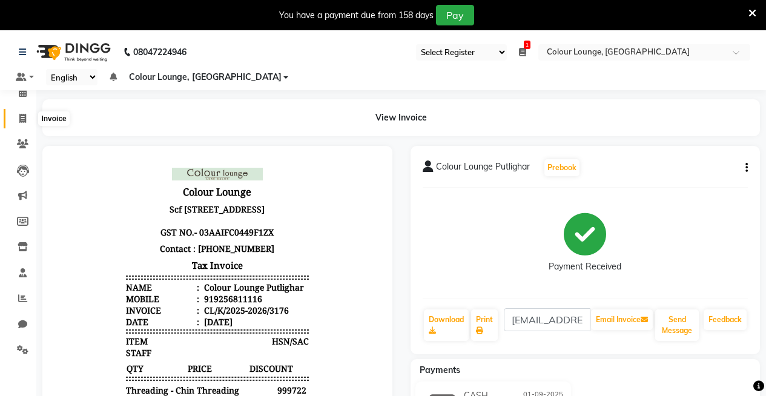
click at [27, 124] on span at bounding box center [22, 119] width 21 height 14
select select "service"
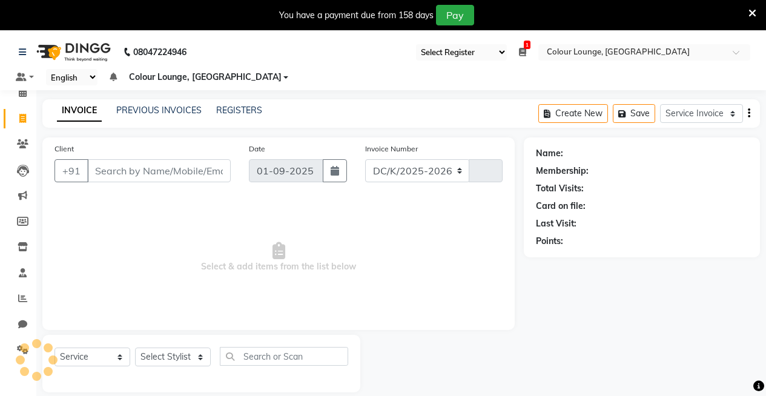
select select "8015"
type input "3177"
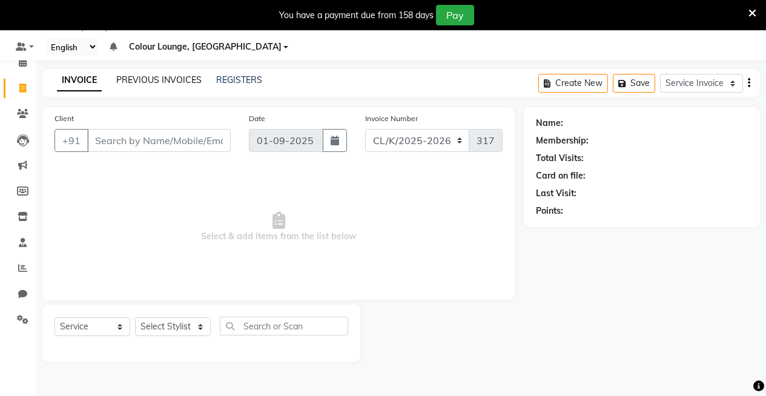
click at [163, 78] on link "PREVIOUS INVOICES" at bounding box center [158, 80] width 85 height 11
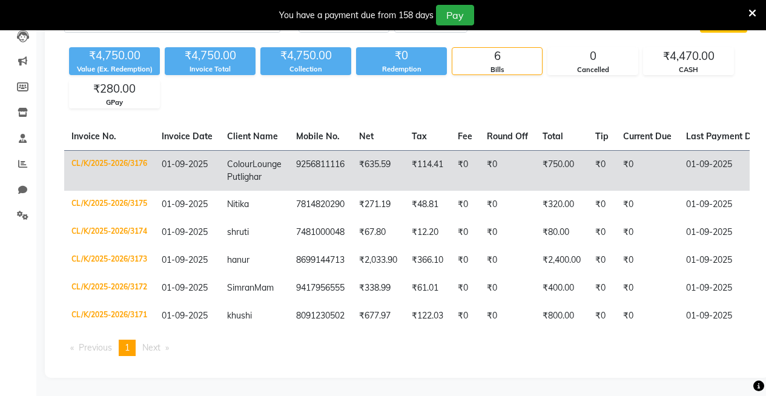
scroll to position [151, 0]
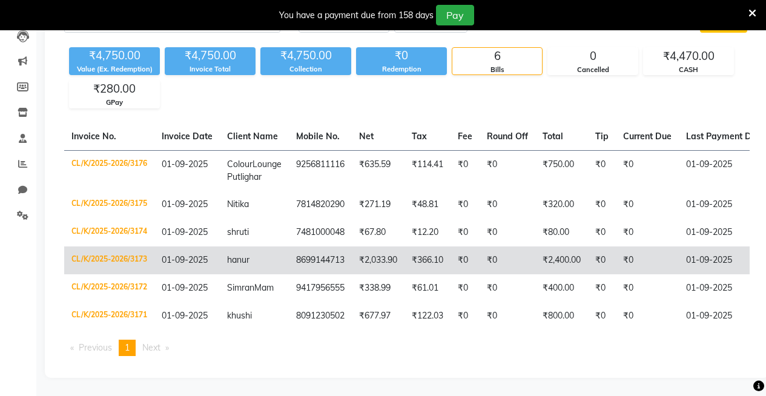
click at [556, 257] on td "₹2,400.00" at bounding box center [562, 261] width 53 height 28
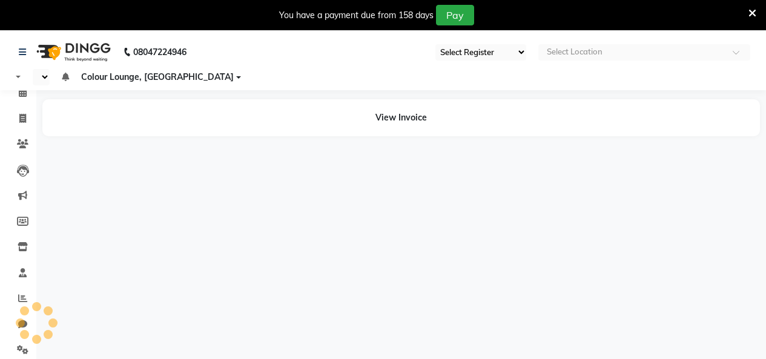
select select "75"
select select "en"
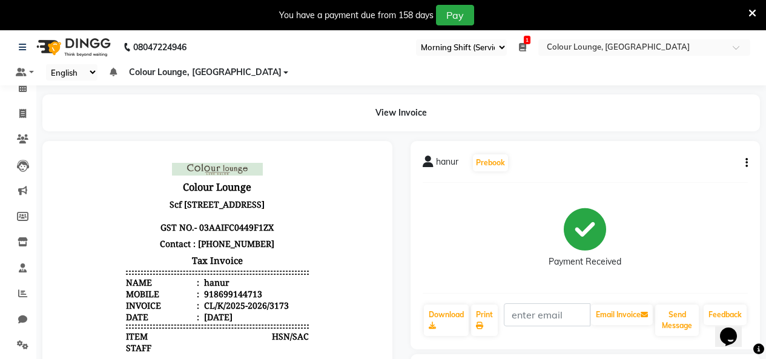
scroll to position [303, 0]
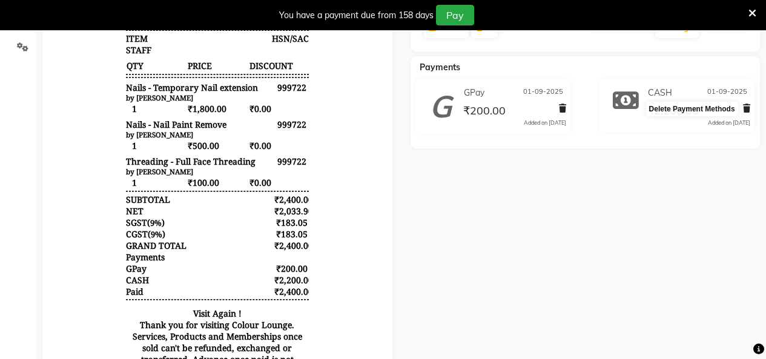
click at [746, 108] on icon at bounding box center [746, 108] width 7 height 8
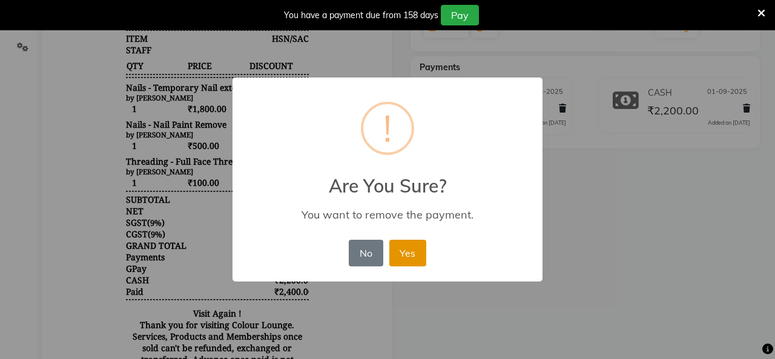
click at [397, 253] on button "Yes" at bounding box center [408, 253] width 37 height 27
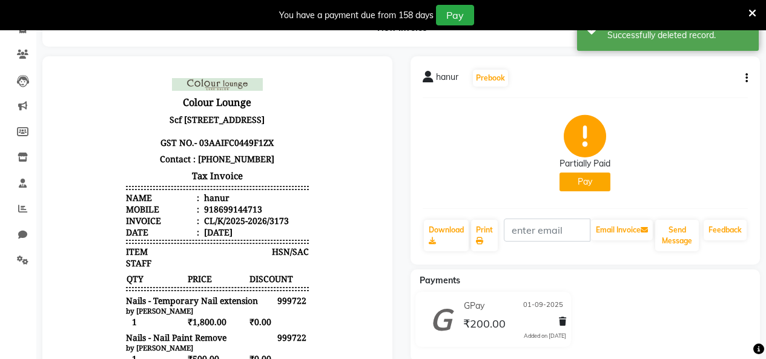
scroll to position [61, 0]
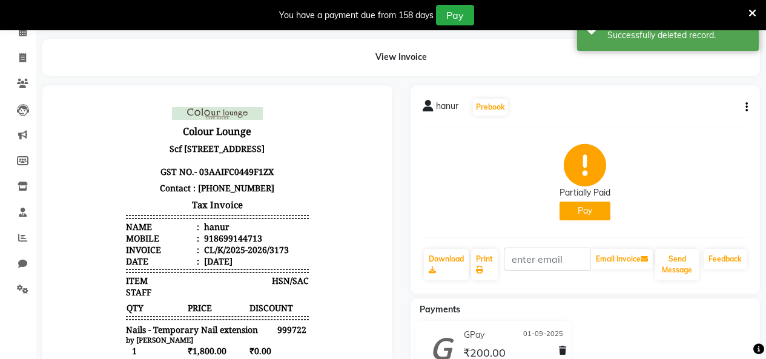
click at [580, 212] on button "Pay" at bounding box center [585, 211] width 51 height 19
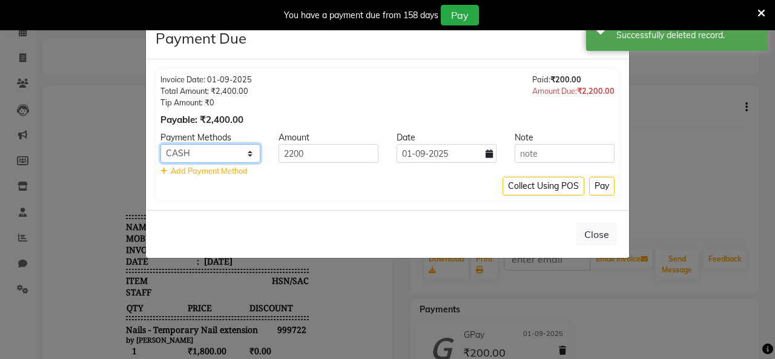
click at [231, 154] on select "GPay ONLINE CARD CASH" at bounding box center [211, 153] width 100 height 19
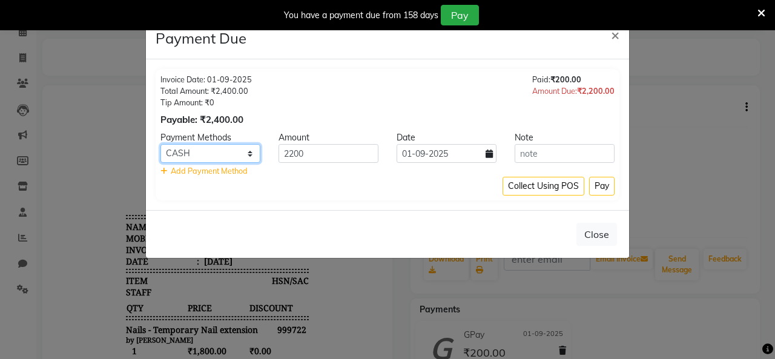
select select "2"
click at [161, 144] on select "GPay ONLINE CARD CASH" at bounding box center [211, 153] width 100 height 19
click at [604, 187] on button "Pay" at bounding box center [601, 186] width 25 height 19
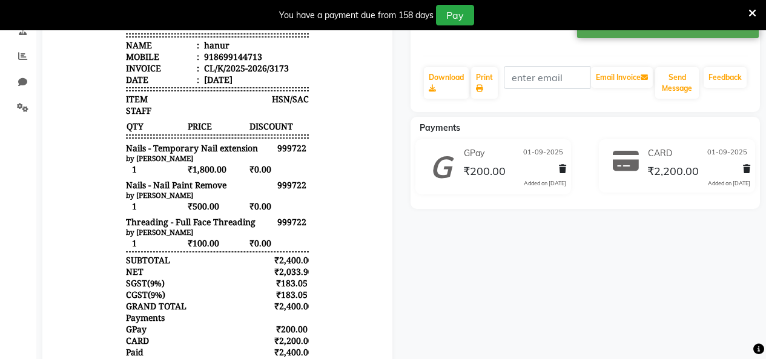
scroll to position [10, 0]
click at [480, 90] on icon at bounding box center [479, 88] width 7 height 7
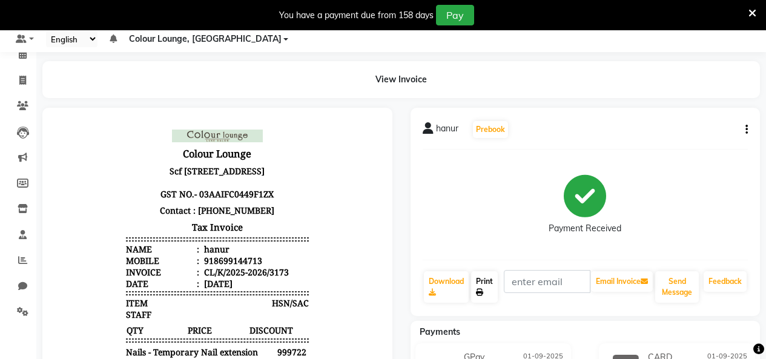
scroll to position [0, 0]
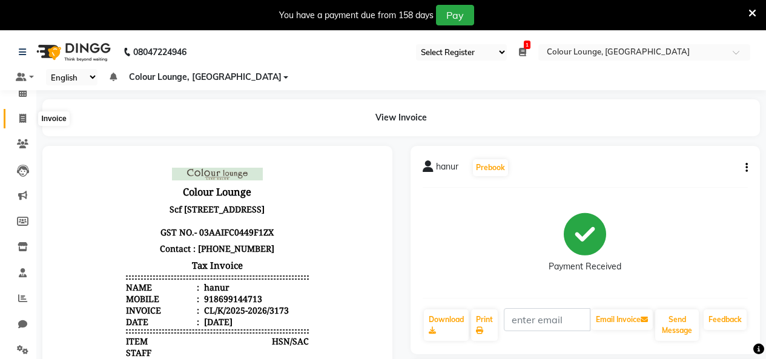
click at [15, 118] on span at bounding box center [22, 119] width 21 height 14
select select "service"
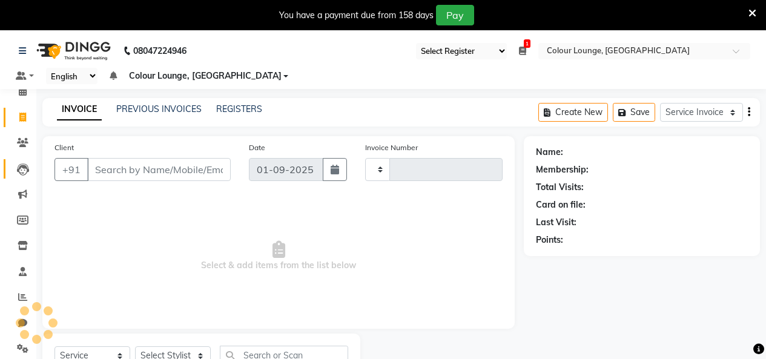
type input "3177"
select select "8015"
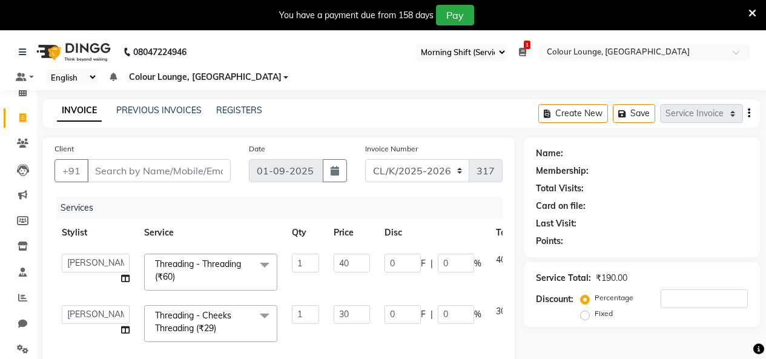
select select "75"
select select "8015"
select select "76896"
select select "82296"
select select "service"
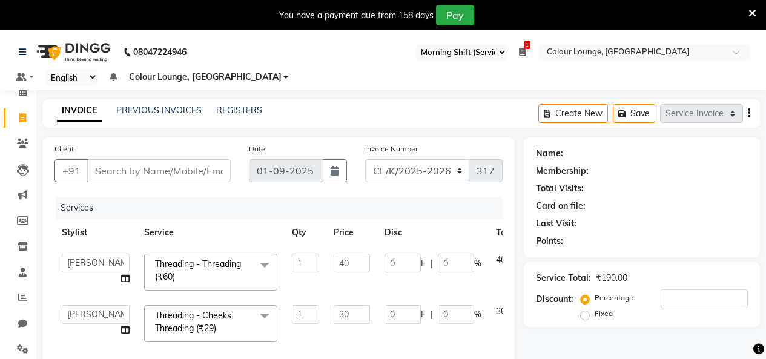
select select "82296"
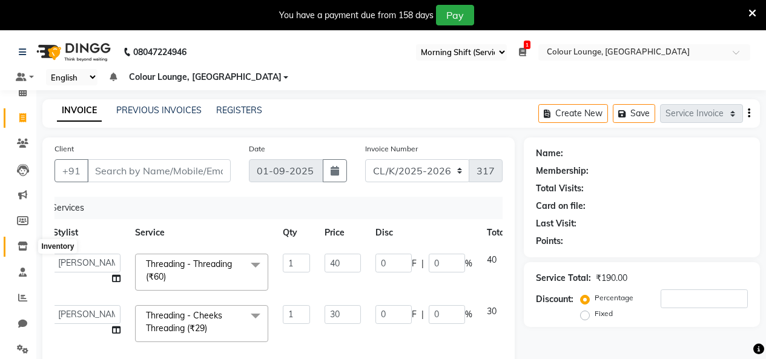
click at [22, 244] on icon at bounding box center [23, 246] width 10 height 9
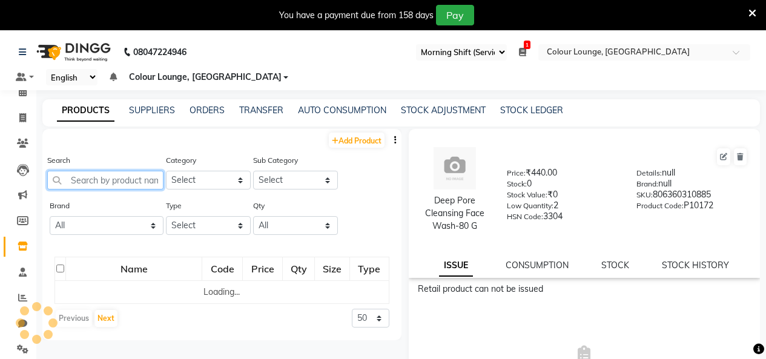
click at [133, 177] on input "text" at bounding box center [105, 180] width 116 height 19
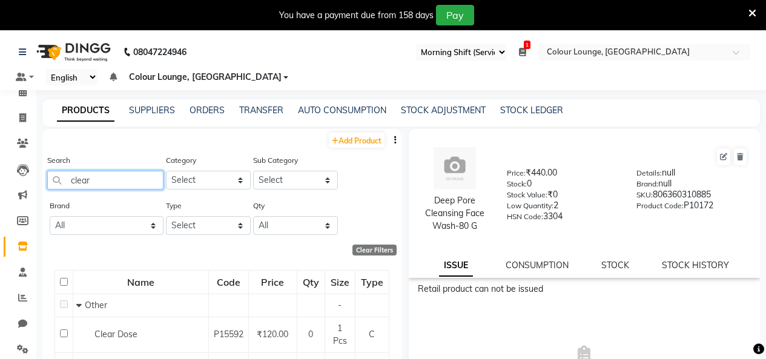
scroll to position [189, 0]
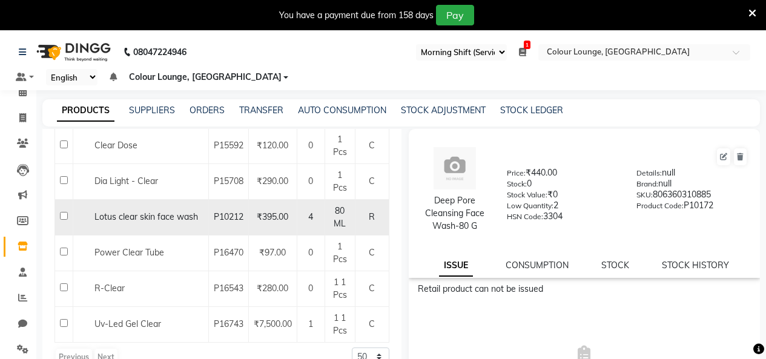
click at [308, 226] on td "4" at bounding box center [311, 217] width 28 height 36
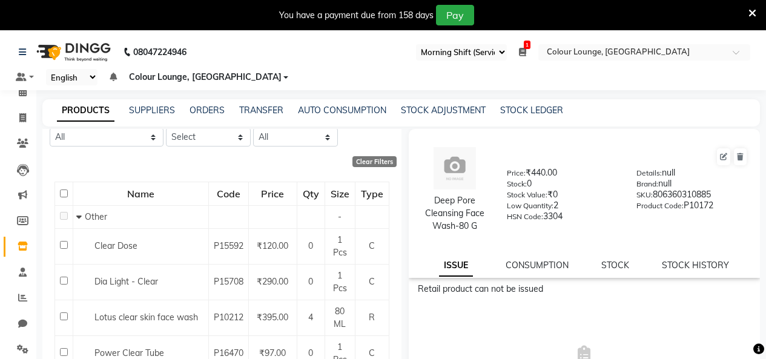
scroll to position [0, 0]
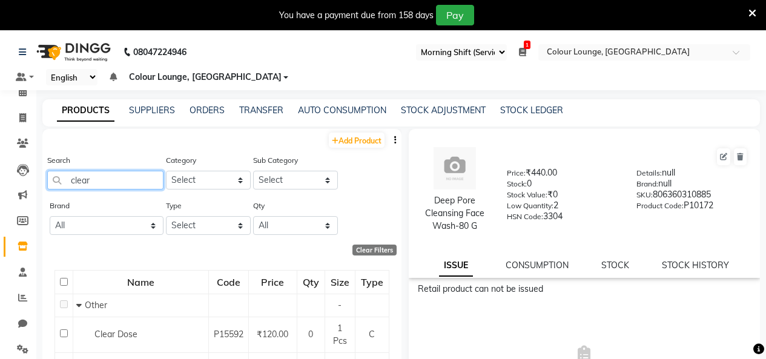
click at [119, 179] on input "clear" at bounding box center [105, 180] width 116 height 19
type input "c"
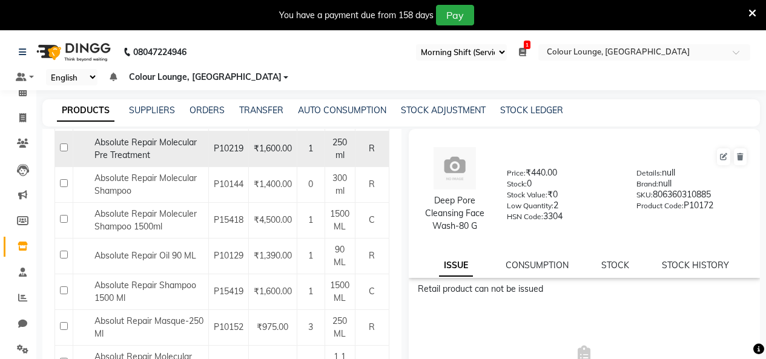
scroll to position [303, 0]
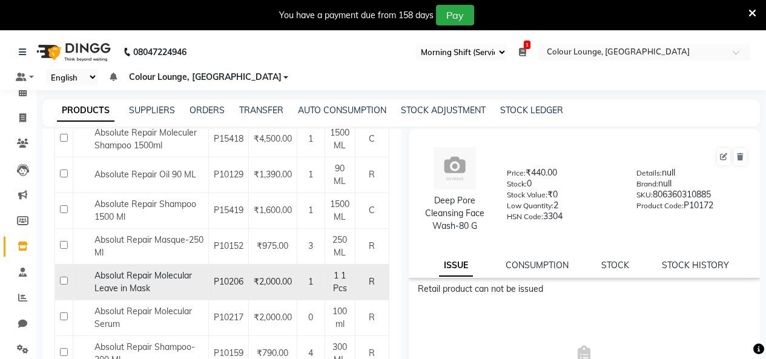
type input "abs"
click at [312, 290] on td "1" at bounding box center [311, 282] width 28 height 36
click at [336, 290] on span "1 1 Pcs" at bounding box center [340, 282] width 14 height 24
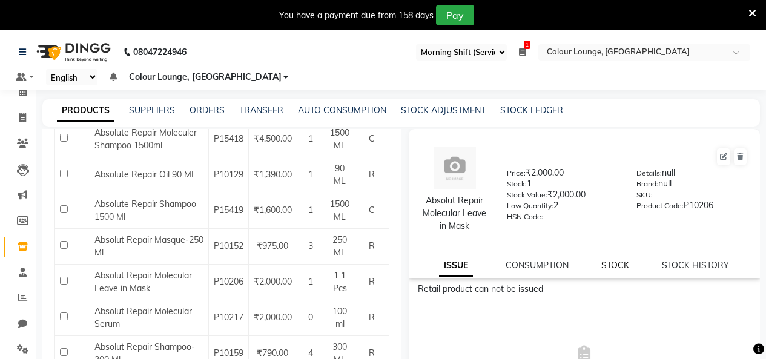
click at [620, 264] on link "STOCK" at bounding box center [616, 265] width 28 height 11
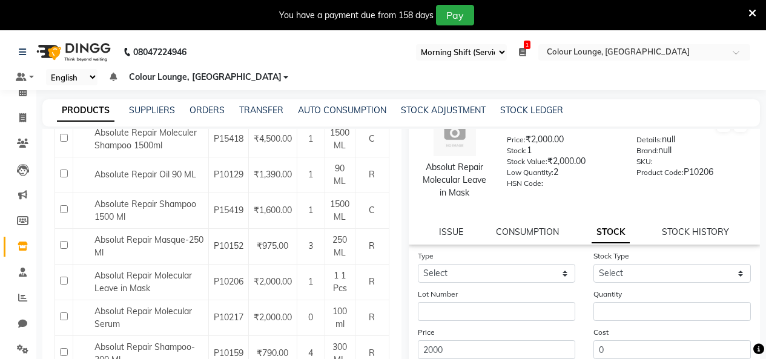
scroll to position [61, 0]
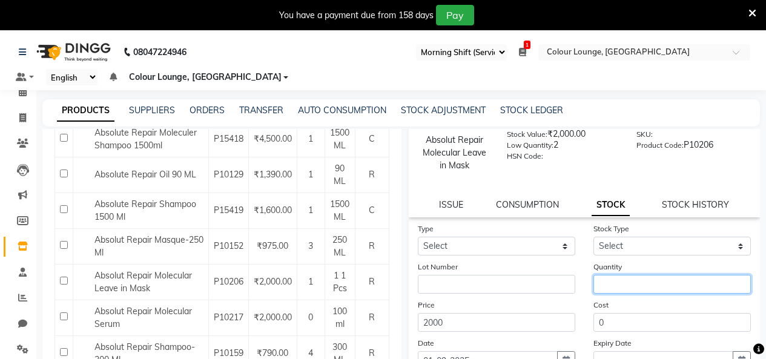
click at [609, 278] on input "number" at bounding box center [673, 284] width 158 height 19
type input "1"
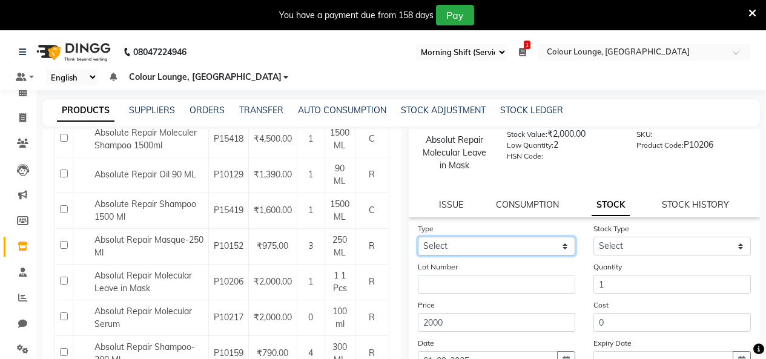
click at [448, 245] on select "Select In Out" at bounding box center [497, 246] width 158 height 19
select select "out"
click at [418, 237] on select "Select In Out" at bounding box center [497, 246] width 158 height 19
select select
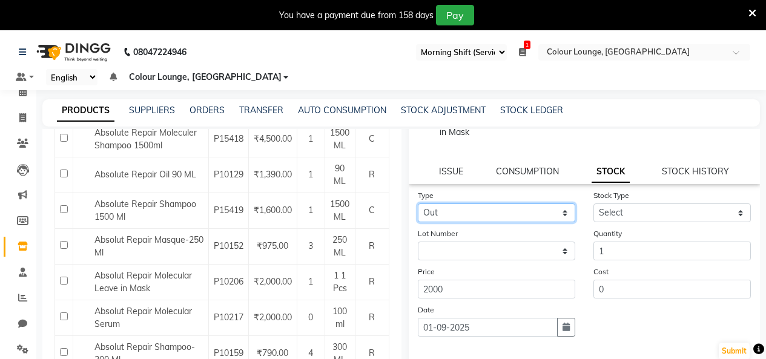
scroll to position [146, 0]
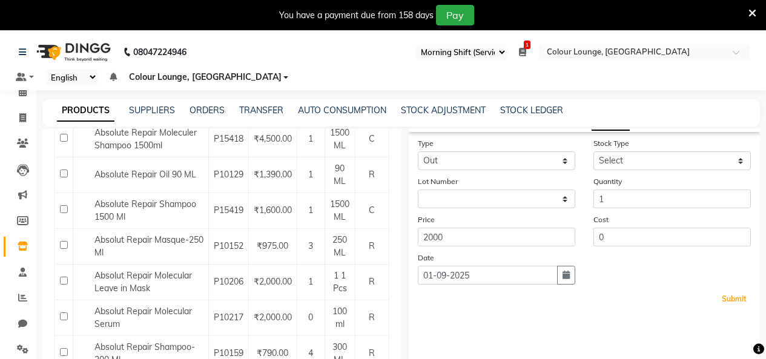
drag, startPoint x: 730, startPoint y: 300, endPoint x: 694, endPoint y: 300, distance: 36.4
click at [729, 299] on button "Submit" at bounding box center [734, 299] width 31 height 17
click at [673, 161] on select "Select Internal Use Damaged Expired Adjustment Return Other" at bounding box center [673, 160] width 158 height 19
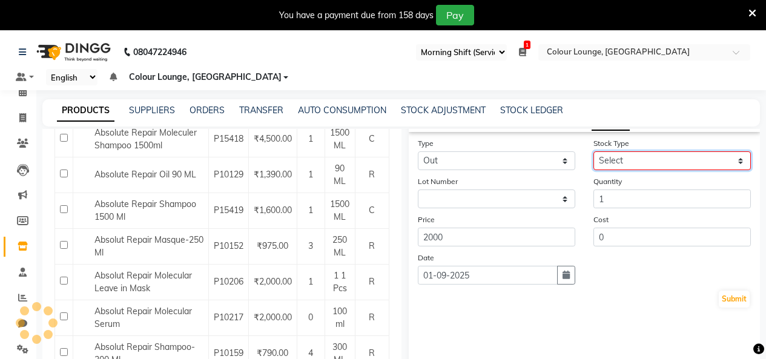
select select "internal use"
click at [594, 151] on select "Select Internal Use Damaged Expired Adjustment Return Other" at bounding box center [673, 160] width 158 height 19
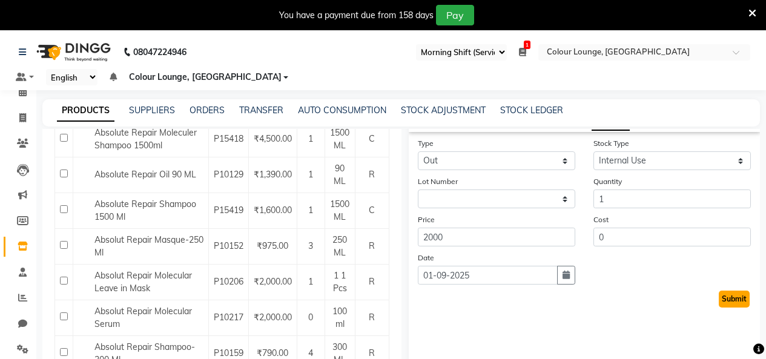
click at [727, 294] on button "Submit" at bounding box center [734, 299] width 31 height 17
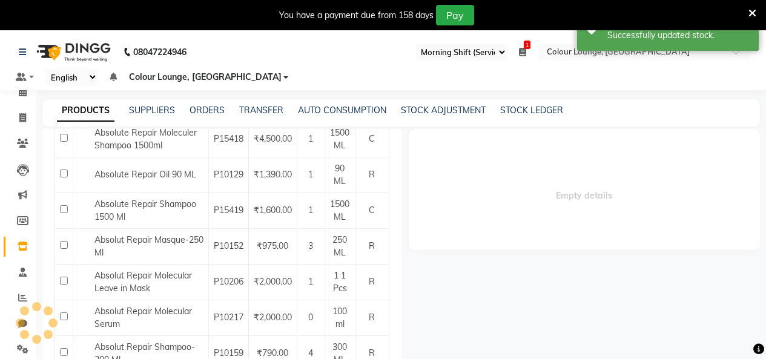
scroll to position [0, 0]
select select
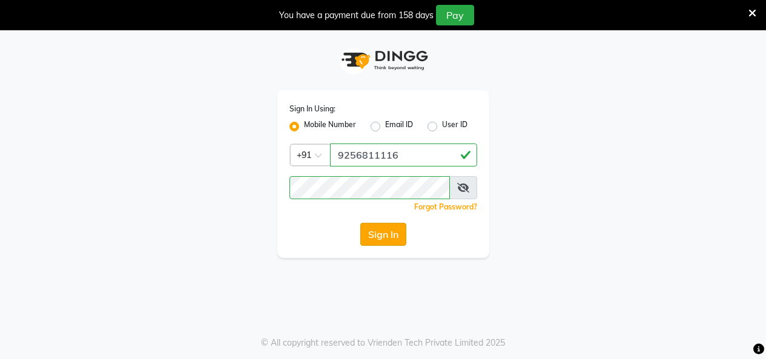
click at [389, 236] on button "Sign In" at bounding box center [383, 234] width 46 height 23
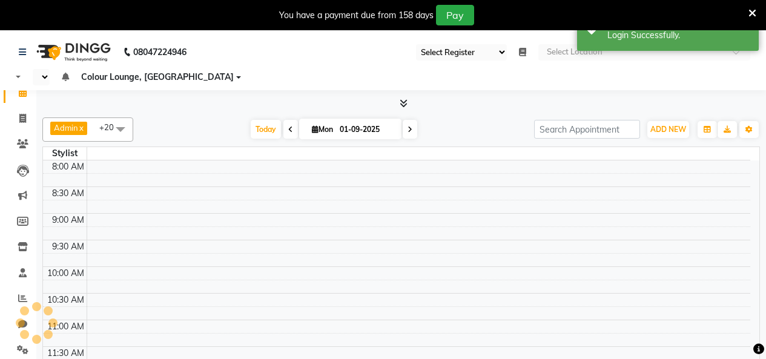
select select "75"
select select "en"
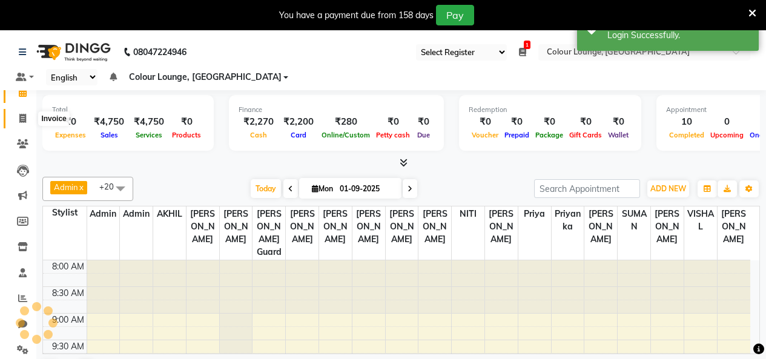
click at [24, 119] on icon at bounding box center [22, 118] width 7 height 9
select select "service"
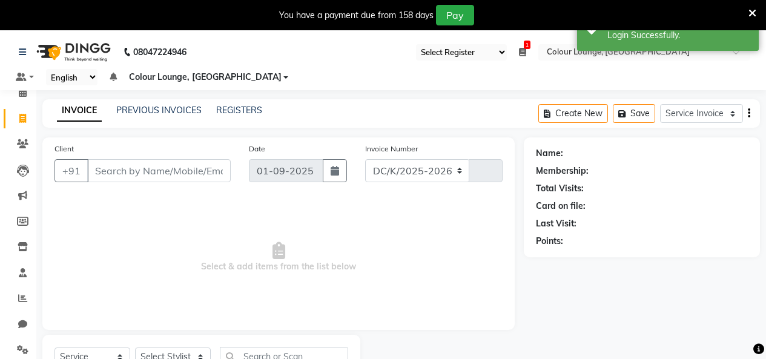
select select "8015"
type input "3177"
click at [160, 161] on input "Client" at bounding box center [159, 170] width 144 height 23
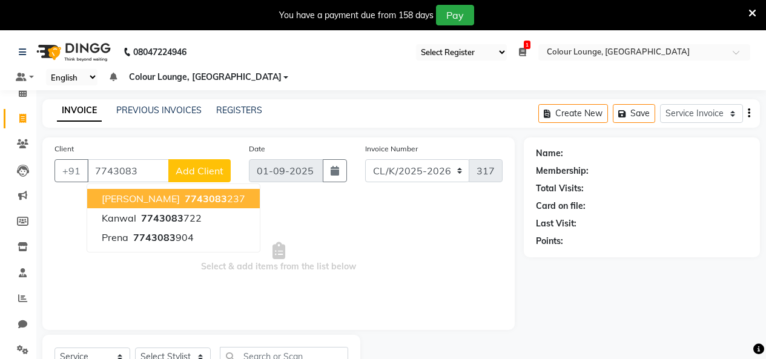
click at [185, 199] on span "7743083" at bounding box center [206, 199] width 42 height 12
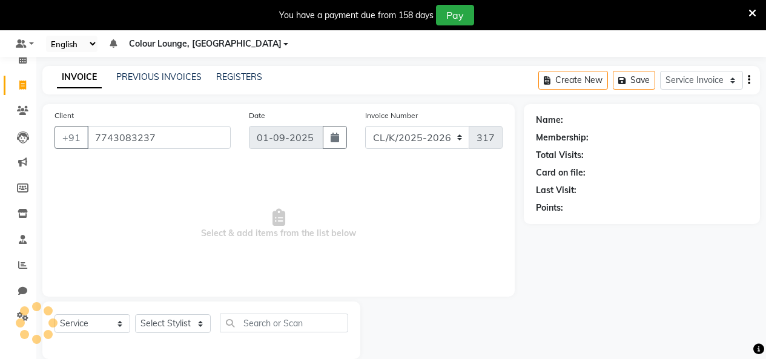
scroll to position [51, 0]
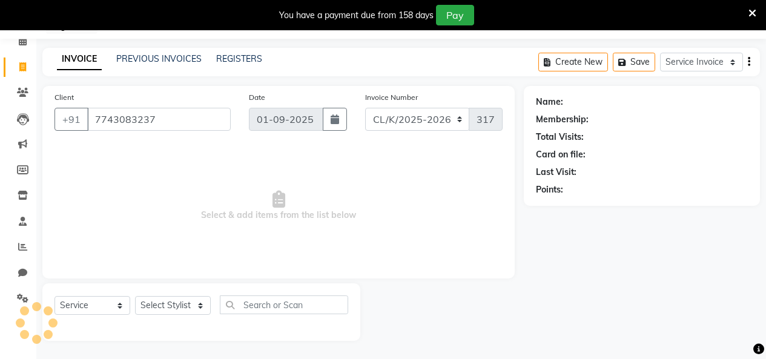
type input "7743083237"
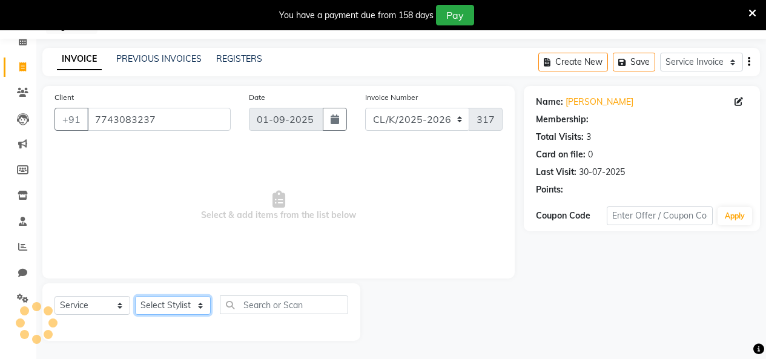
click at [165, 310] on select "Select Stylist Admin Admin [PERSON_NAME] [PERSON_NAME] Colour Lounge, [GEOGRAPH…" at bounding box center [173, 305] width 76 height 19
select select "1: Object"
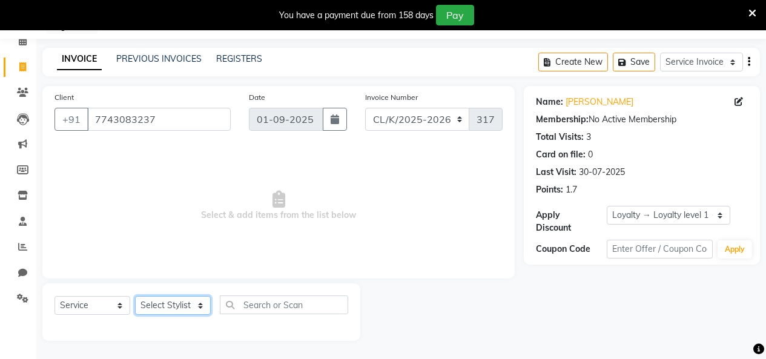
select select "82296"
click at [135, 296] on select "Select Stylist Admin Admin [PERSON_NAME] [PERSON_NAME] Colour Lounge, [GEOGRAPH…" at bounding box center [173, 305] width 76 height 19
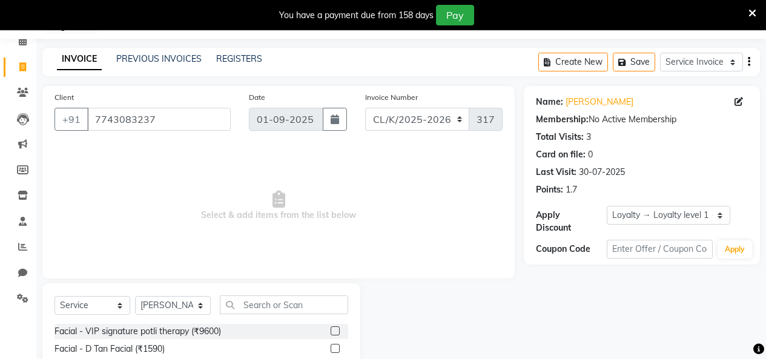
click at [266, 317] on div "Select Service Membership Package Voucher Prepaid Gift Card Select Stylist Admi…" at bounding box center [202, 310] width 294 height 28
click at [278, 307] on input "text" at bounding box center [284, 305] width 128 height 19
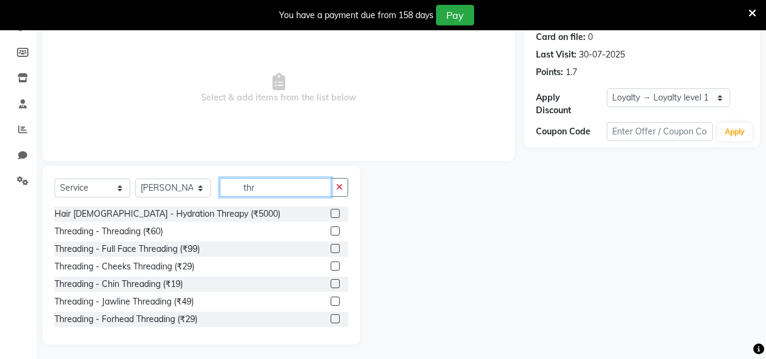
scroll to position [173, 0]
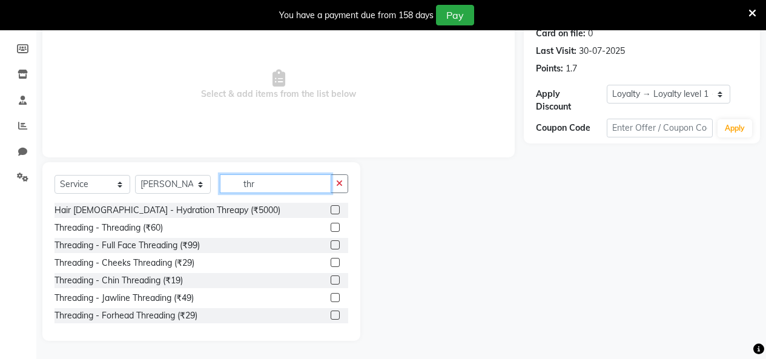
type input "thr"
click at [331, 227] on label at bounding box center [335, 227] width 9 height 9
click at [331, 227] on input "checkbox" at bounding box center [335, 228] width 8 height 8
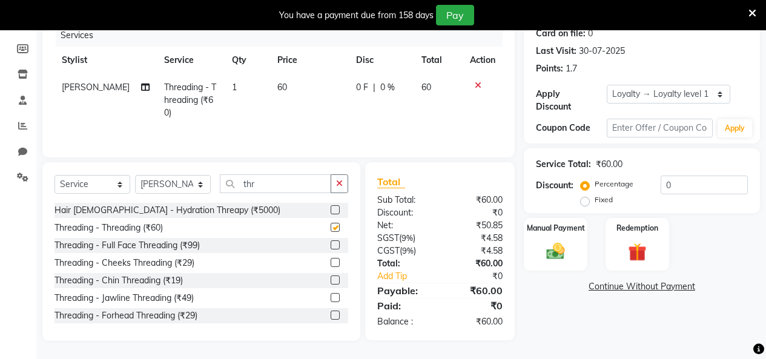
checkbox input "false"
click at [306, 88] on td "60" at bounding box center [309, 100] width 79 height 53
select select "82296"
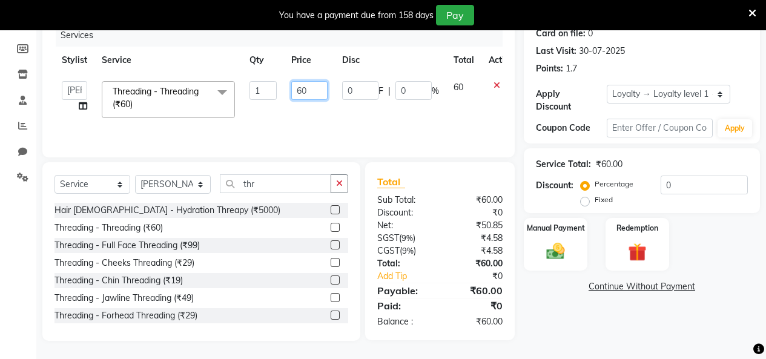
click at [307, 88] on input "60" at bounding box center [309, 90] width 36 height 19
click at [356, 119] on td "0 F | 0 %" at bounding box center [390, 99] width 111 height 51
select select "82296"
click at [563, 228] on div "Manual Payment" at bounding box center [556, 244] width 66 height 55
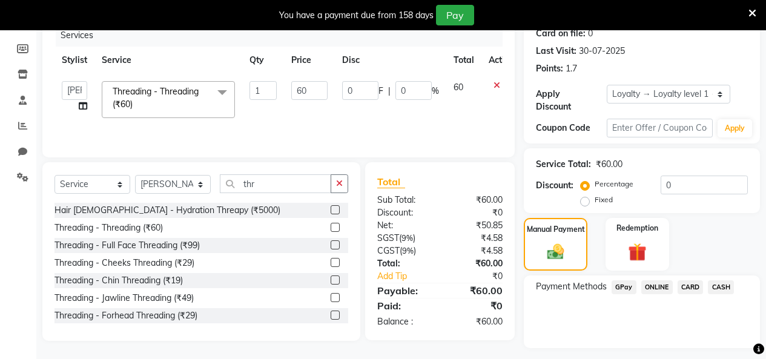
click at [620, 280] on span "GPay" at bounding box center [624, 287] width 25 height 14
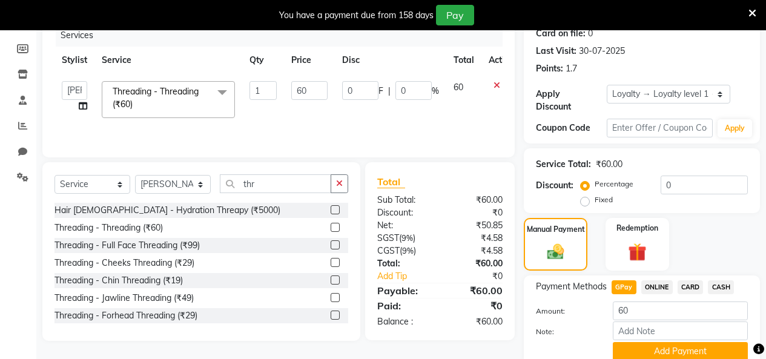
scroll to position [213, 0]
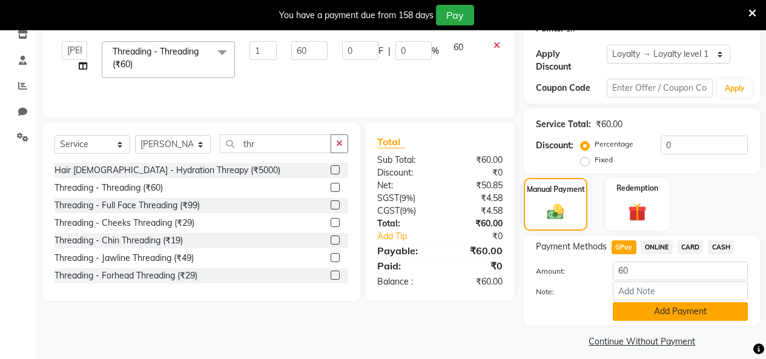
click at [689, 307] on button "Add Payment" at bounding box center [680, 311] width 135 height 19
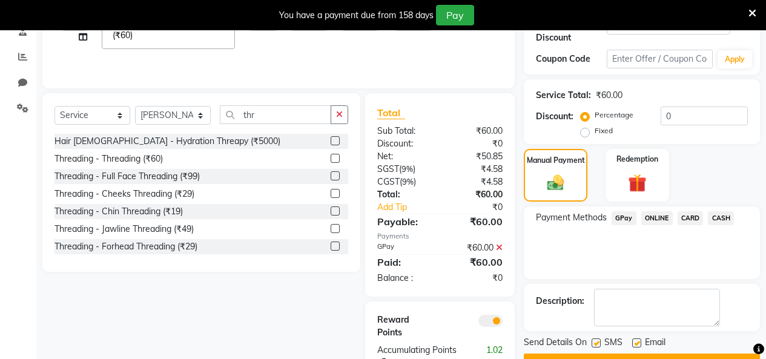
scroll to position [282, 0]
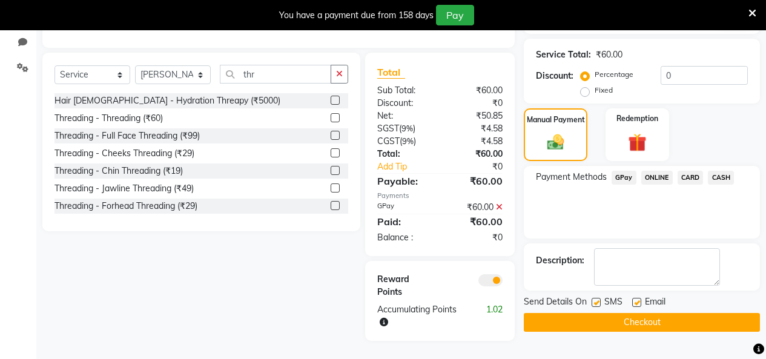
click at [660, 313] on button "Checkout" at bounding box center [642, 322] width 236 height 19
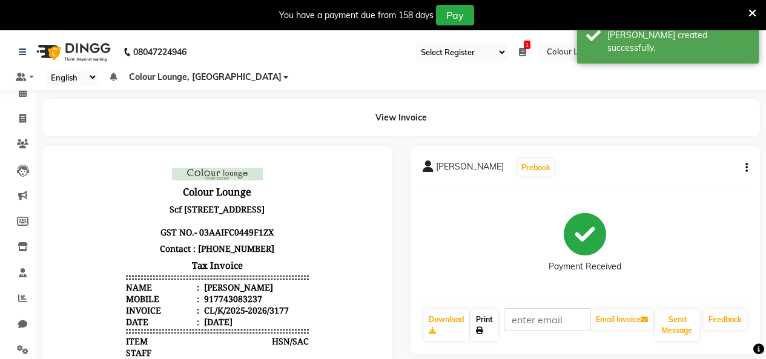
click at [474, 327] on link "Print" at bounding box center [484, 326] width 27 height 32
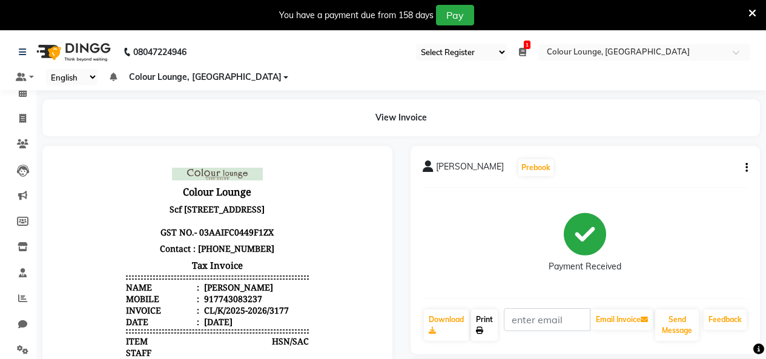
scroll to position [303, 0]
